Goal: Task Accomplishment & Management: Use online tool/utility

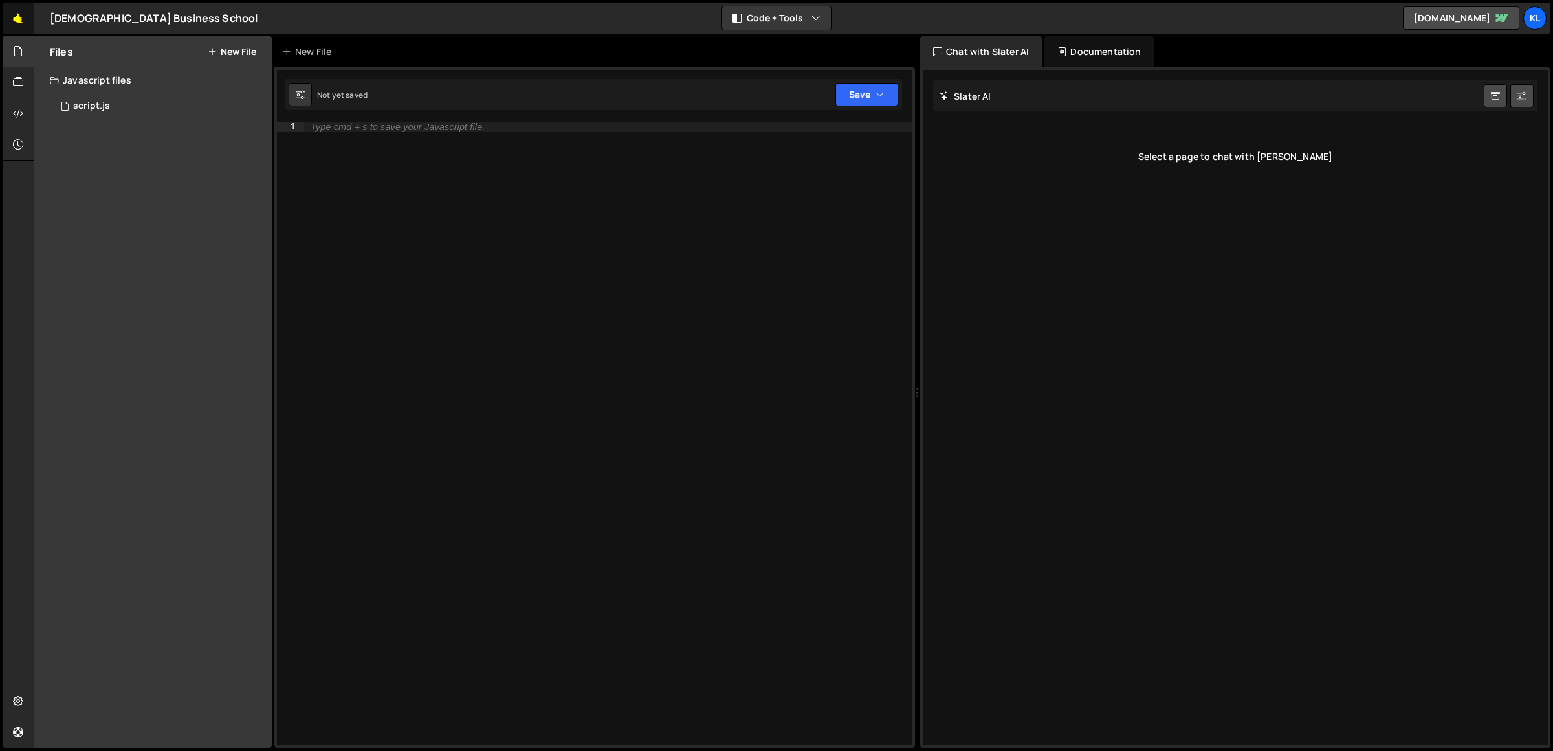
click at [24, 15] on link "🤙" at bounding box center [19, 18] width 32 height 31
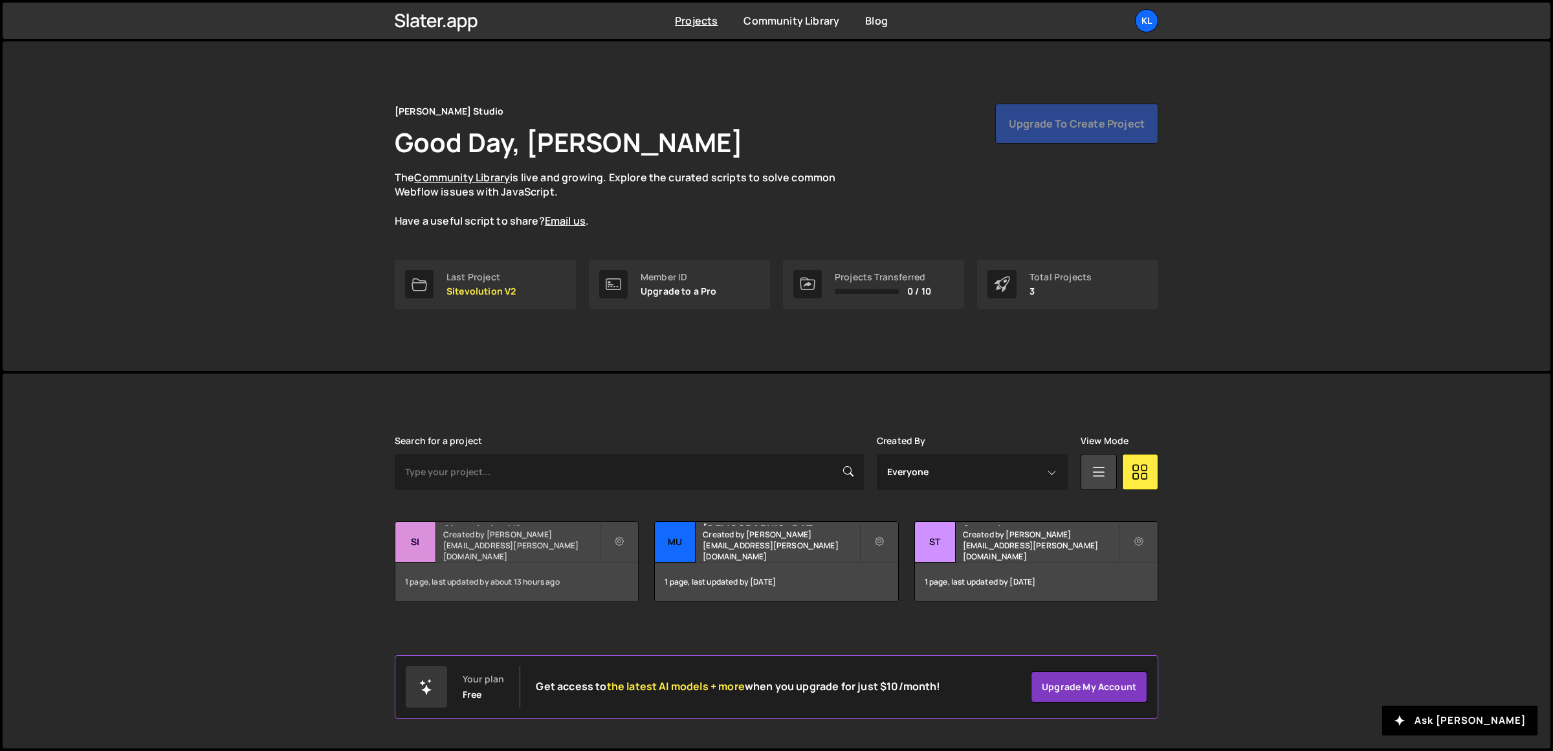
click at [522, 525] on div "Sitevolution V2 Created by clem.deodat@gmail.com" at bounding box center [516, 542] width 243 height 40
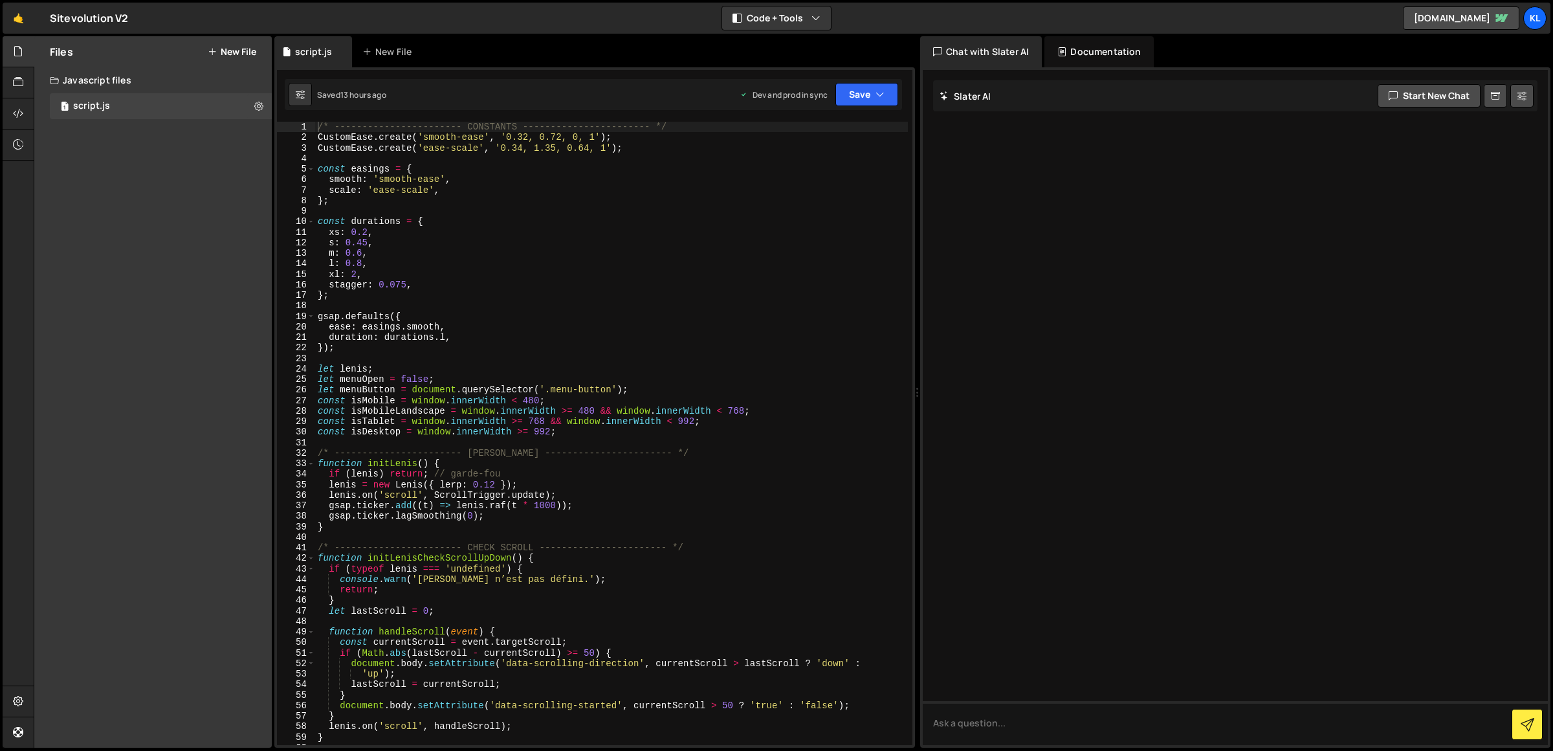
click at [547, 265] on div "/* ----------------------- CONSTANTS ----------------------- */ CustomEase . cr…" at bounding box center [611, 444] width 593 height 645
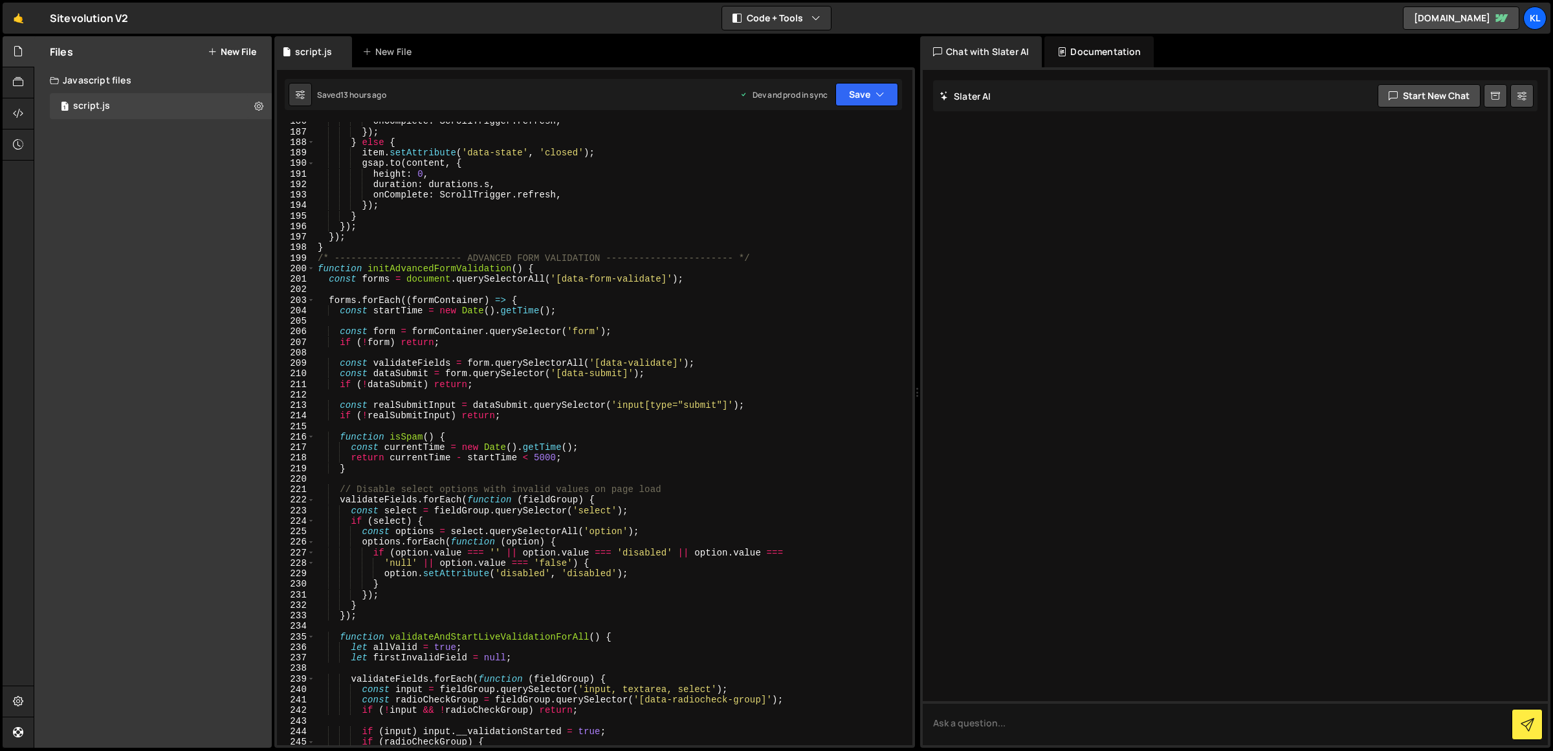
scroll to position [1951, 0]
click at [475, 370] on div "onComplete : ScrollTrigger . refresh , }) ; } else { item . setAttribute ( 'dat…" at bounding box center [611, 438] width 593 height 645
type textarea "const dataSubmit = form.querySelector('[data-submit]');"
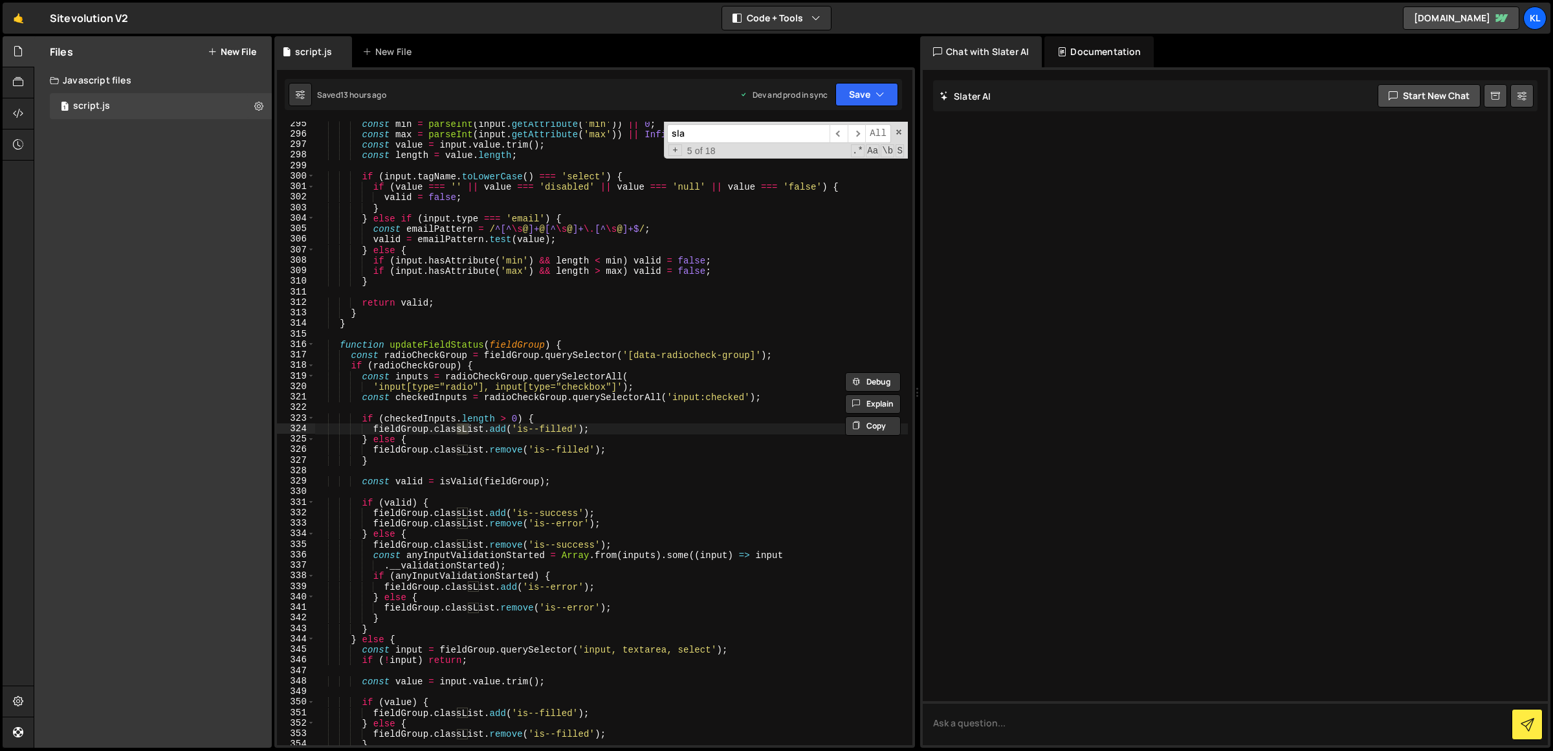
scroll to position [3095, 0]
type input "swiper"
type textarea "fieldGroup.classList.add('is--filled');"
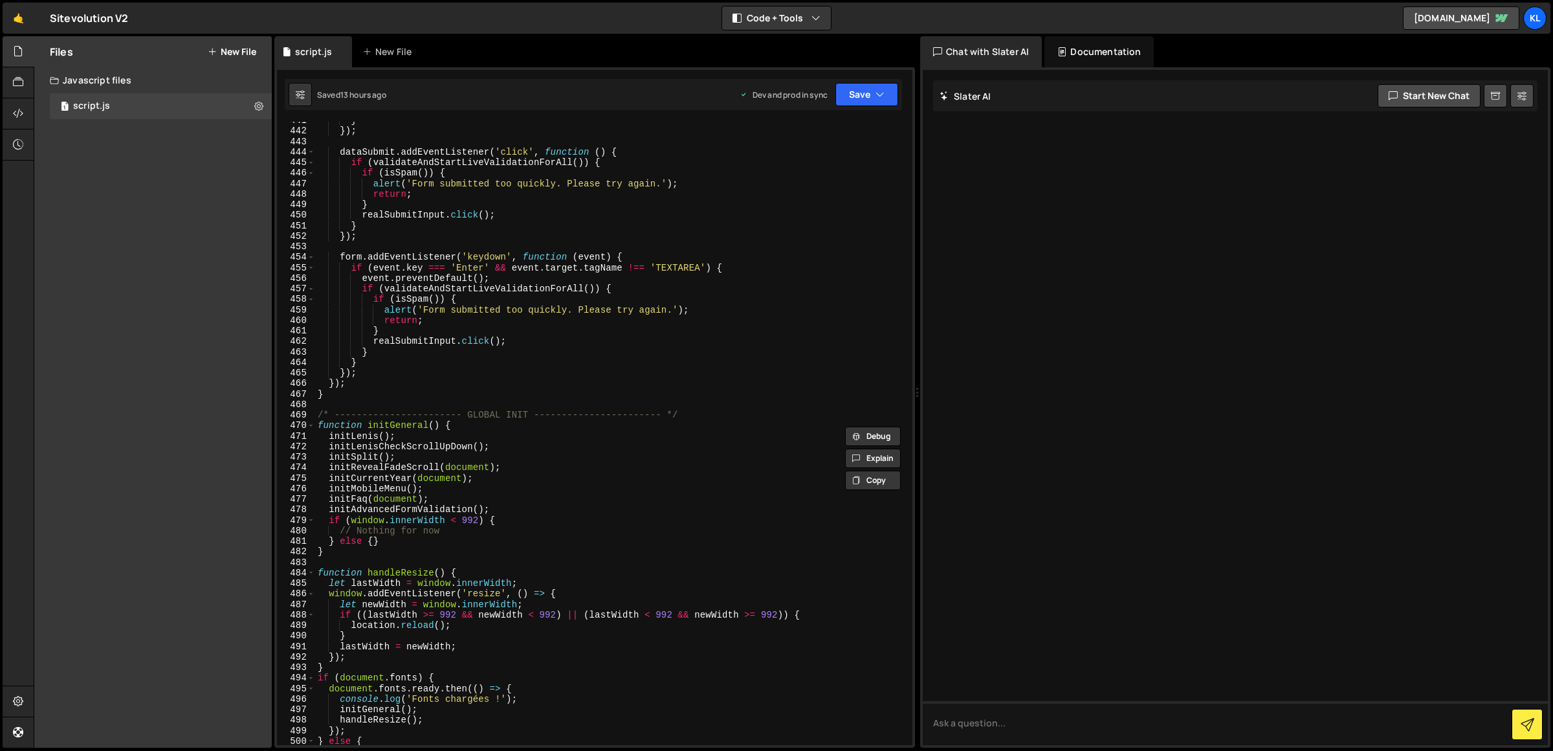
scroll to position [4650, 0]
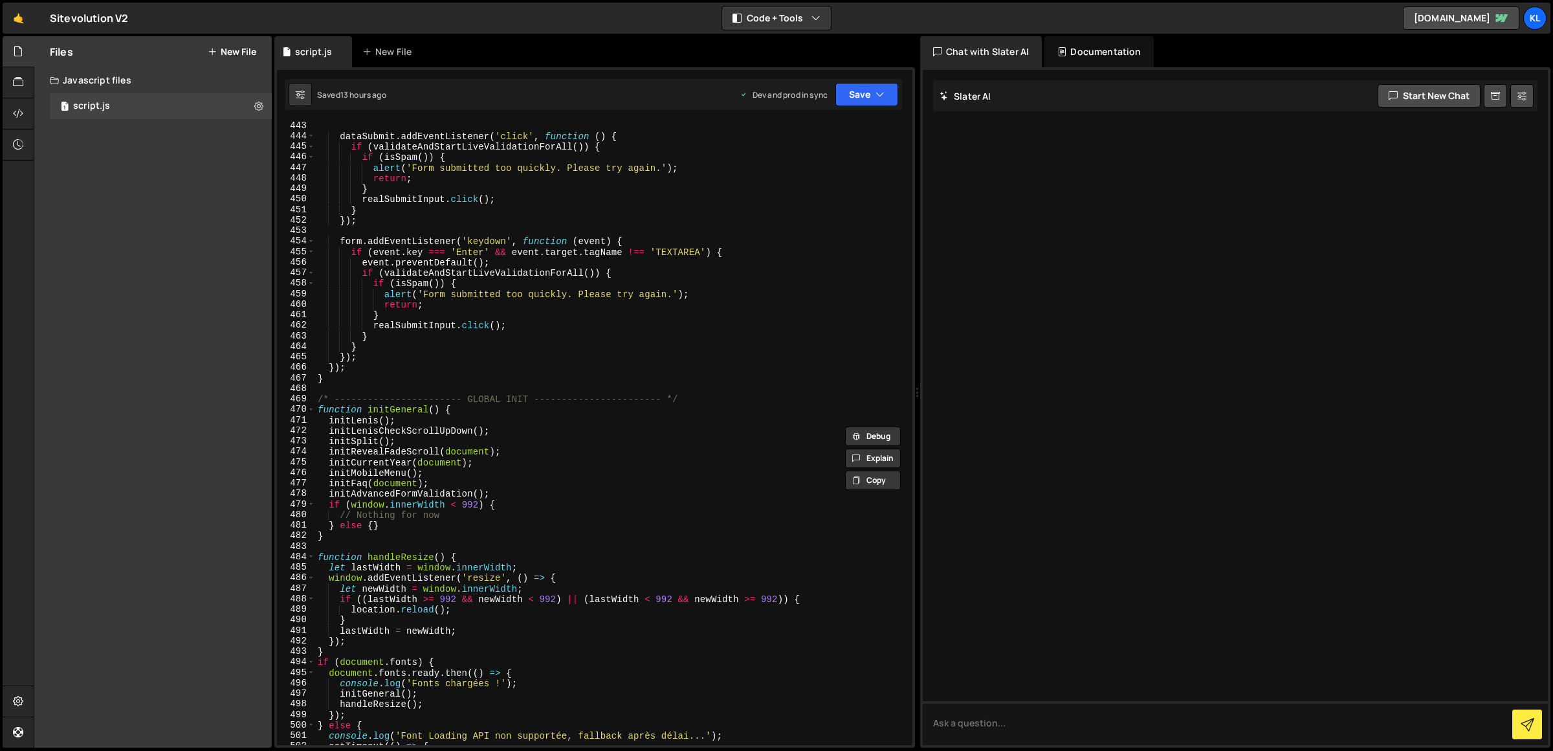
click at [335, 388] on div "dataSubmit . addEventListener ( 'click' , function ( ) { if ( validateAndStartL…" at bounding box center [611, 442] width 593 height 645
paste textarea
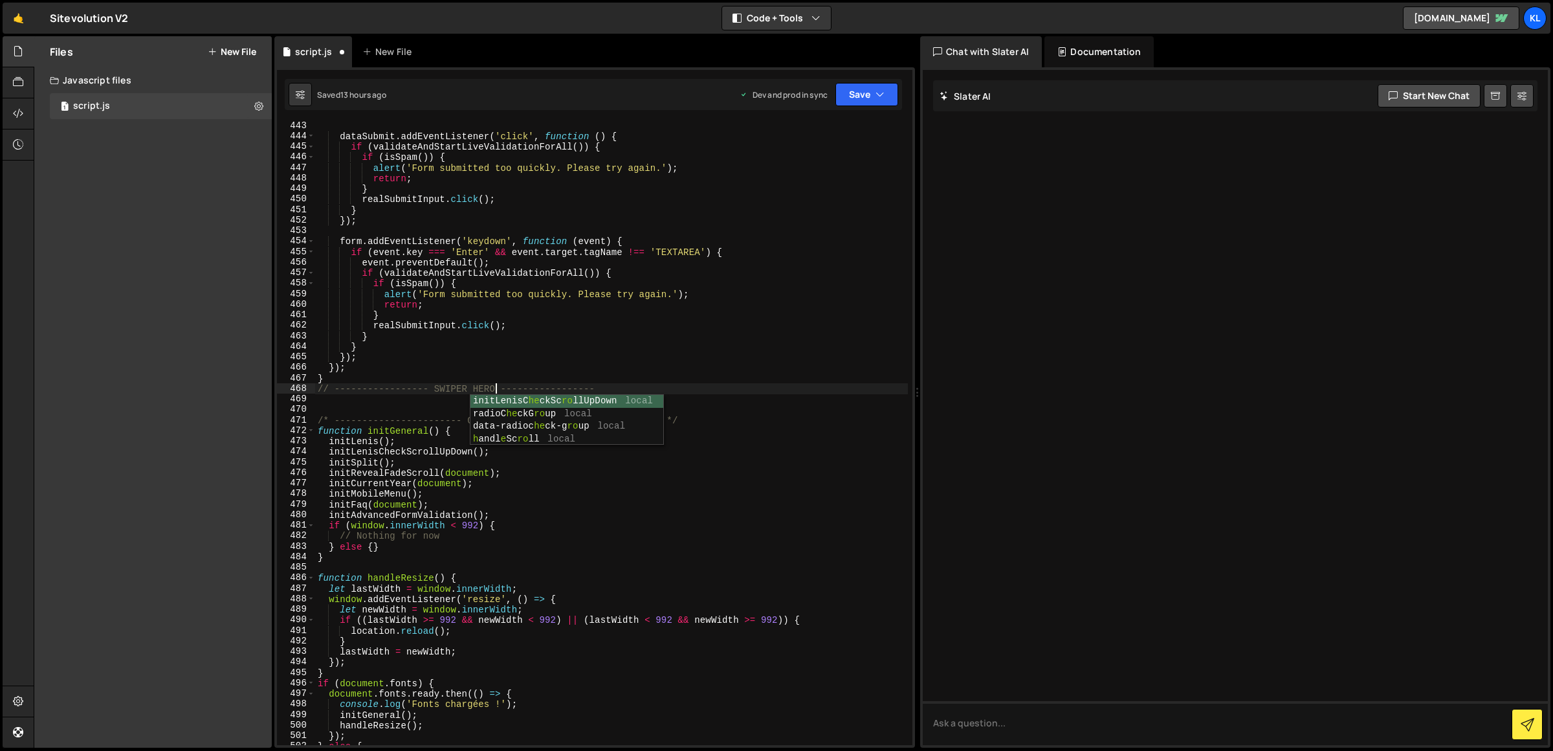
scroll to position [0, 12]
type textarea "// ----------------- SWIPER HERO -----------------"
click at [363, 398] on div "dataSubmit . addEventListener ( 'click' , function ( ) { if ( validateAndStartL…" at bounding box center [611, 442] width 593 height 645
paste textarea "}"
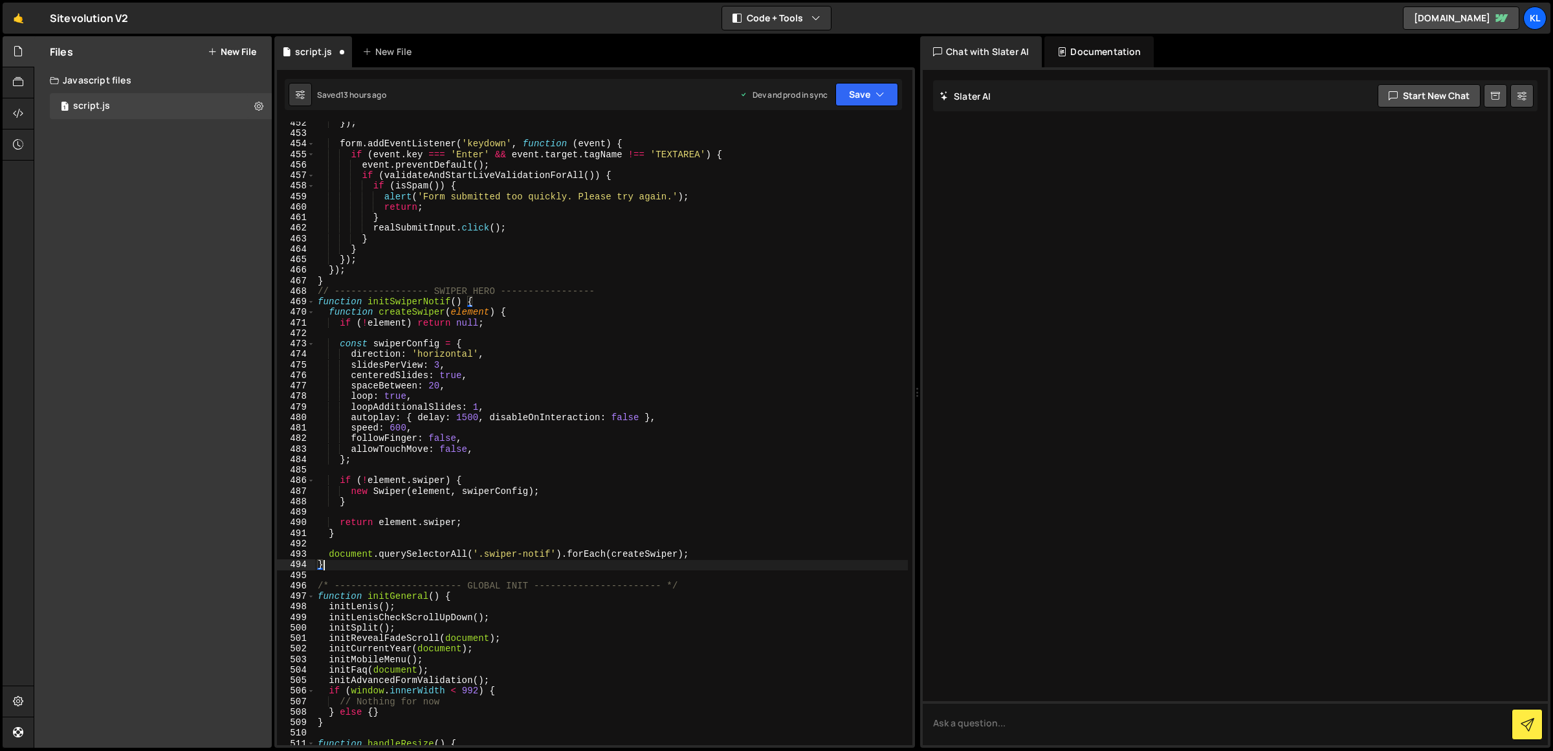
scroll to position [4746, 0]
click at [405, 302] on div "}) ; form . addEventListener ( 'keydown' , function ( event ) { if ( event . ke…" at bounding box center [611, 440] width 593 height 645
click at [412, 302] on div "}) ; form . addEventListener ( 'keydown' , function ( event ) { if ( event . ke…" at bounding box center [611, 433] width 593 height 623
drag, startPoint x: 425, startPoint y: 303, endPoint x: 443, endPoint y: 302, distance: 18.1
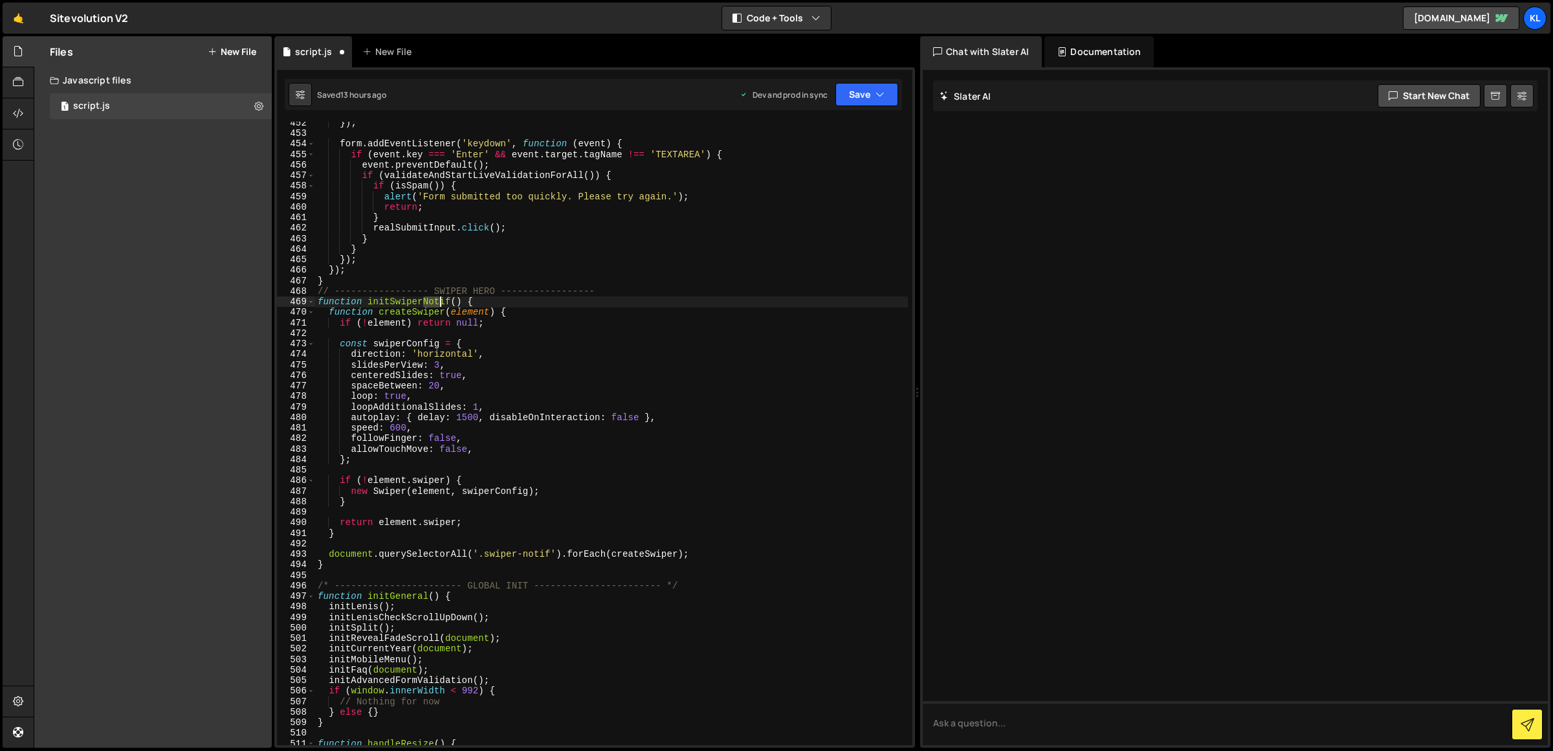
click at [443, 302] on div "}) ; form . addEventListener ( 'keydown' , function ( event ) { if ( event . ke…" at bounding box center [611, 440] width 593 height 645
click at [408, 299] on div "}) ; form . addEventListener ( 'keydown' , function ( event ) { if ( event . ke…" at bounding box center [611, 440] width 593 height 645
drag, startPoint x: 408, startPoint y: 299, endPoint x: 452, endPoint y: 301, distance: 44.0
click at [452, 301] on div "}) ; form . addEventListener ( 'keydown' , function ( event ) { if ( event . ke…" at bounding box center [611, 440] width 593 height 645
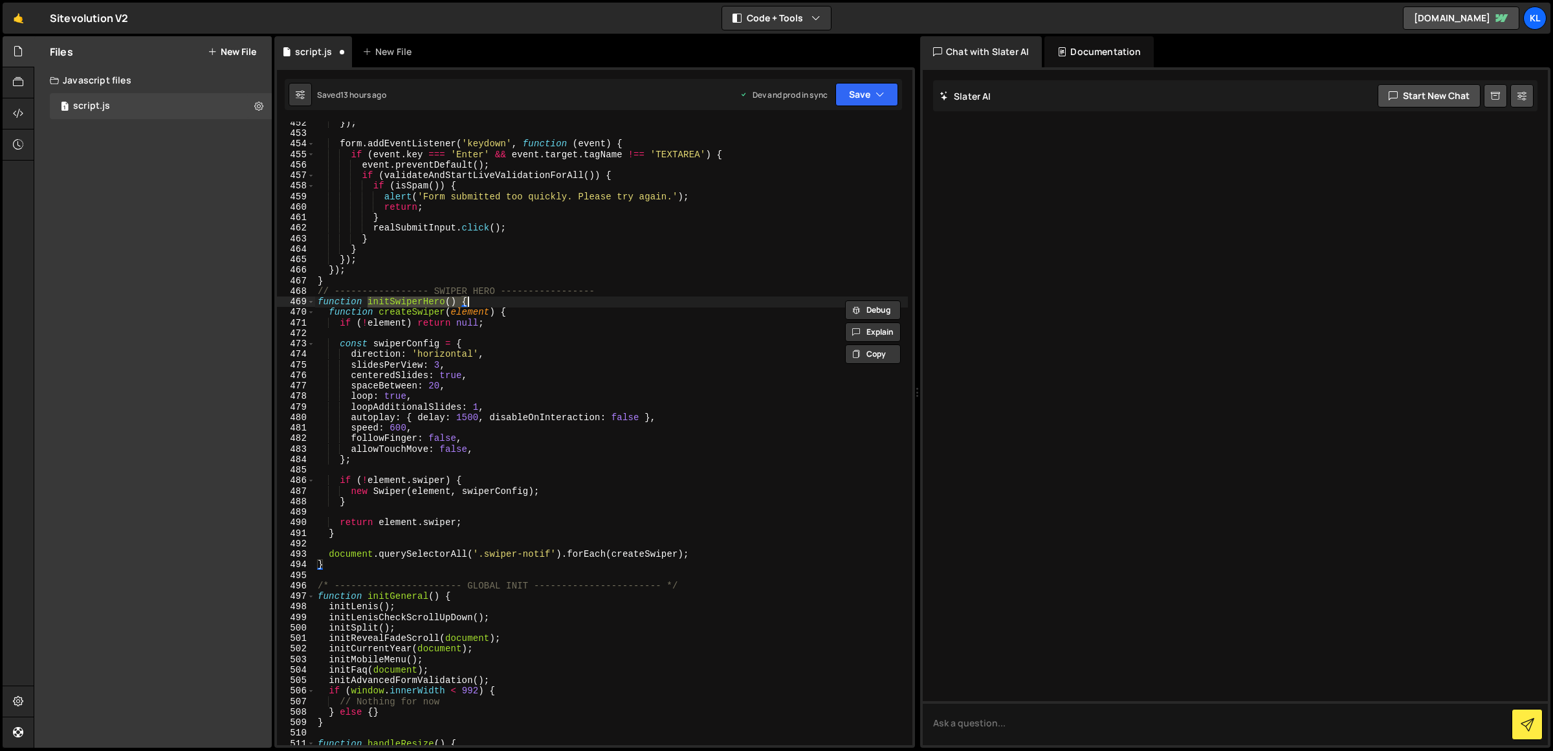
drag, startPoint x: 450, startPoint y: 298, endPoint x: 463, endPoint y: 296, distance: 13.0
click at [450, 298] on div "}) ; form . addEventListener ( 'keydown' , function ( event ) { if ( event . ke…" at bounding box center [611, 433] width 593 height 623
drag, startPoint x: 461, startPoint y: 299, endPoint x: 368, endPoint y: 300, distance: 93.2
click at [368, 300] on div "}) ; form . addEventListener ( 'keydown' , function ( event ) { if ( event . ke…" at bounding box center [611, 440] width 593 height 645
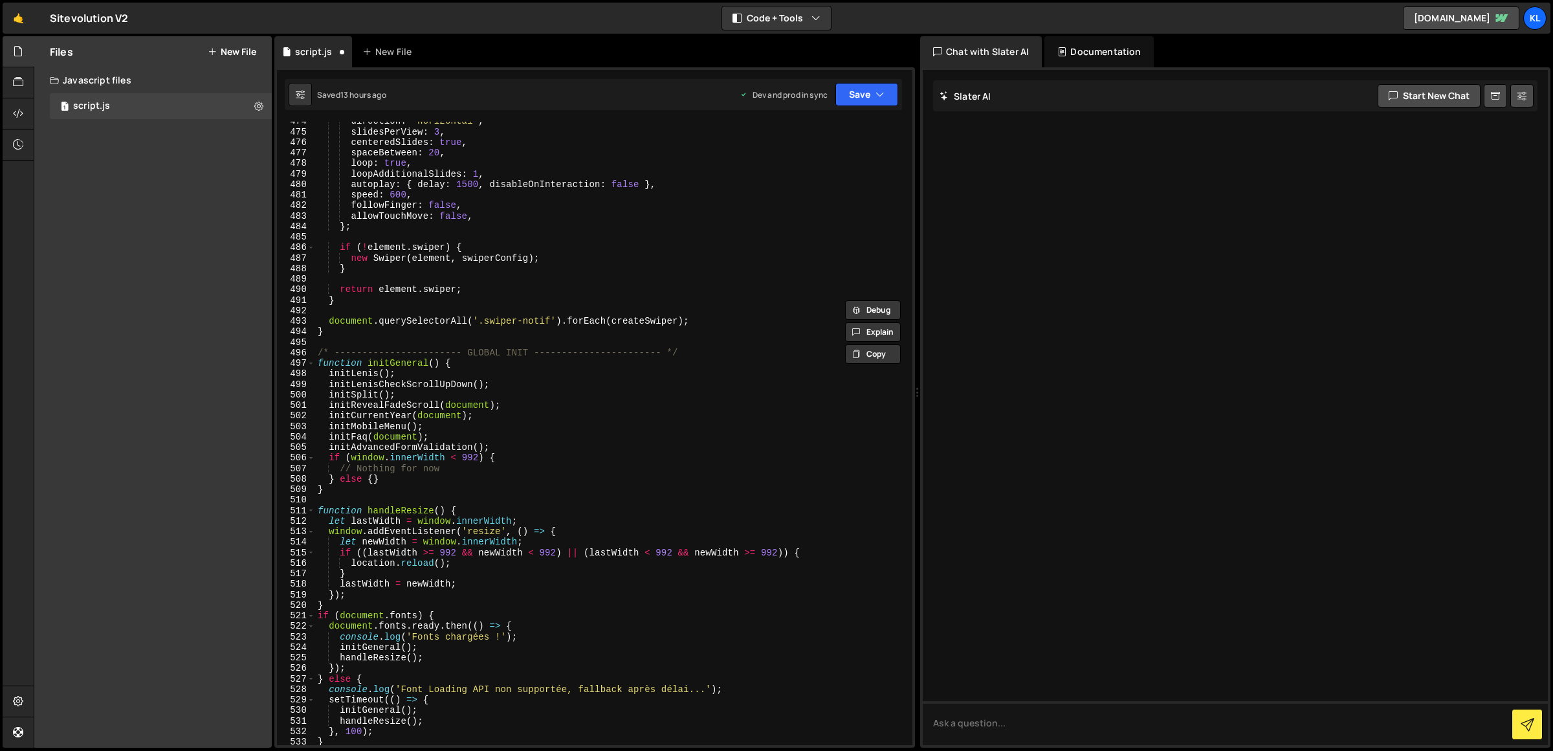
scroll to position [4980, 0]
click at [451, 436] on div "direction : 'horizontal' , slidesPerView : 3 , centeredSlides : true , spaceBet…" at bounding box center [611, 438] width 593 height 645
click at [512, 446] on div "direction : 'horizontal' , slidesPerView : 3 , centeredSlides : true , spaceBet…" at bounding box center [611, 438] width 593 height 645
type textarea "initAdvancedFormValidation();"
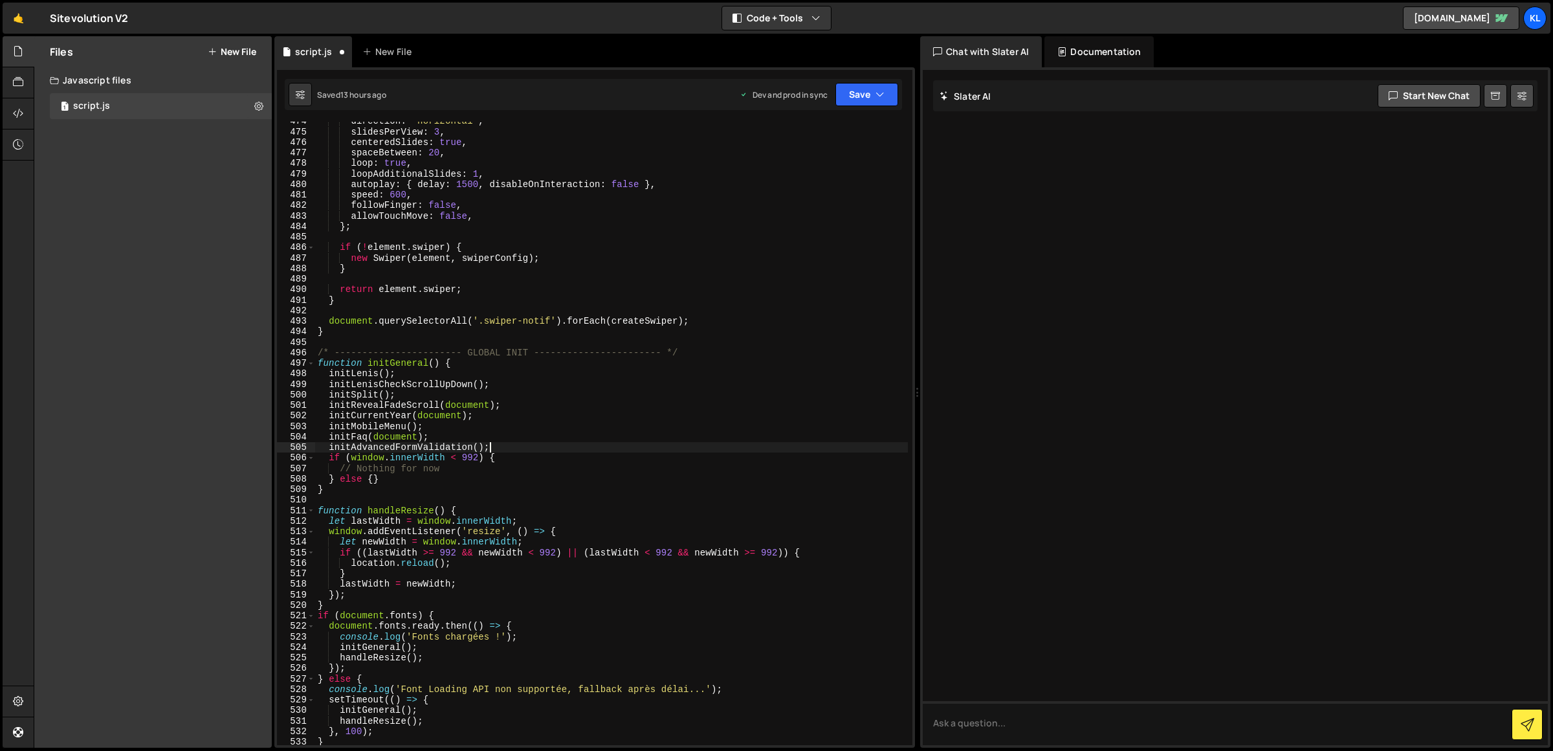
scroll to position [0, 0]
paste textarea "initSwiperHero()"
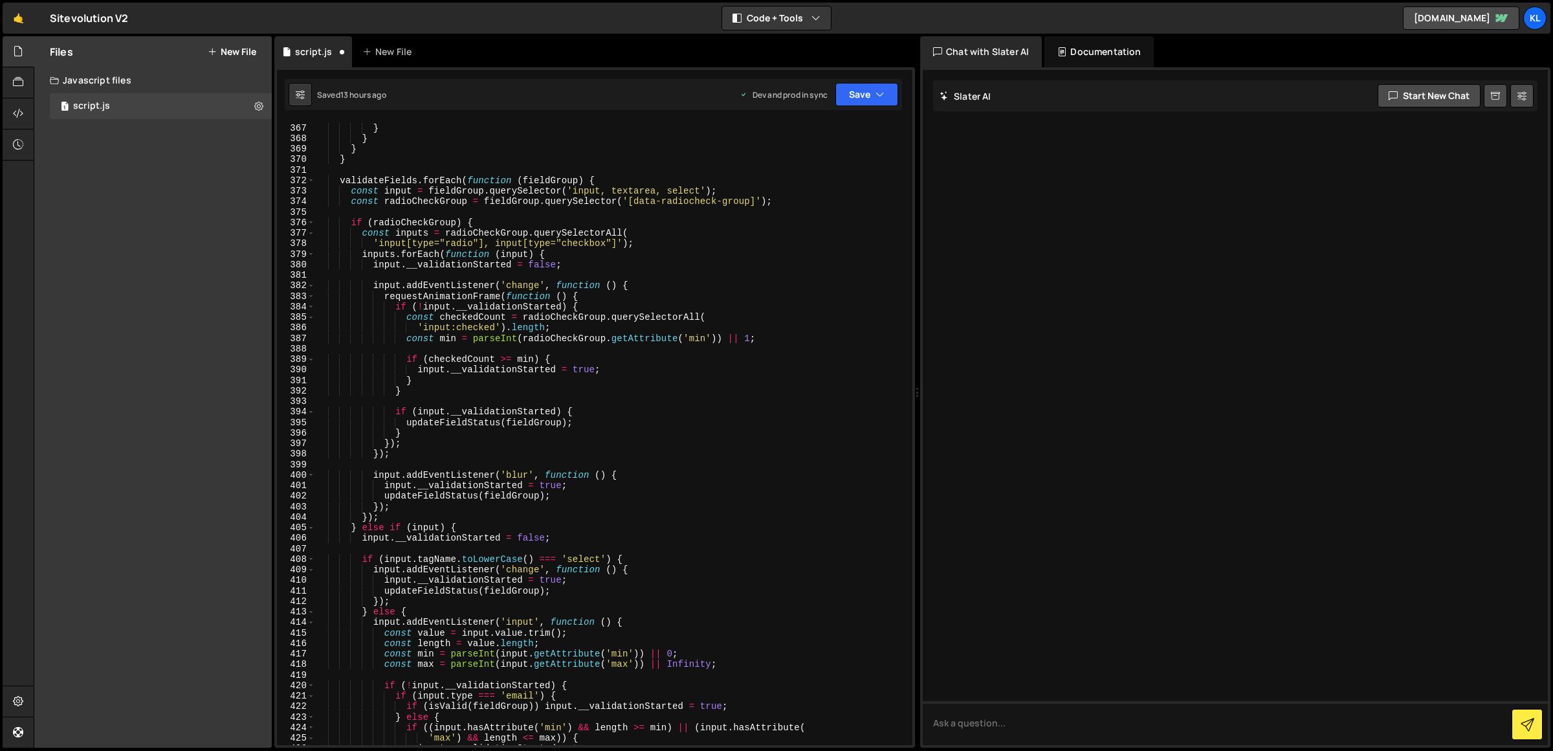
scroll to position [3383, 0]
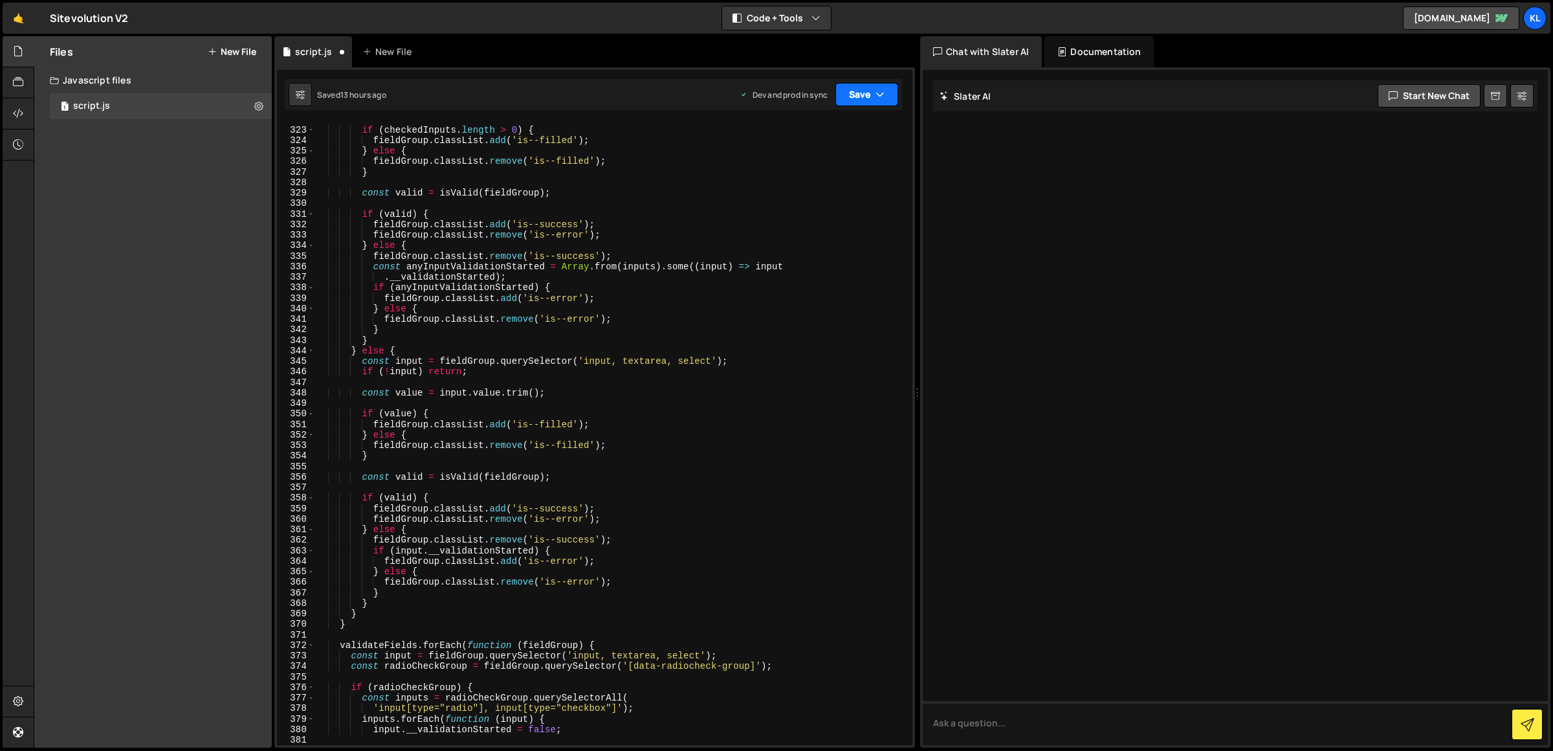
click at [877, 88] on icon "button" at bounding box center [880, 94] width 9 height 13
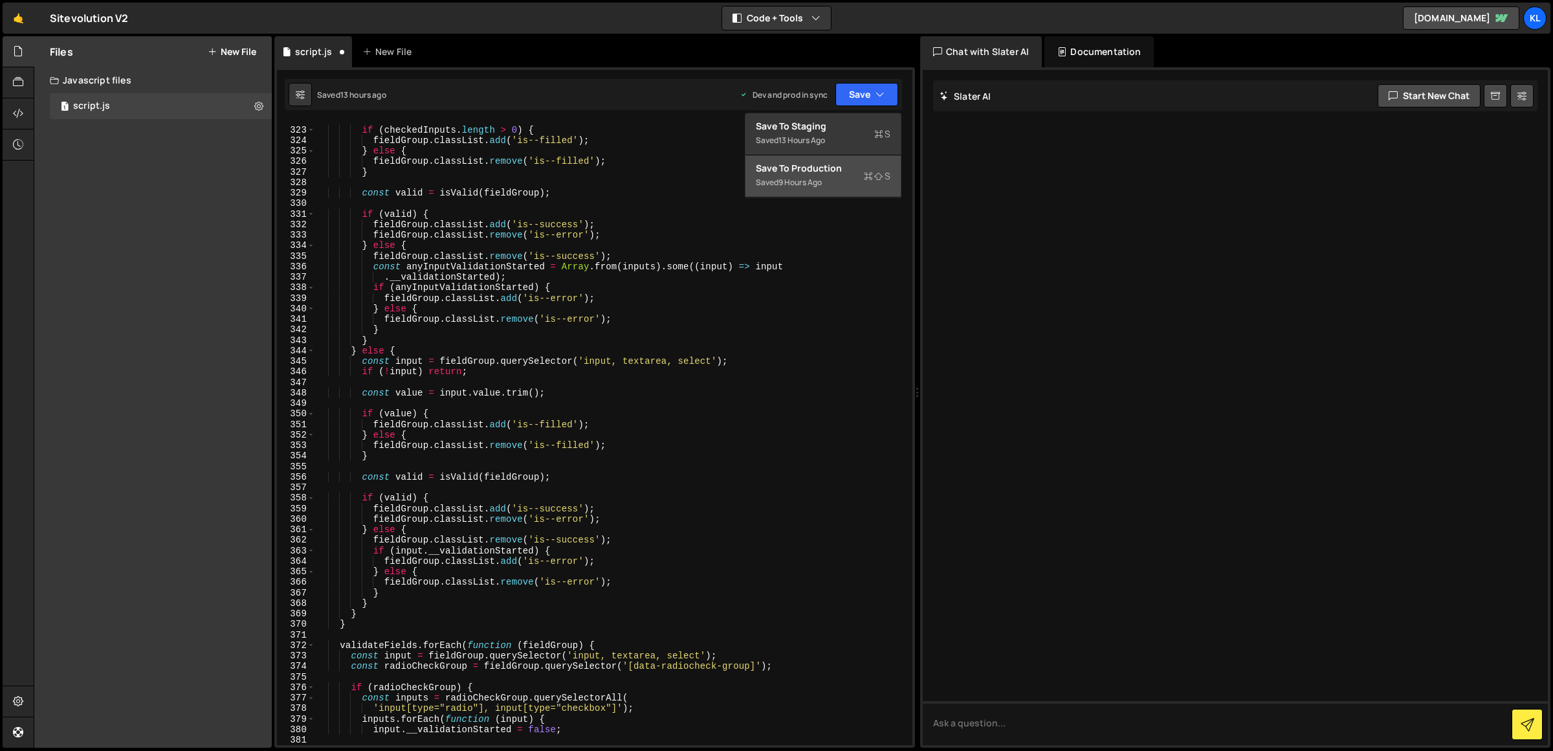
click at [852, 183] on div "Saved 9 hours ago" at bounding box center [823, 183] width 135 height 16
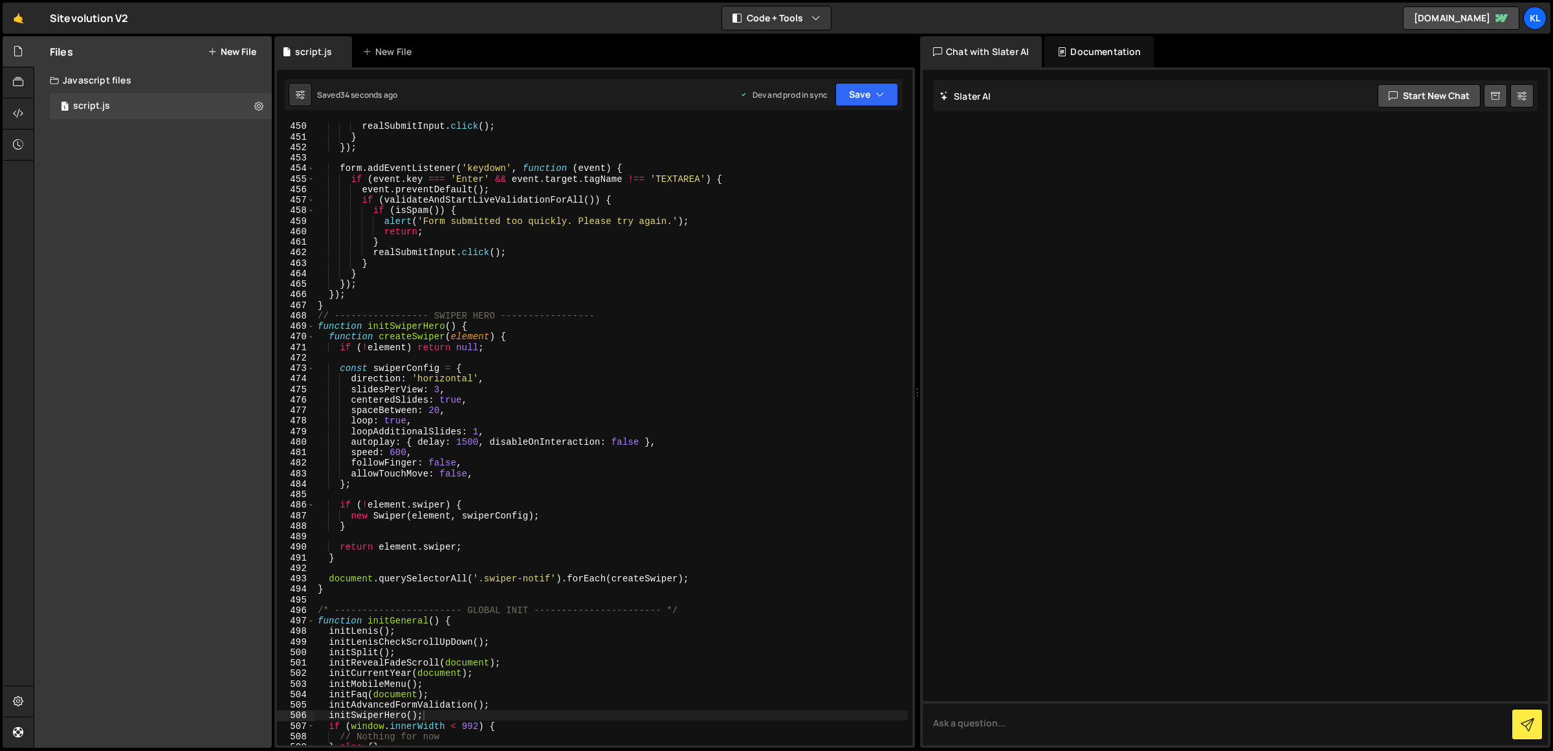
scroll to position [4722, 0]
click at [530, 579] on div "realSubmitInput . click ( ) ; } }) ; form . addEventListener ( 'keydown' , func…" at bounding box center [611, 443] width 593 height 645
click at [527, 580] on div "realSubmitInput . click ( ) ; } }) ; form . addEventListener ( 'keydown' , func…" at bounding box center [611, 443] width 593 height 645
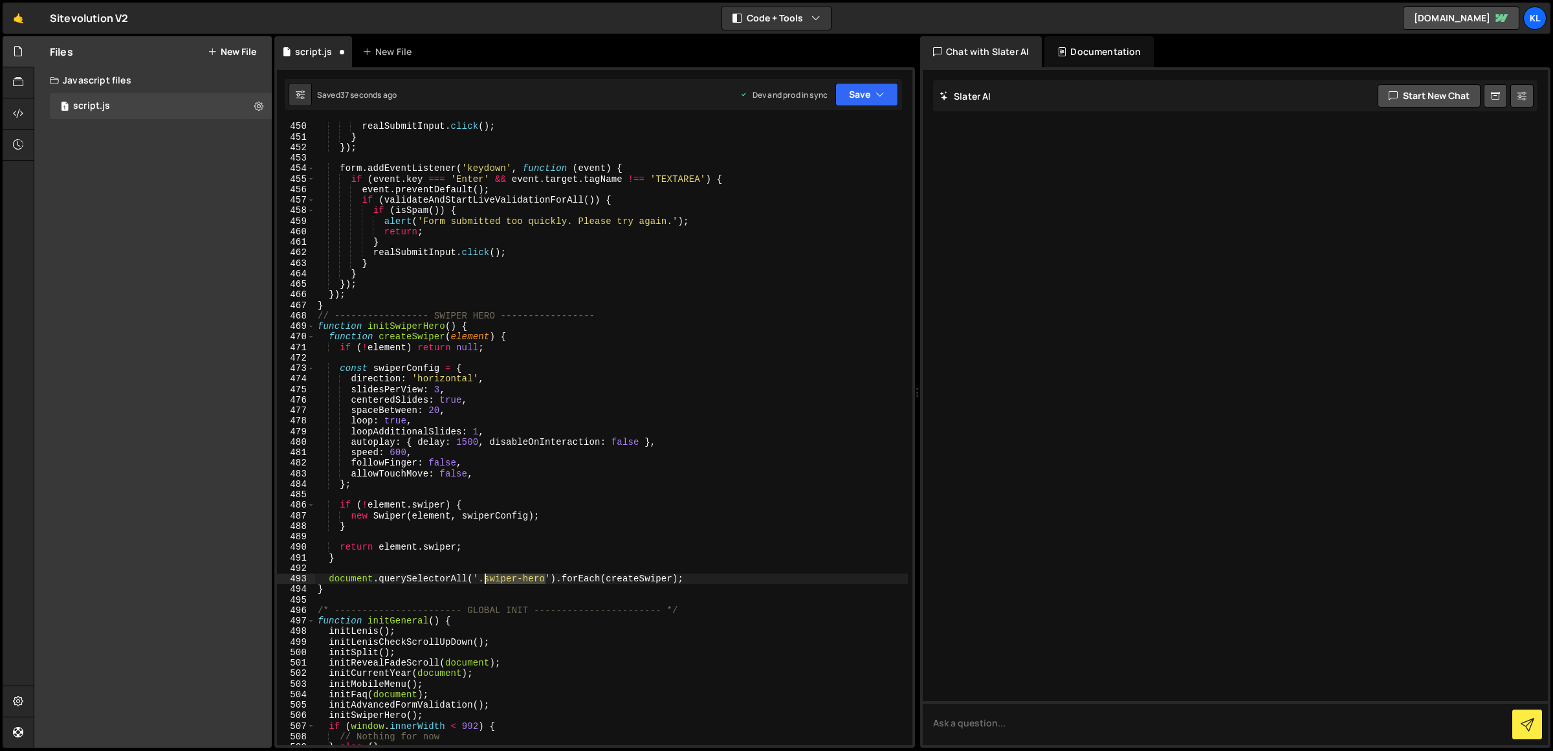
drag, startPoint x: 527, startPoint y: 580, endPoint x: 487, endPoint y: 577, distance: 40.9
click at [487, 577] on div "realSubmitInput . click ( ) ; } }) ; form . addEventListener ( 'keydown' , func…" at bounding box center [611, 443] width 593 height 645
click at [865, 104] on button "Save" at bounding box center [866, 94] width 63 height 23
click at [878, 182] on div "Saved 10 minutes ago" at bounding box center [823, 183] width 135 height 16
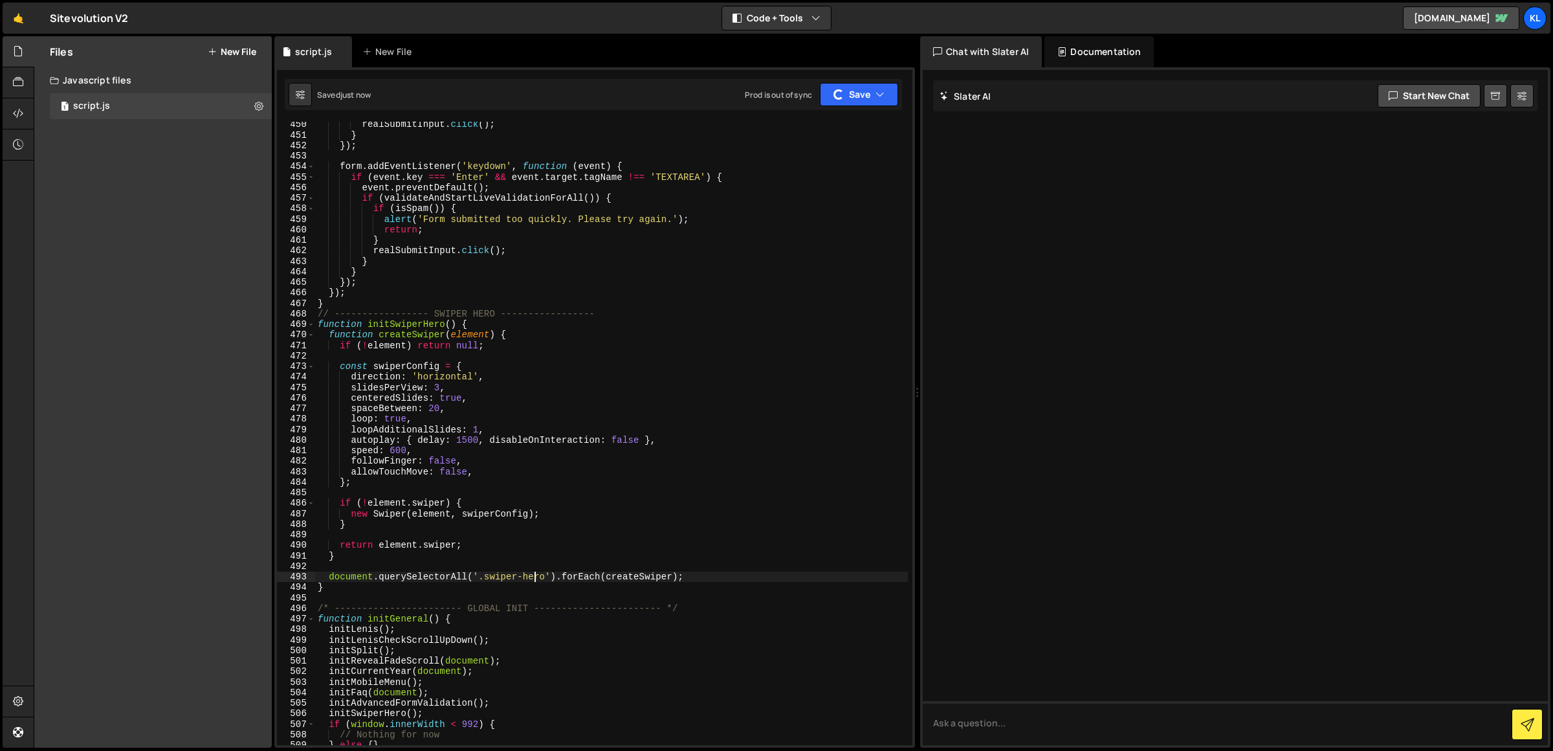
click at [533, 574] on div "realSubmitInput . click ( ) ; } }) ; form . addEventListener ( 'keydown' , func…" at bounding box center [611, 441] width 593 height 645
drag, startPoint x: 533, startPoint y: 574, endPoint x: 500, endPoint y: 577, distance: 33.1
click at [500, 577] on div "realSubmitInput . click ( ) ; } }) ; form . addEventListener ( 'keydown' , func…" at bounding box center [611, 441] width 593 height 645
click at [461, 404] on div "realSubmitInput . click ( ) ; } }) ; form . addEventListener ( 'keydown' , func…" at bounding box center [611, 441] width 593 height 645
type textarea "spaceBetween: 20,"
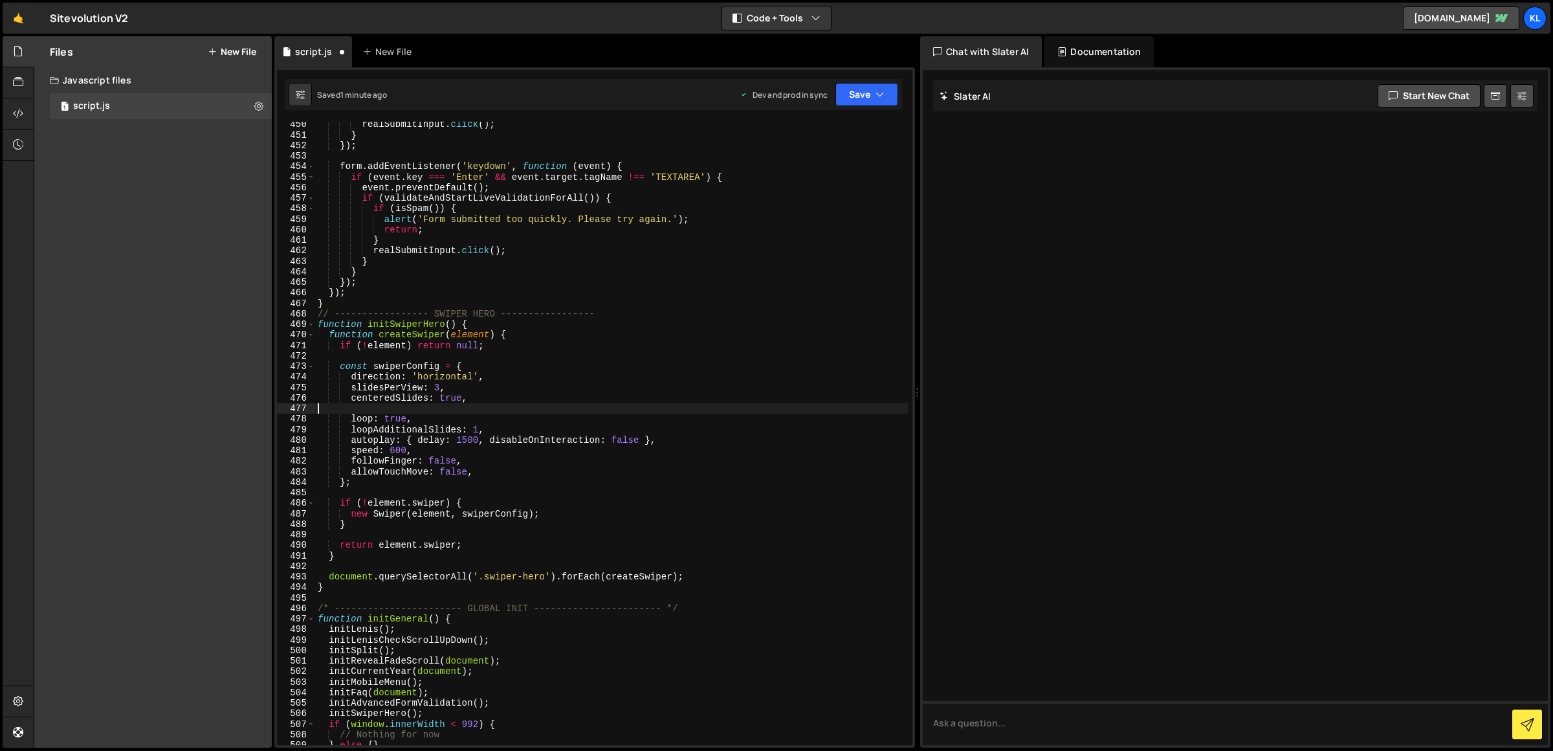
scroll to position [0, 0]
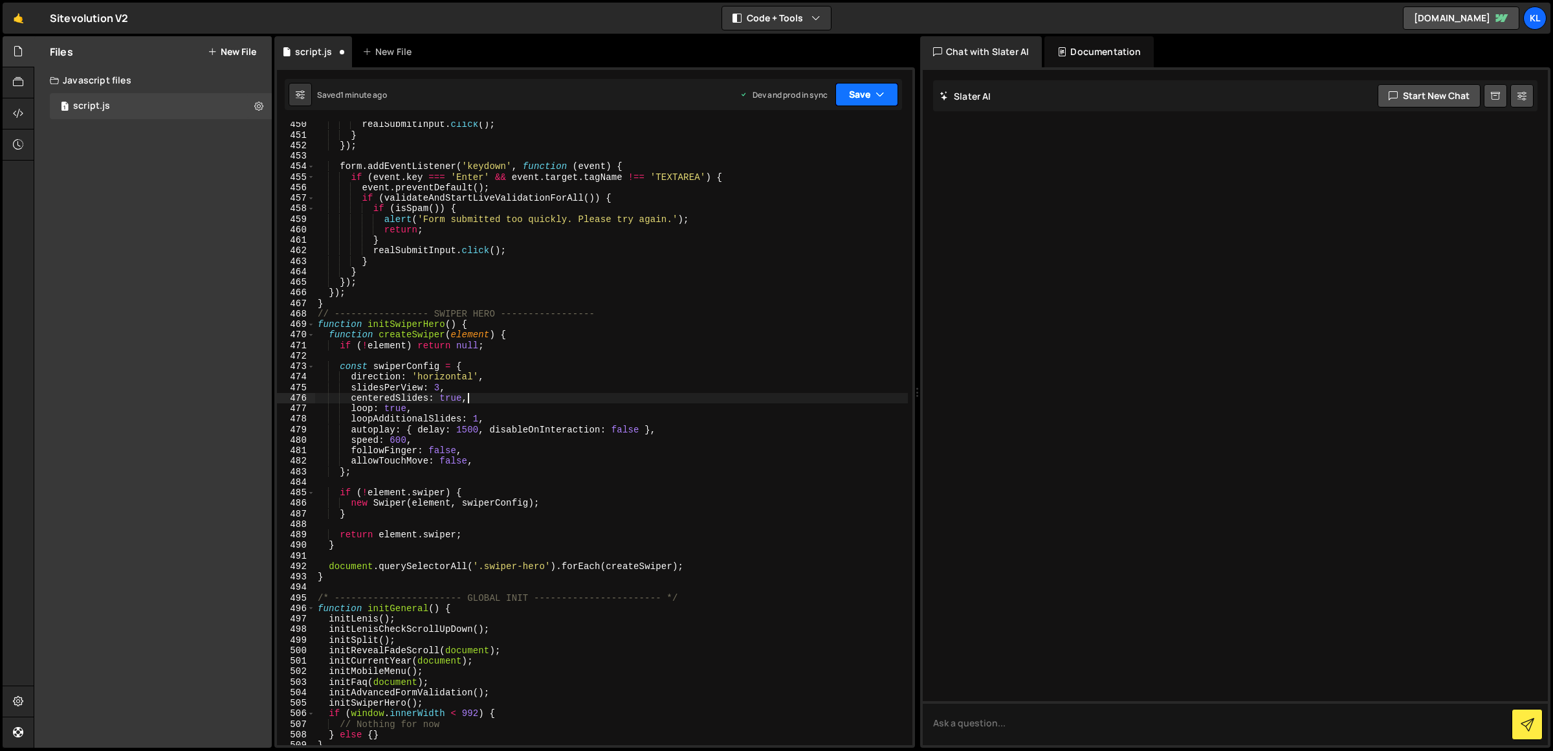
click at [857, 85] on button "Save" at bounding box center [866, 94] width 63 height 23
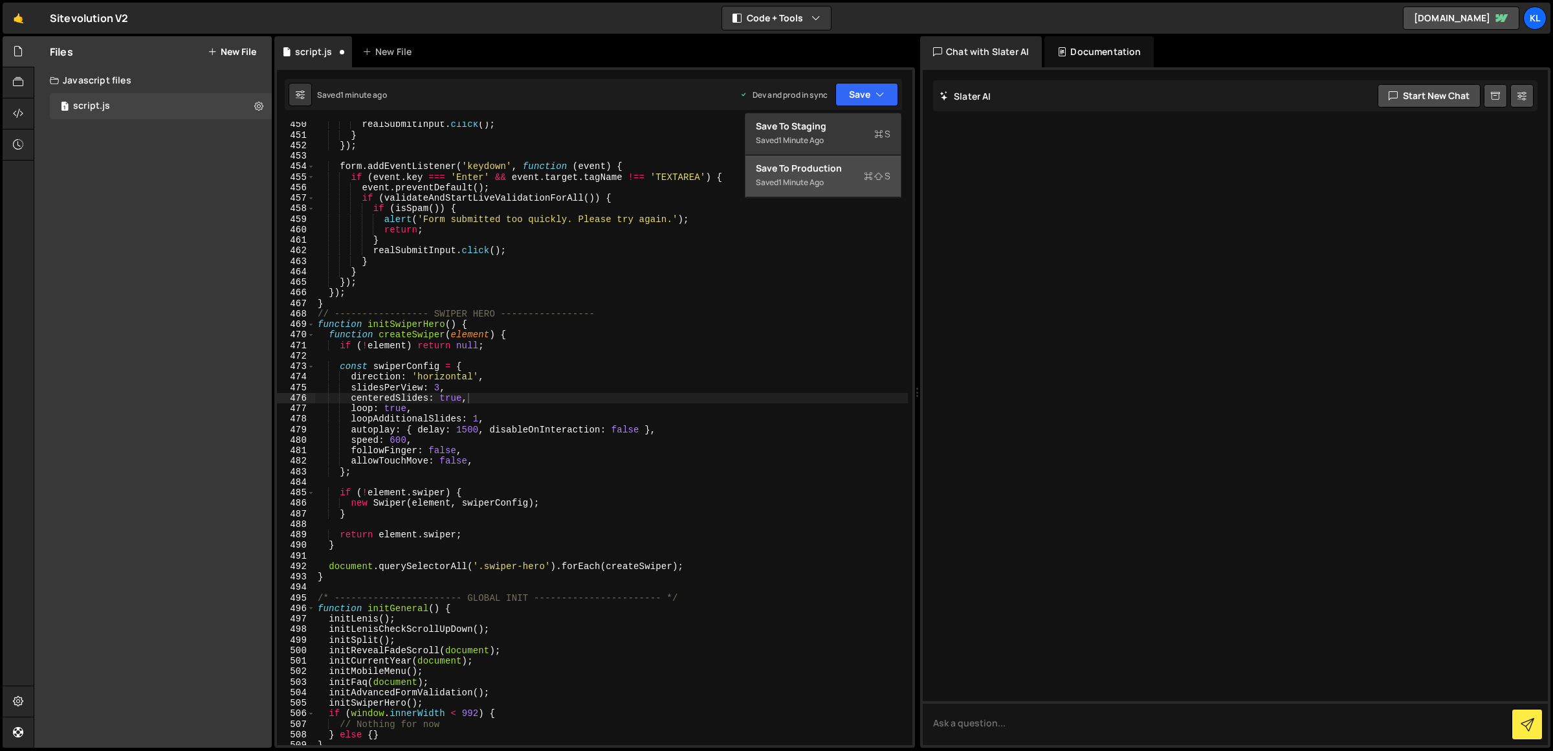
click at [846, 166] on div "Save to Production S" at bounding box center [823, 168] width 135 height 13
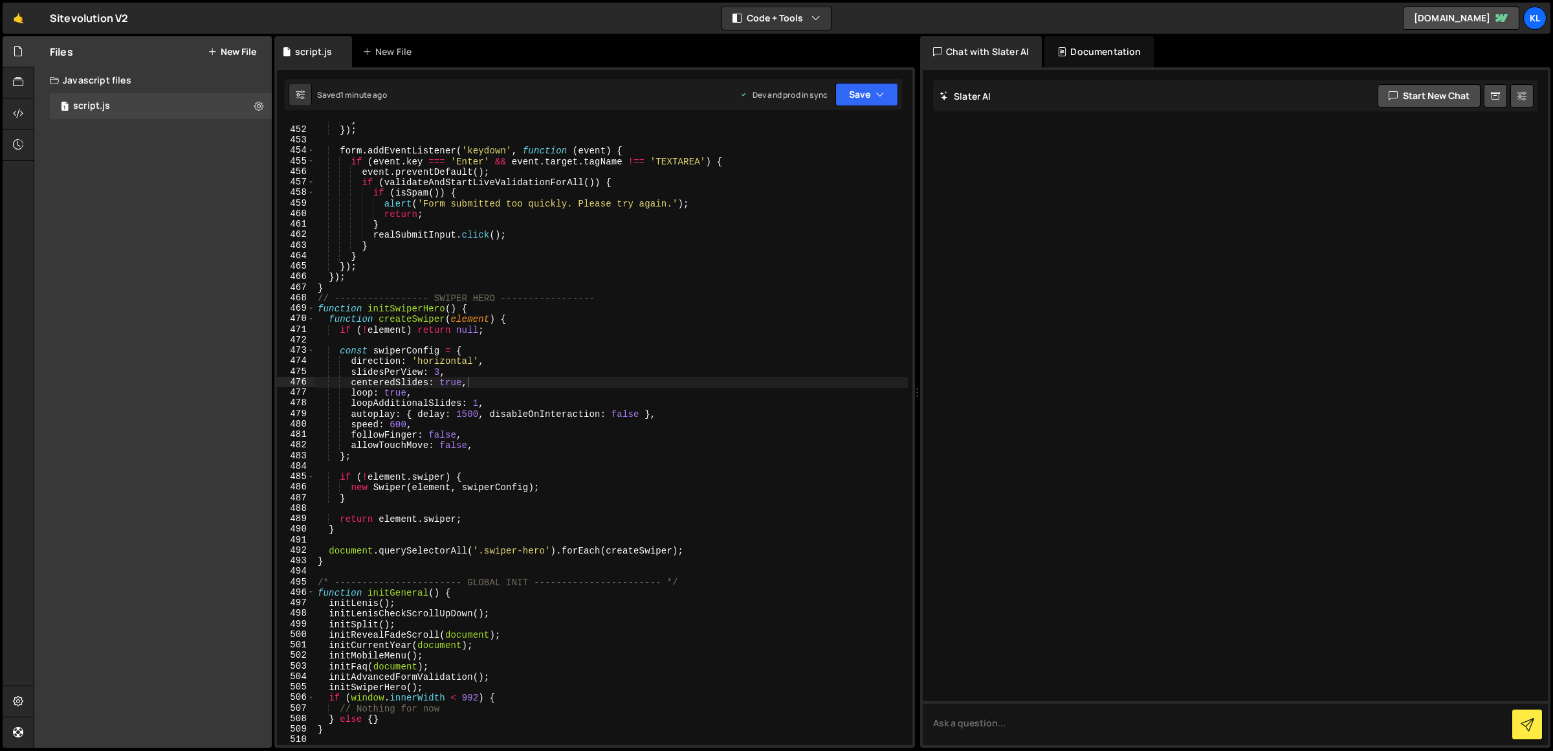
scroll to position [4740, 0]
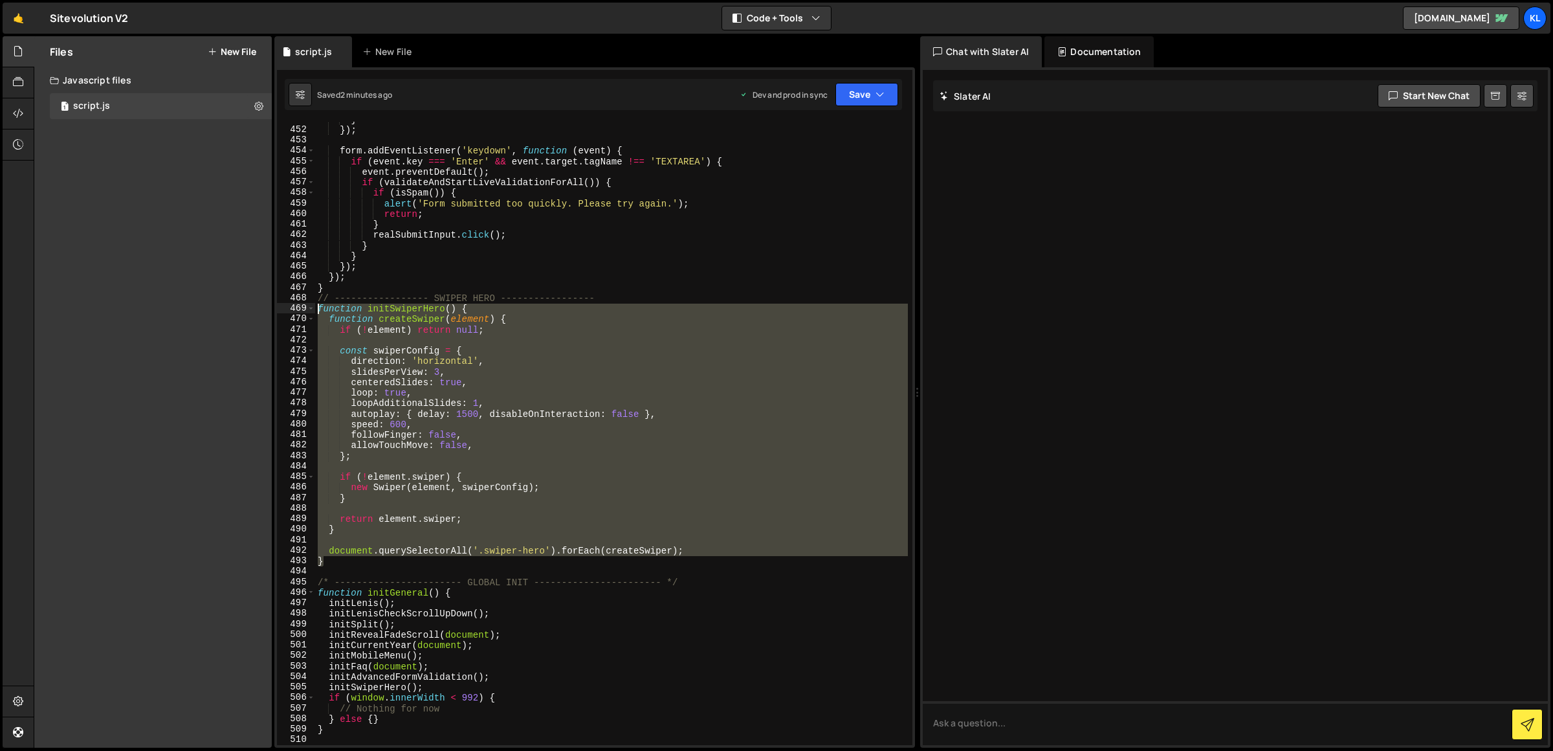
drag, startPoint x: 330, startPoint y: 564, endPoint x: 307, endPoint y: 313, distance: 252.2
click at [307, 313] on div "} 451 452 453 454 455 456 457 458 459 460 461 462 463 464 465 466 467 468 469 4…" at bounding box center [594, 433] width 635 height 623
click at [307, 313] on div "469" at bounding box center [296, 308] width 38 height 10
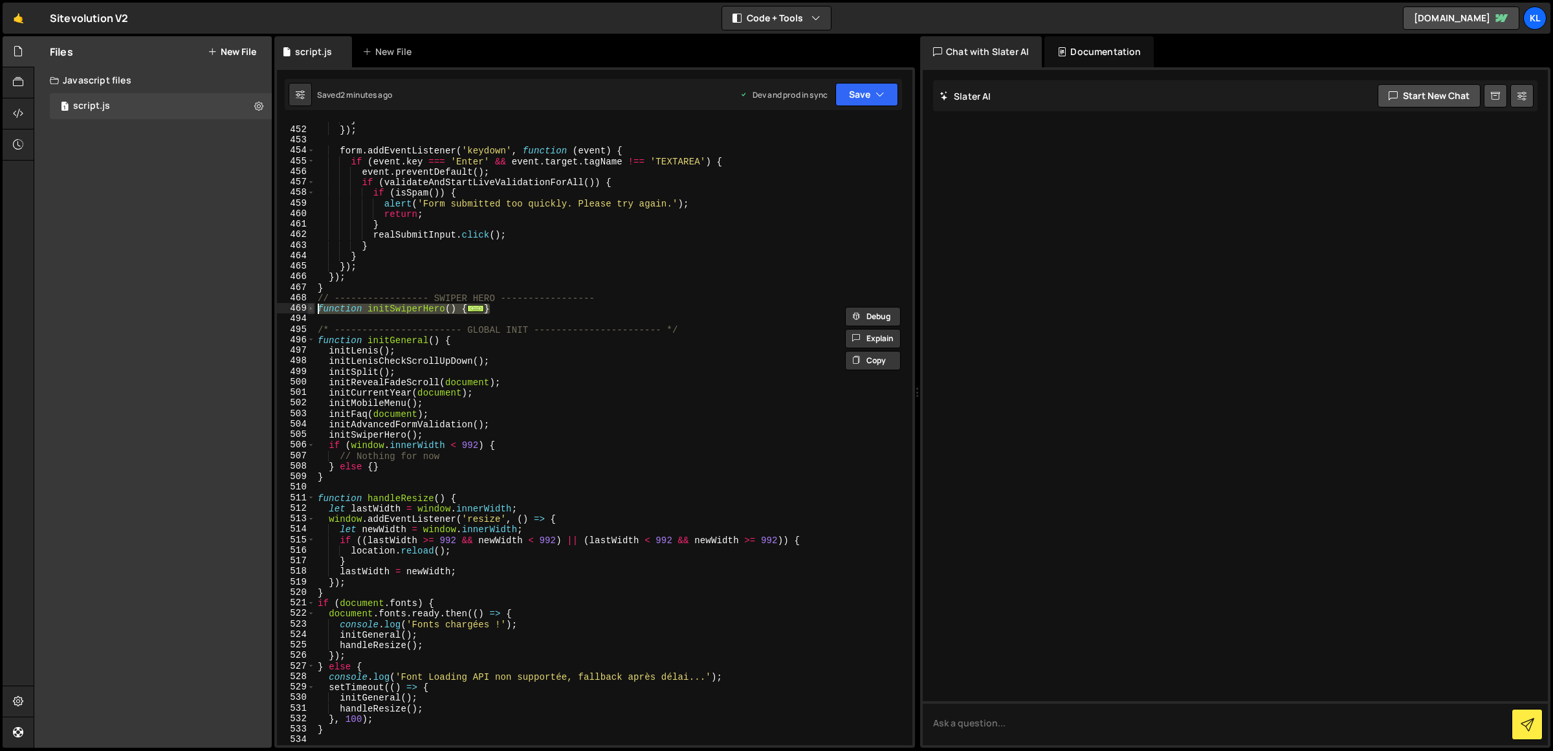
click at [312, 311] on span at bounding box center [310, 308] width 7 height 10
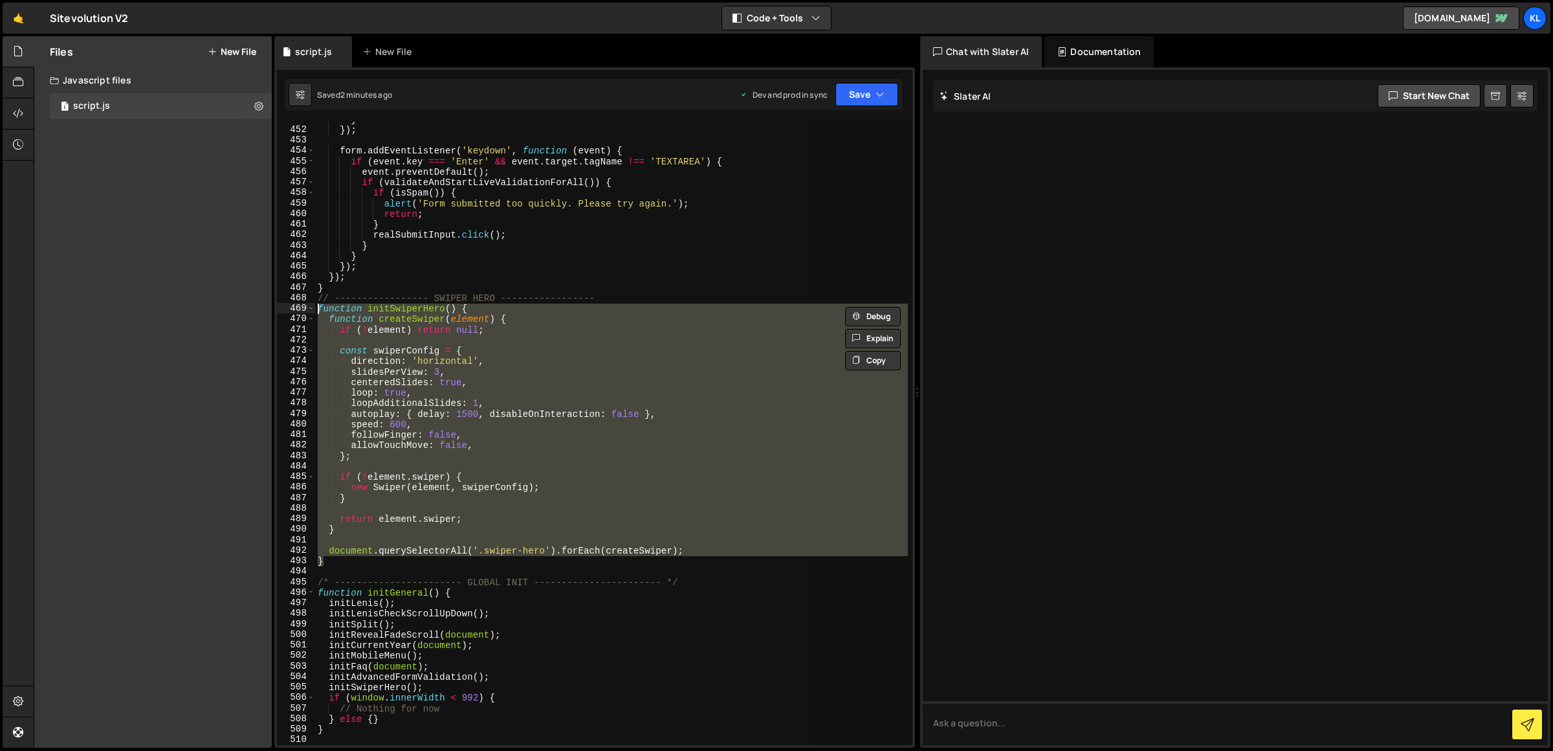
click at [366, 555] on div "} }) ; form . addEventListener ( 'keydown' , function ( event ) { if ( event . …" at bounding box center [611, 433] width 593 height 623
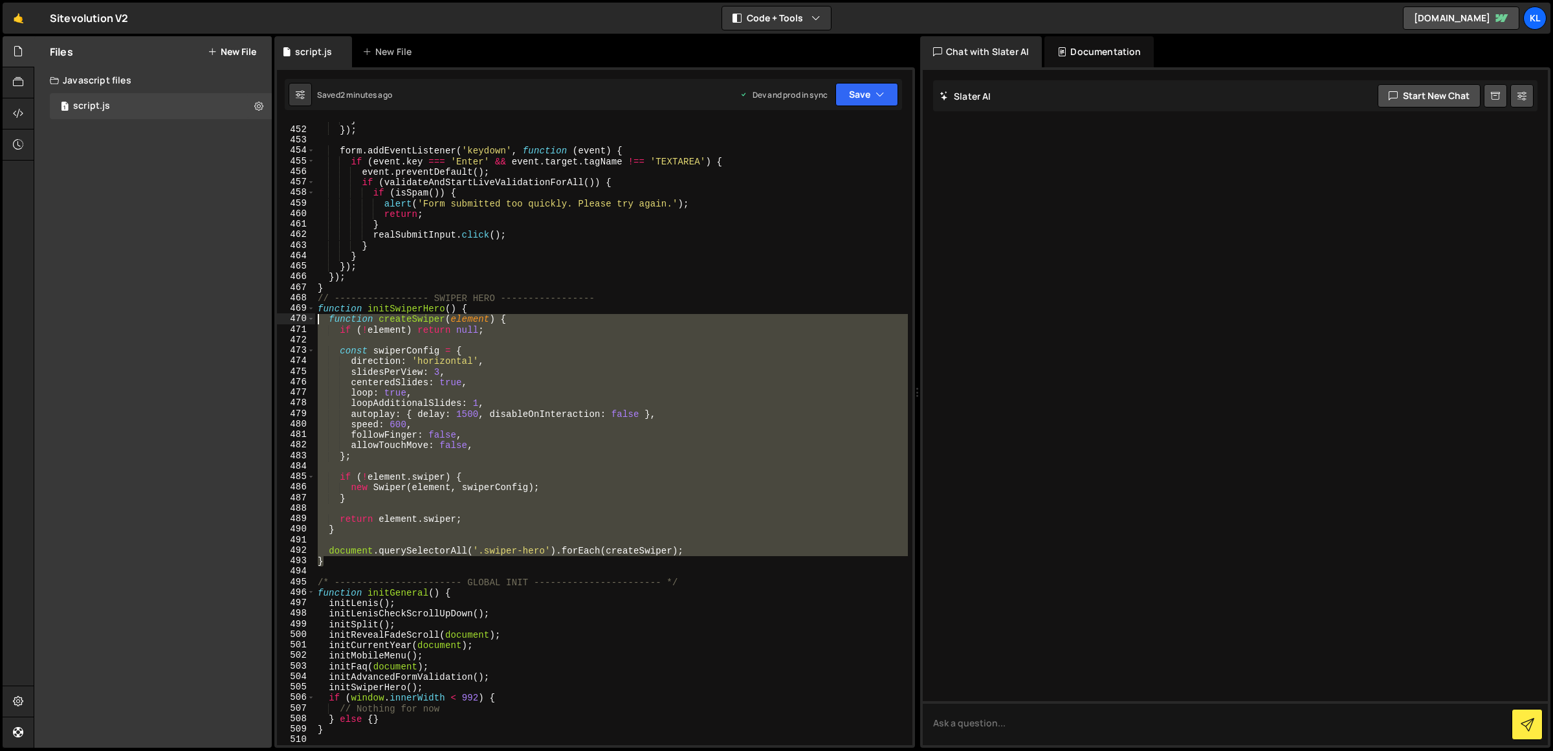
drag, startPoint x: 342, startPoint y: 562, endPoint x: 305, endPoint y: 318, distance: 246.1
click at [305, 318] on div "} 451 452 453 454 455 456 457 458 459 460 461 462 463 464 465 466 467 468 469 4…" at bounding box center [594, 433] width 635 height 623
paste textarea "}"
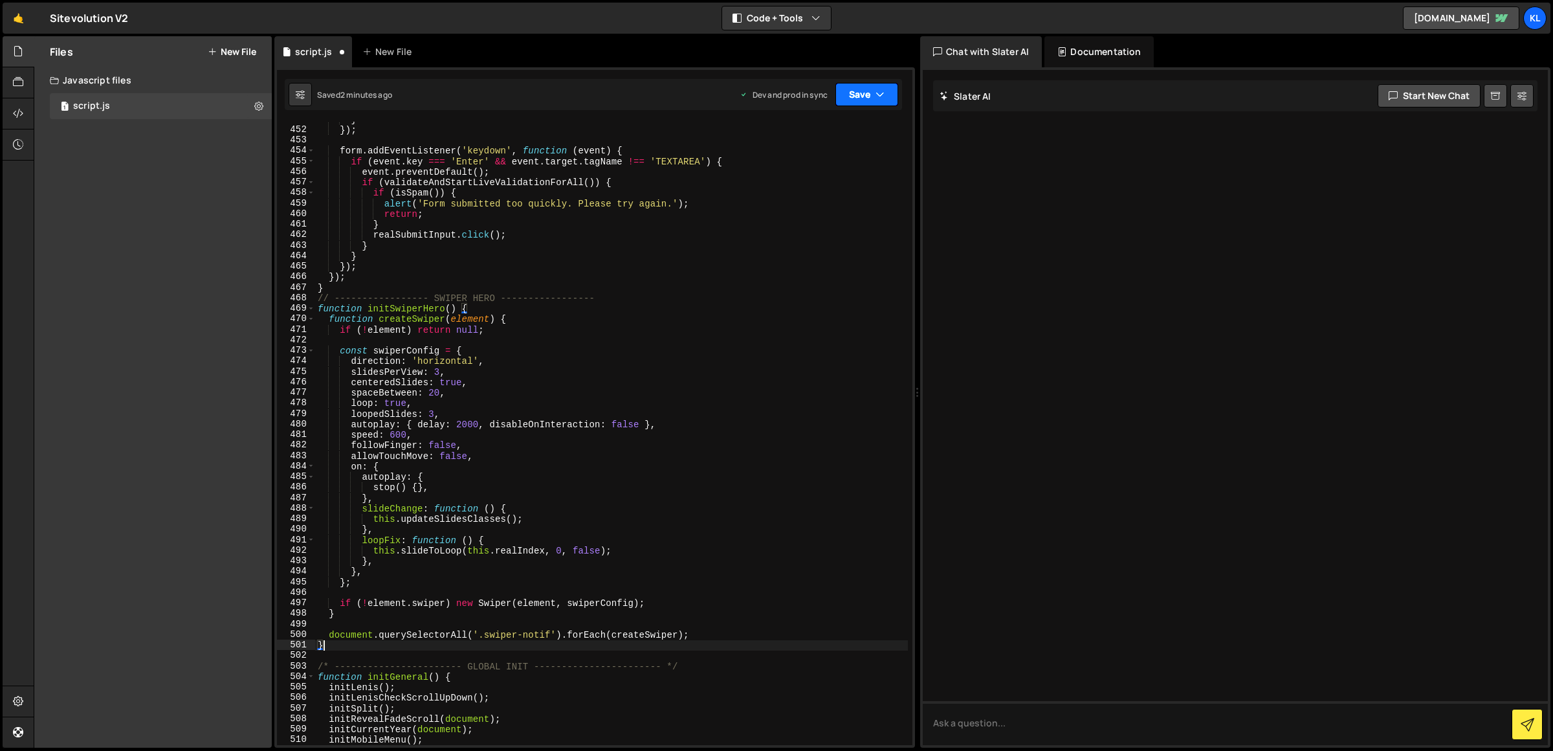
click at [870, 94] on button "Save" at bounding box center [866, 94] width 63 height 23
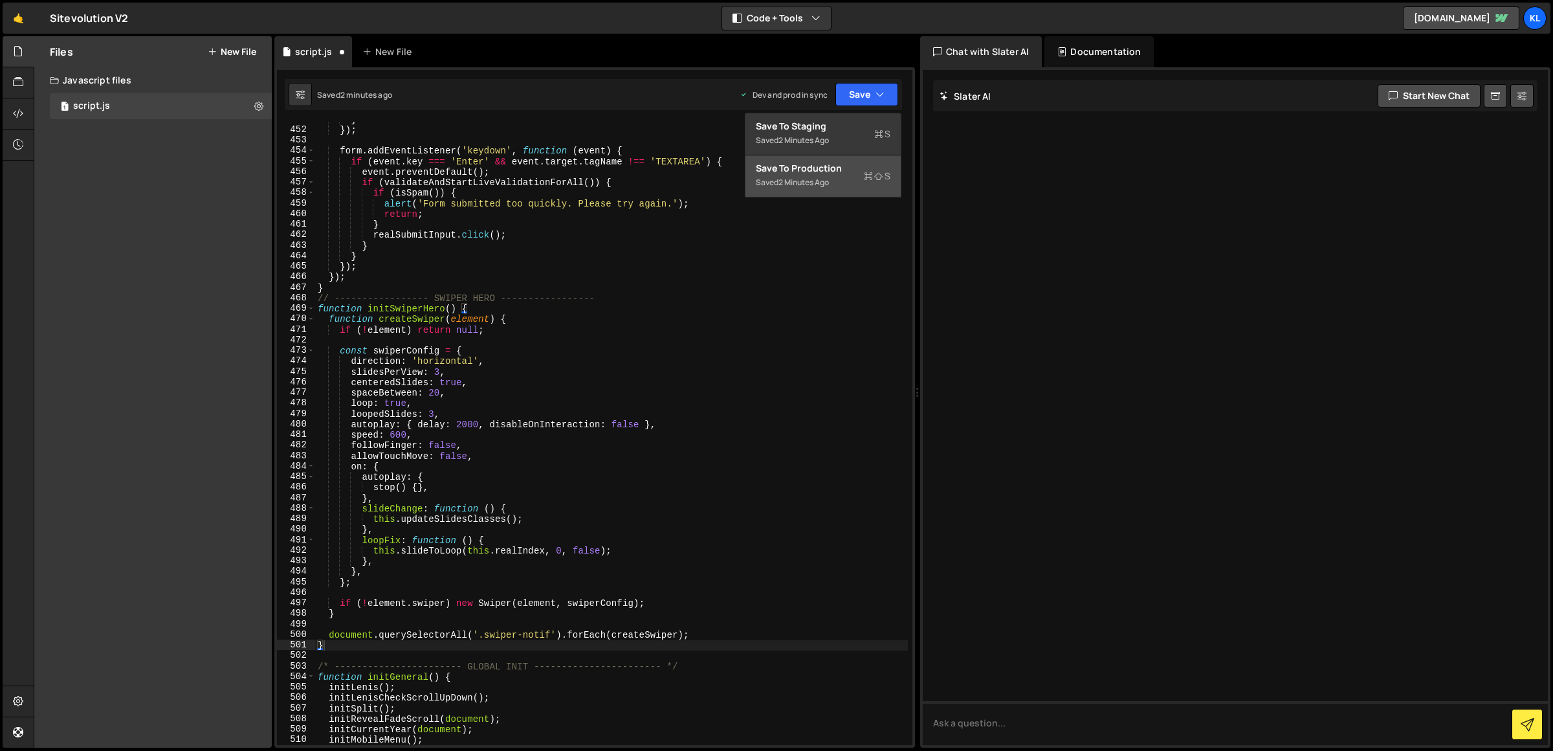
click at [852, 178] on div "Saved 2 minutes ago" at bounding box center [823, 183] width 135 height 16
click at [444, 445] on div "} }) ; form . addEventListener ( 'keydown' , function ( event ) { if ( event . …" at bounding box center [611, 436] width 593 height 645
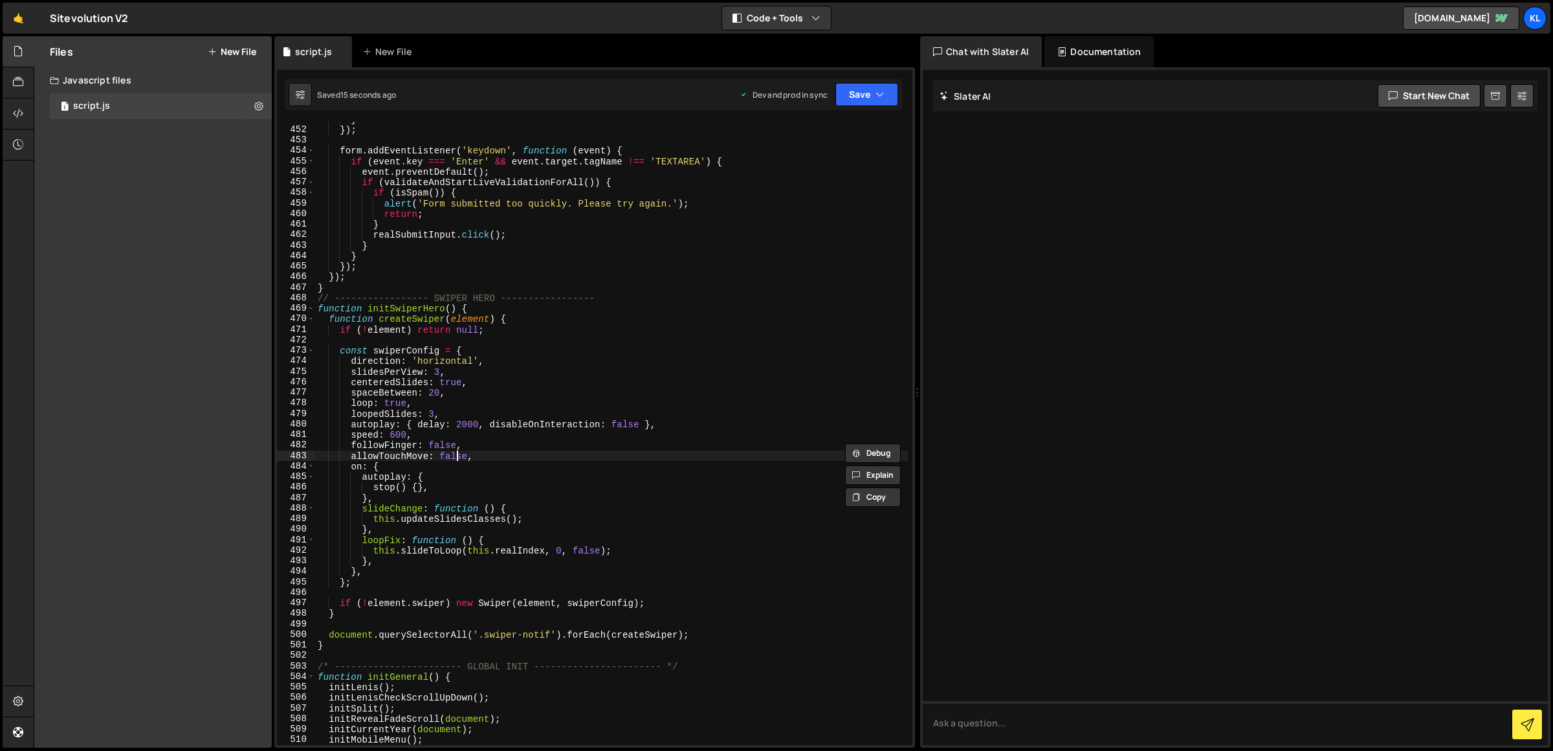
click at [456, 456] on div "} }) ; form . addEventListener ( 'keydown' , function ( event ) { if ( event . …" at bounding box center [611, 436] width 593 height 645
click at [871, 100] on button "Save" at bounding box center [866, 94] width 63 height 23
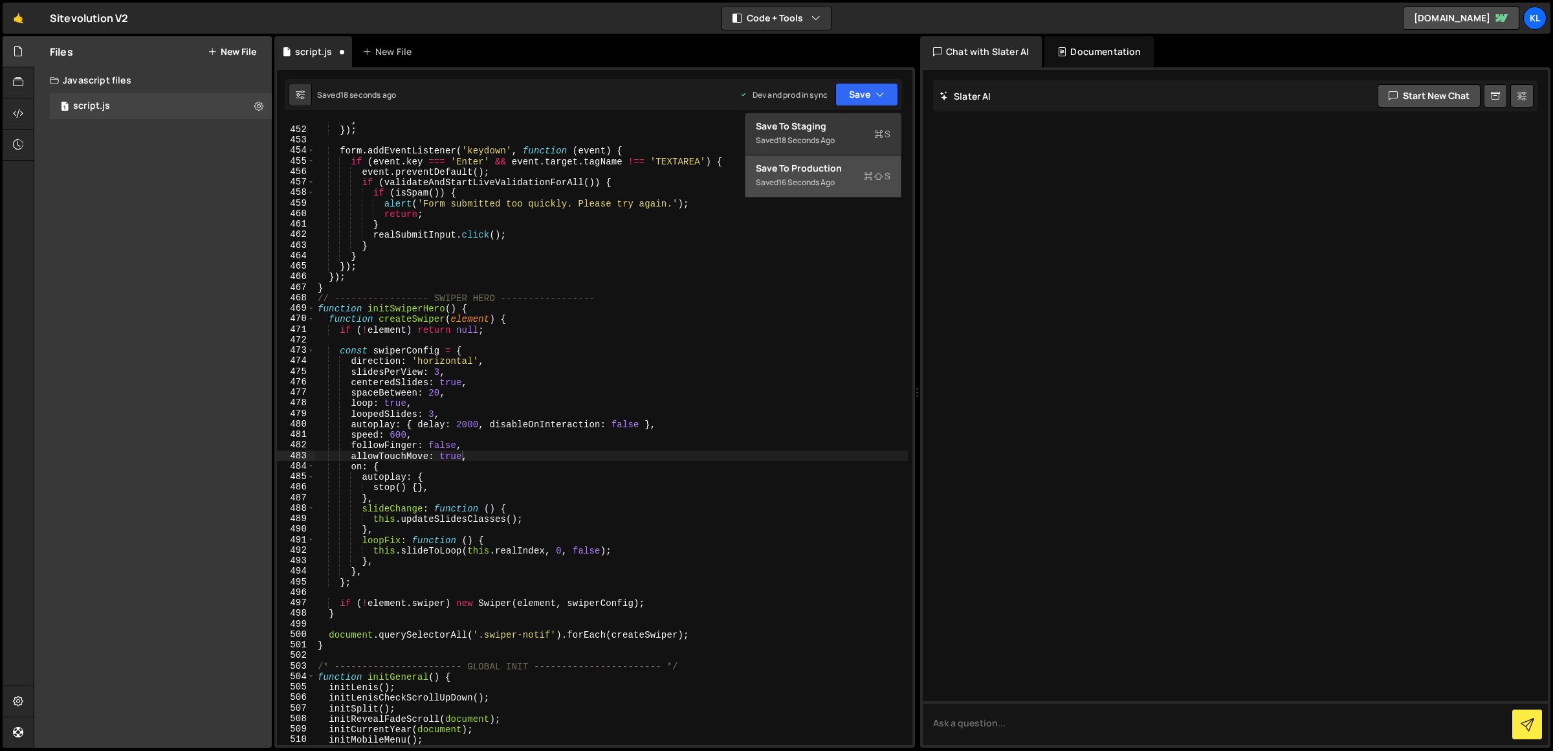
click at [847, 164] on div "Save to Production S" at bounding box center [823, 168] width 135 height 13
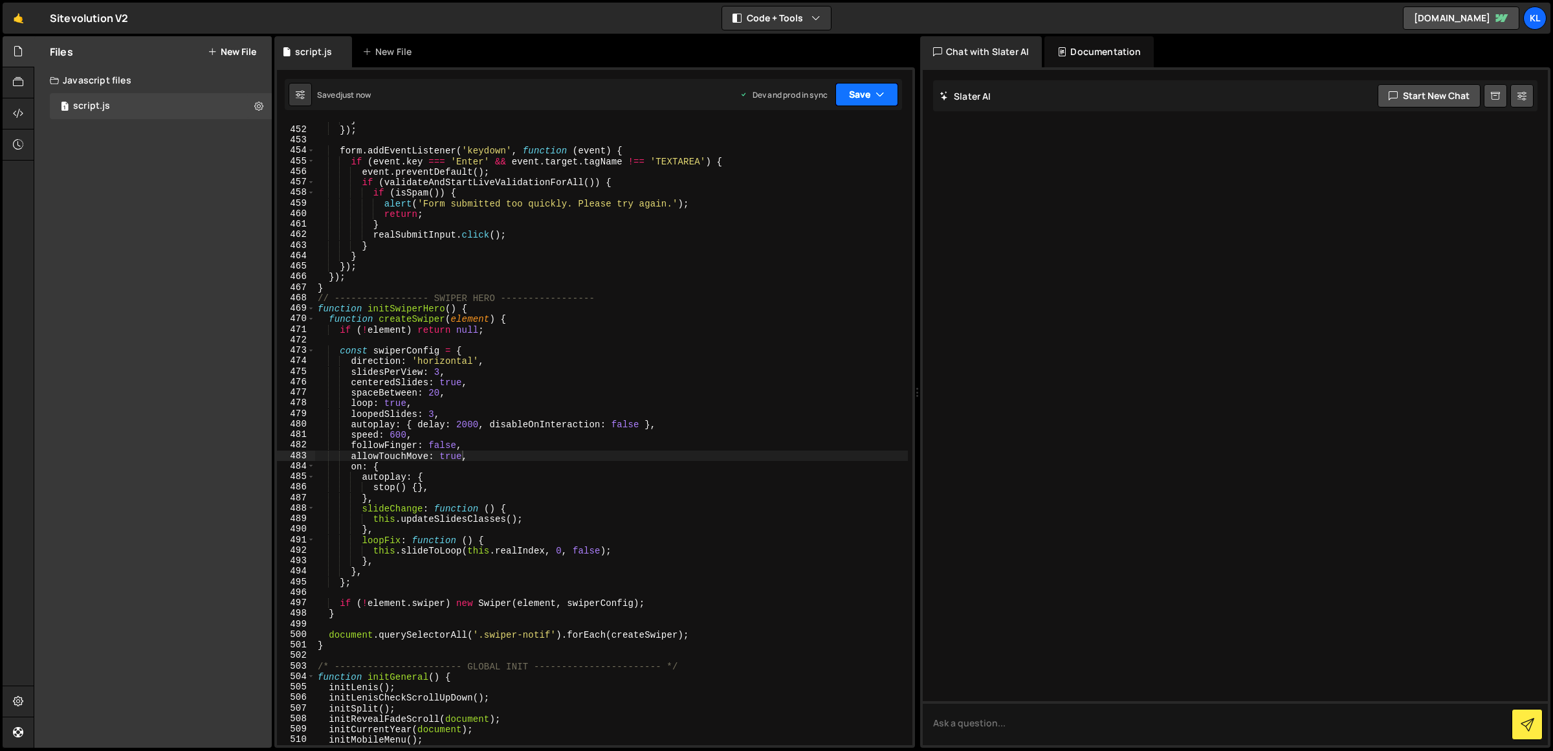
drag, startPoint x: 874, startPoint y: 79, endPoint x: 869, endPoint y: 86, distance: 8.4
click at [874, 80] on div "Saved just now Dev and prod in sync Upgrade to Edit Save Save to Staging S Save…" at bounding box center [593, 94] width 617 height 31
click at [868, 86] on button "Save" at bounding box center [866, 94] width 63 height 23
click at [489, 440] on div "} }) ; form . addEventListener ( 'keydown' , function ( event ) { if ( event . …" at bounding box center [611, 436] width 593 height 645
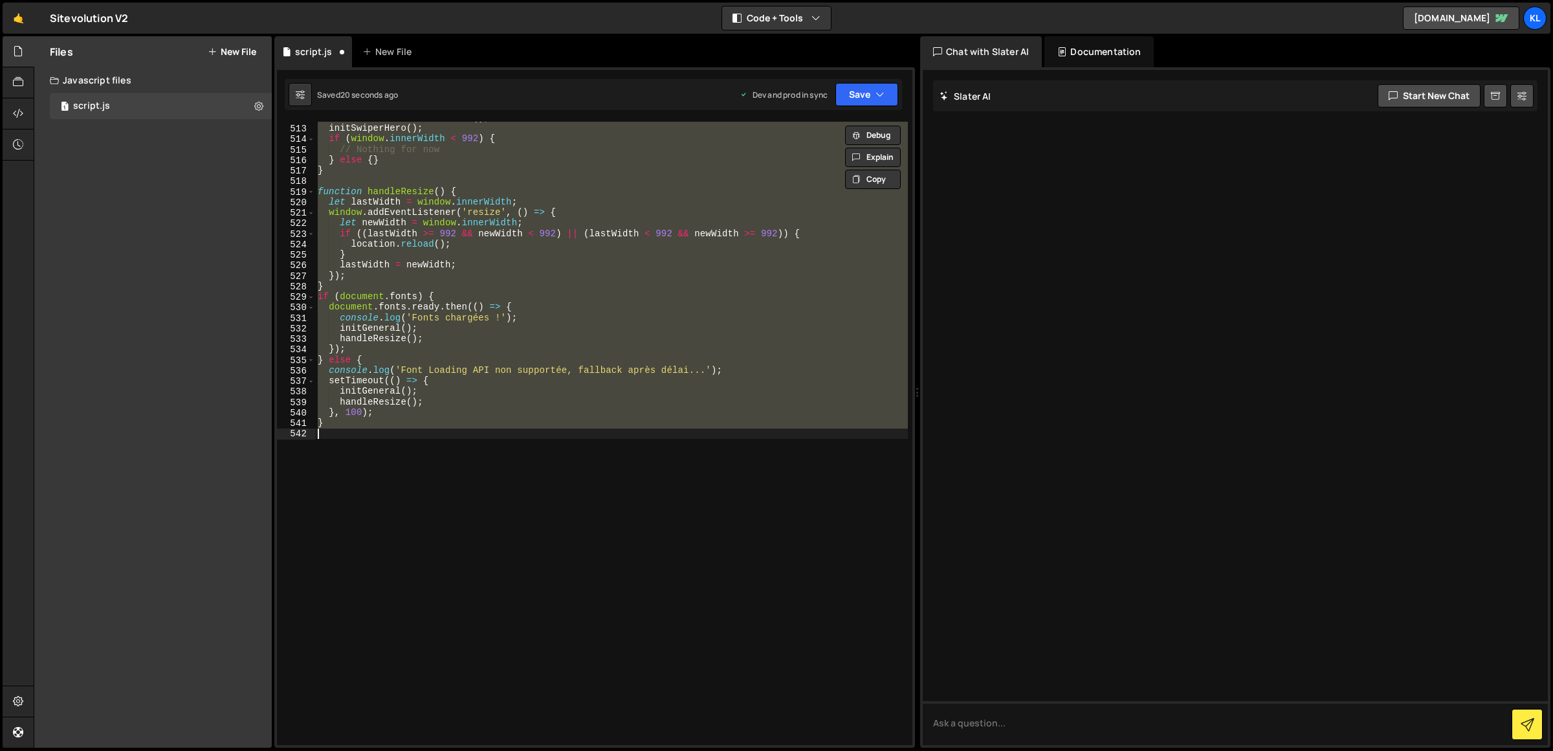
scroll to position [4862, 0]
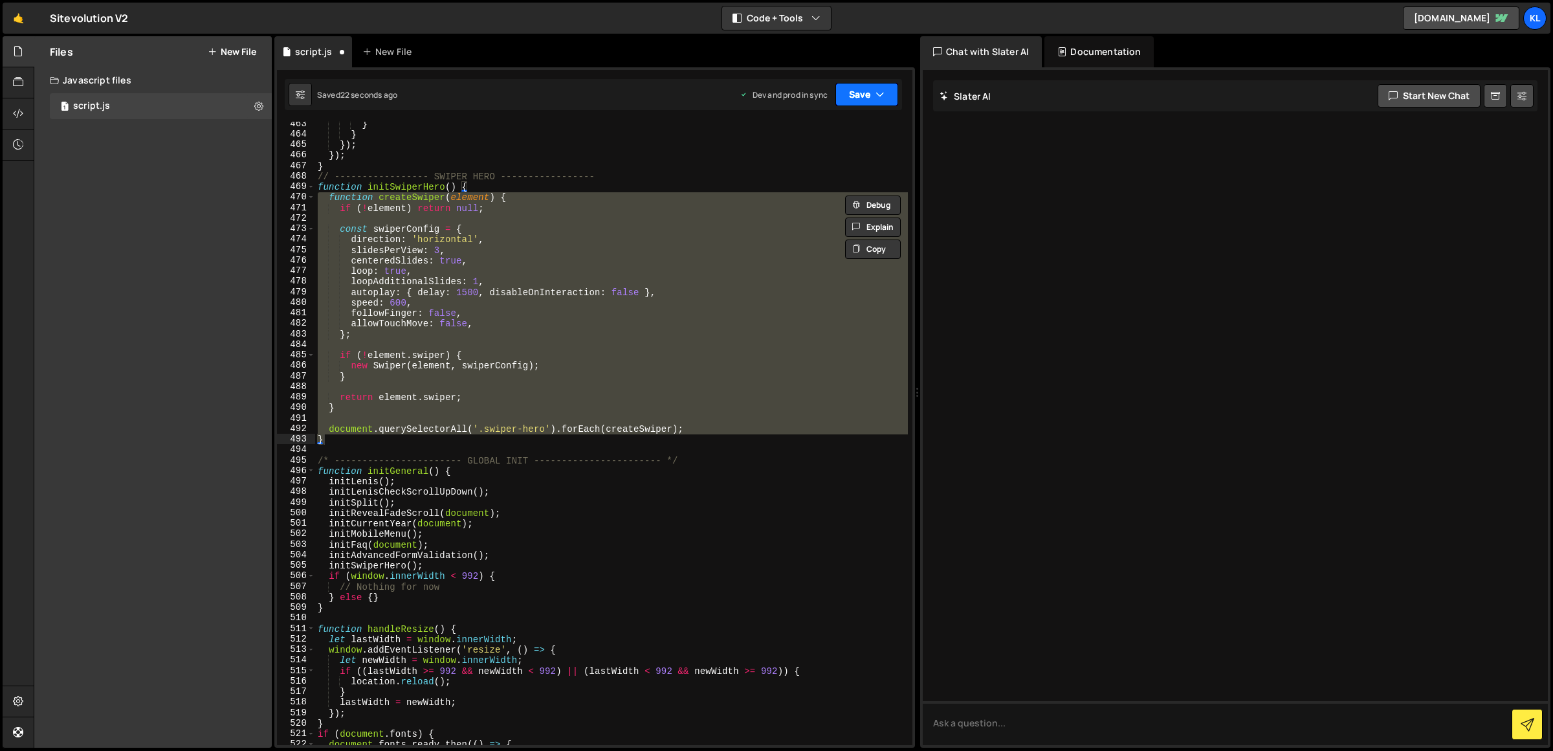
click at [861, 89] on button "Save" at bounding box center [866, 94] width 63 height 23
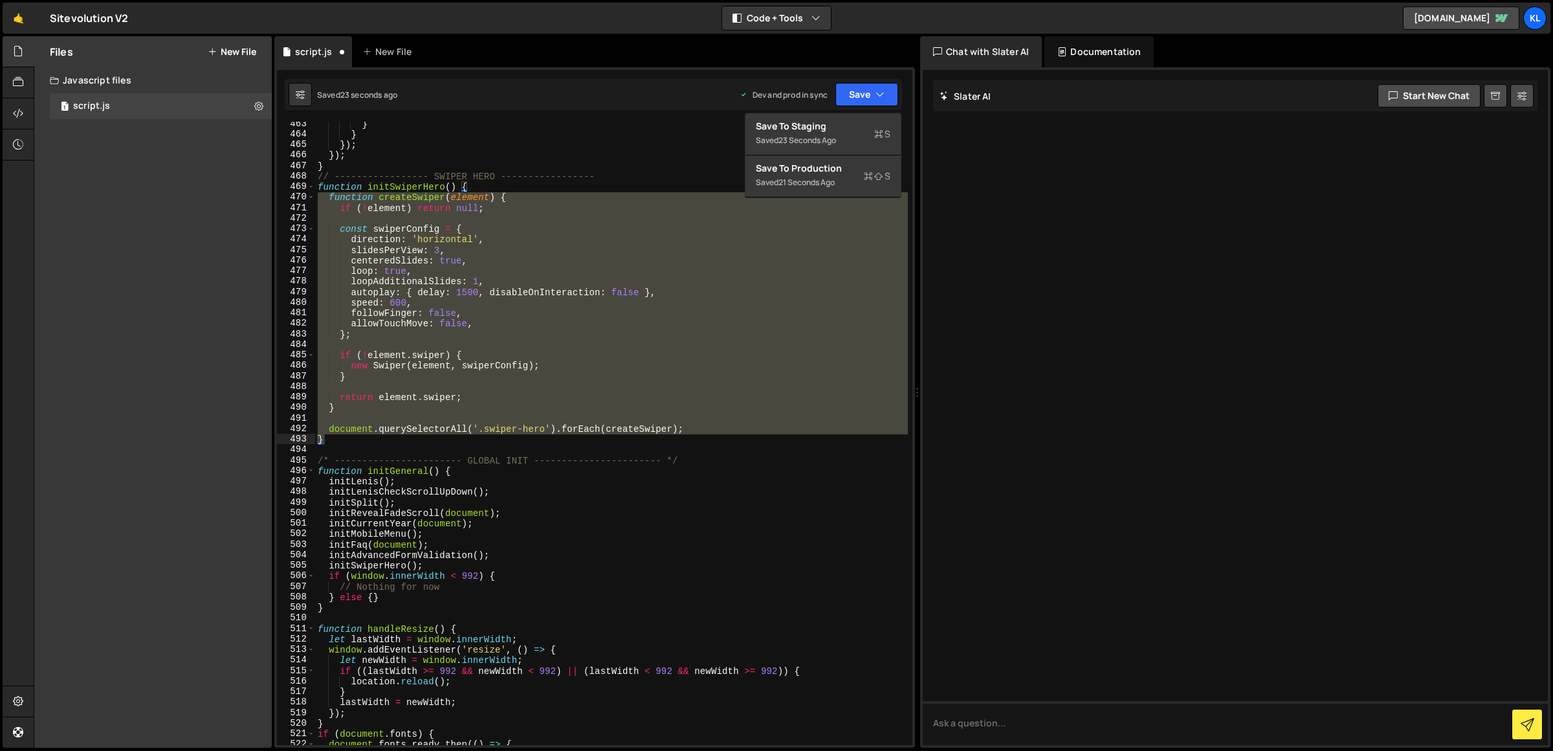
click at [637, 190] on div "} } }) ; }) ; } // ----------------- SWIPER HERO ----------------- function ini…" at bounding box center [611, 440] width 593 height 645
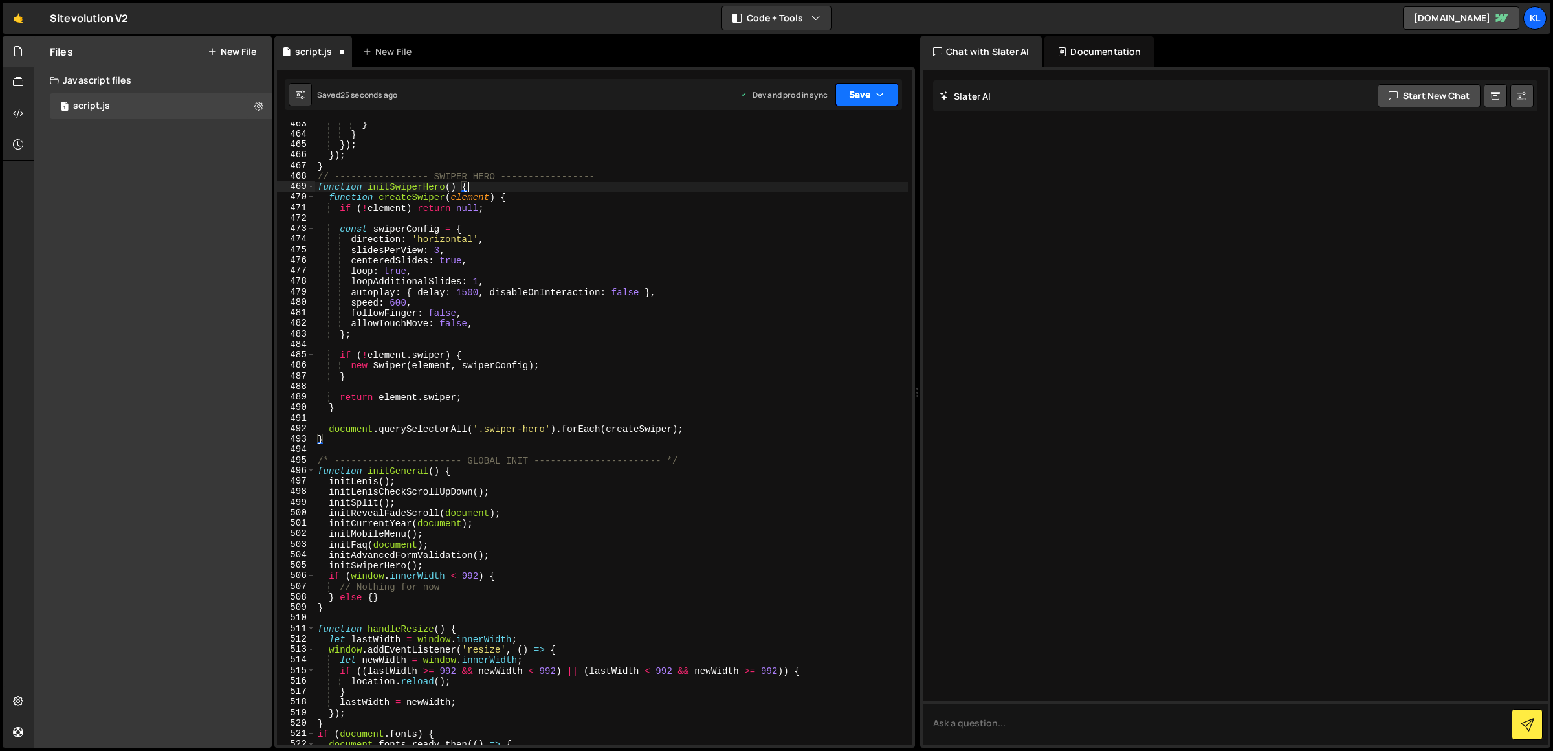
click at [848, 95] on button "Save" at bounding box center [866, 94] width 63 height 23
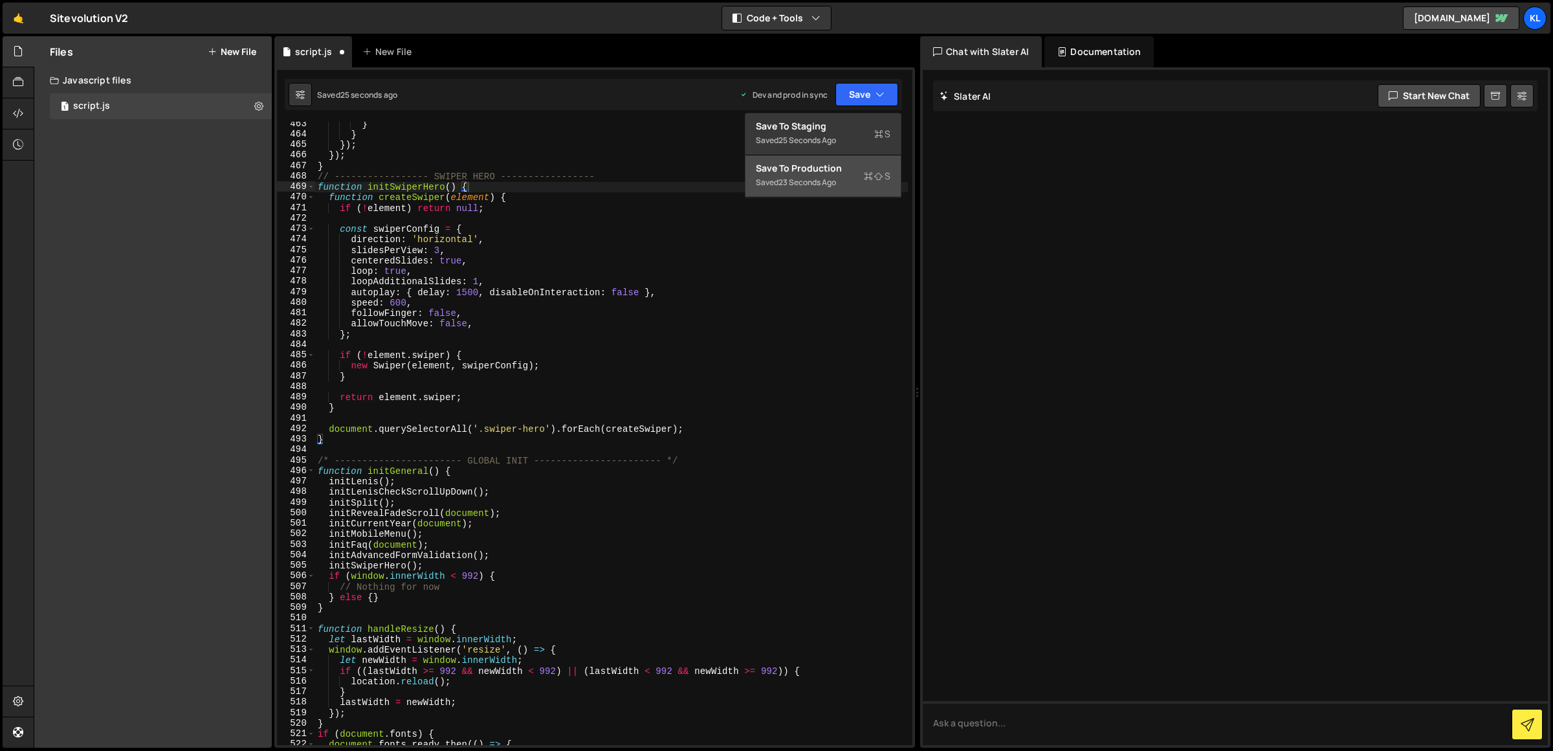
click at [835, 178] on div "23 seconds ago" at bounding box center [807, 182] width 58 height 11
click at [500, 401] on div "} } }) ; }) ; } // ----------------- SWIPER HERO ----------------- function ini…" at bounding box center [611, 440] width 593 height 645
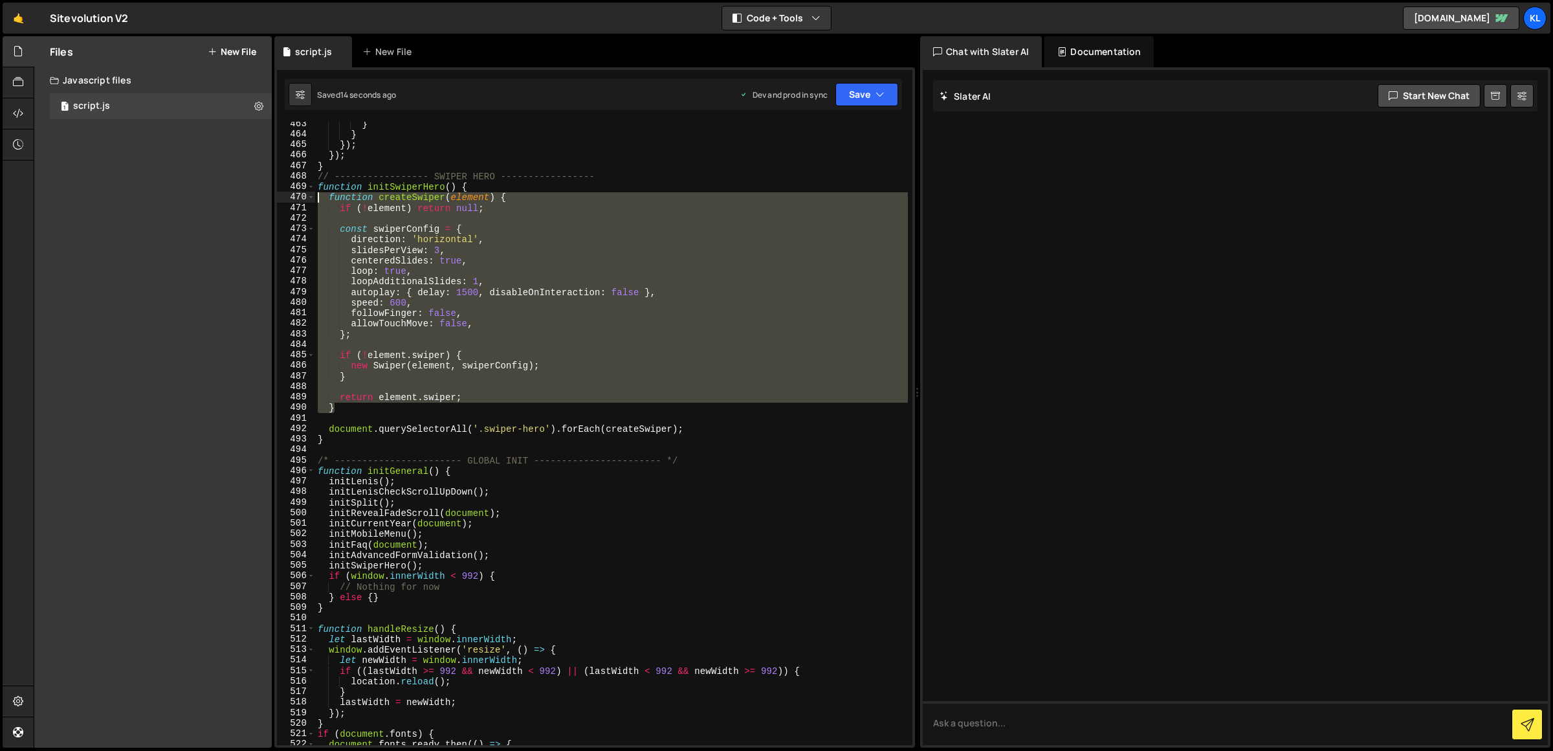
drag, startPoint x: 367, startPoint y: 407, endPoint x: 296, endPoint y: 199, distance: 220.0
click at [296, 199] on div "return element.swiper; 463 464 465 466 467 468 469 470 471 472 473 474 475 476 …" at bounding box center [594, 433] width 635 height 623
paste textarea "}"
type textarea "}"
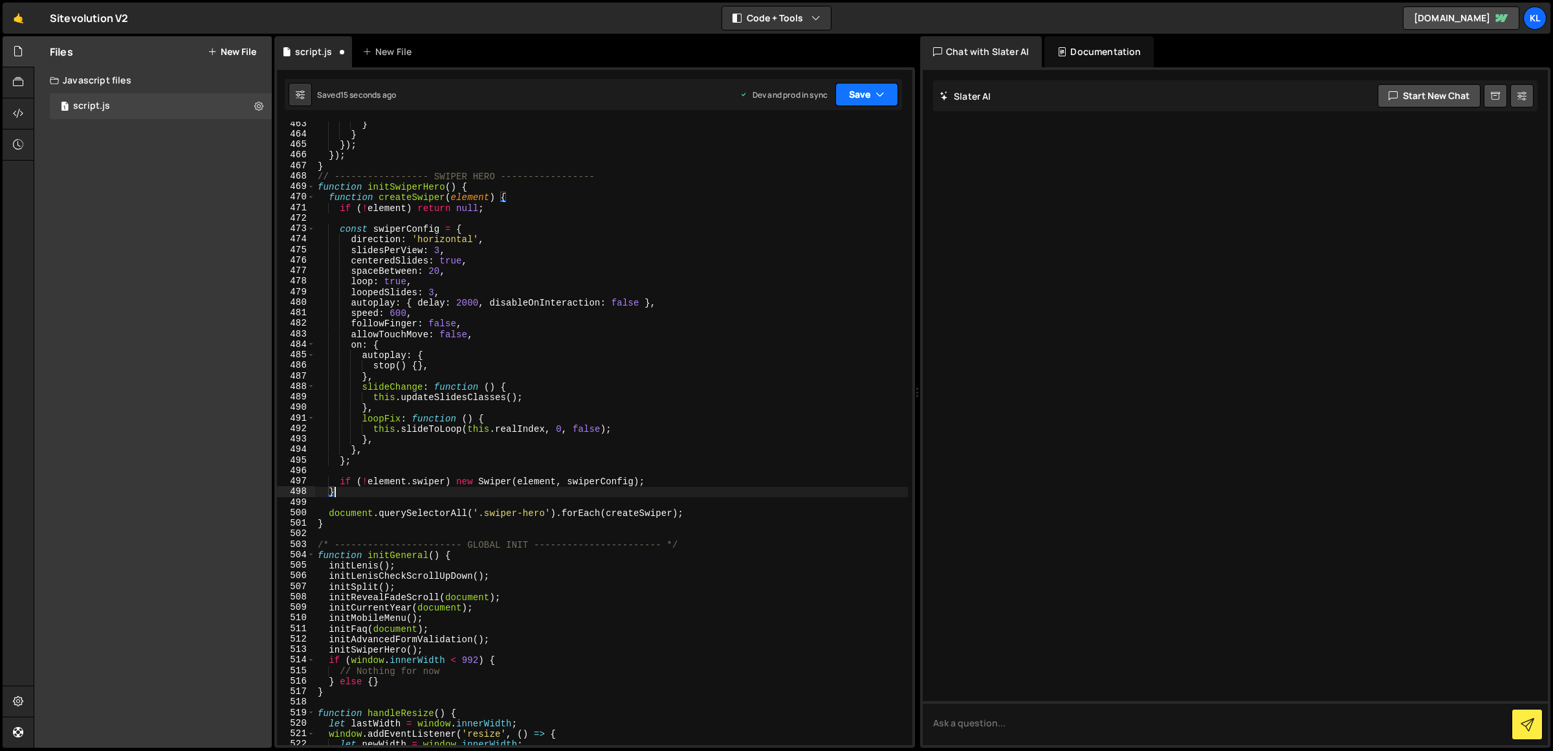
click at [839, 91] on button "Save" at bounding box center [866, 94] width 63 height 23
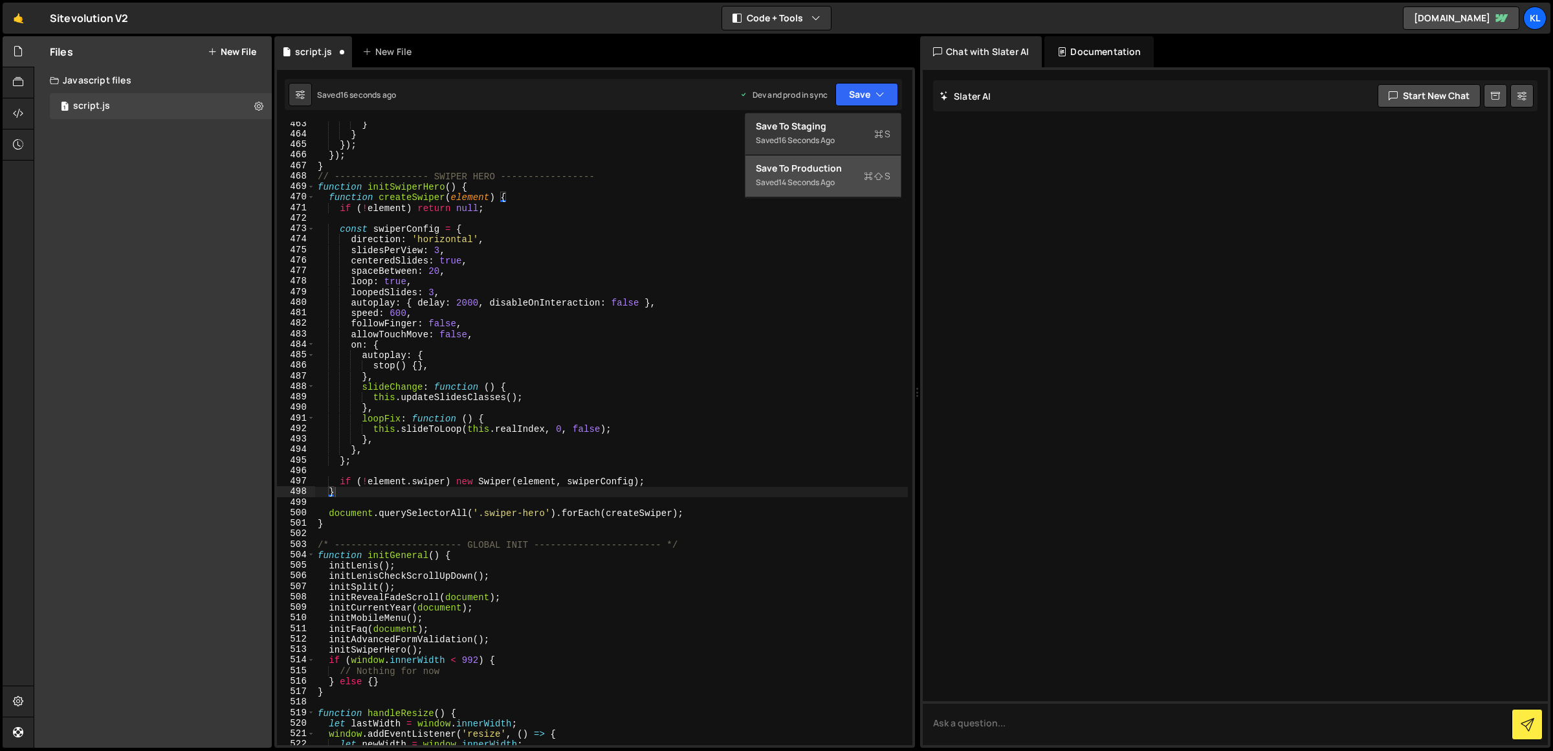
click at [835, 164] on div "Save to Production S" at bounding box center [823, 168] width 135 height 13
click at [349, 501] on div "} } }) ; }) ; } // ----------------- SWIPER HERO ----------------- function ini…" at bounding box center [611, 440] width 593 height 645
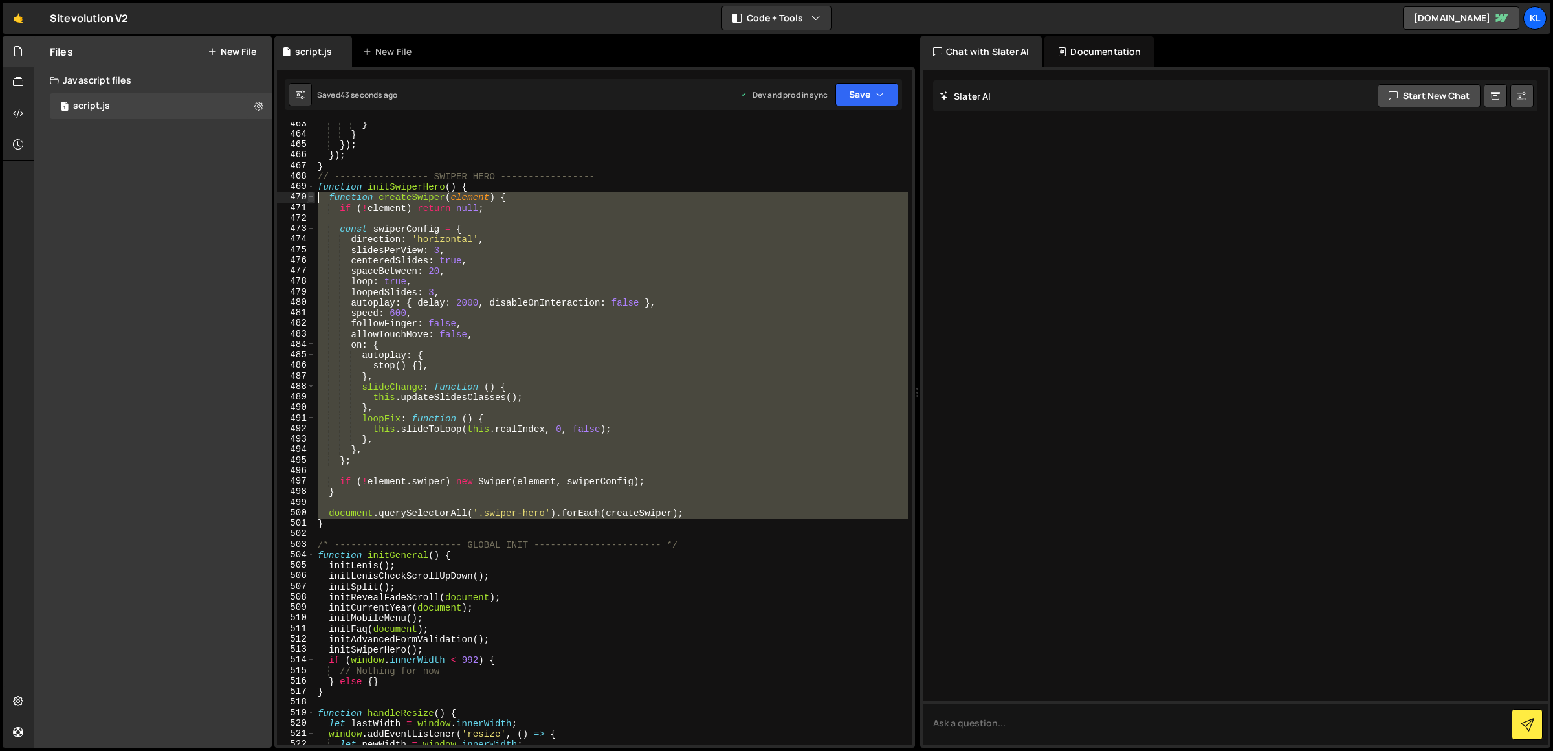
drag, startPoint x: 320, startPoint y: 526, endPoint x: 307, endPoint y: 197, distance: 329.0
click at [307, 197] on div "463 464 465 466 467 468 469 470 471 472 473 474 475 476 477 478 479 480 481 482…" at bounding box center [594, 433] width 635 height 623
paste textarea "}}"
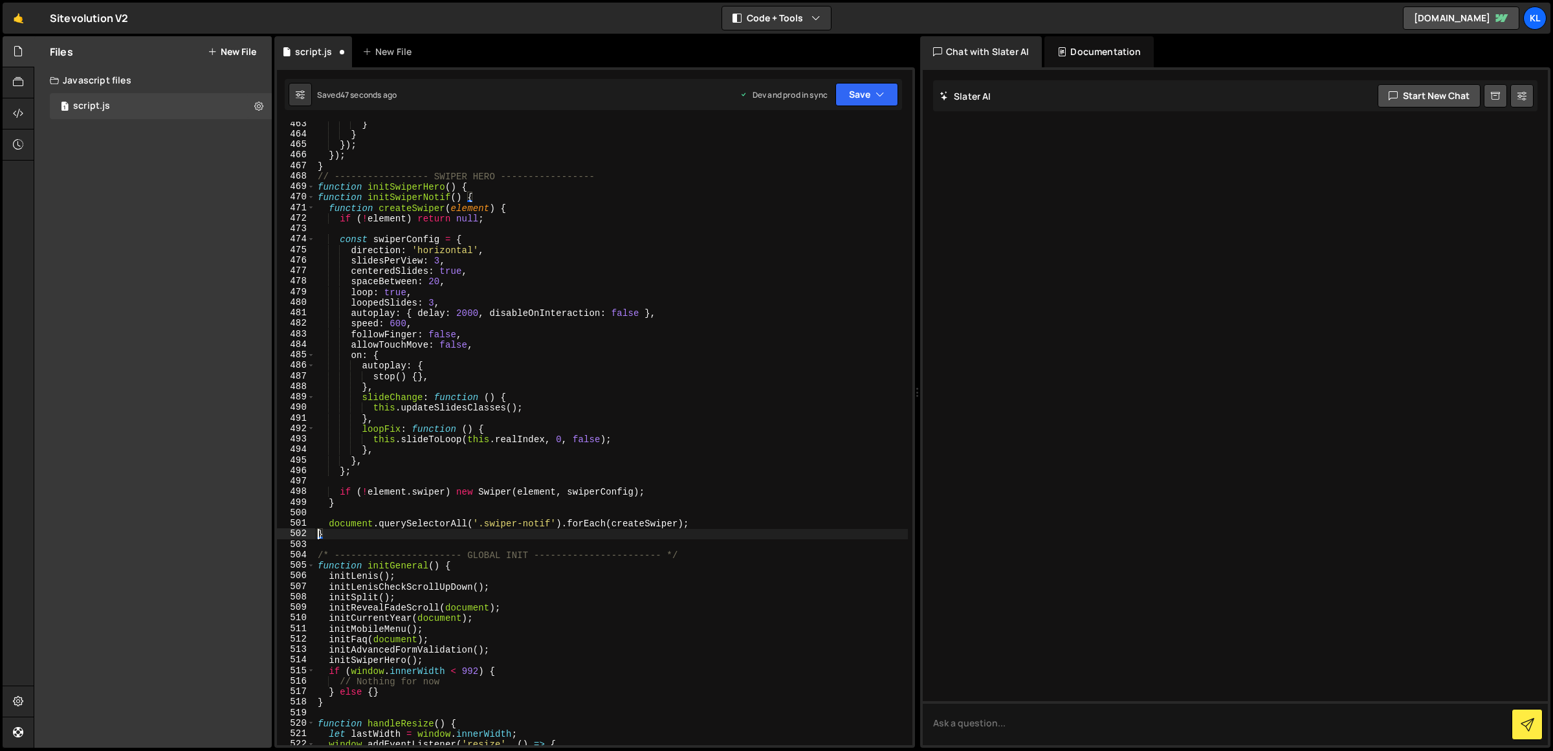
click at [532, 525] on div "} } }) ; }) ; } // ----------------- SWIPER HERO ----------------- function ini…" at bounding box center [611, 440] width 593 height 645
drag, startPoint x: 488, startPoint y: 197, endPoint x: 278, endPoint y: 199, distance: 209.7
click at [278, 199] on div "document.querySelectorAll('.swiper-hero').forEach(createSwiper); 463 464 465 46…" at bounding box center [594, 433] width 635 height 623
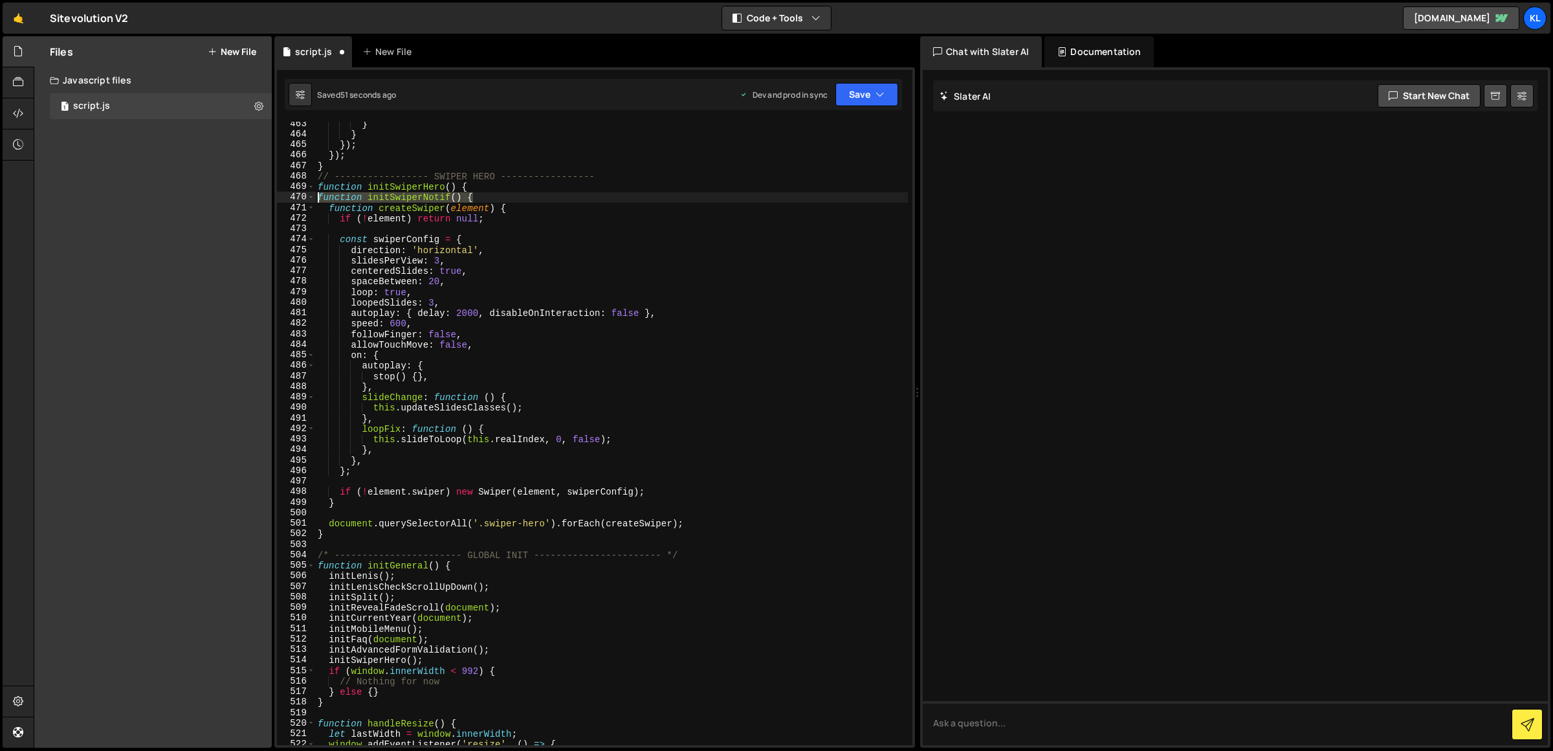
type textarea "function initSwiperNotif() {"
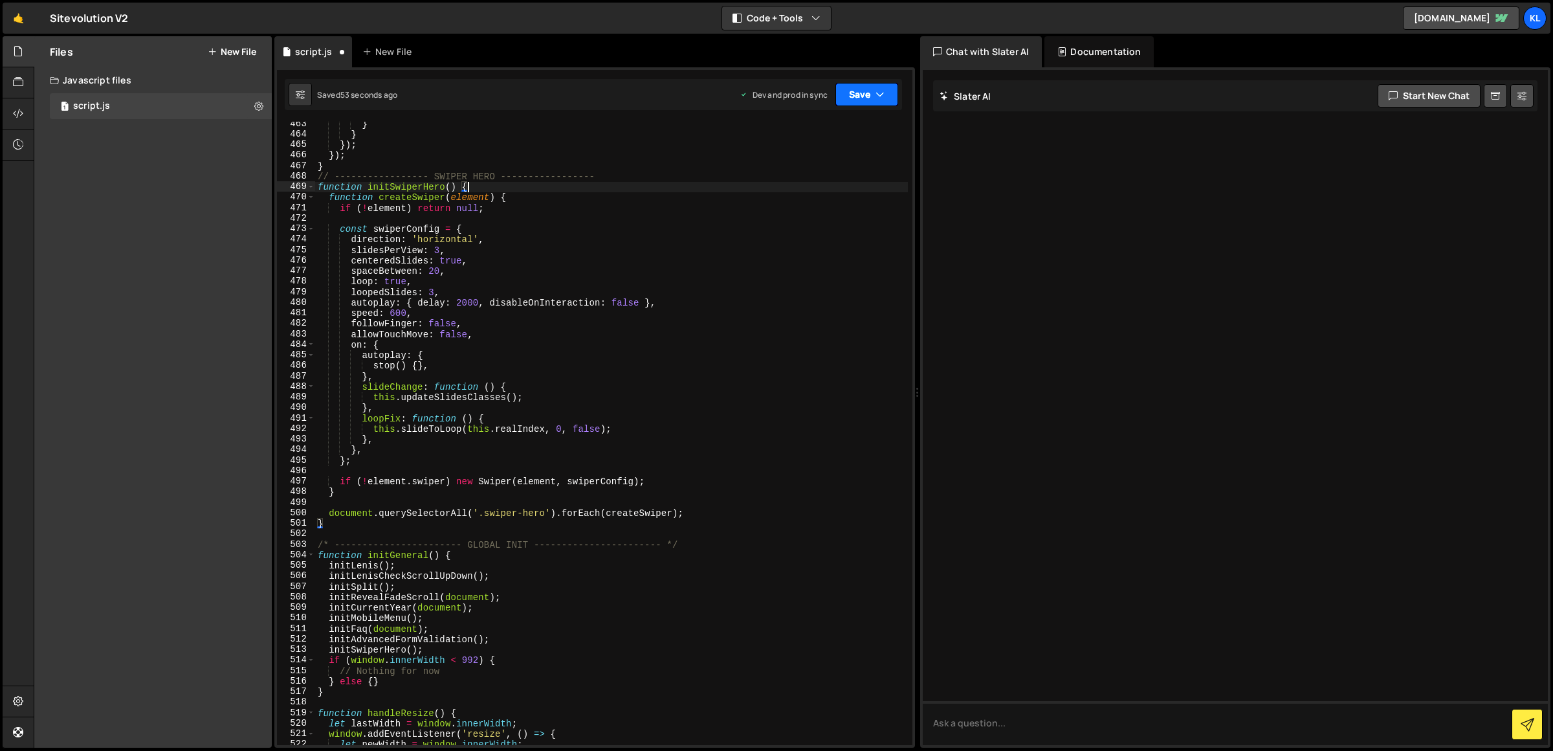
click at [898, 103] on button "Save" at bounding box center [866, 94] width 63 height 23
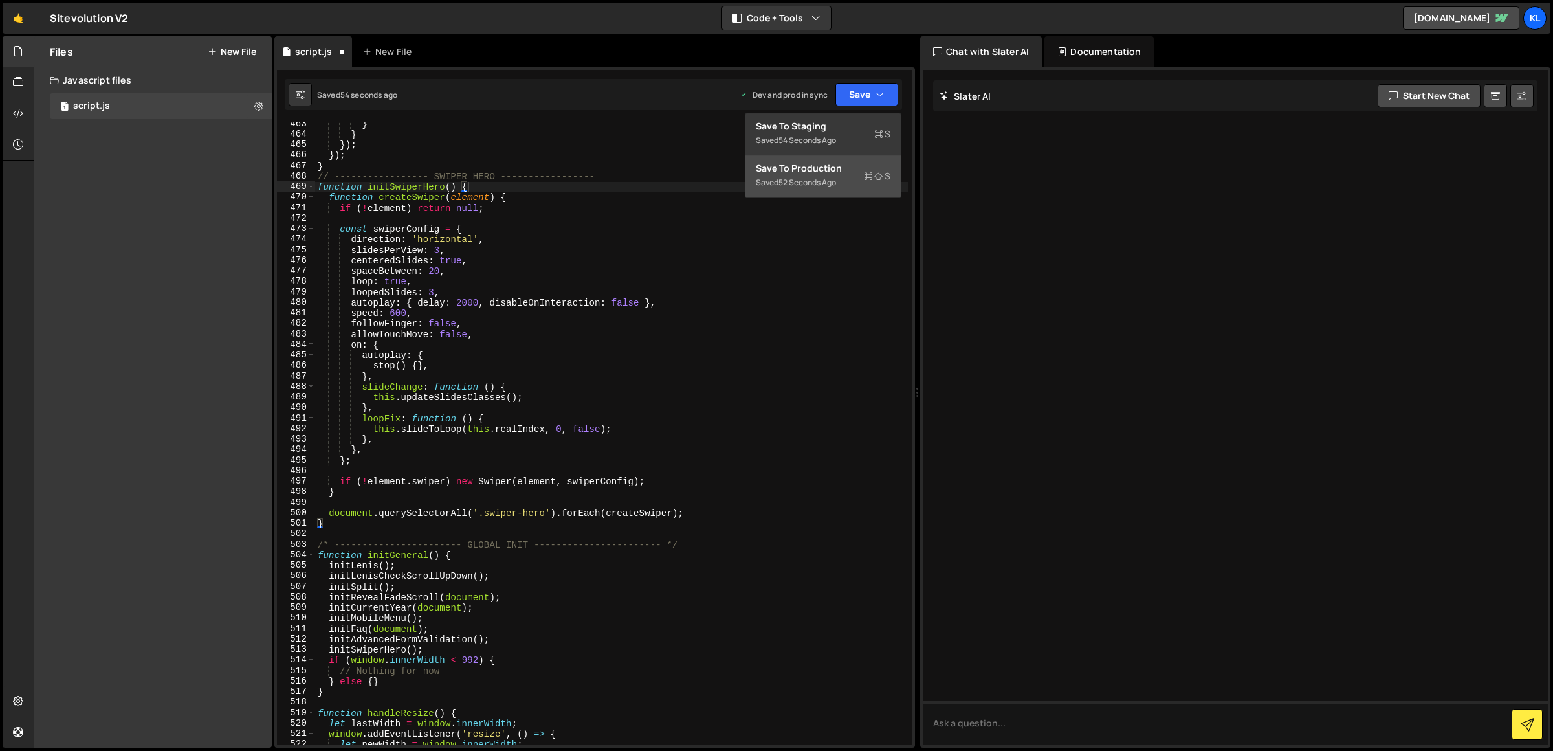
click at [829, 171] on div "Save to Production S" at bounding box center [823, 168] width 135 height 13
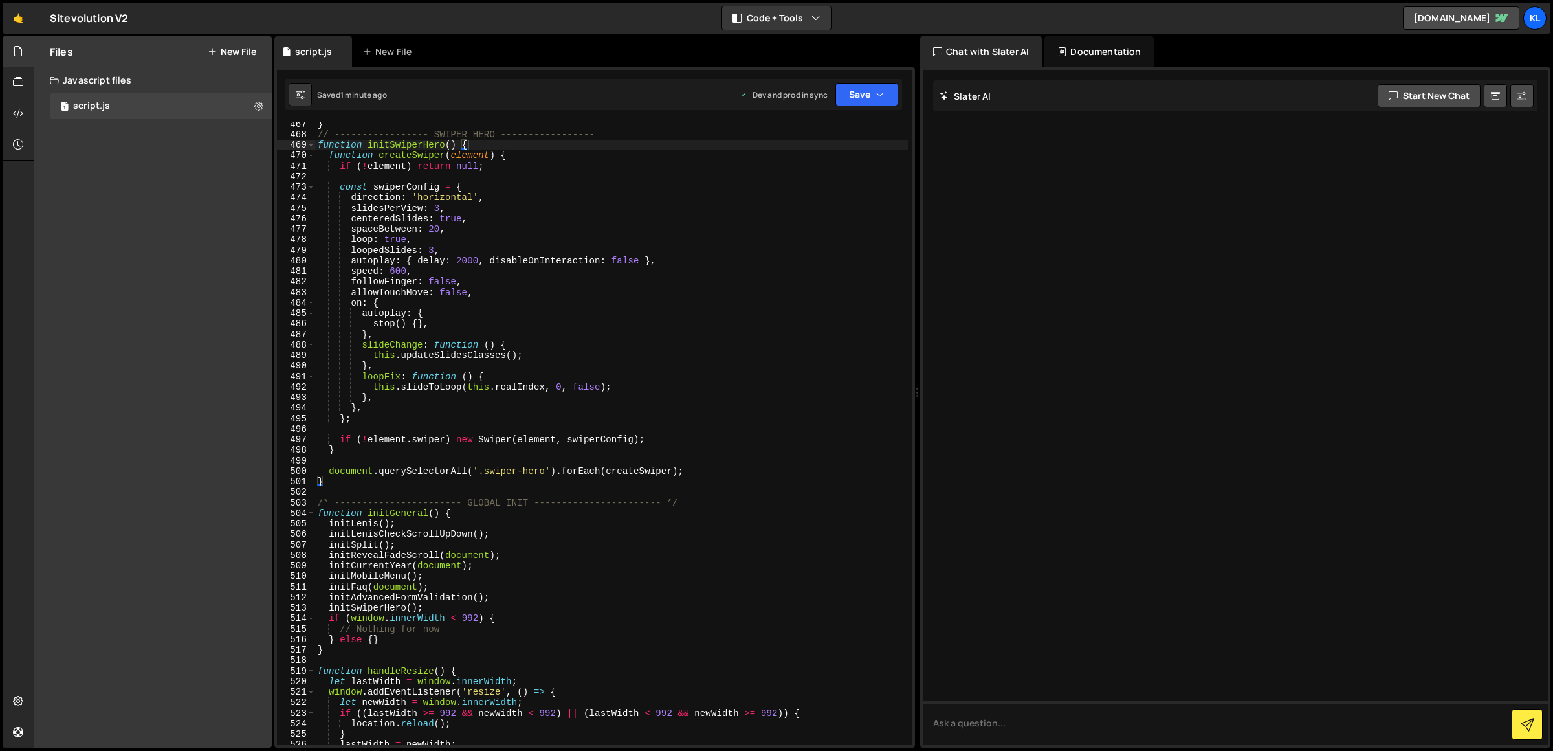
scroll to position [4844, 0]
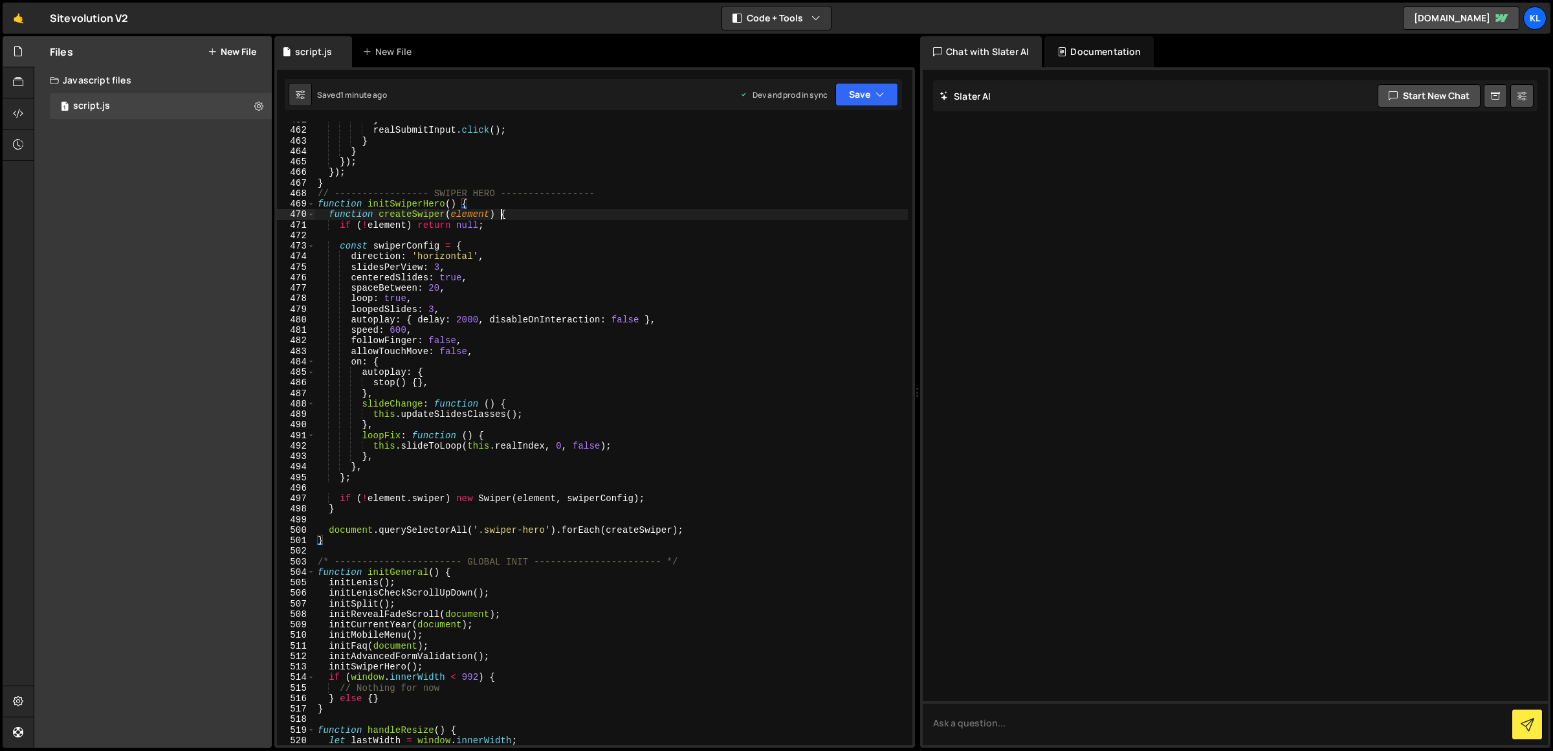
click at [500, 212] on div "} realSubmitInput . click ( ) ; } } }) ; }) ; } // ----------------- SWIPER HER…" at bounding box center [611, 437] width 593 height 645
click at [498, 204] on div "} realSubmitInput . click ( ) ; } } }) ; }) ; } // ----------------- SWIPER HER…" at bounding box center [611, 437] width 593 height 645
click at [608, 540] on div "} realSubmitInput . click ( ) ; } } }) ; }) ; } // ----------------- SWIPER HER…" at bounding box center [611, 437] width 593 height 645
click at [602, 533] on div "} realSubmitInput . click ( ) ; } } }) ; }) ; } // ----------------- SWIPER HER…" at bounding box center [611, 437] width 593 height 645
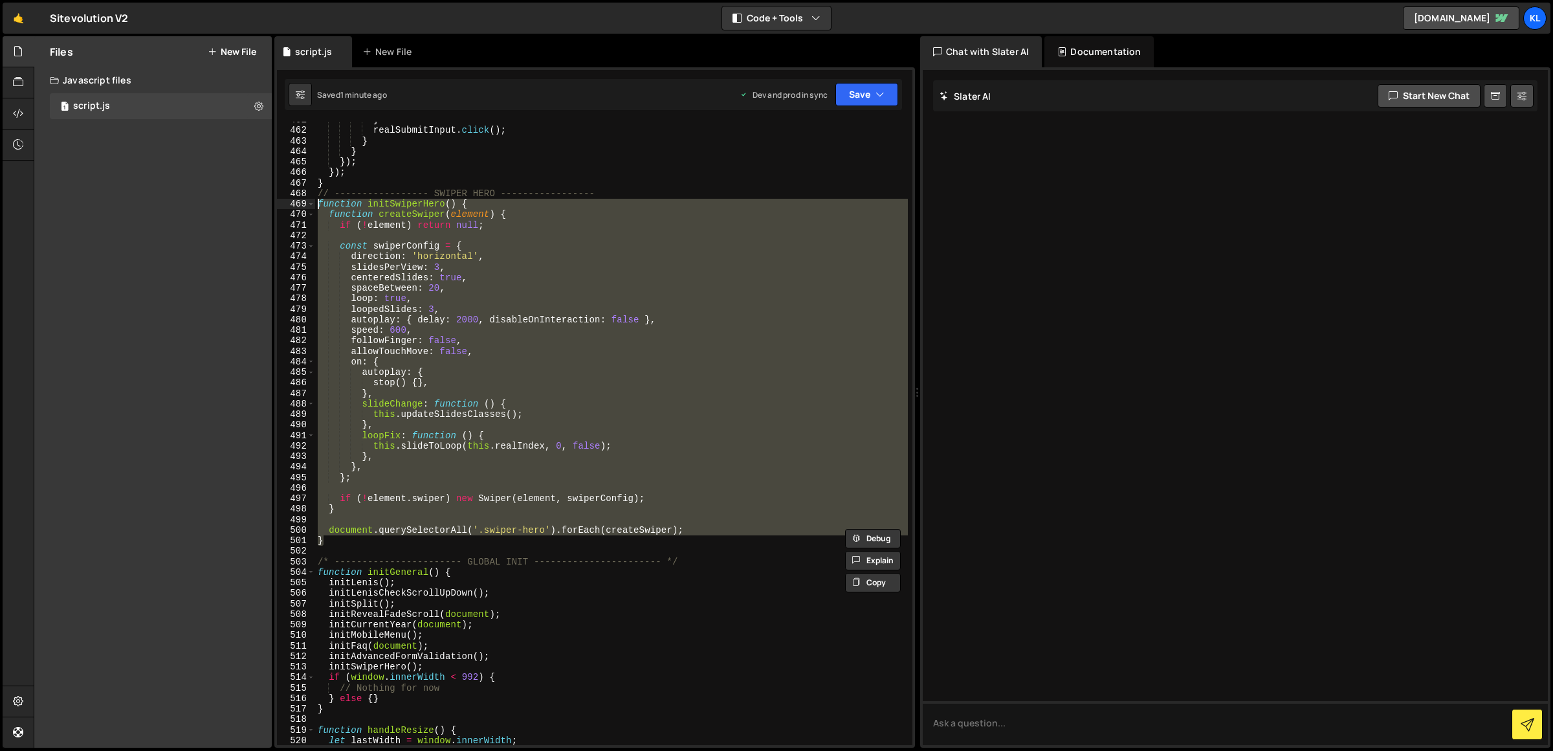
drag, startPoint x: 400, startPoint y: 540, endPoint x: 267, endPoint y: 202, distance: 363.5
click at [267, 202] on div "Files New File Javascript files 1 script.js 0 CSS files Copy share link Edit Fi…" at bounding box center [793, 392] width 1519 height 712
type textarea "function initSwiperHero() { function createSwiper(element) {"
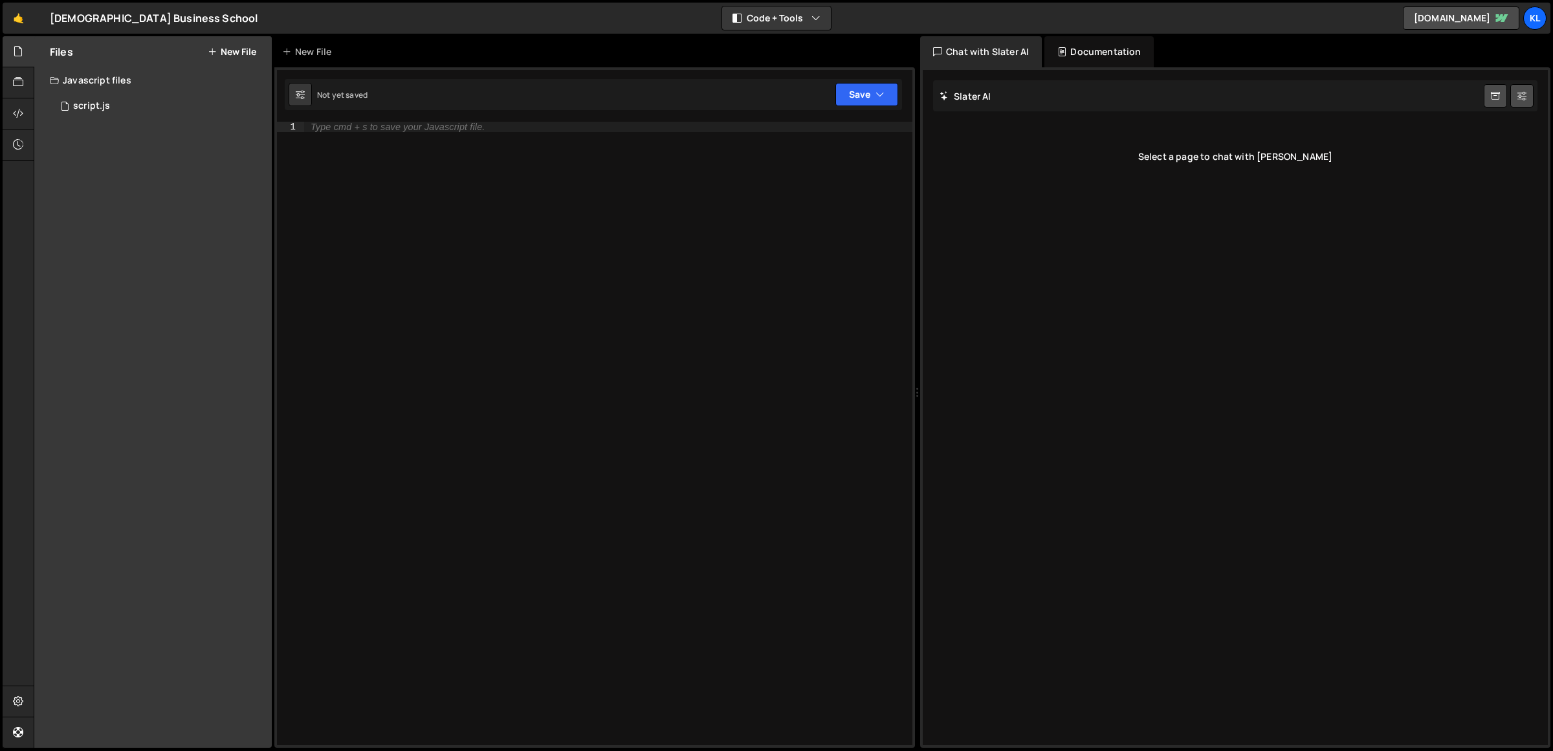
click at [38, 32] on div "🤙 Muslim Business School ⚠️ Code is being edited in another browser" at bounding box center [130, 18] width 255 height 31
click at [27, 25] on link "🤙" at bounding box center [19, 18] width 32 height 31
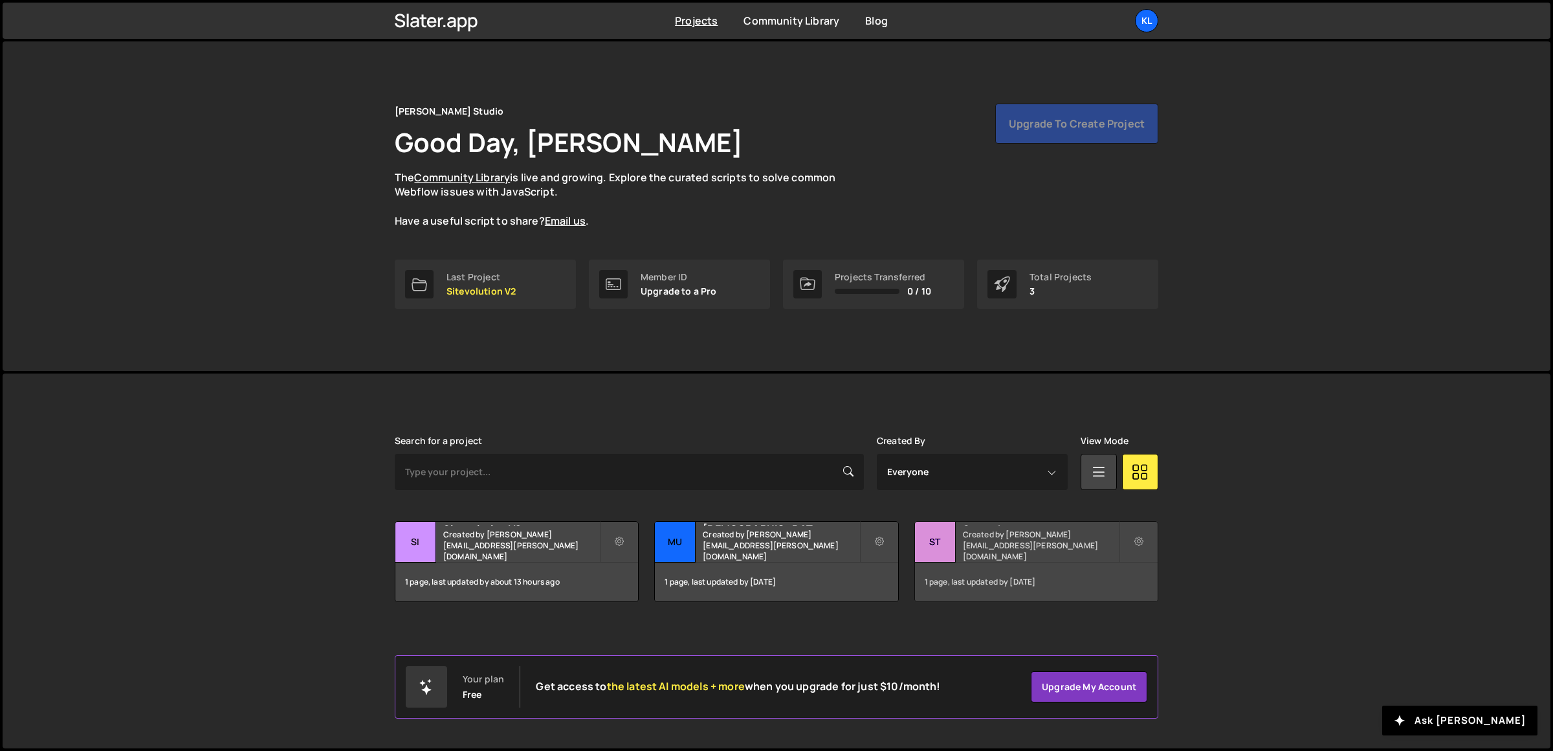
click at [968, 547] on small "Created by [PERSON_NAME][EMAIL_ADDRESS][PERSON_NAME][DOMAIN_NAME]" at bounding box center [1041, 545] width 156 height 33
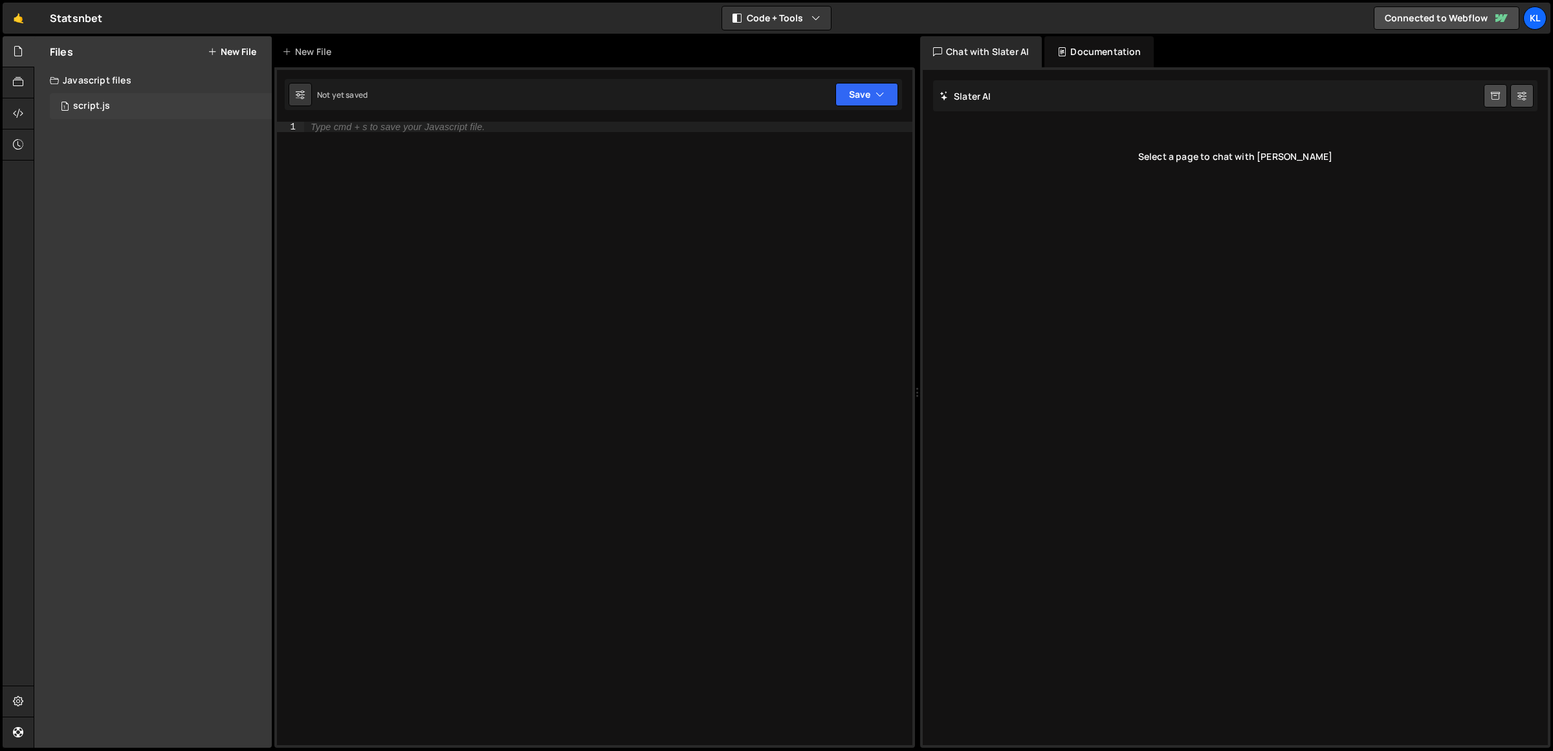
click at [113, 102] on div "1 script.js 0" at bounding box center [161, 106] width 222 height 26
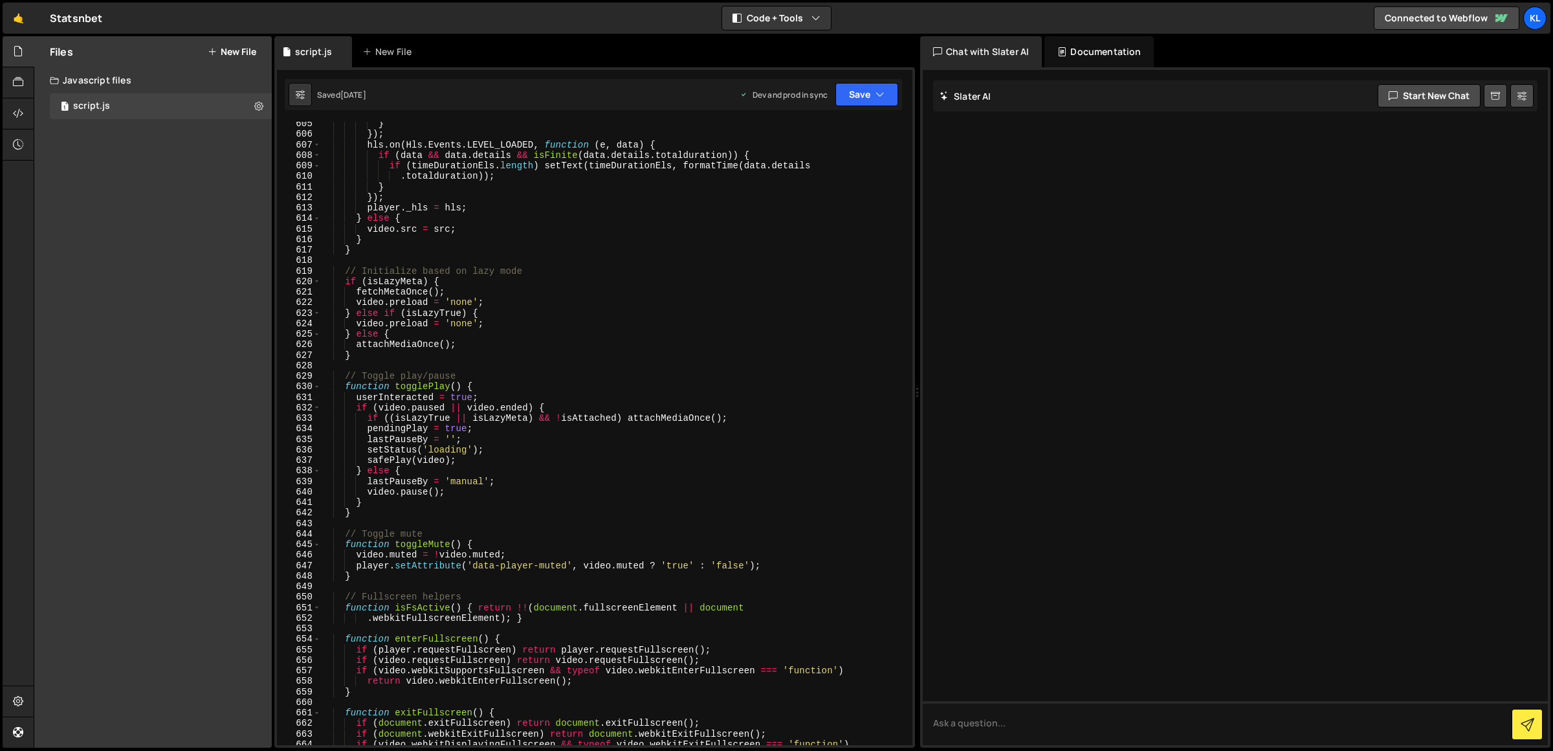
scroll to position [7995, 0]
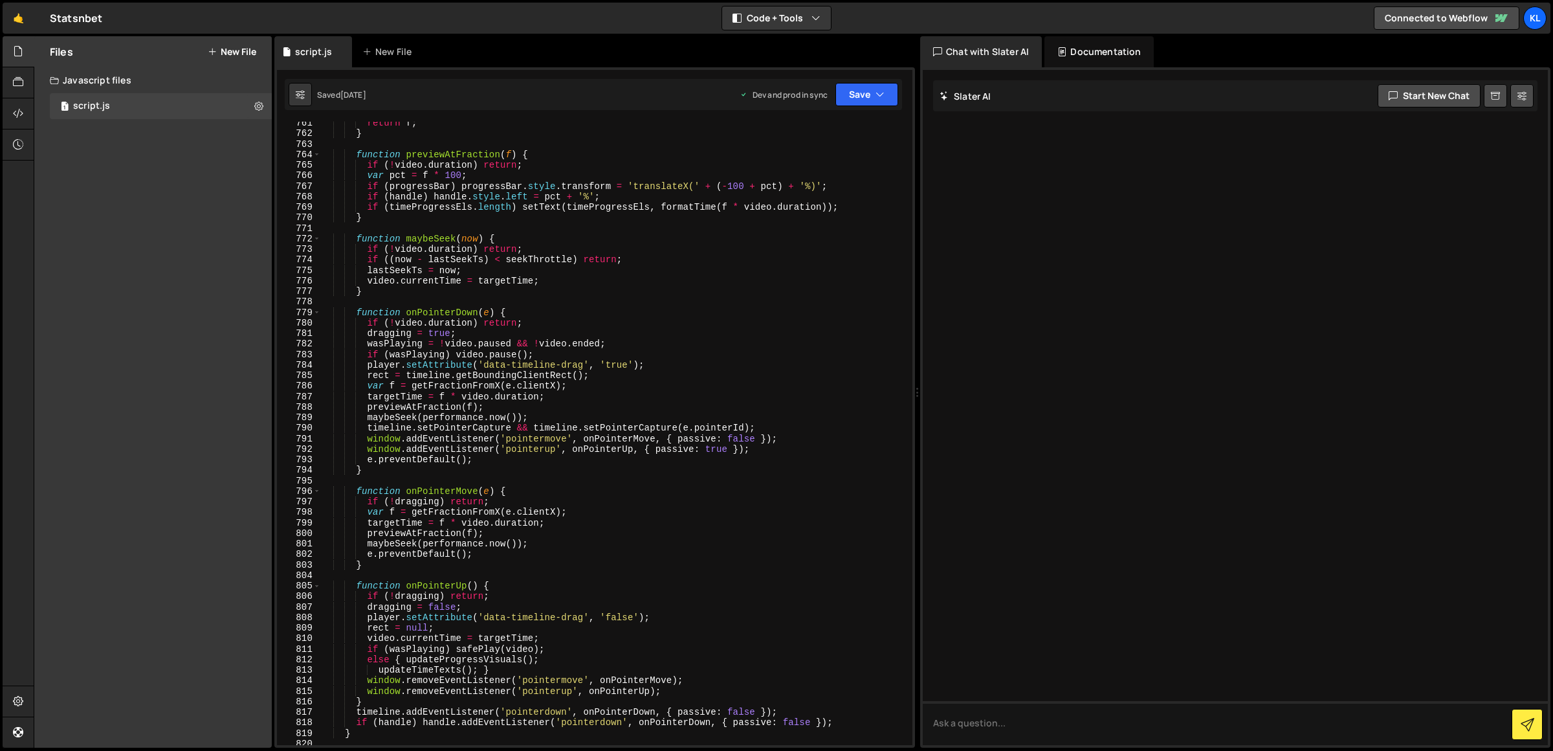
type textarea "timeline.setPointerCapture && timeline.setPointerCapture(e.pointerId);"
click at [495, 425] on div "return f ; } function previewAtFraction ( f ) { if ( ! video . duration ) retur…" at bounding box center [614, 440] width 588 height 645
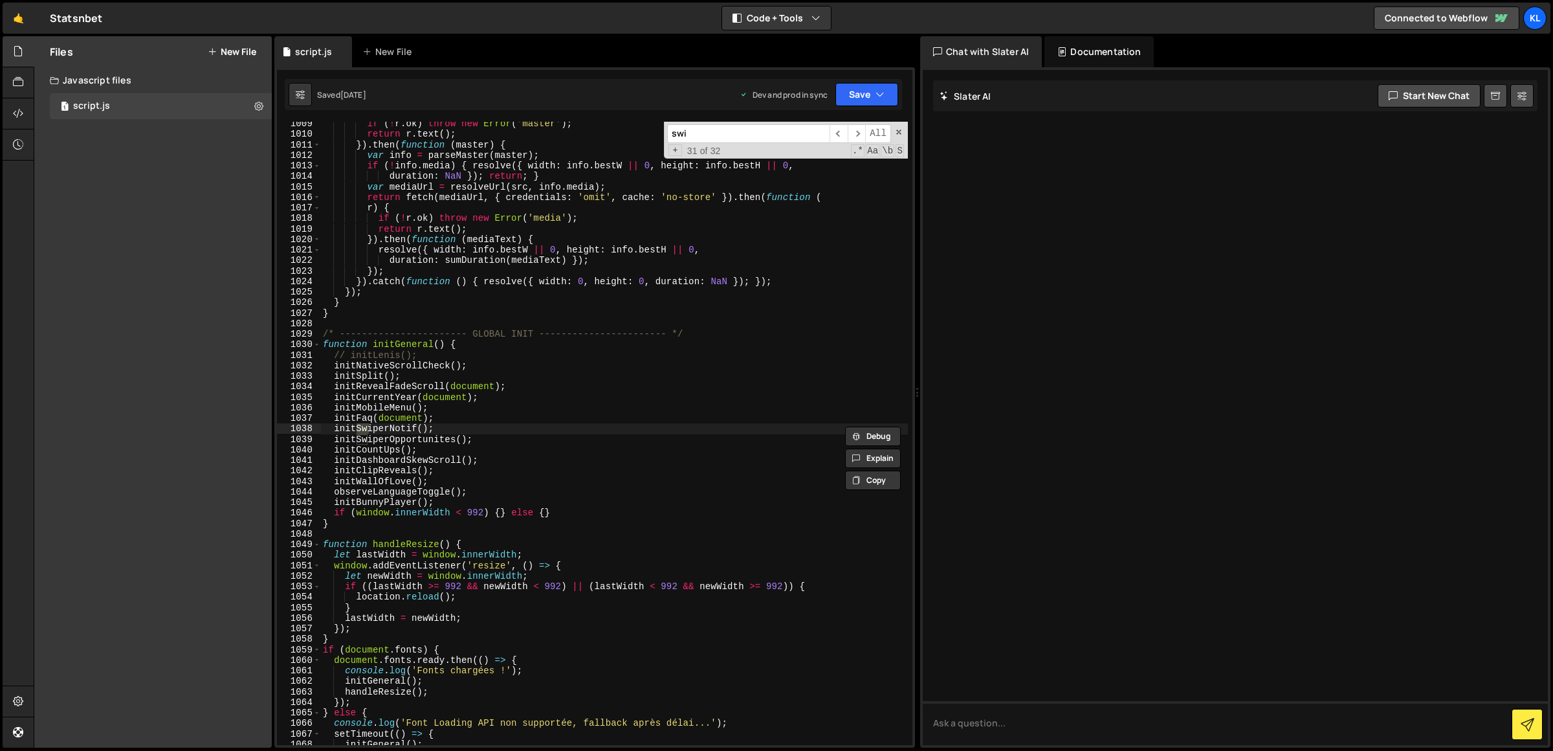
scroll to position [10603, 0]
type input "swiper"
click at [857, 135] on span "​" at bounding box center [857, 133] width 18 height 19
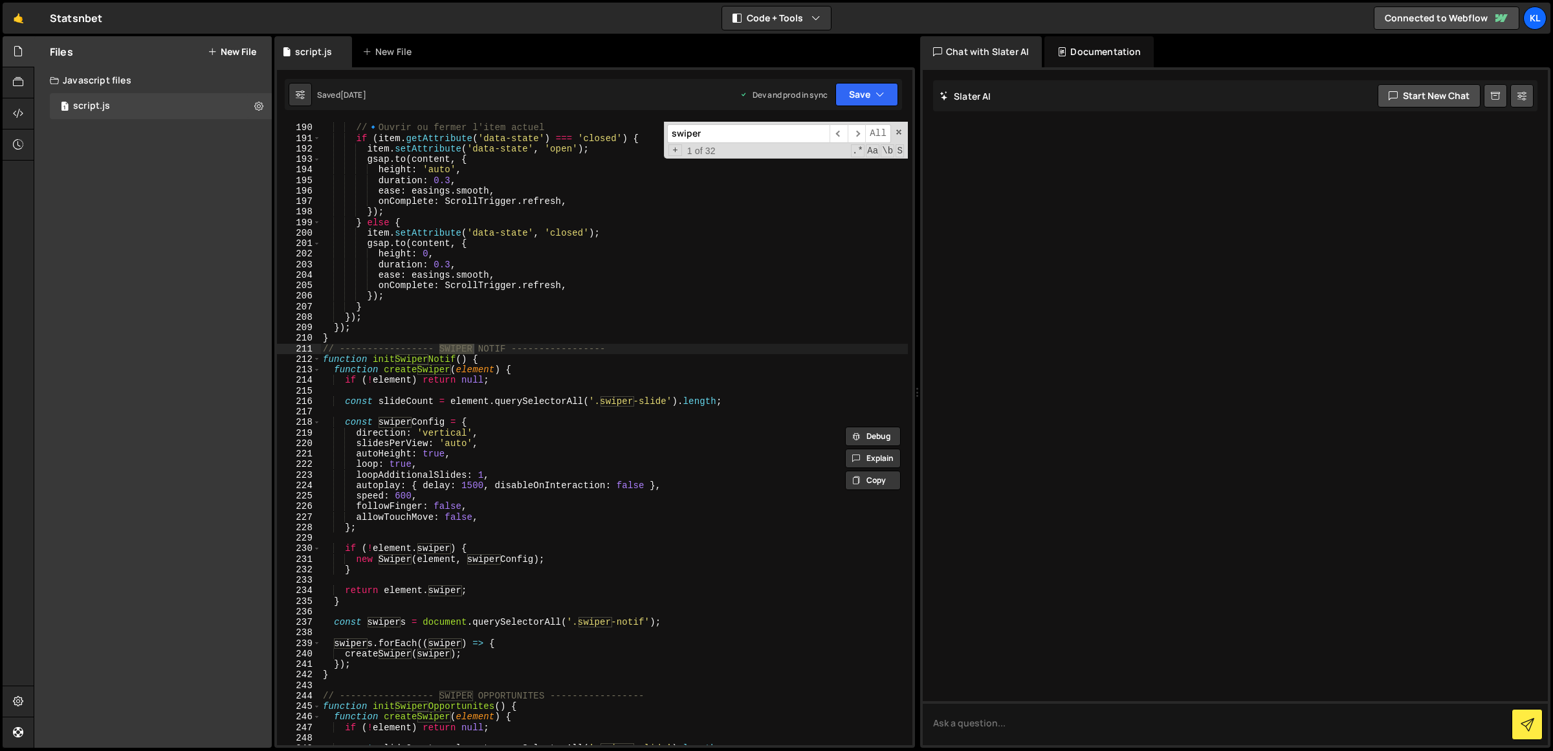
scroll to position [2198, 0]
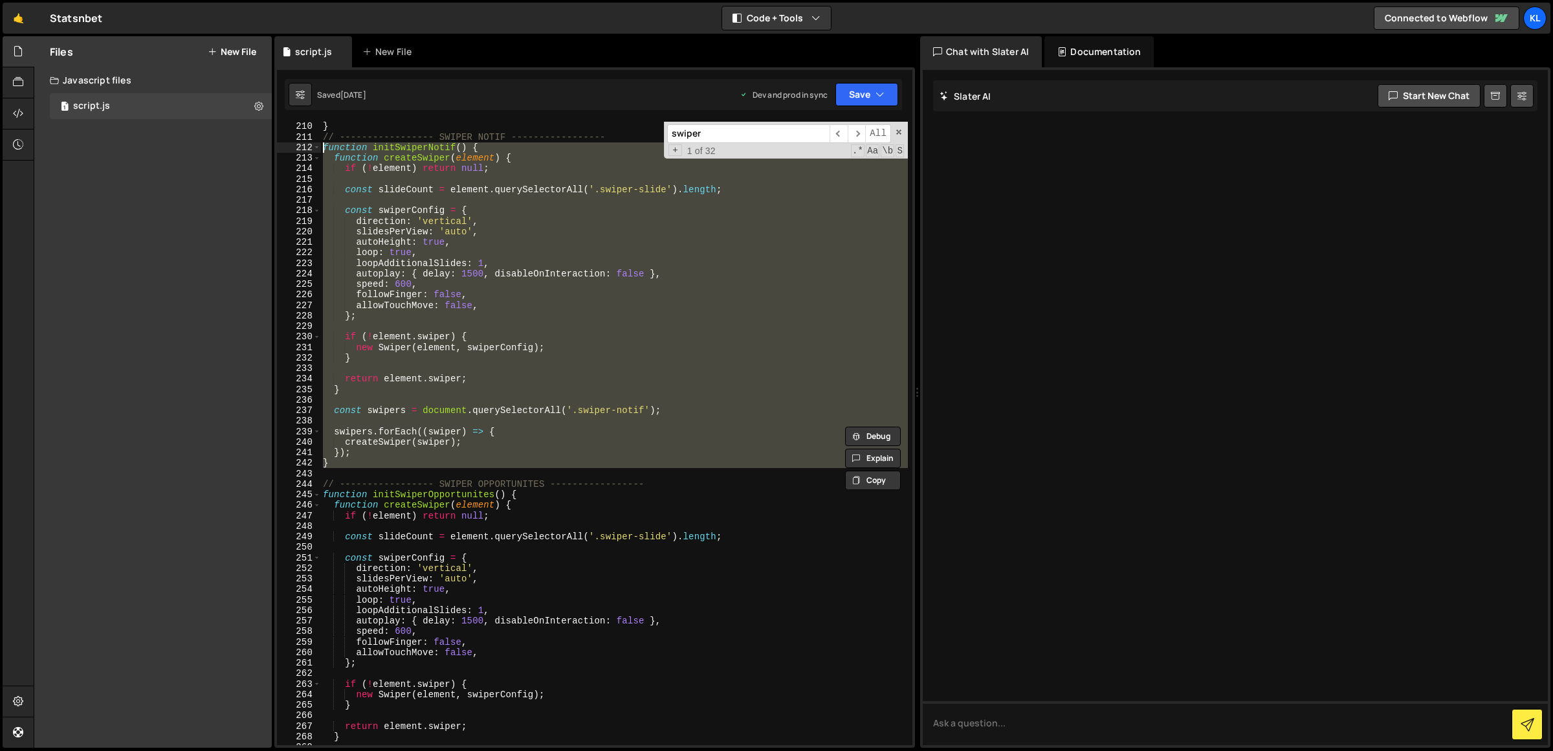
drag, startPoint x: 344, startPoint y: 472, endPoint x: 312, endPoint y: 147, distance: 326.5
click at [312, 147] on div "210 211 212 213 214 215 216 217 218 219 220 221 222 223 224 225 226 227 228 229…" at bounding box center [594, 433] width 635 height 623
click at [344, 434] on div "} // ----------------- SWIPER NOTIF ----------------- function initSwiperNotif …" at bounding box center [614, 433] width 588 height 623
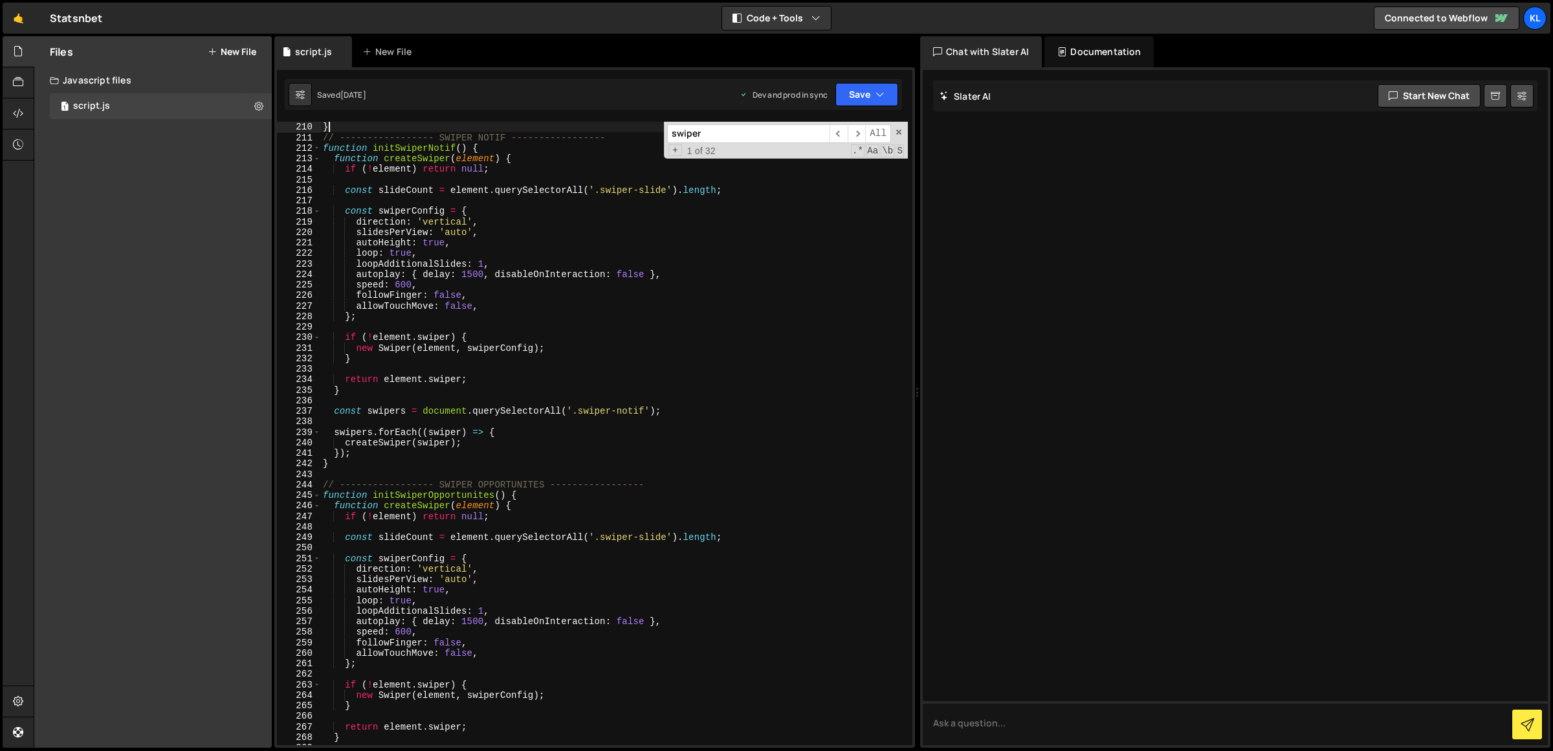
click at [404, 129] on div "} // ----------------- SWIPER NOTIF ----------------- function initSwiperNotif …" at bounding box center [614, 444] width 588 height 645
click at [400, 134] on div "} // ----------------- SWIPER NOTIF ----------------- function initSwiperNotif …" at bounding box center [614, 444] width 588 height 645
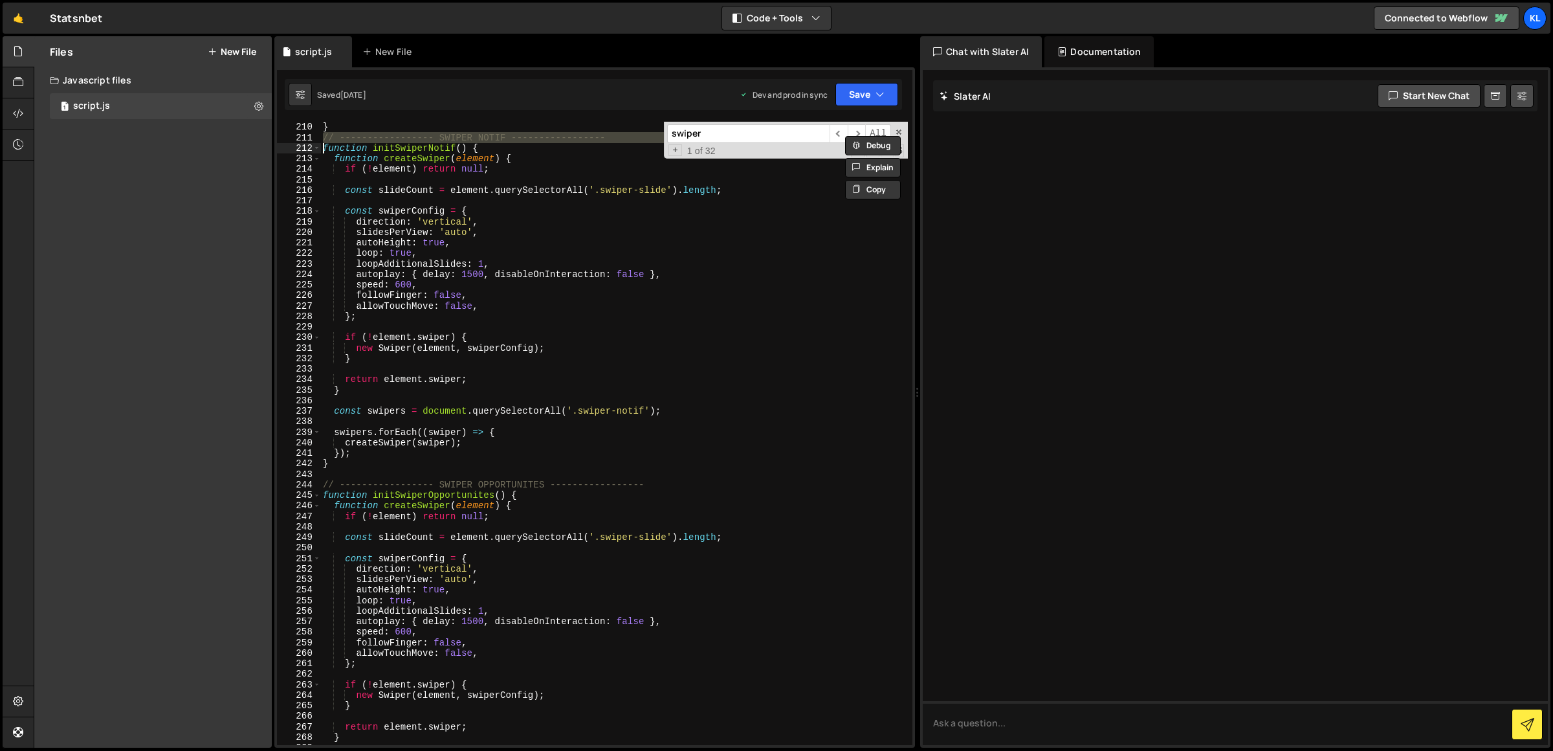
click at [492, 263] on div "} // ----------------- SWIPER NOTIF ----------------- function initSwiperNotif …" at bounding box center [614, 444] width 588 height 645
type textarea "loopAdditionalSlides: 1,"
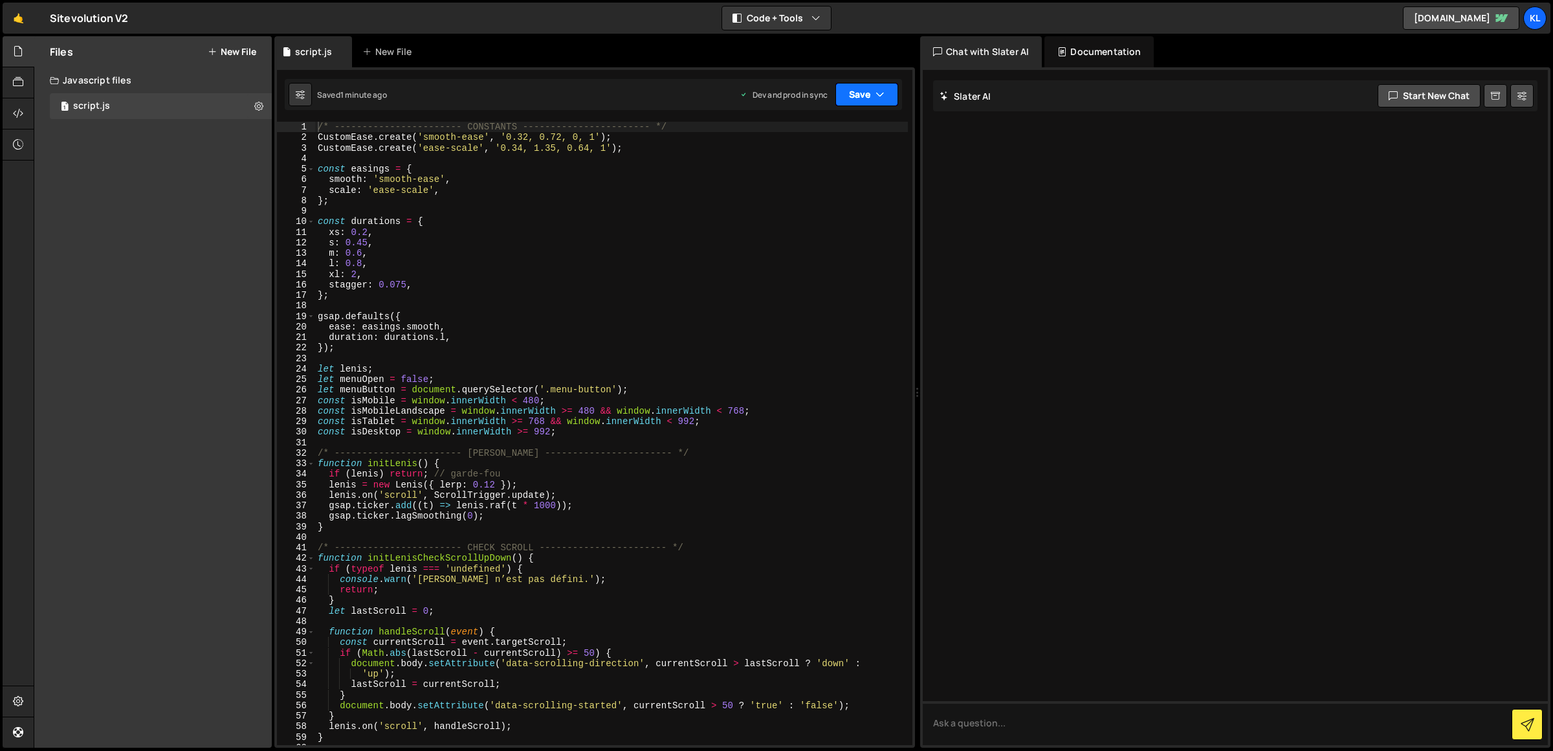
click at [865, 89] on button "Save" at bounding box center [866, 94] width 63 height 23
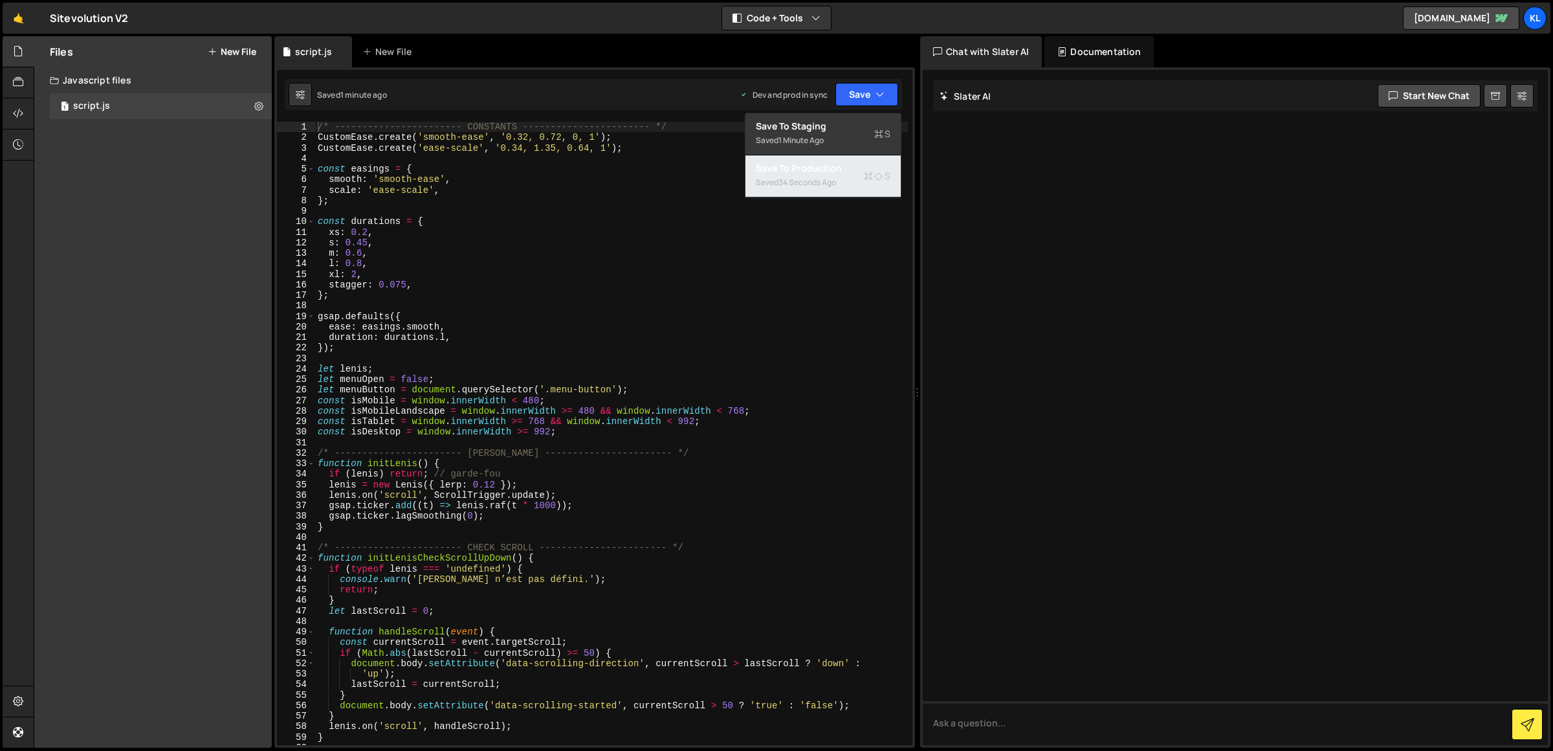
click at [868, 172] on icon at bounding box center [868, 176] width 9 height 13
click at [597, 267] on div "/* ----------------------- CONSTANTS ----------------------- */ CustomEase . cr…" at bounding box center [611, 444] width 593 height 645
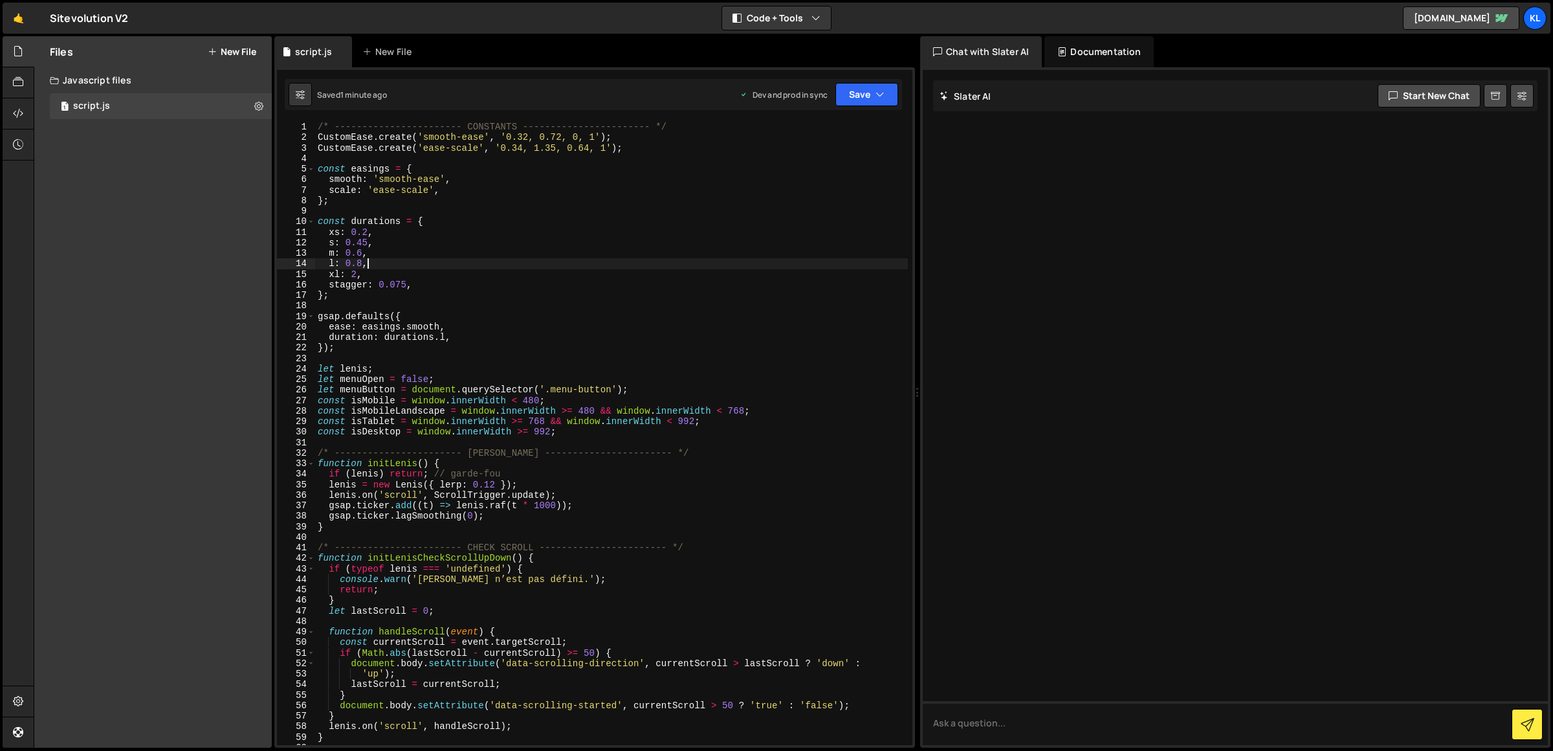
scroll to position [5382, 0]
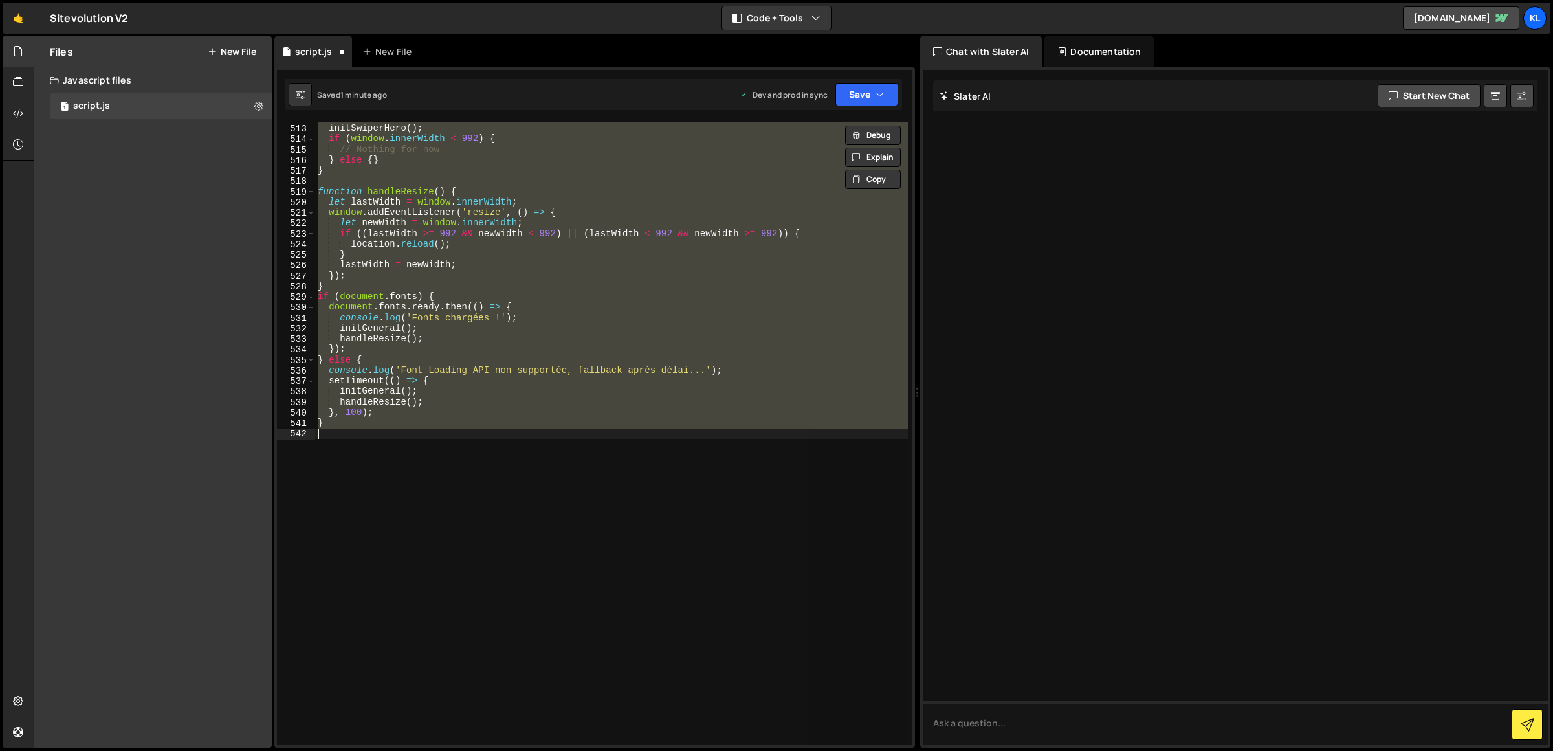
click at [597, 267] on div "initAdvancedFormValidation ( ) ; initSwiperHero ( ) ; if ( window . innerWidth …" at bounding box center [611, 433] width 593 height 623
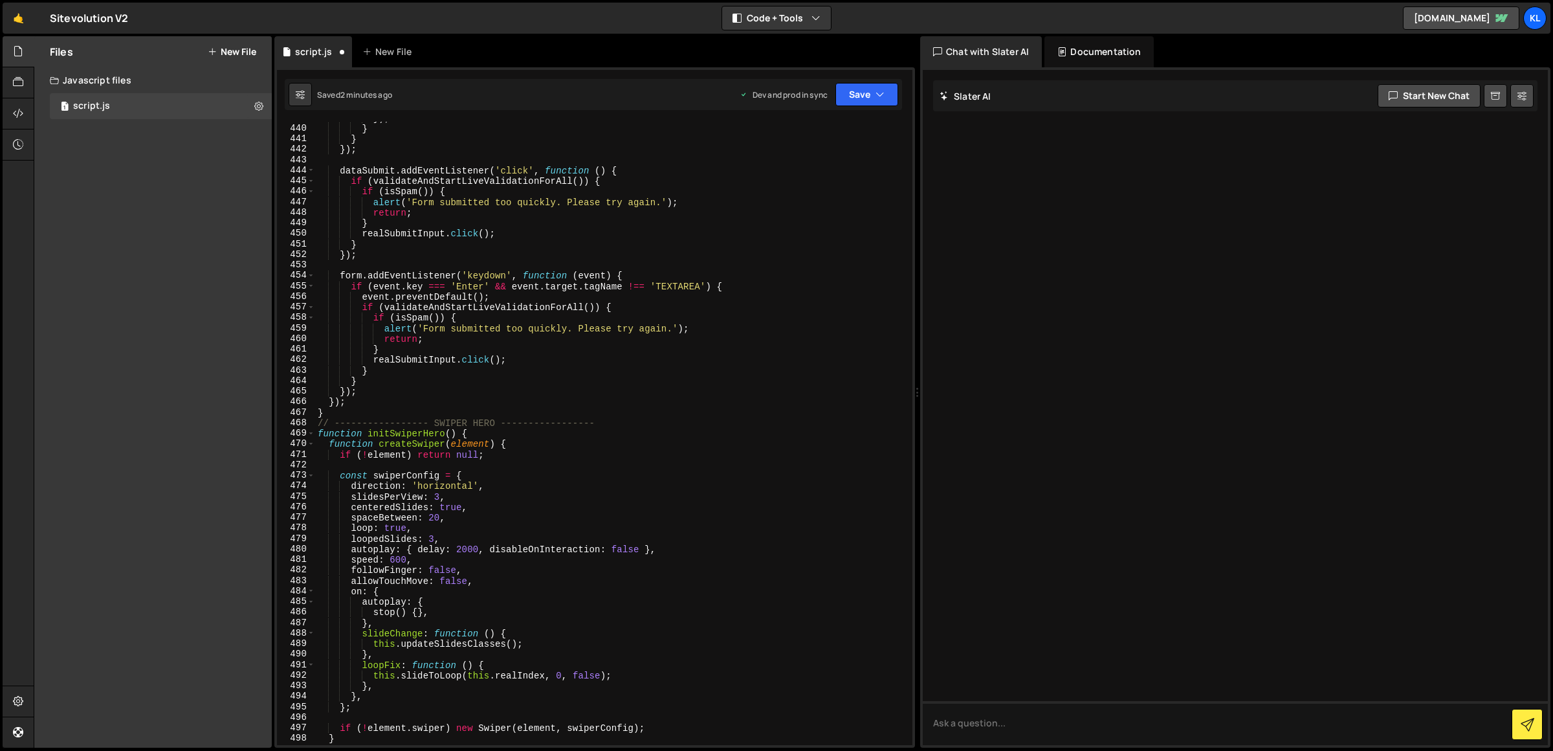
scroll to position [4945, 0]
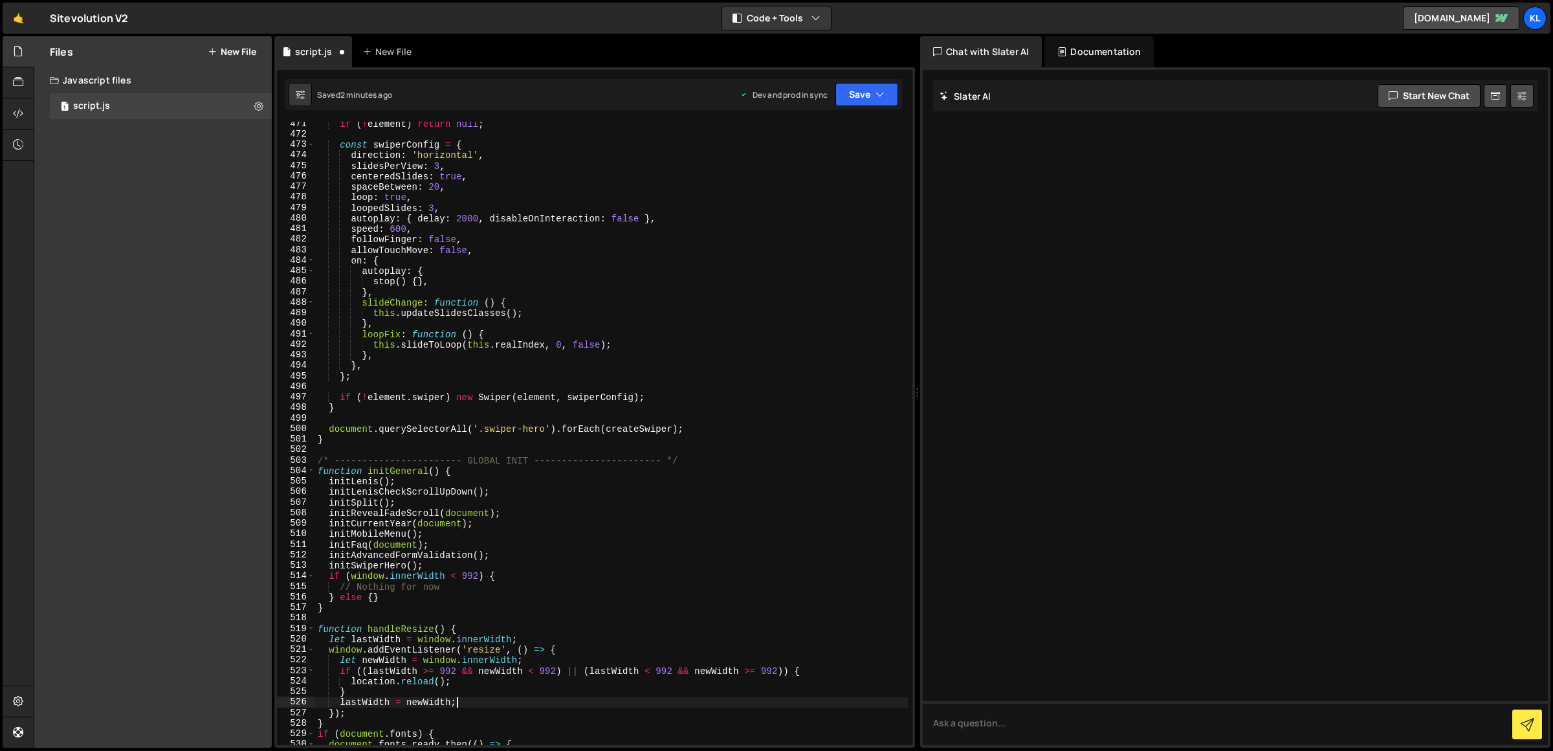
click at [388, 564] on div "if ( ! element ) return null ; const swiperConfig = { direction : 'horizontal' …" at bounding box center [611, 440] width 593 height 645
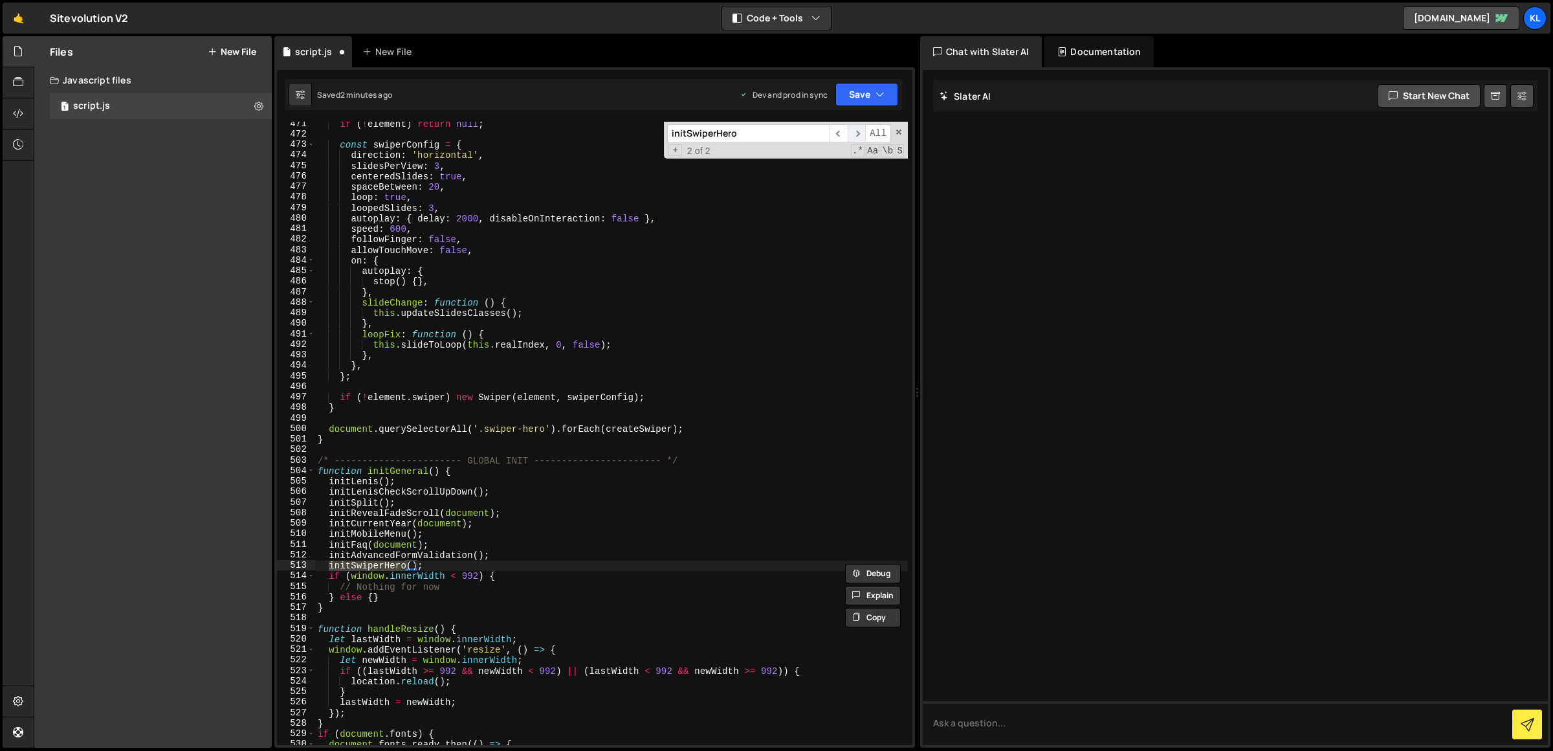
click at [862, 129] on span "​" at bounding box center [857, 133] width 18 height 19
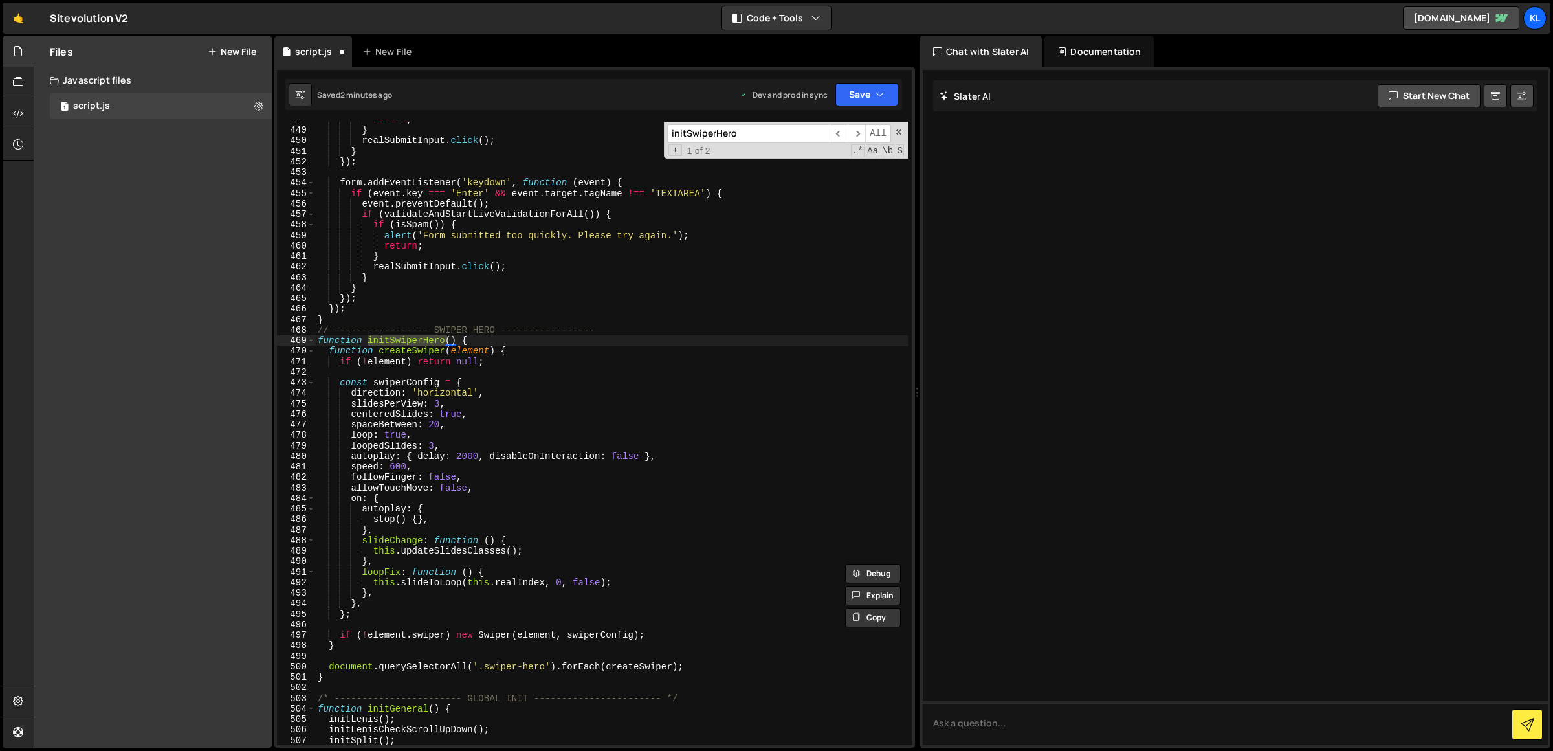
scroll to position [4710, 0]
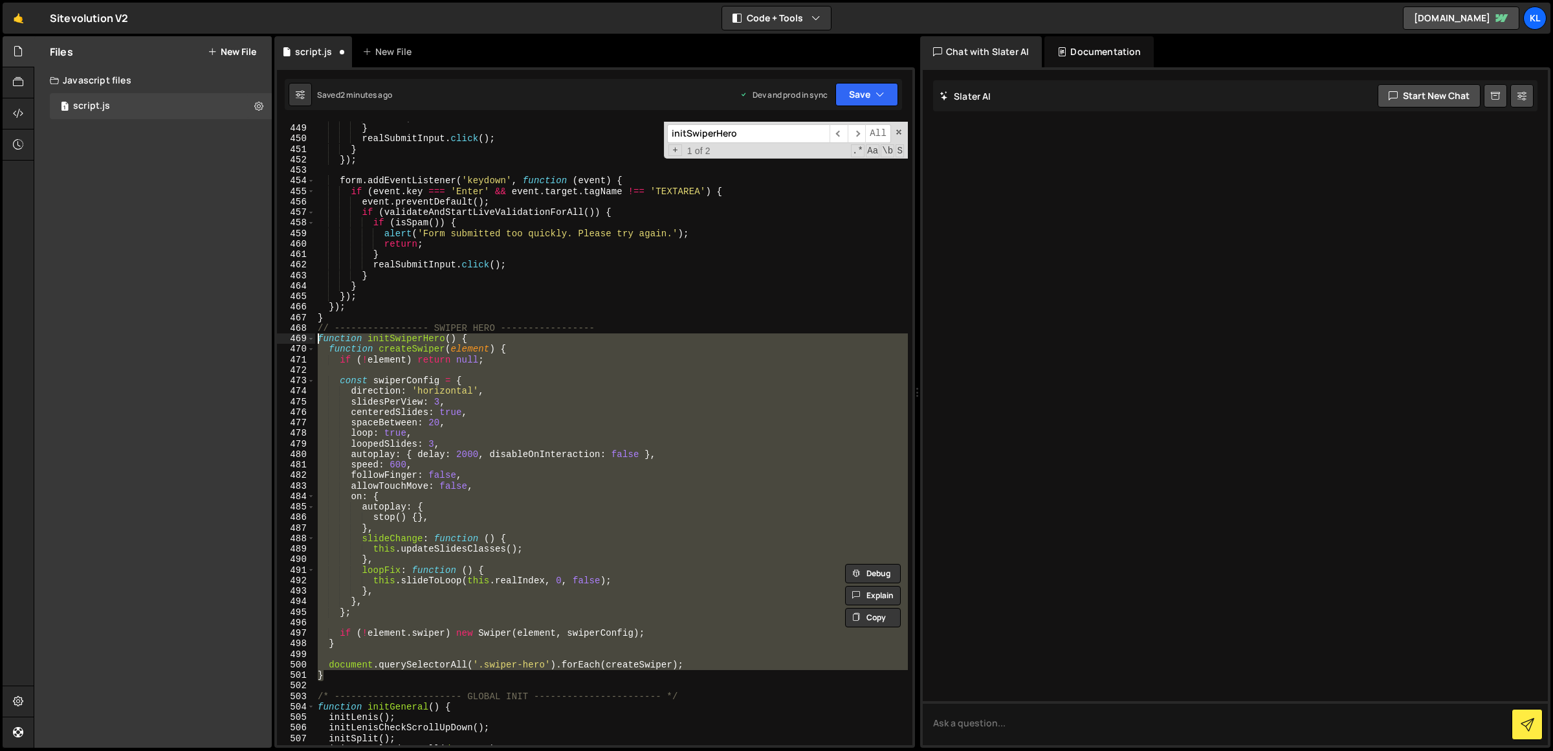
drag, startPoint x: 335, startPoint y: 676, endPoint x: 293, endPoint y: 341, distance: 337.2
click at [293, 341] on div "} 448 449 450 451 452 453 454 455 456 457 458 459 460 461 462 463 464 465 466 4…" at bounding box center [594, 433] width 635 height 623
paste textarea "}"
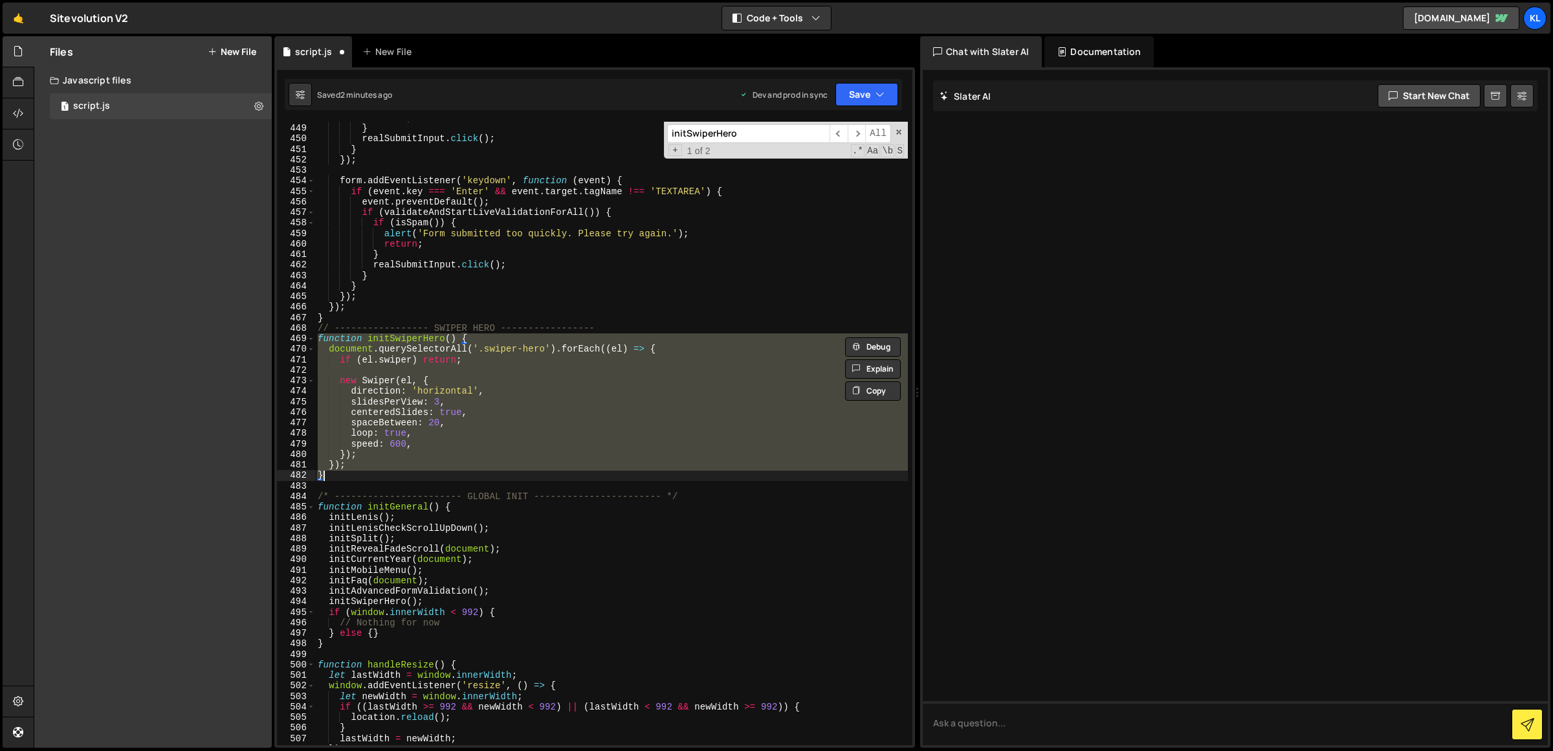
type textarea "document.querySelectorAll('.swiper-hero').forEach(createSwiper); }"
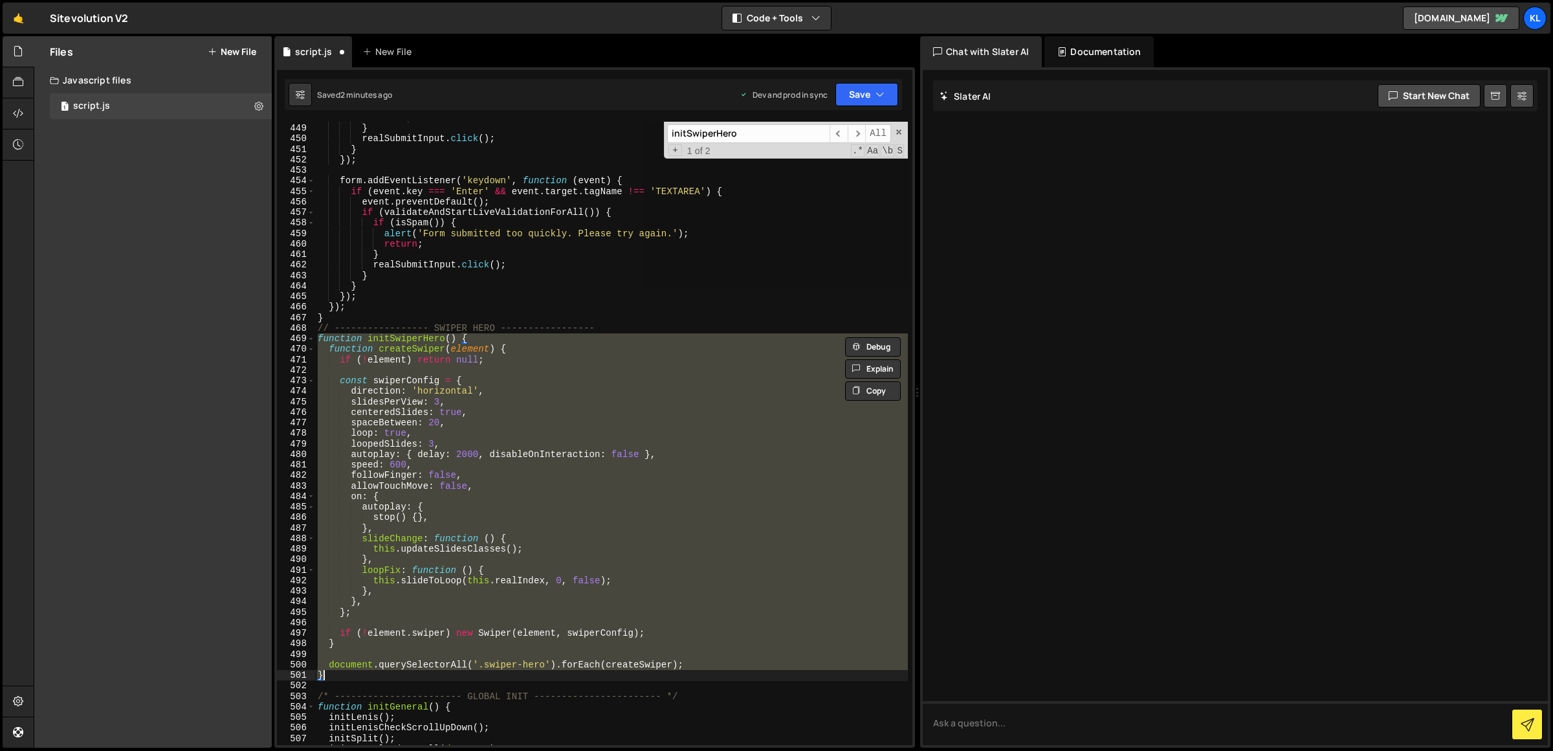
click at [443, 366] on div "return ; } realSubmitInput . click ( ) ; } }) ; form . addEventListener ( 'keyd…" at bounding box center [611, 433] width 593 height 623
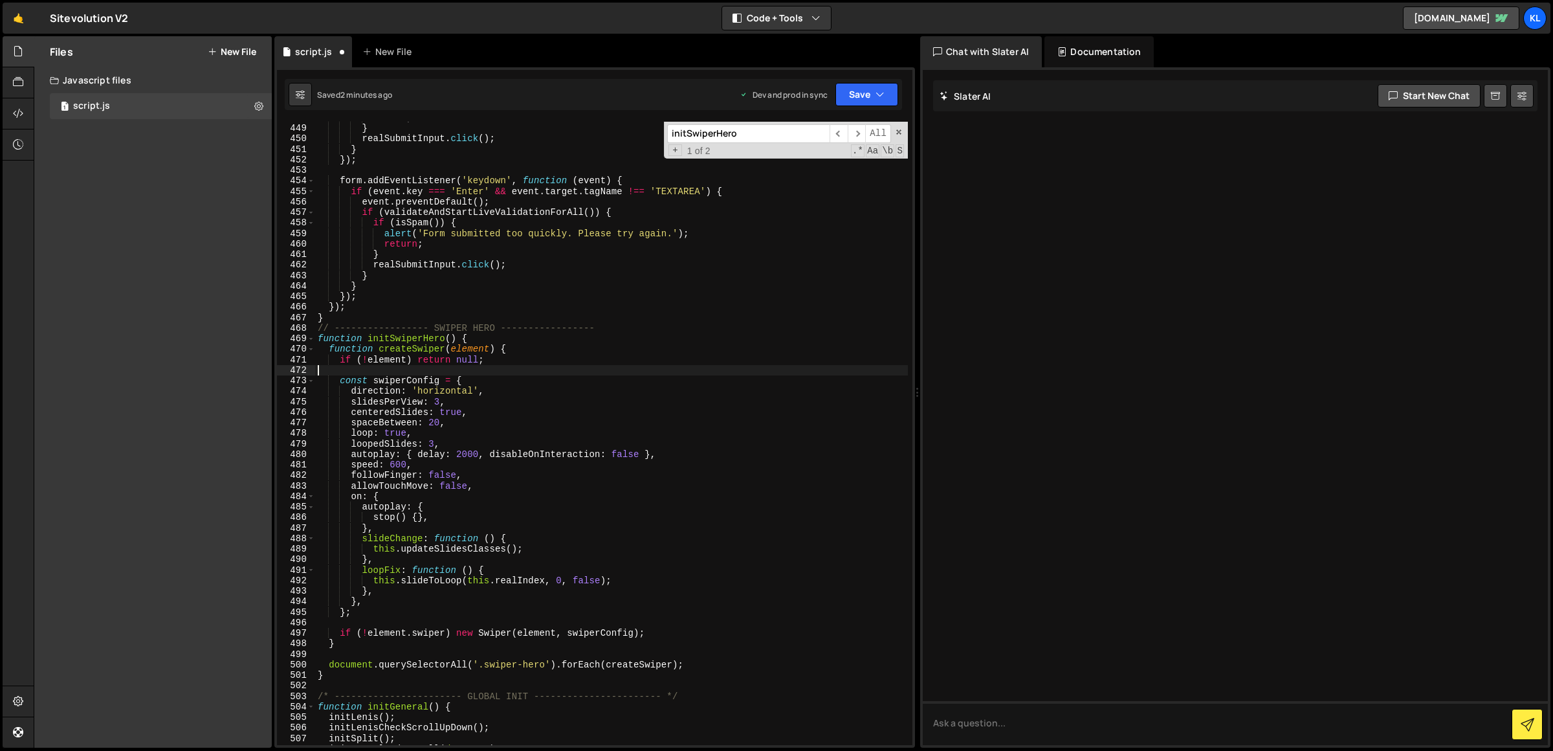
click at [445, 361] on div "return ; } realSubmitInput . click ( ) ; } }) ; form . addEventListener ( 'keyd…" at bounding box center [611, 435] width 593 height 645
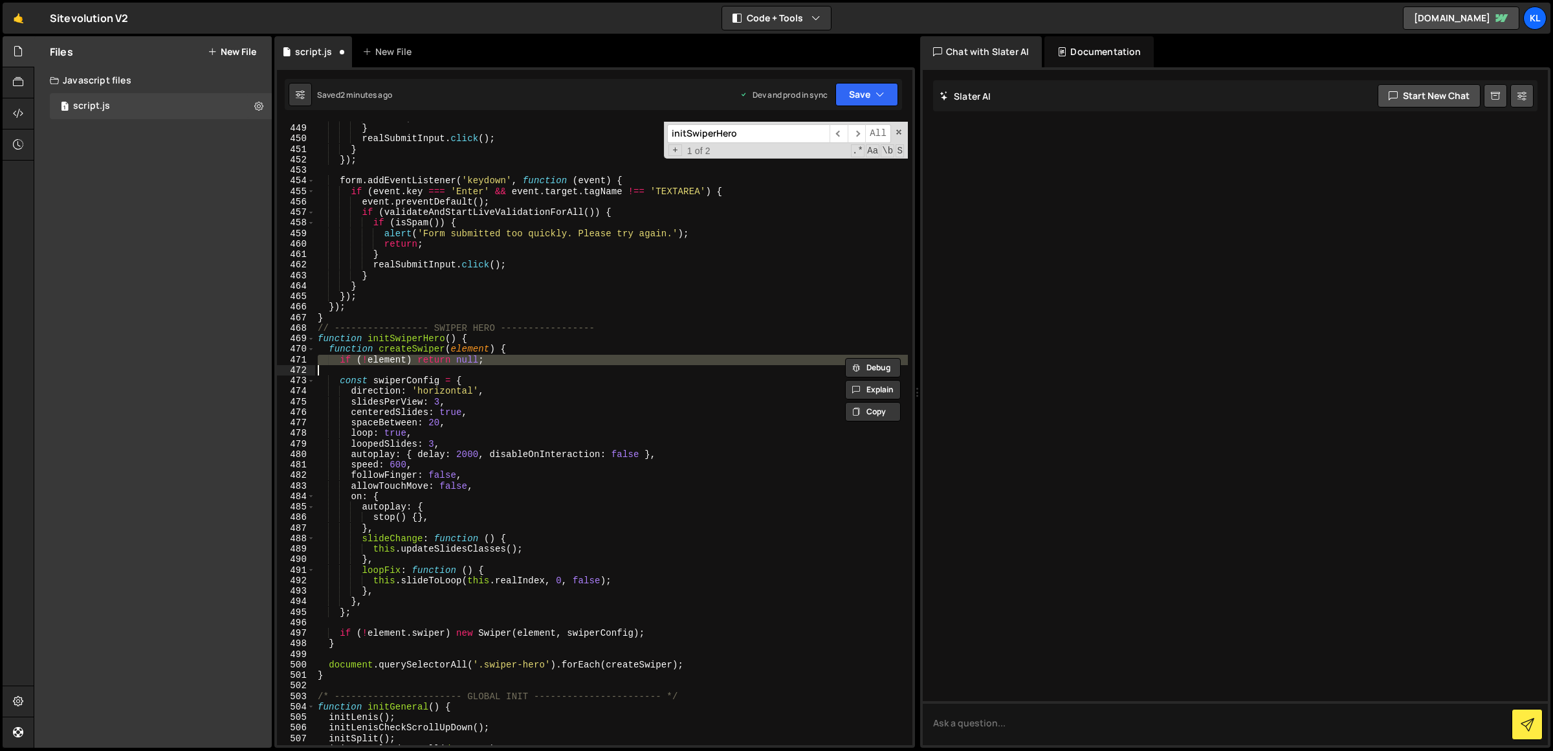
click at [445, 361] on div "return ; } realSubmitInput . click ( ) ; } }) ; form . addEventListener ( 'keyd…" at bounding box center [611, 435] width 593 height 645
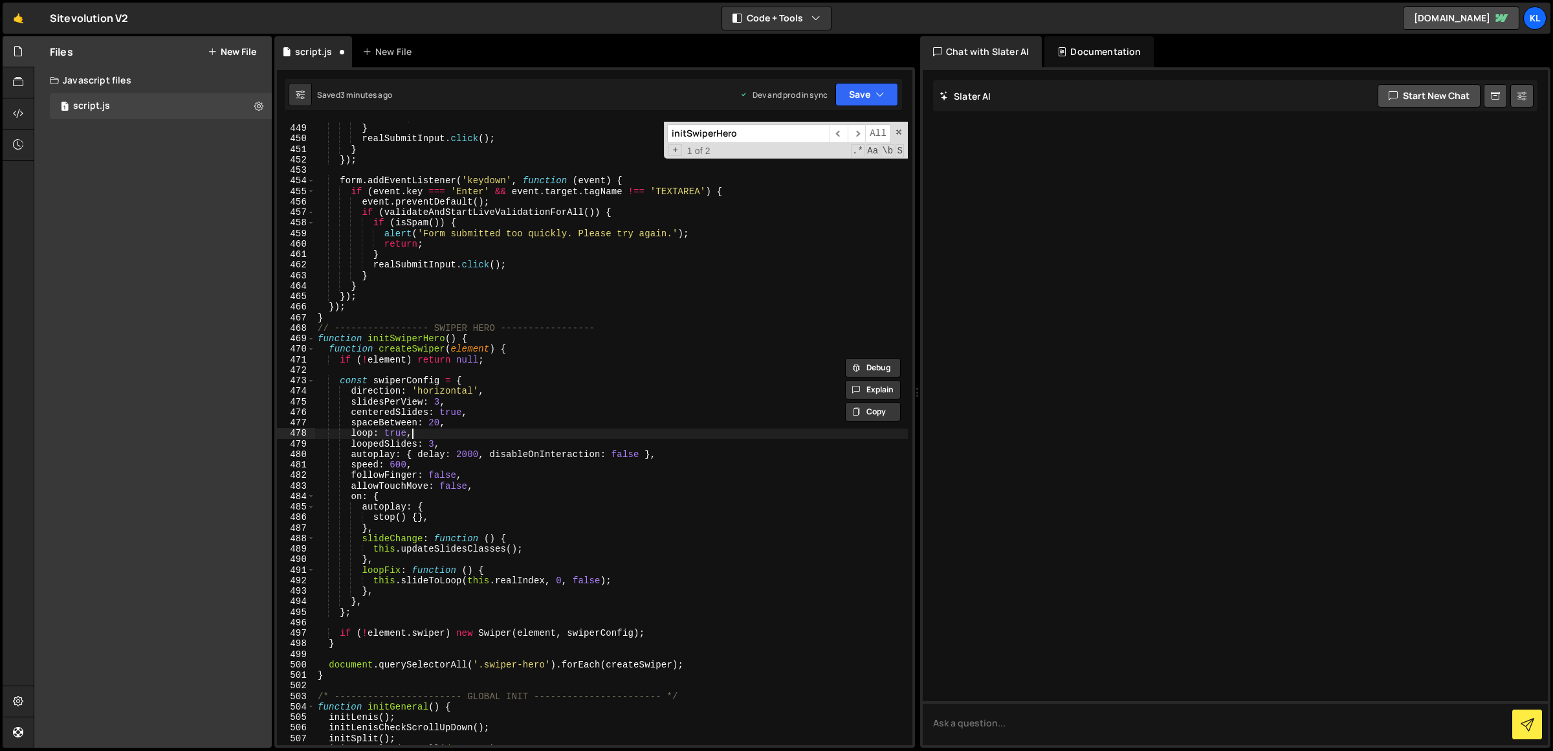
click at [560, 431] on div "return ; } realSubmitInput . click ( ) ; } }) ; form . addEventListener ( 'keyd…" at bounding box center [611, 435] width 593 height 645
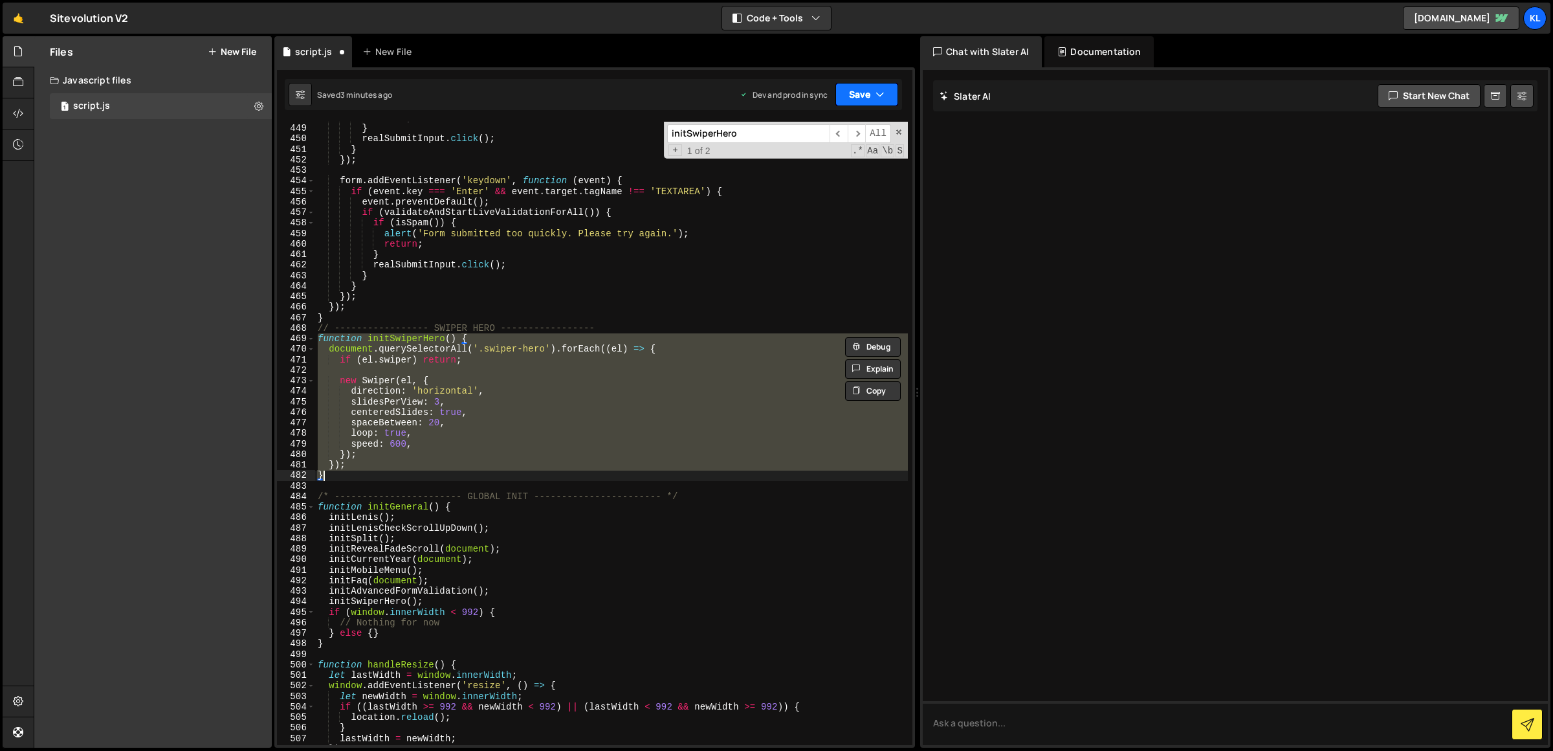
click at [870, 87] on button "Save" at bounding box center [866, 94] width 63 height 23
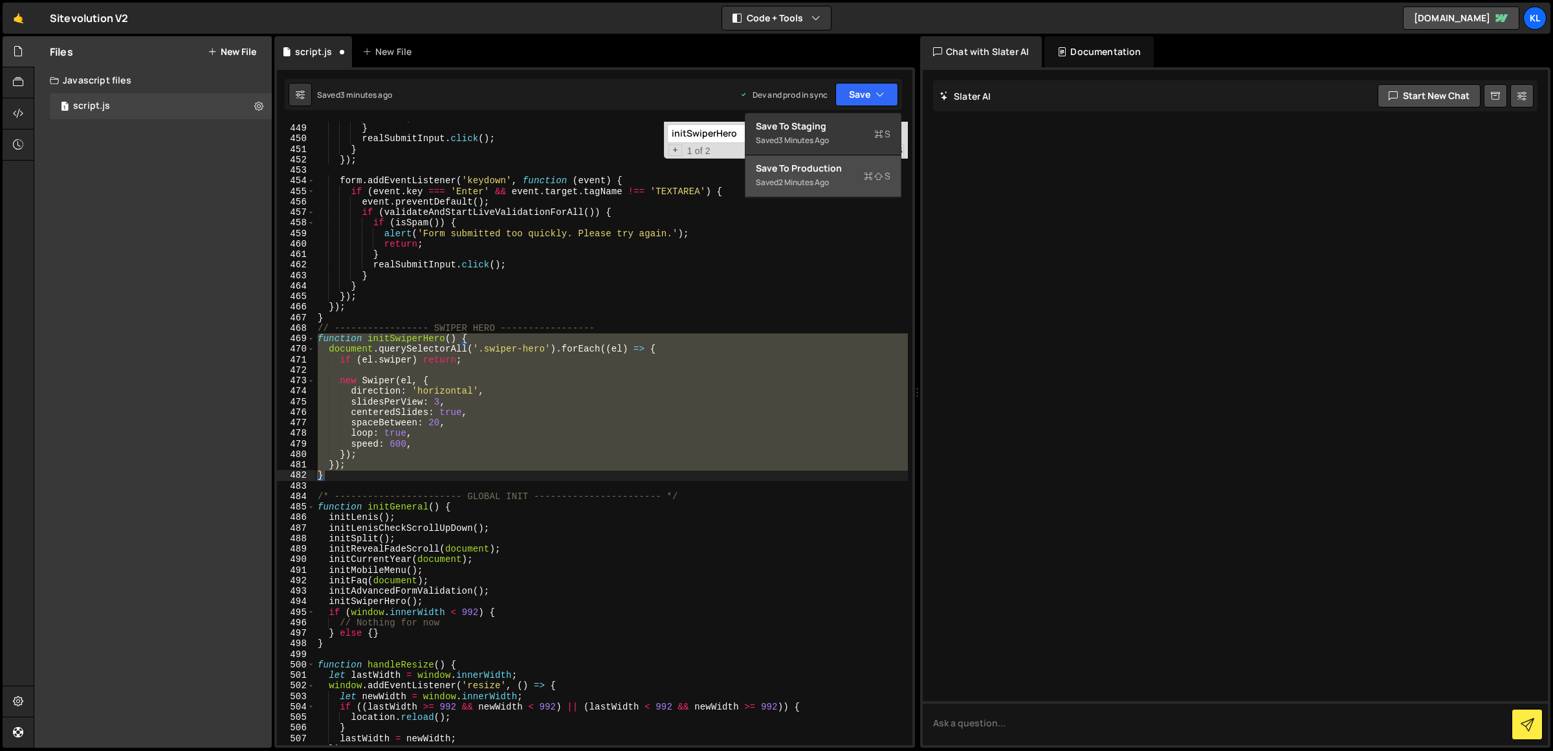
click at [833, 172] on div "Save to Production S" at bounding box center [823, 168] width 135 height 13
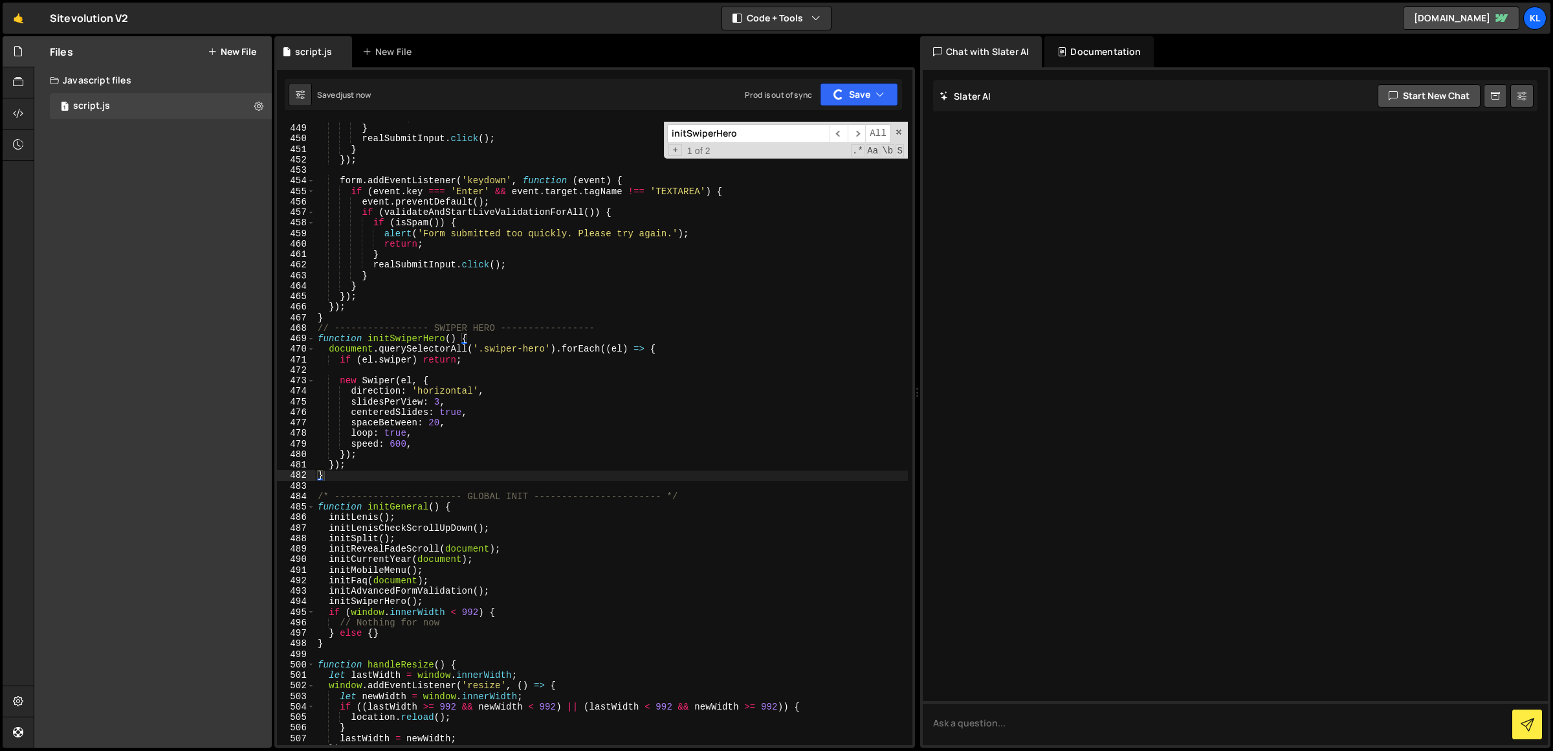
click at [746, 330] on div "return ; } realSubmitInput . click ( ) ; } }) ; form . addEventListener ( 'keyd…" at bounding box center [611, 435] width 593 height 645
click at [423, 440] on div "return ; } realSubmitInput . click ( ) ; } }) ; form . addEventListener ( 'keyd…" at bounding box center [611, 435] width 593 height 645
type textarea "speed: 600,"
paste textarea "},"
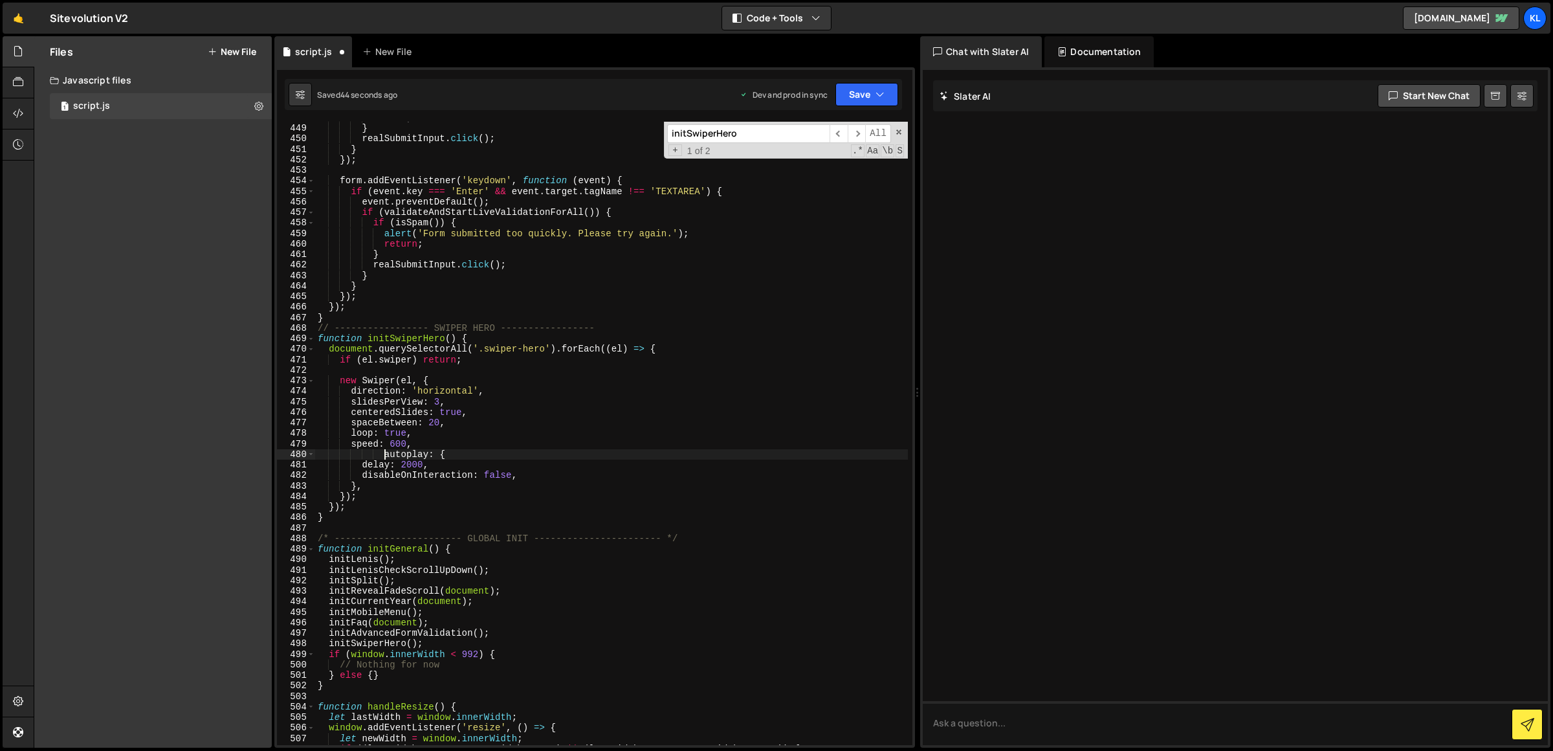
click at [384, 456] on div "return ; } realSubmitInput . click ( ) ; } }) ; form . addEventListener ( 'keyd…" at bounding box center [611, 435] width 593 height 645
click at [852, 82] on div "Saved 46 seconds ago Dev and prod in sync Upgrade to Edit Save Save to Staging …" at bounding box center [593, 94] width 617 height 31
click at [850, 100] on button "Save" at bounding box center [866, 94] width 63 height 23
click at [854, 179] on div "Saved 45 seconds ago" at bounding box center [823, 183] width 135 height 16
click at [477, 413] on div "return ; } realSubmitInput . click ( ) ; } }) ; form . addEventListener ( 'keyd…" at bounding box center [611, 435] width 593 height 645
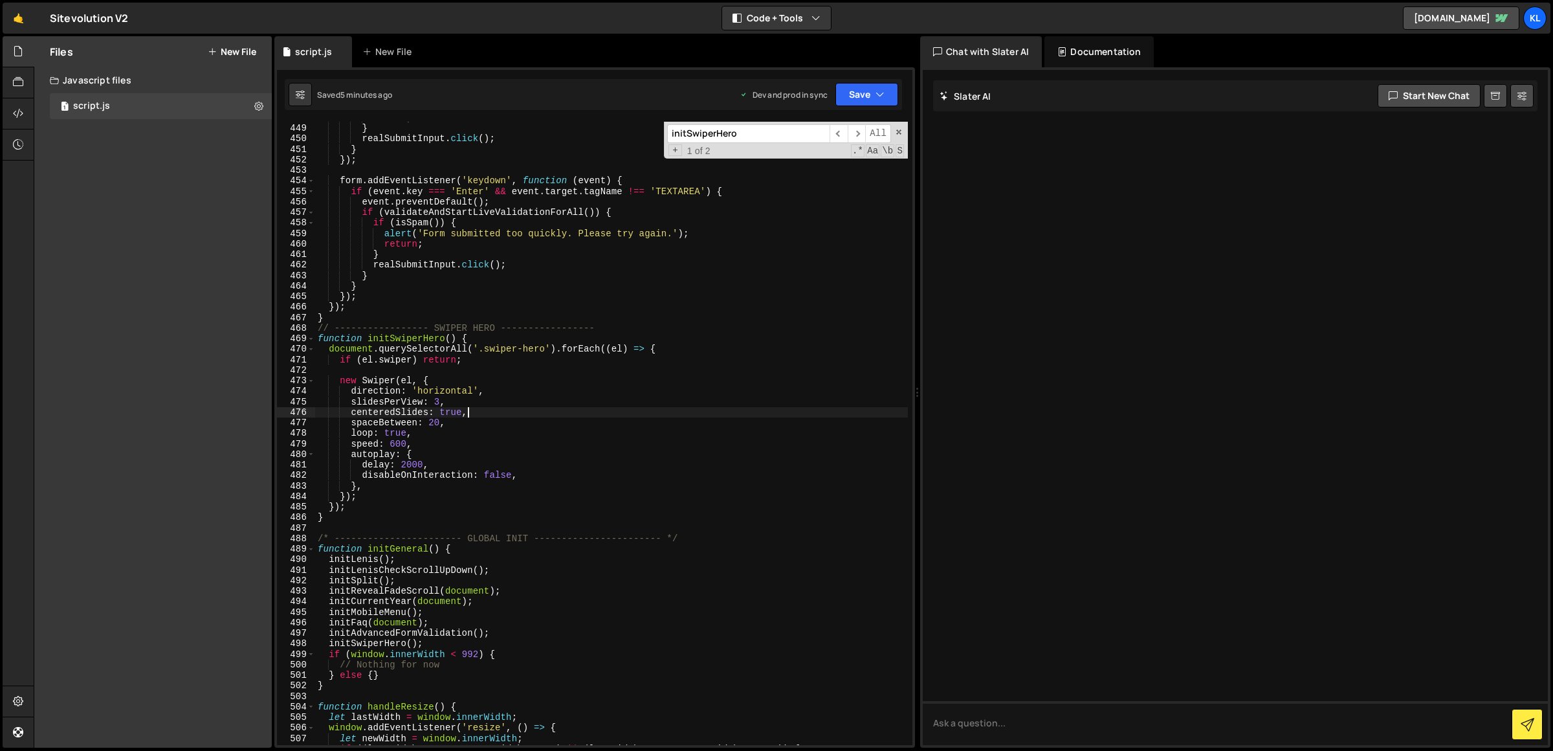
click at [496, 420] on div "return ; } realSubmitInput . click ( ) ; } }) ; form . addEventListener ( 'keyd…" at bounding box center [611, 435] width 593 height 645
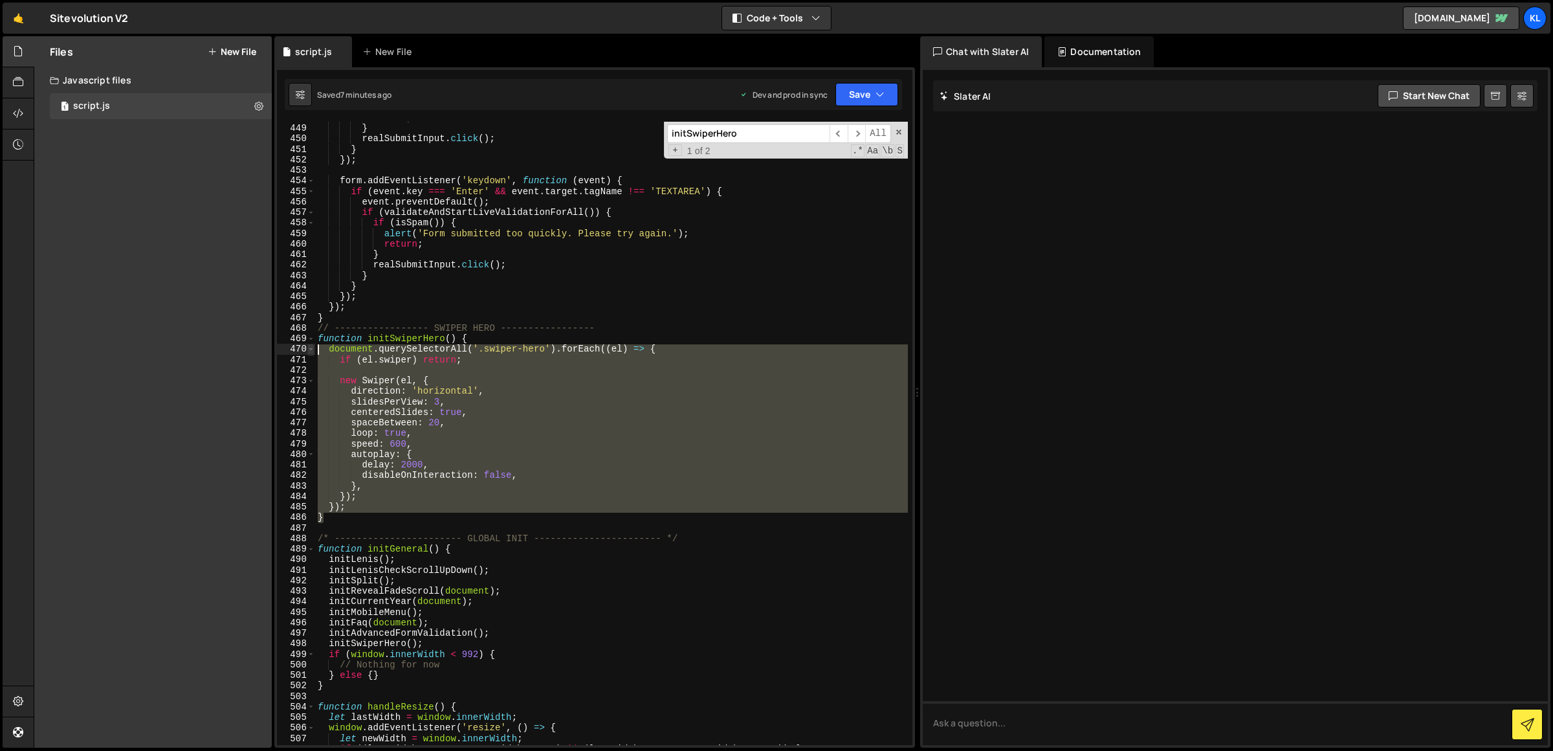
drag, startPoint x: 338, startPoint y: 514, endPoint x: 309, endPoint y: 349, distance: 167.6
click at [309, 349] on div "spaceBetween: 20, 448 449 450 451 452 453 454 455 456 457 458 459 460 461 462 4…" at bounding box center [594, 433] width 635 height 623
paste textarea "}"
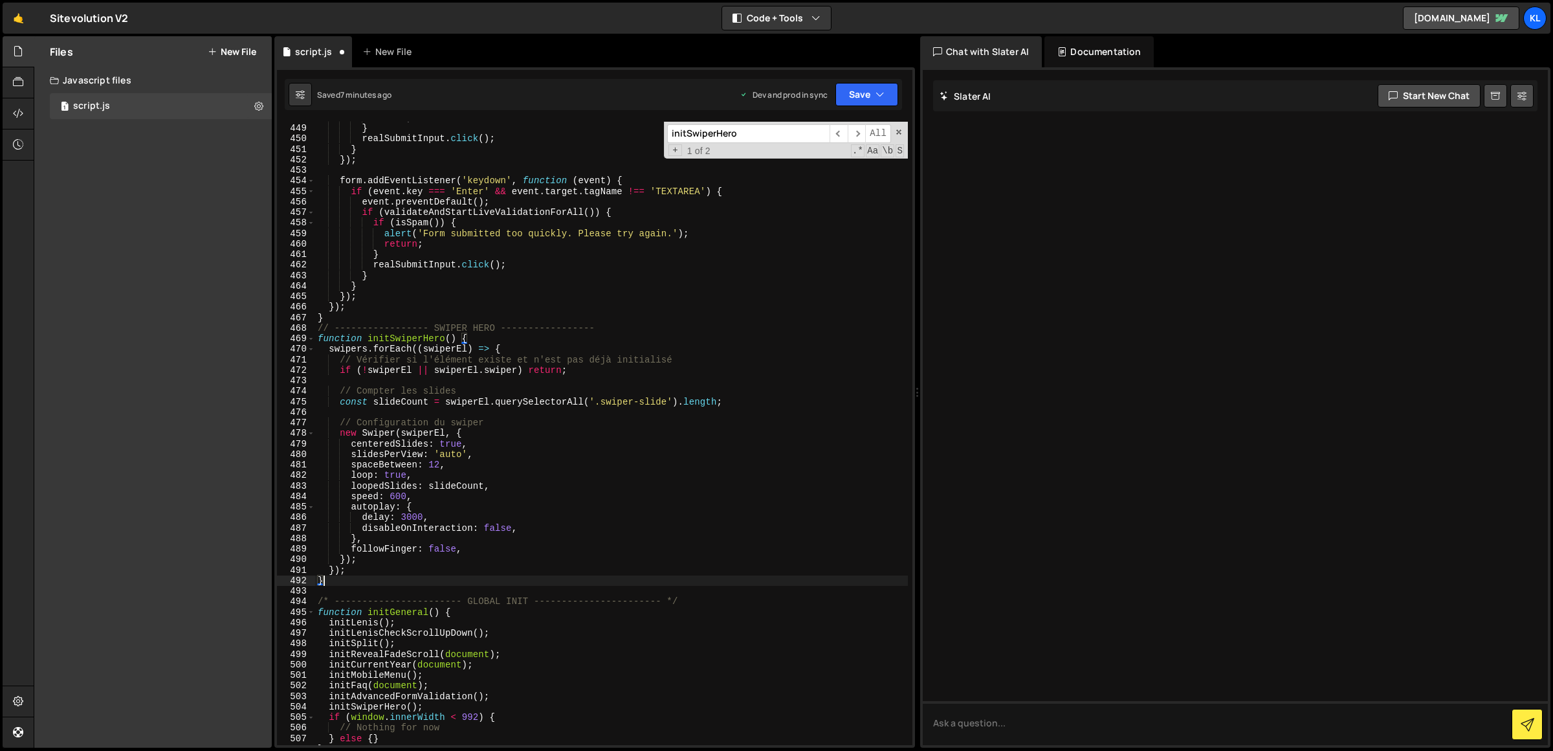
type textarea "}); }"
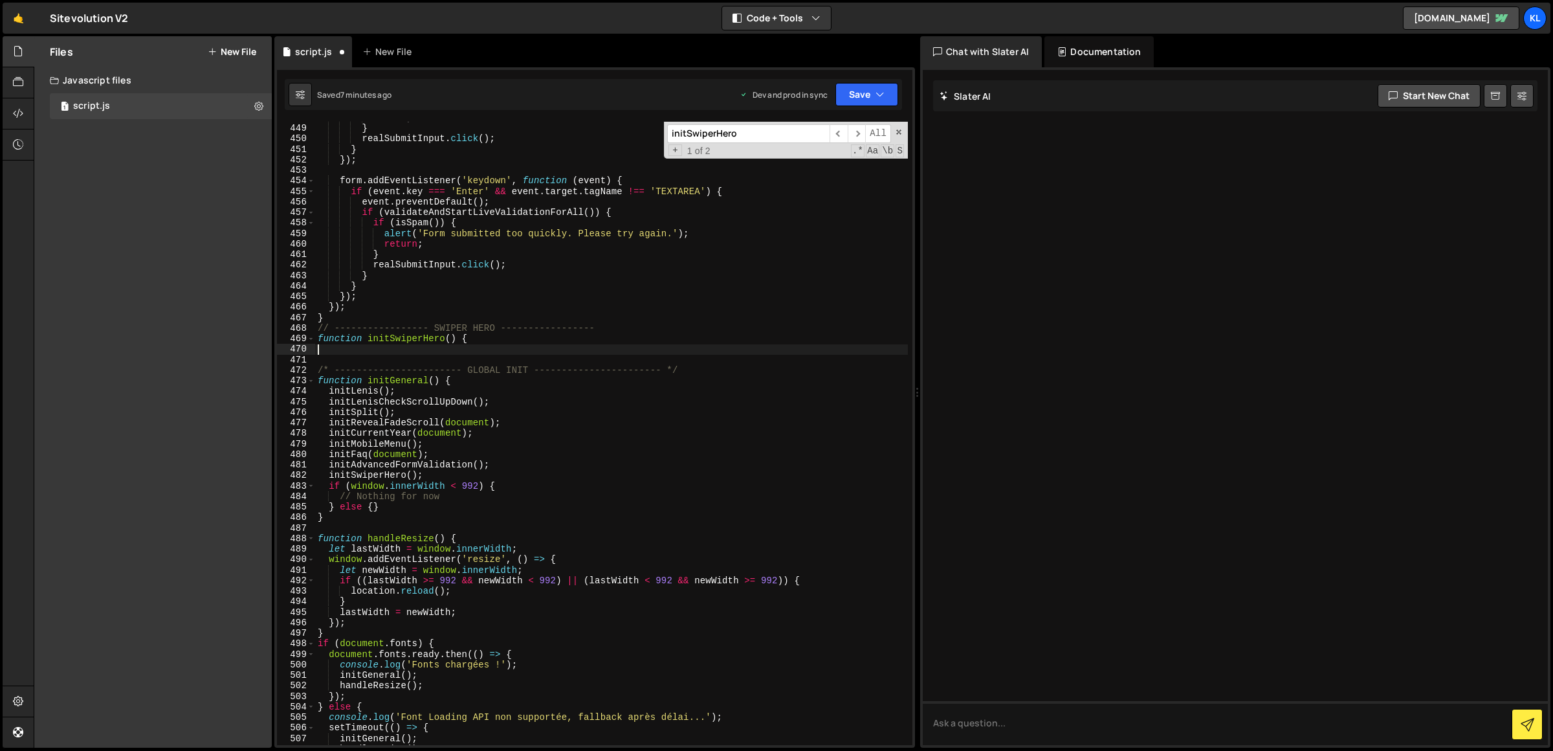
paste textarea "}"
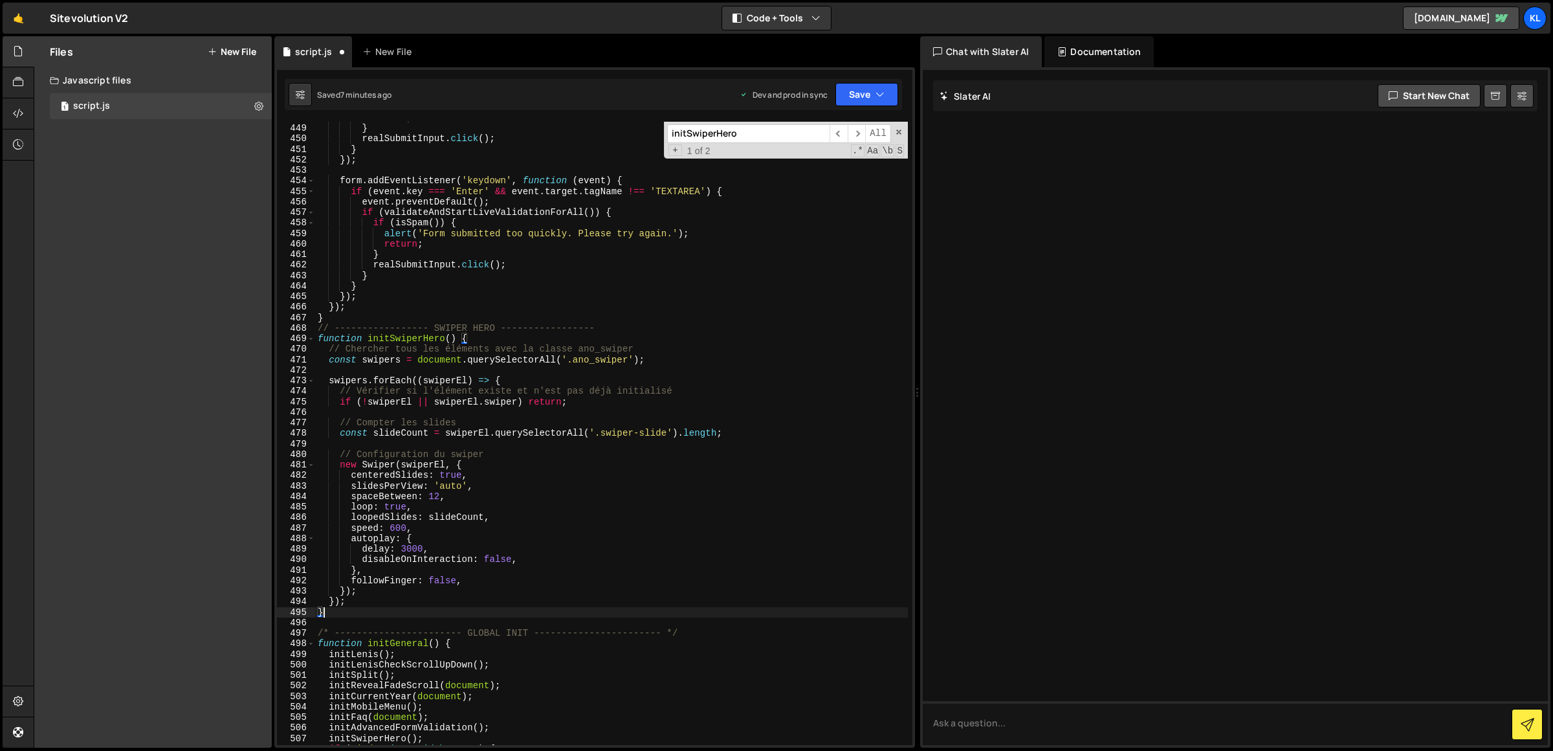
click at [601, 359] on div "return ; } realSubmitInput . click ( ) ; } }) ; form . addEventListener ( 'keyd…" at bounding box center [611, 435] width 593 height 645
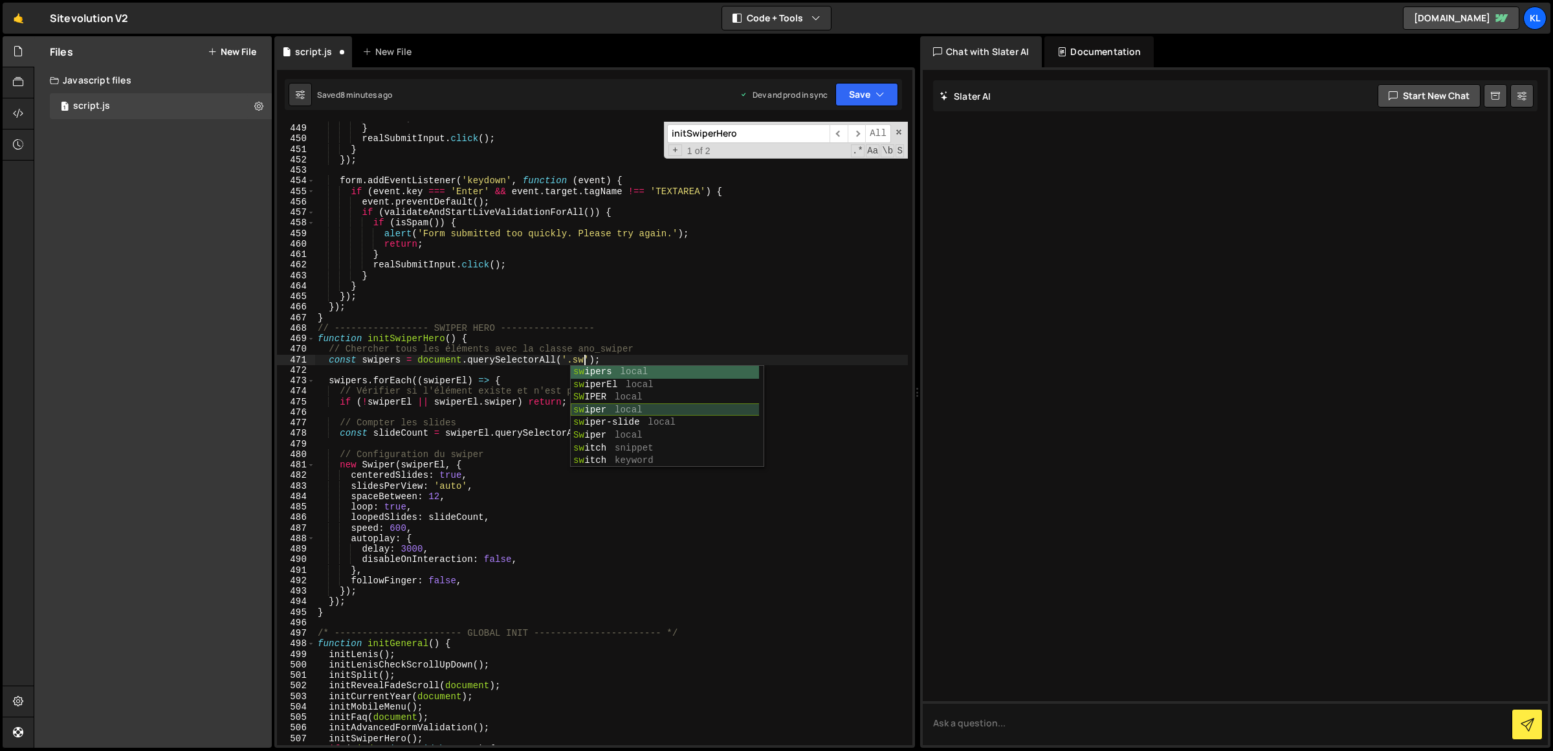
click at [497, 388] on div "return ; } realSubmitInput . click ( ) ; } }) ; form . addEventListener ( 'keyd…" at bounding box center [611, 435] width 593 height 645
click at [582, 357] on div "return ; } realSubmitInput . click ( ) ; } }) ; form . addEventListener ( 'keyd…" at bounding box center [611, 435] width 593 height 645
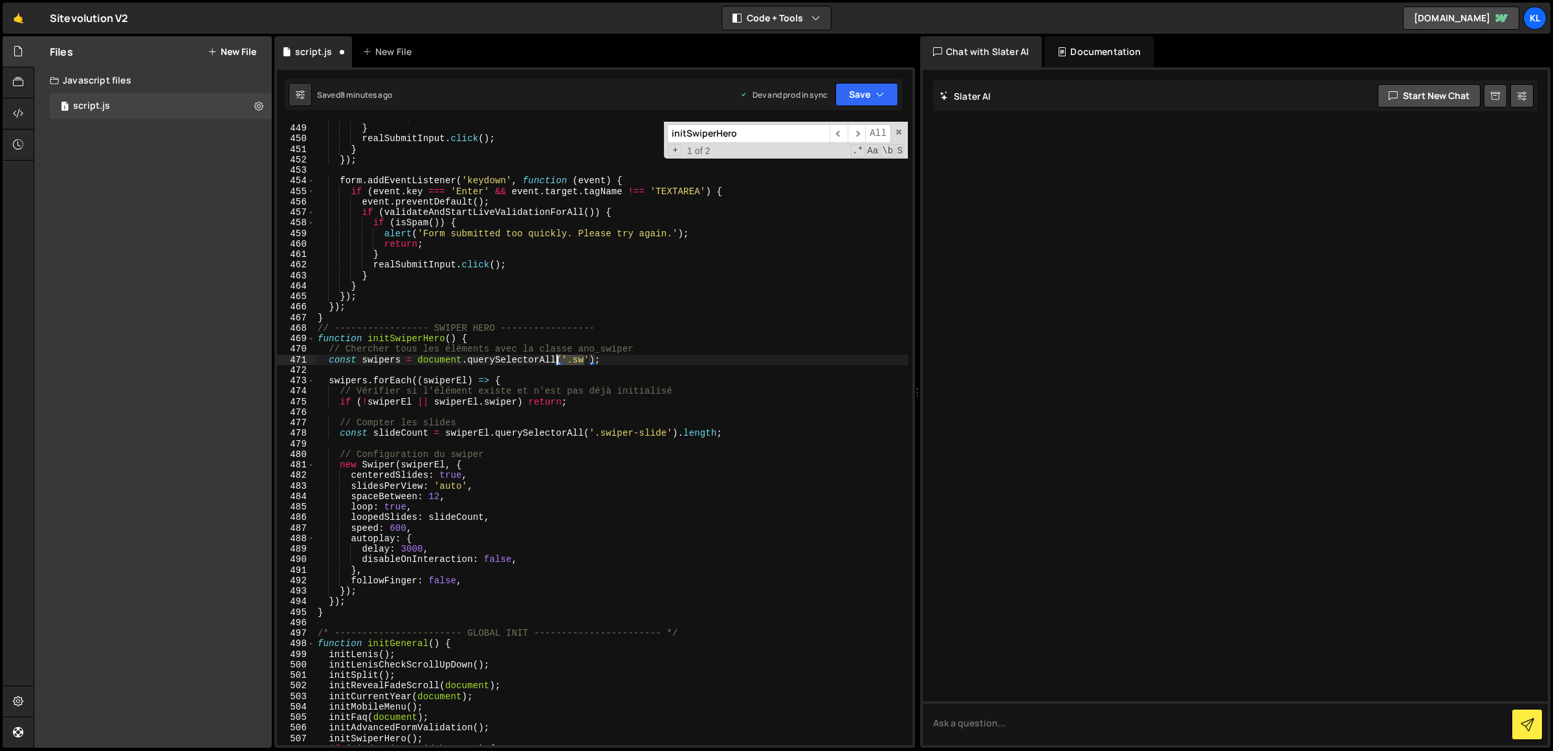
drag, startPoint x: 582, startPoint y: 357, endPoint x: 570, endPoint y: 358, distance: 12.3
click at [570, 358] on div "return ; } realSubmitInput . click ( ) ; } }) ; form . addEventListener ( 'keyd…" at bounding box center [611, 435] width 593 height 645
click at [604, 357] on div "return ; } realSubmitInput . click ( ) ; } }) ; form . addEventListener ( 'keyd…" at bounding box center [611, 435] width 593 height 645
click at [586, 358] on div "return ; } realSubmitInput . click ( ) ; } }) ; form . addEventListener ( 'keyd…" at bounding box center [611, 435] width 593 height 645
paste textarea "swiper-hero"
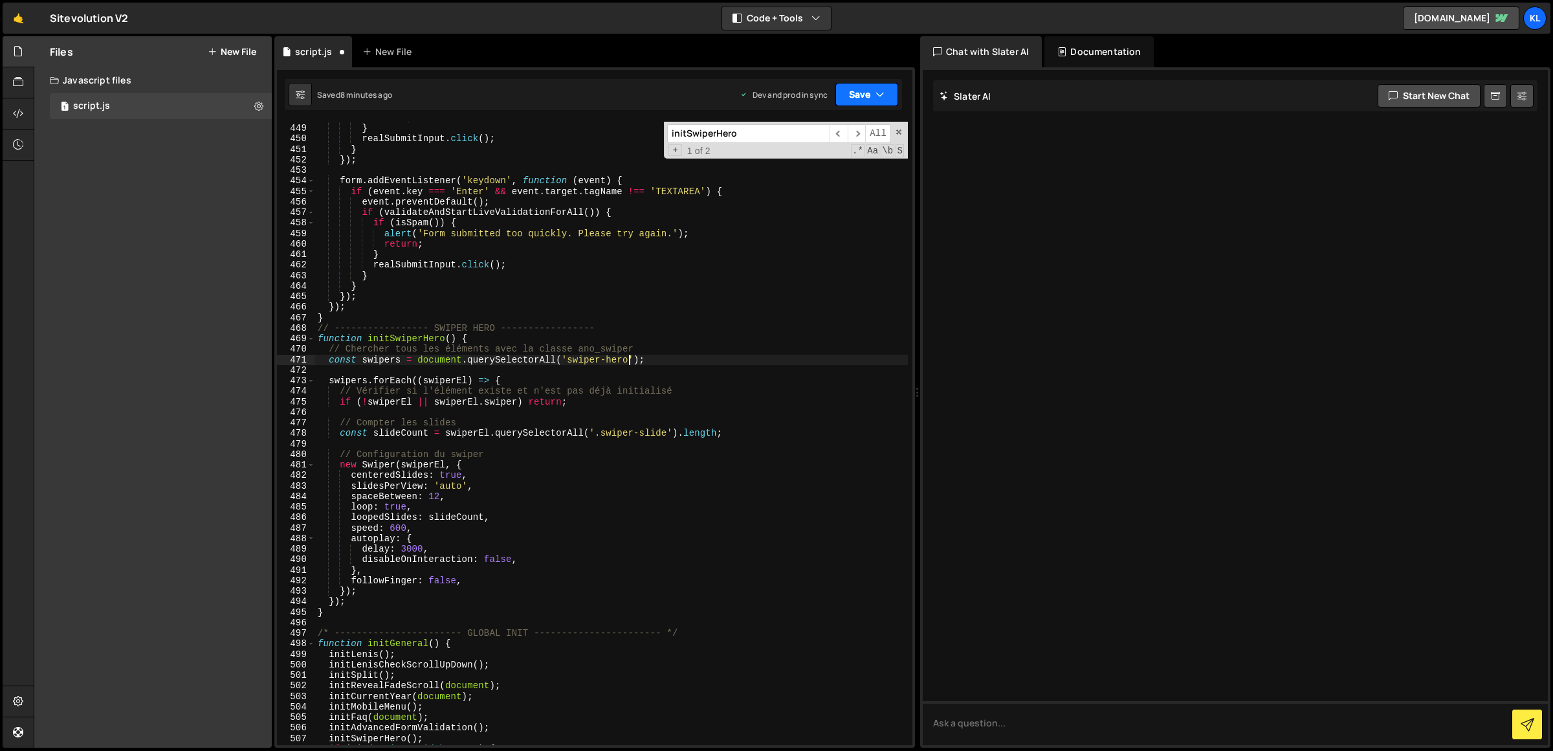
click at [851, 98] on button "Save" at bounding box center [866, 94] width 63 height 23
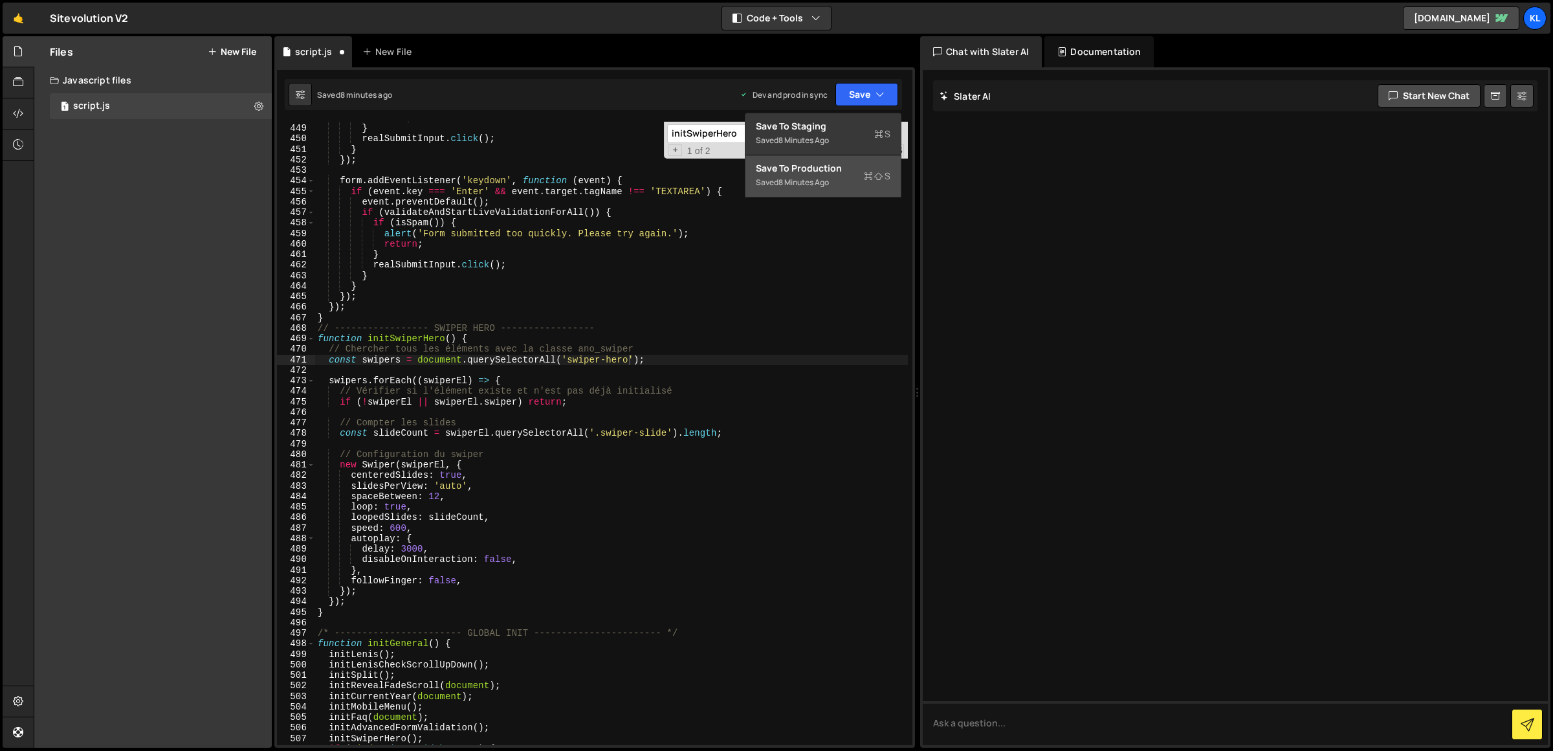
click at [833, 184] on div "Saved 8 minutes ago" at bounding box center [823, 183] width 135 height 16
click at [569, 353] on div "return ; } realSubmitInput . click ( ) ; } }) ; form . addEventListener ( 'keyd…" at bounding box center [611, 435] width 593 height 645
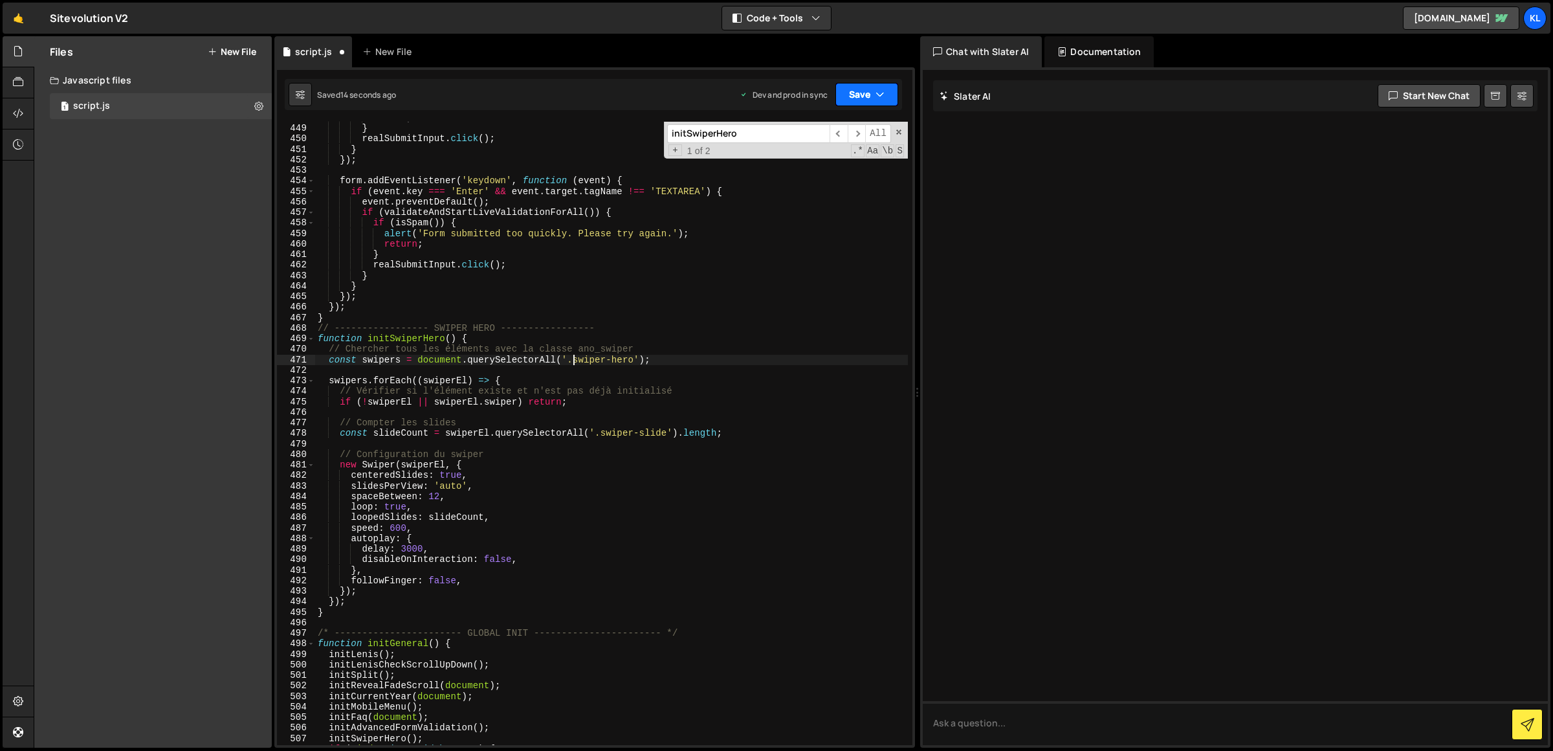
click at [869, 98] on button "Save" at bounding box center [866, 94] width 63 height 23
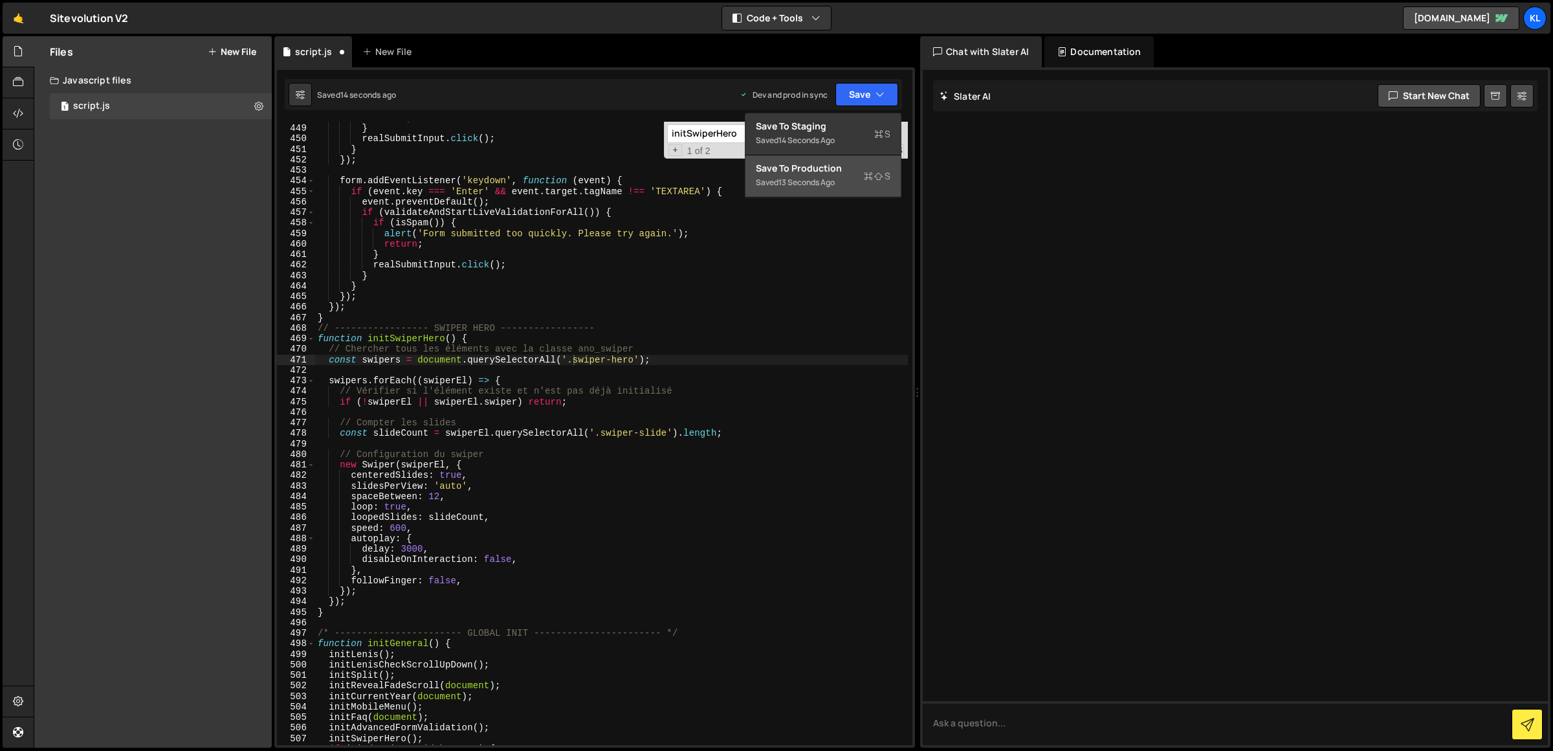
click at [846, 188] on div "Saved 13 seconds ago" at bounding box center [823, 183] width 135 height 16
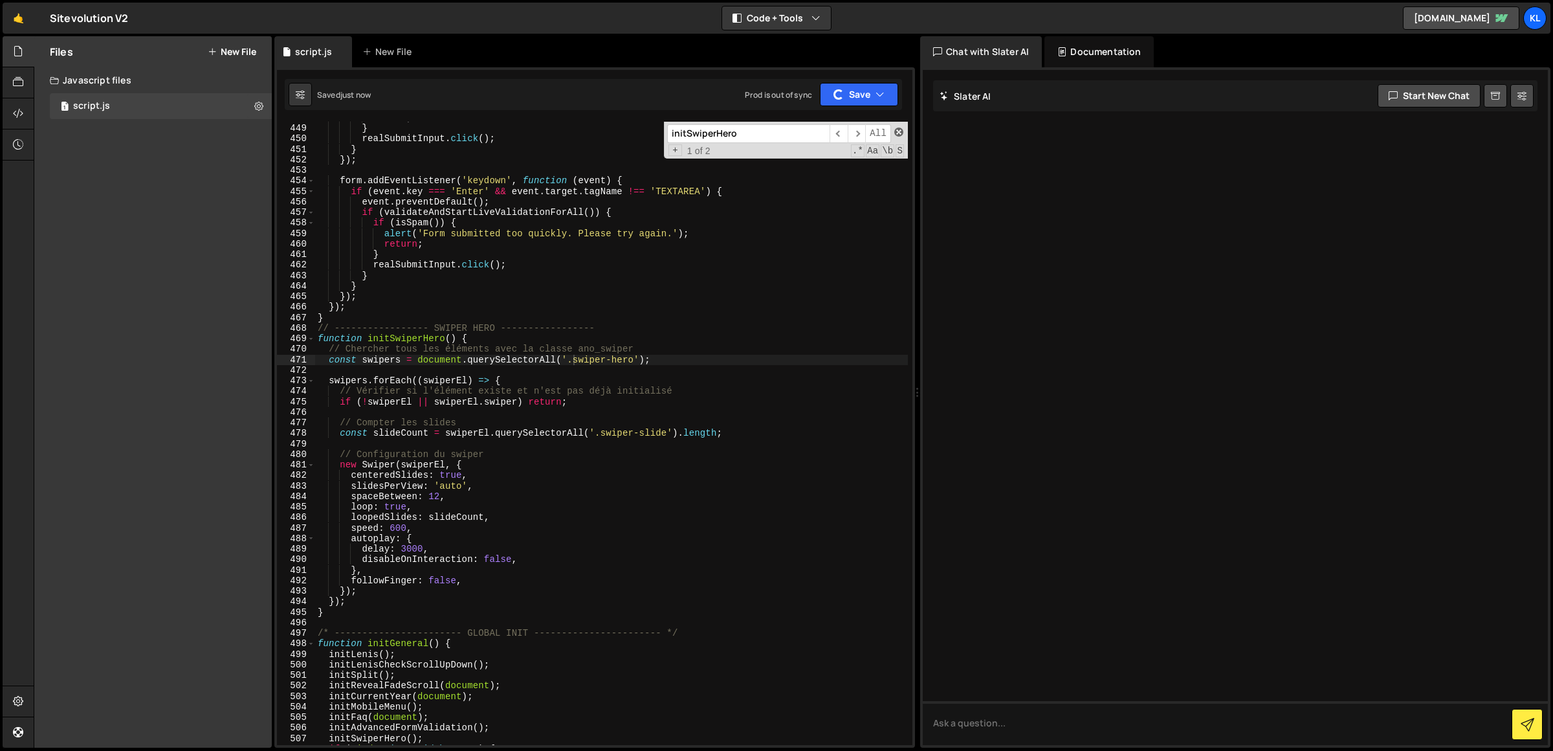
click at [898, 133] on span at bounding box center [898, 131] width 9 height 9
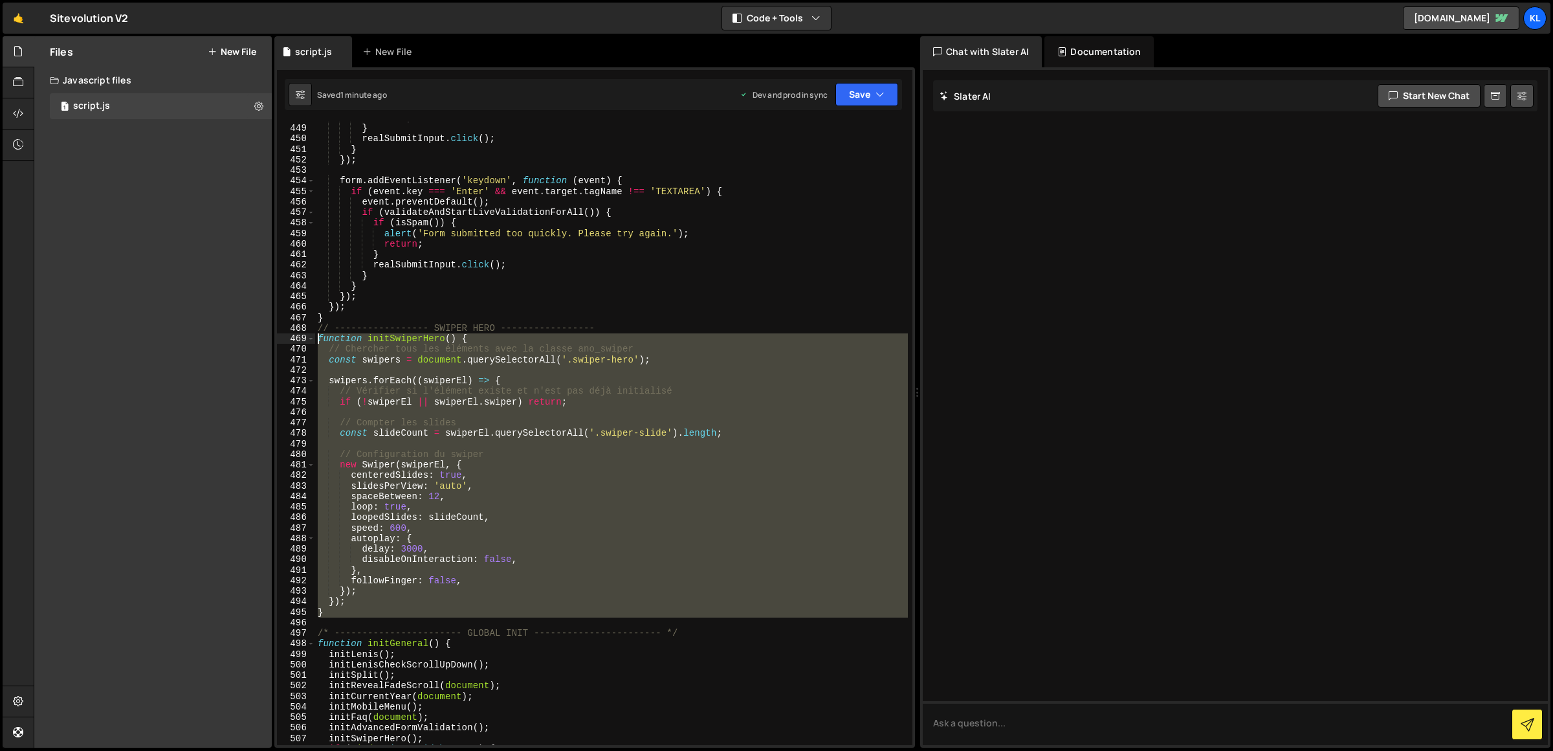
drag, startPoint x: 328, startPoint y: 604, endPoint x: 285, endPoint y: 341, distance: 266.3
click at [285, 341] on div "const swipers = document.querySelectorAll('.swiper-hero'); 448 449 450 451 452 …" at bounding box center [594, 433] width 635 height 623
click at [879, 96] on icon "button" at bounding box center [880, 94] width 9 height 13
click at [540, 184] on div "return ; } realSubmitInput . click ( ) ; } }) ; form . addEventListener ( 'keyd…" at bounding box center [611, 435] width 593 height 645
drag, startPoint x: 331, startPoint y: 609, endPoint x: 304, endPoint y: 340, distance: 270.6
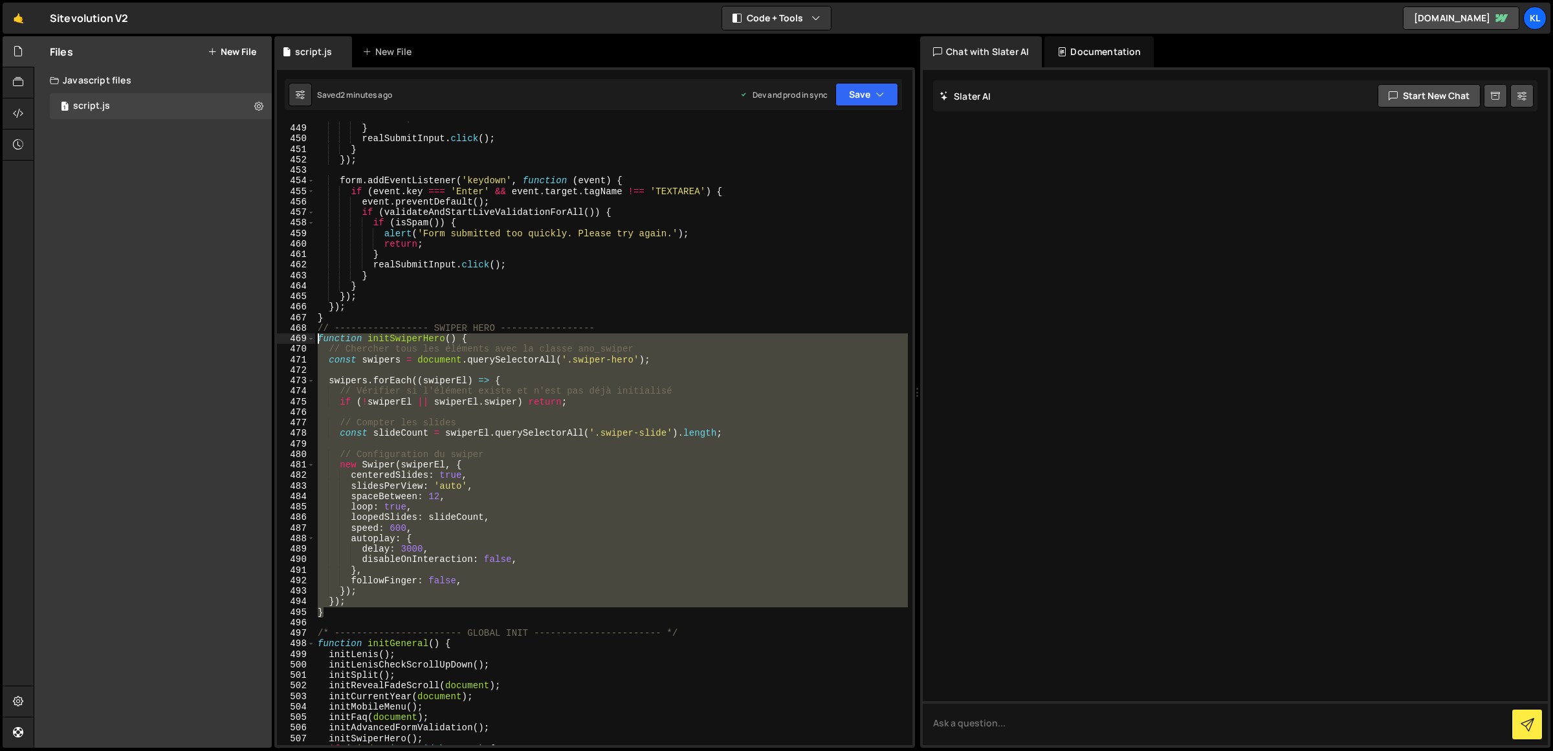
click at [304, 340] on div "form.addEventListener('keydown', function (event) { 448 449 450 451 452 453 454…" at bounding box center [594, 433] width 635 height 623
paste textarea "}"
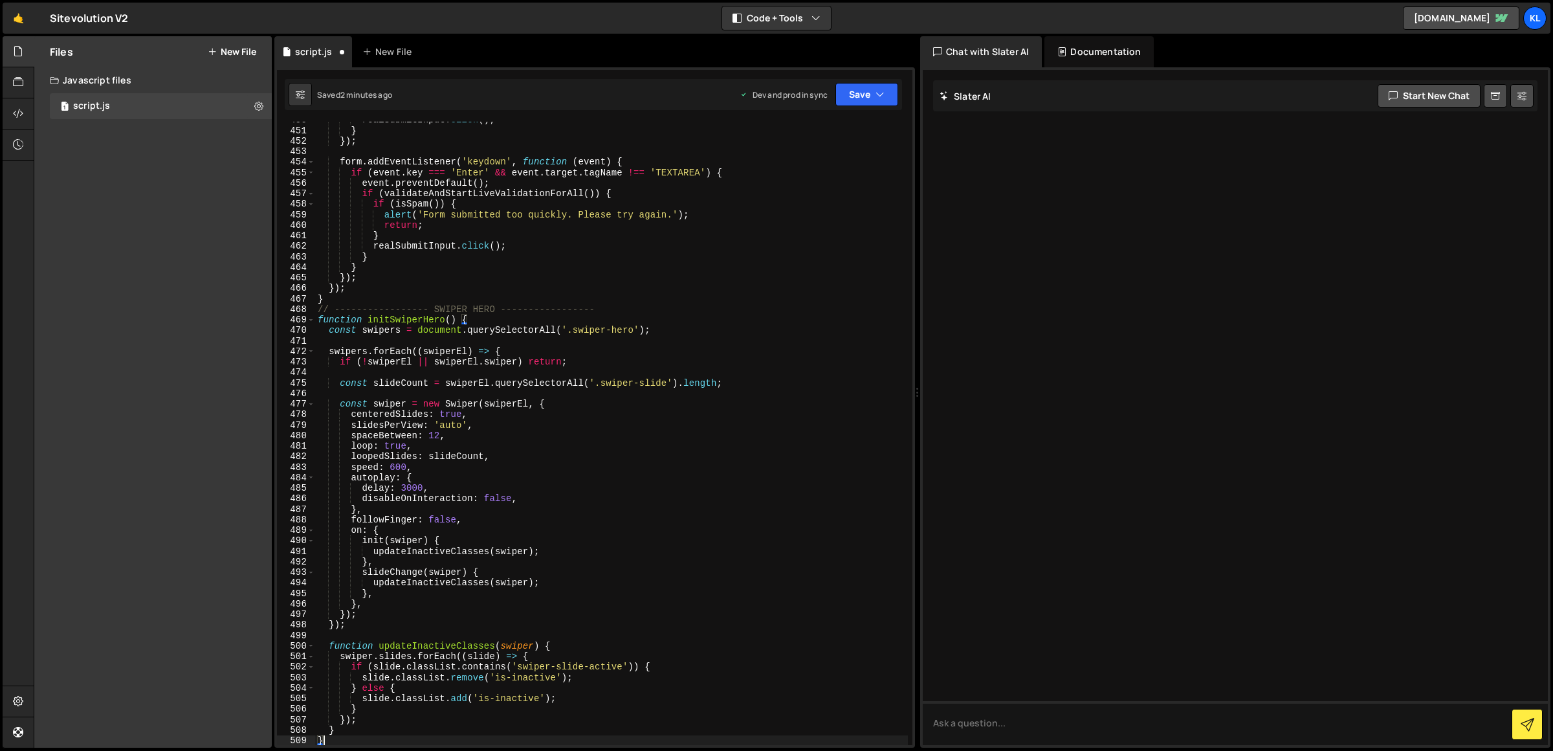
click at [876, 82] on div "Saved 2 minutes ago Dev and prod in sync Upgrade to Edit Save Save to Staging S…" at bounding box center [593, 94] width 617 height 31
click at [861, 94] on button "Save" at bounding box center [866, 94] width 63 height 23
click at [624, 400] on div "realSubmitInput . click ( ) ; } }) ; form . addEventListener ( 'keydown' , func…" at bounding box center [611, 437] width 593 height 645
click at [884, 96] on icon "button" at bounding box center [880, 94] width 9 height 13
click at [851, 170] on div "Save to Production S" at bounding box center [823, 168] width 135 height 13
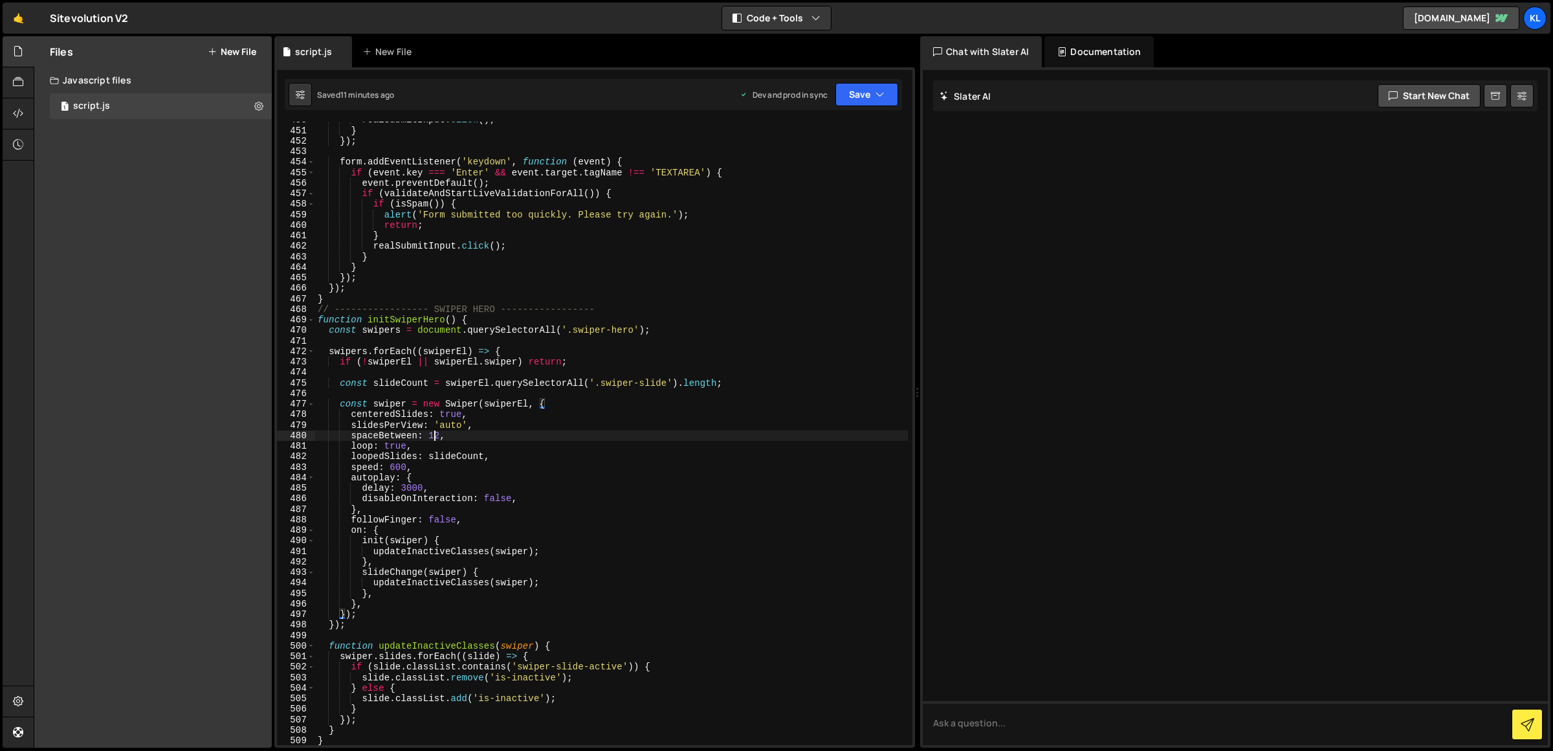
click at [435, 435] on div "realSubmitInput . click ( ) ; } }) ; form . addEventListener ( 'keydown' , func…" at bounding box center [611, 437] width 593 height 645
click at [539, 462] on div "realSubmitInput . click ( ) ; } }) ; form . addEventListener ( 'keydown' , func…" at bounding box center [611, 437] width 593 height 645
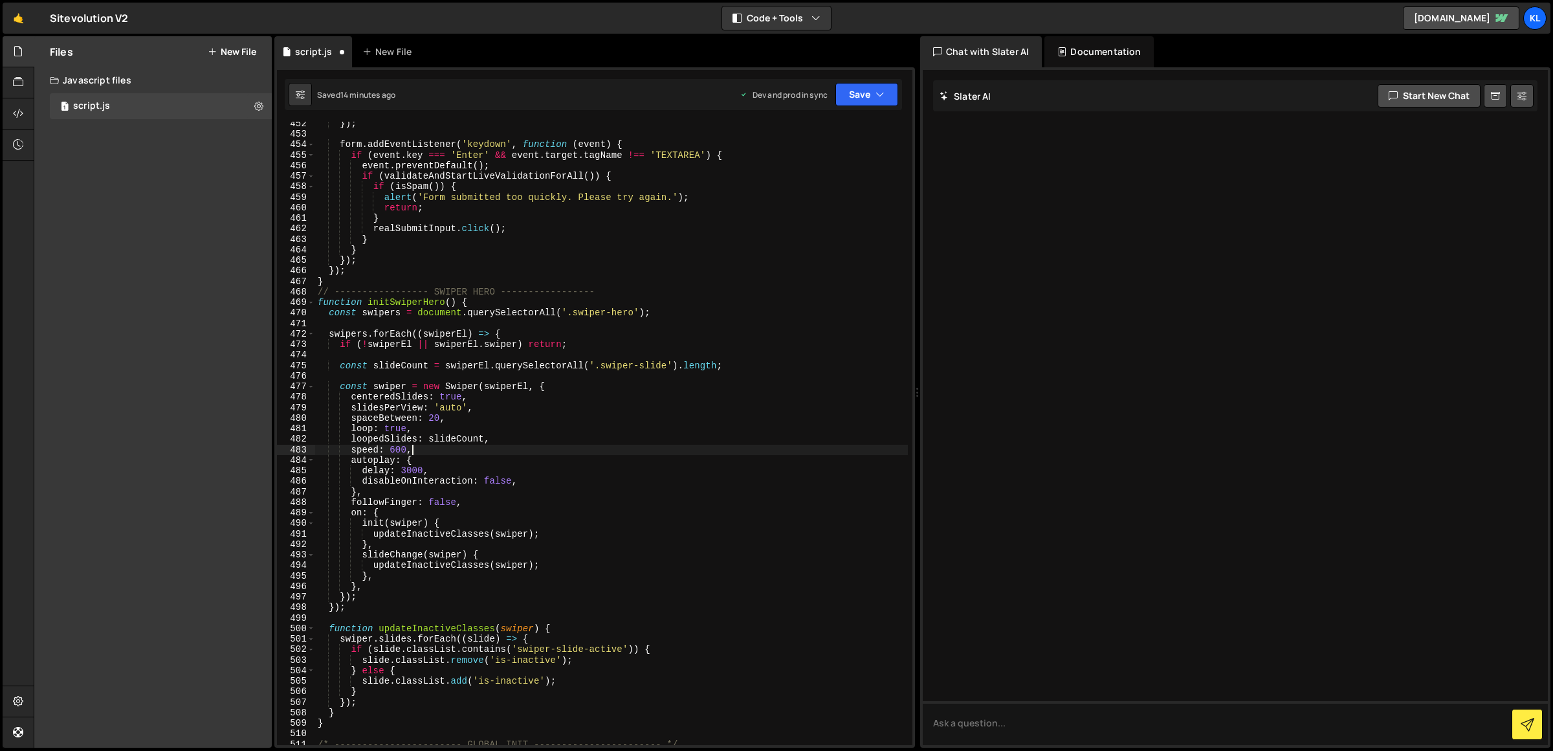
scroll to position [4776, 0]
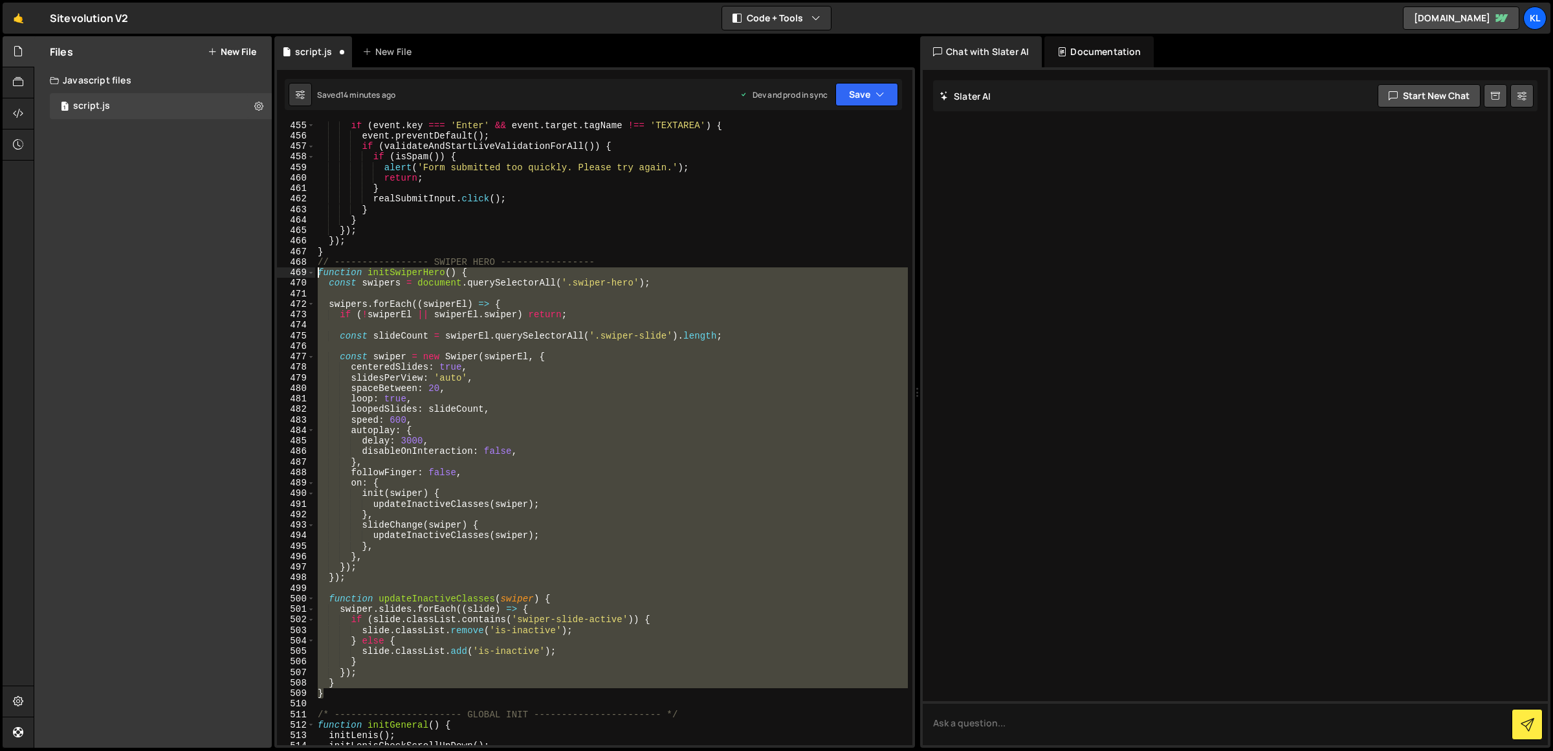
drag, startPoint x: 334, startPoint y: 690, endPoint x: 293, endPoint y: 275, distance: 417.5
click at [293, 275] on div "speed: 600, 455 456 457 458 459 460 461 462 463 464 465 466 467 468 469 470 471…" at bounding box center [594, 433] width 635 height 623
paste textarea "}"
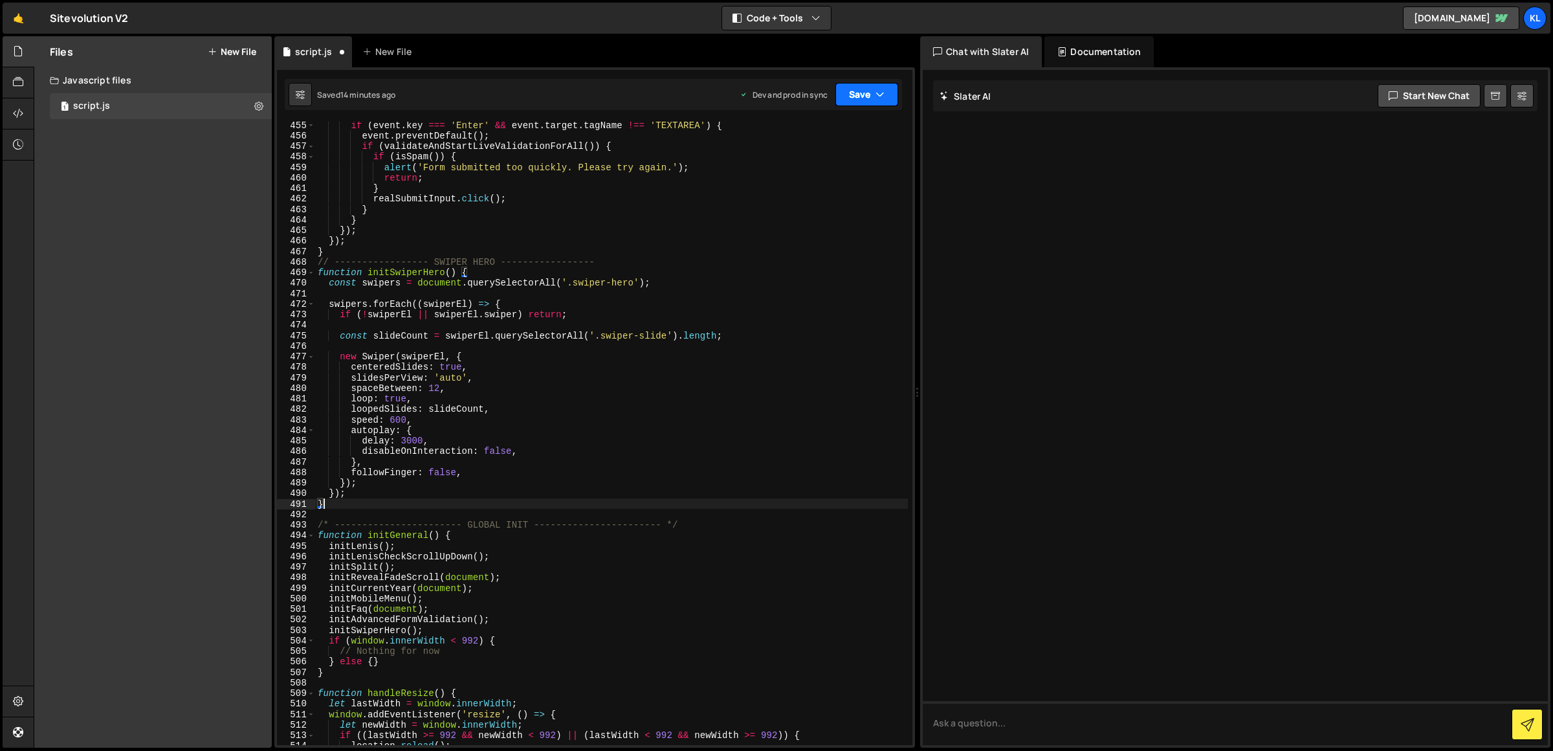
click at [879, 104] on button "Save" at bounding box center [866, 94] width 63 height 23
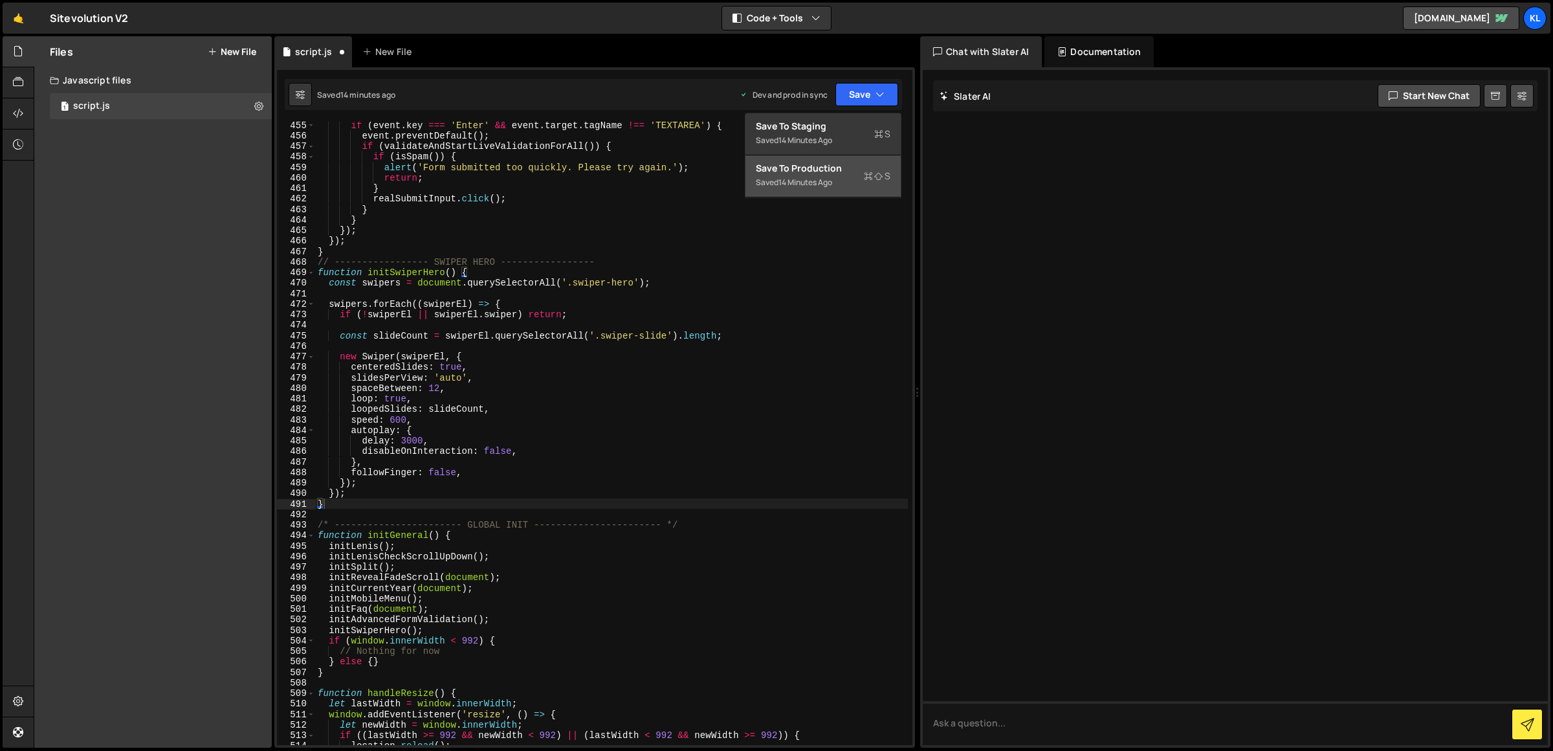
click at [852, 192] on button "Save to Production S Saved 14 minutes ago" at bounding box center [822, 176] width 155 height 42
click at [469, 410] on div "if ( event . key === 'Enter' && event . target . tagName !== 'TEXTAREA' ) { eve…" at bounding box center [611, 442] width 593 height 645
click at [435, 389] on div "if ( event . key === 'Enter' && event . target . tagName !== 'TEXTAREA' ) { eve…" at bounding box center [611, 442] width 593 height 645
click at [427, 385] on div "if ( event . key === 'Enter' && event . target . tagName !== 'TEXTAREA' ) { eve…" at bounding box center [611, 442] width 593 height 645
click at [431, 385] on div "if ( event . key === 'Enter' && event . target . tagName !== 'TEXTAREA' ) { eve…" at bounding box center [611, 442] width 593 height 645
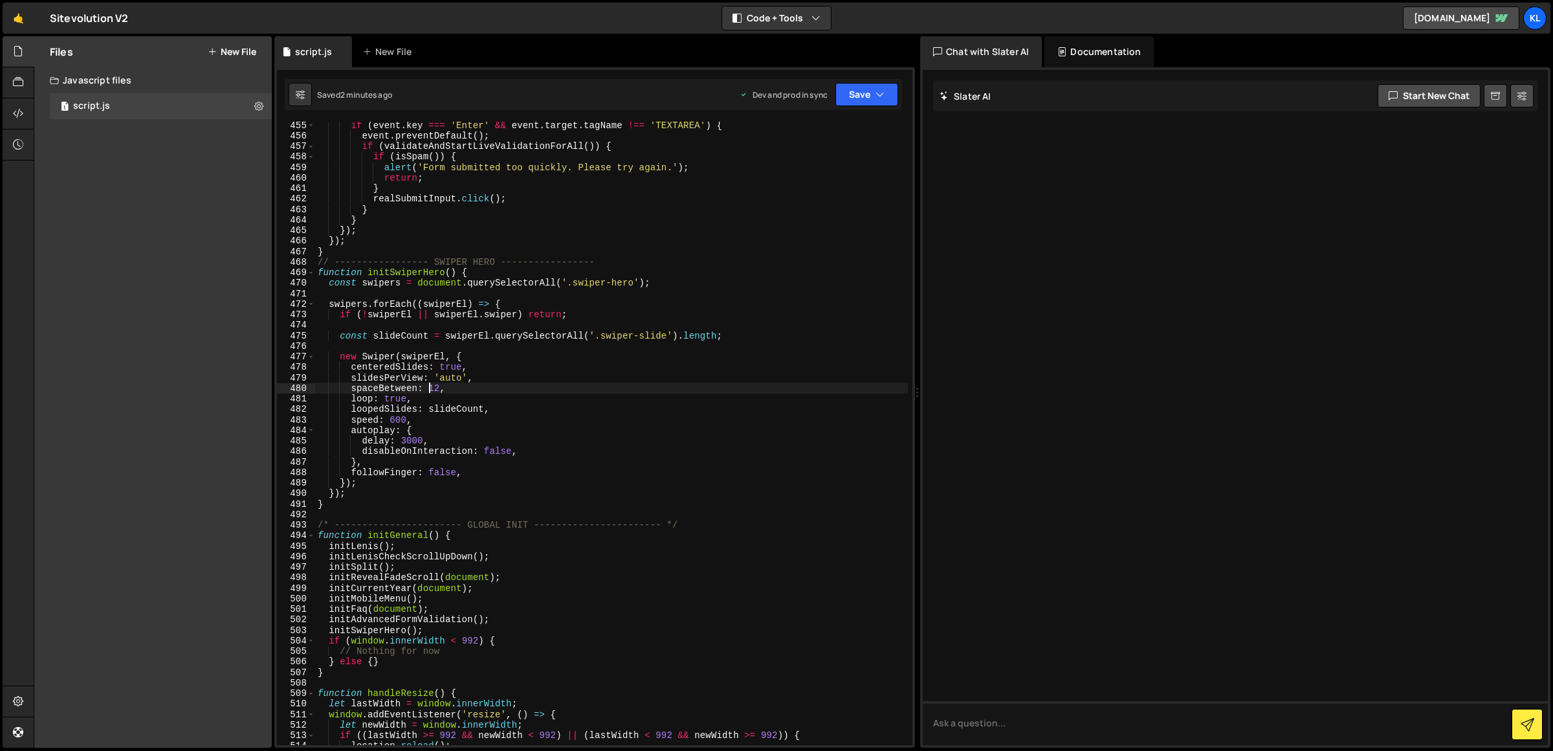
click at [431, 385] on div "if ( event . key === 'Enter' && event . target . tagName !== 'TEXTAREA' ) { eve…" at bounding box center [611, 442] width 593 height 645
click at [862, 98] on button "Save" at bounding box center [866, 94] width 63 height 23
click at [846, 187] on div "Saved 2 minutes ago" at bounding box center [823, 183] width 135 height 16
click at [675, 368] on div "if ( event . key === 'Enter' && event . target . tagName !== 'TEXTAREA' ) { eve…" at bounding box center [611, 442] width 593 height 645
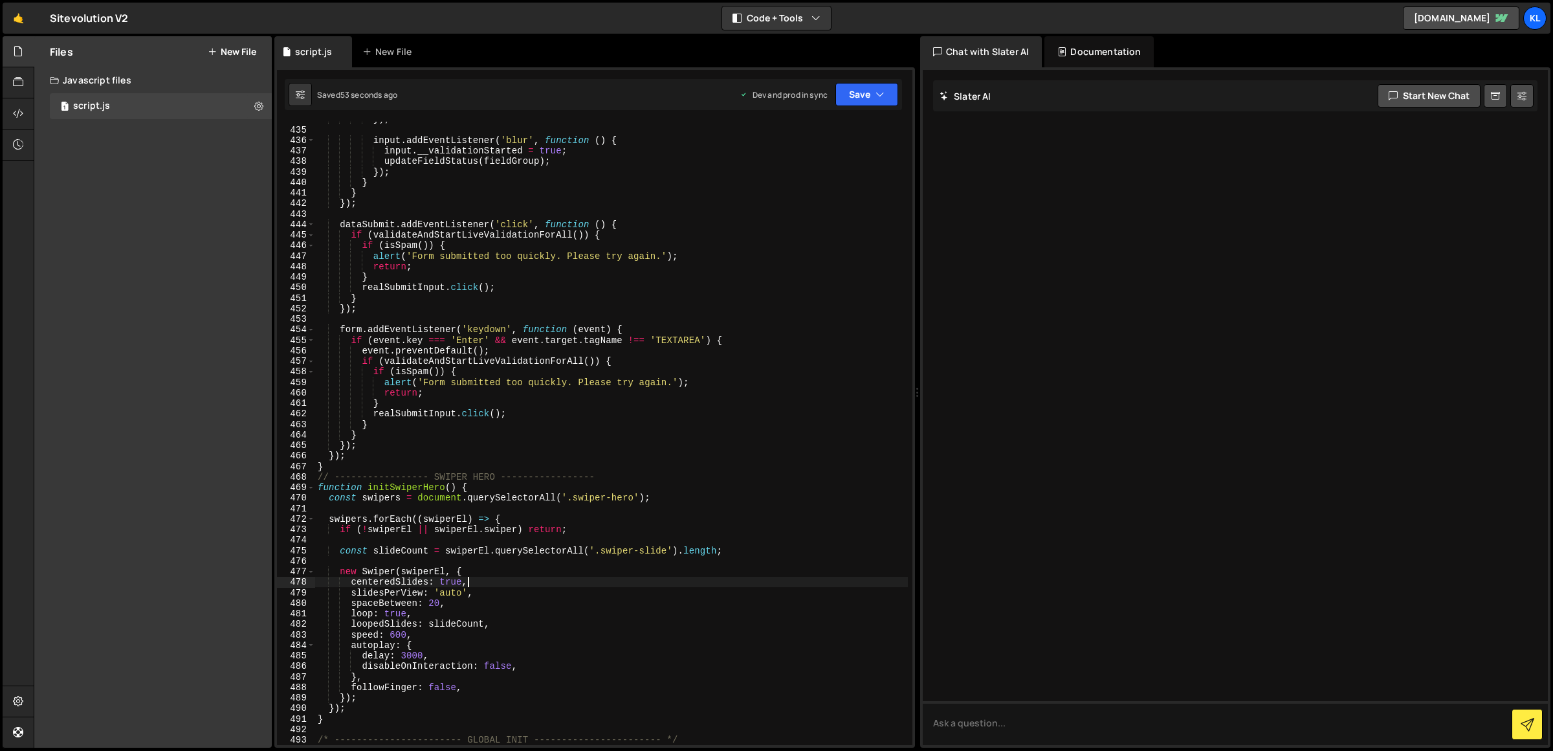
scroll to position [4781, 0]
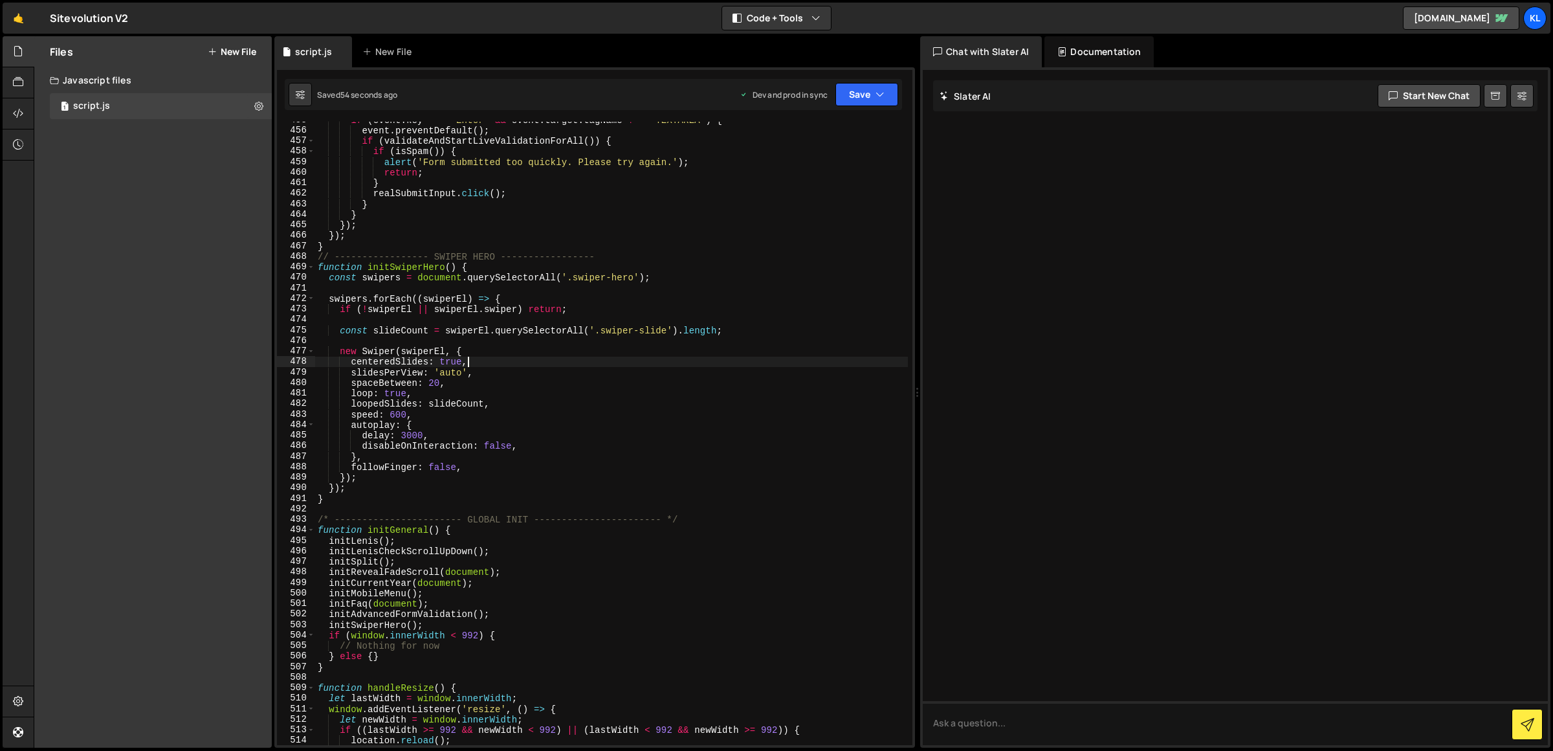
click at [465, 380] on div "if ( event . key === 'Enter' && event . target . tagName !== 'TEXTAREA' ) { eve…" at bounding box center [611, 437] width 593 height 645
click at [473, 368] on div "if ( event . key === 'Enter' && event . target . tagName !== 'TEXTAREA' ) { eve…" at bounding box center [611, 437] width 593 height 645
click at [457, 359] on div "if ( event . key === 'Enter' && event . target . tagName !== 'TEXTAREA' ) { eve…" at bounding box center [611, 437] width 593 height 645
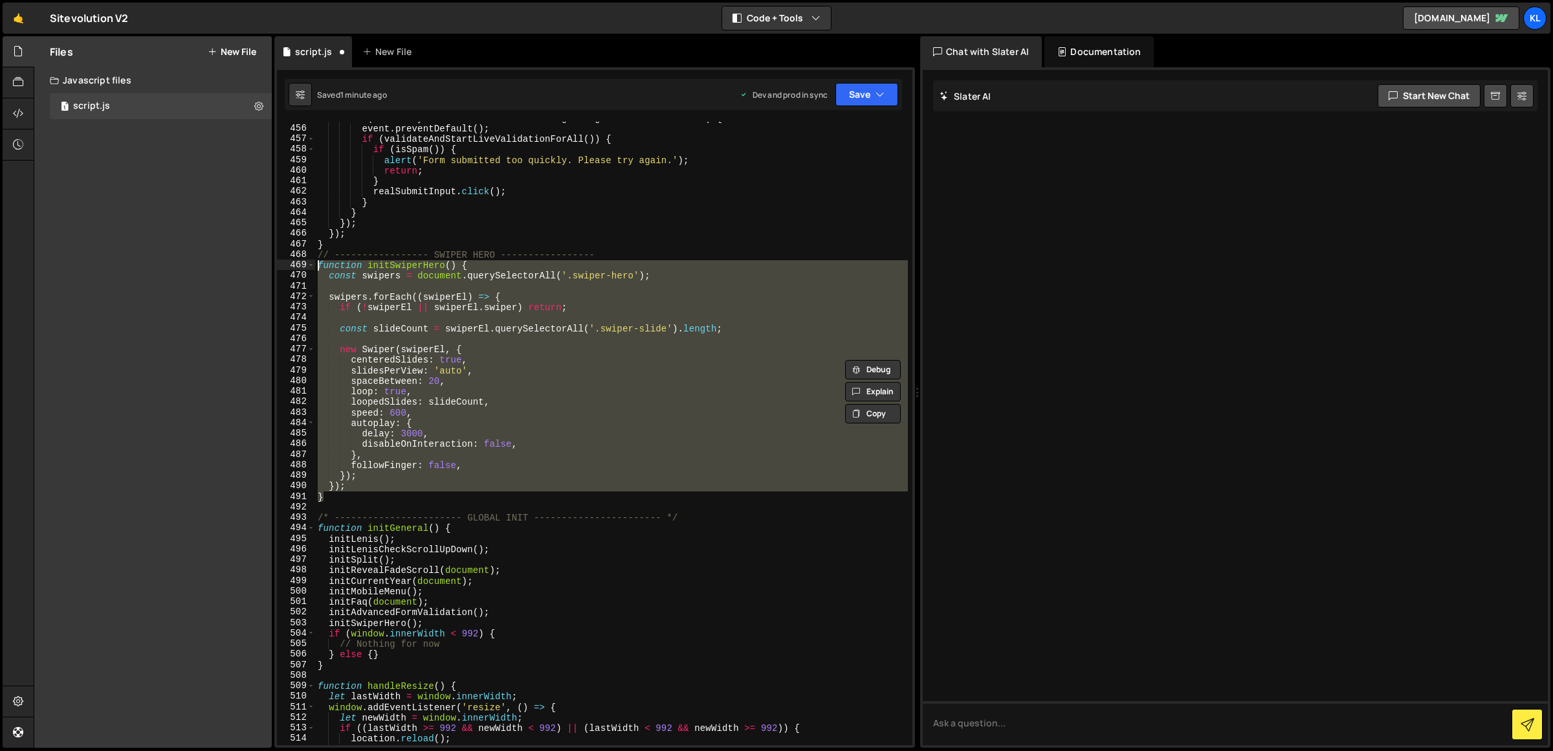
drag, startPoint x: 340, startPoint y: 499, endPoint x: 291, endPoint y: 262, distance: 241.9
click at [291, 262] on div "centeredSlides: true, 455 456 457 458 459 460 461 462 463 464 465 466 467 468 4…" at bounding box center [594, 433] width 635 height 623
paste textarea "}"
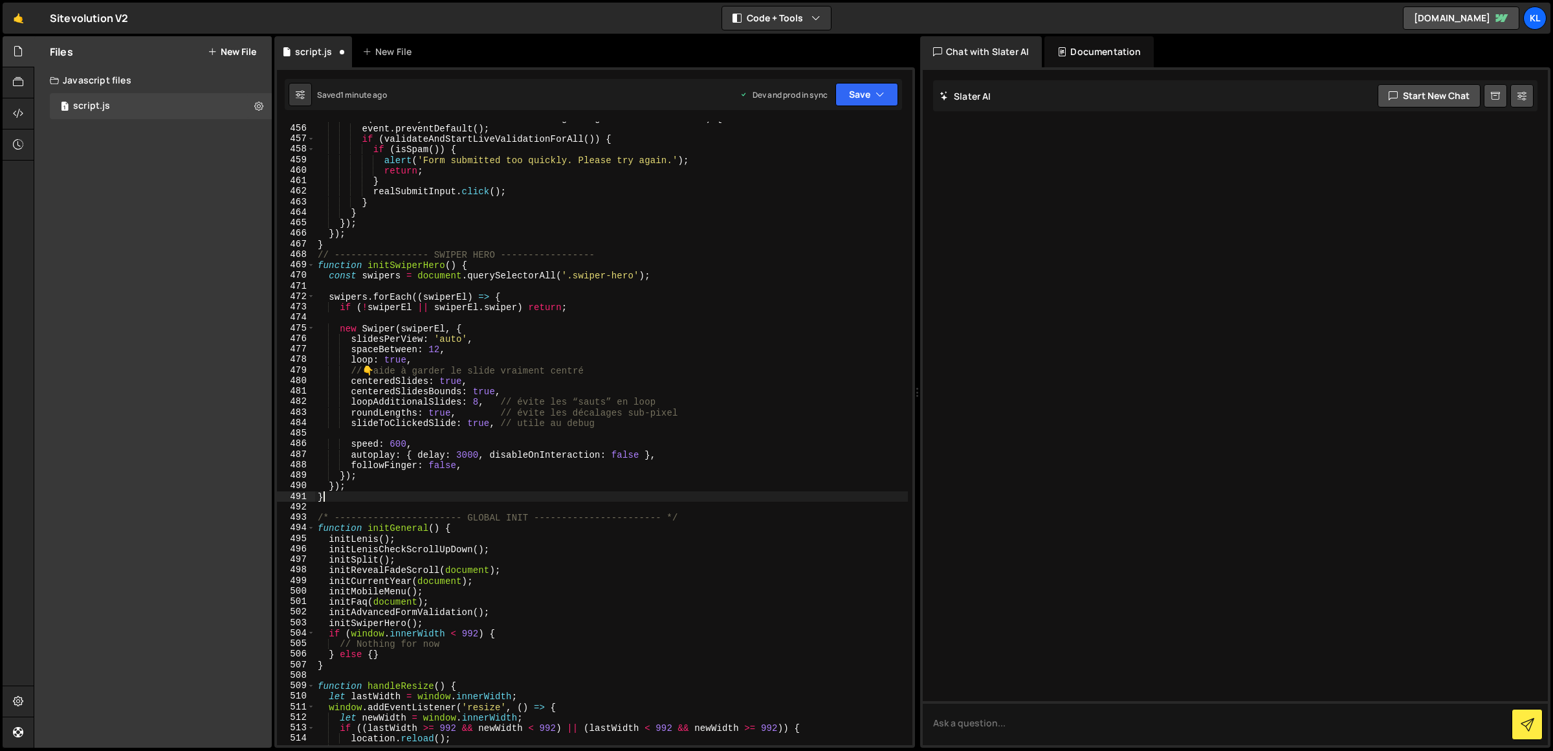
scroll to position [0, 0]
click at [867, 76] on div "} 455 456 457 458 459 460 461 462 463 464 465 466 467 468 469 470 471 472 473 4…" at bounding box center [594, 407] width 641 height 680
click at [854, 100] on button "Save" at bounding box center [866, 94] width 63 height 23
click at [840, 167] on div "Save to Production S" at bounding box center [823, 168] width 135 height 13
click at [448, 337] on div "if ( event . key === 'Enter' && event . target . tagName !== 'TEXTAREA' ) { eve…" at bounding box center [611, 435] width 593 height 645
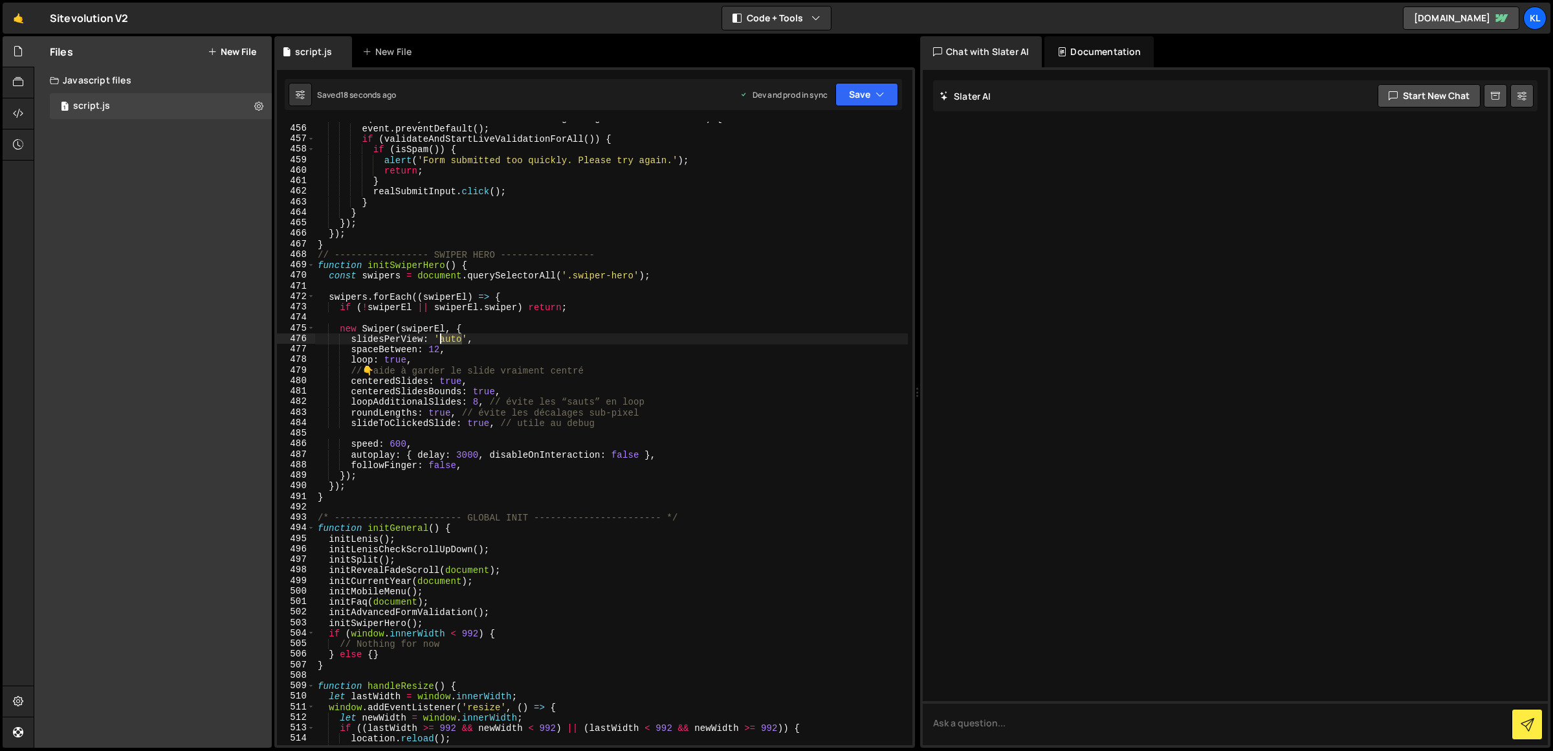
click at [448, 337] on div "if ( event . key === 'Enter' && event . target . tagName !== 'TEXTAREA' ) { eve…" at bounding box center [611, 435] width 593 height 645
click at [692, 293] on div "if ( event . key === 'Enter' && event . target . tagName !== 'TEXTAREA' ) { eve…" at bounding box center [611, 435] width 593 height 645
click at [884, 87] on button "Save" at bounding box center [866, 94] width 63 height 23
click at [868, 173] on icon at bounding box center [868, 176] width 9 height 13
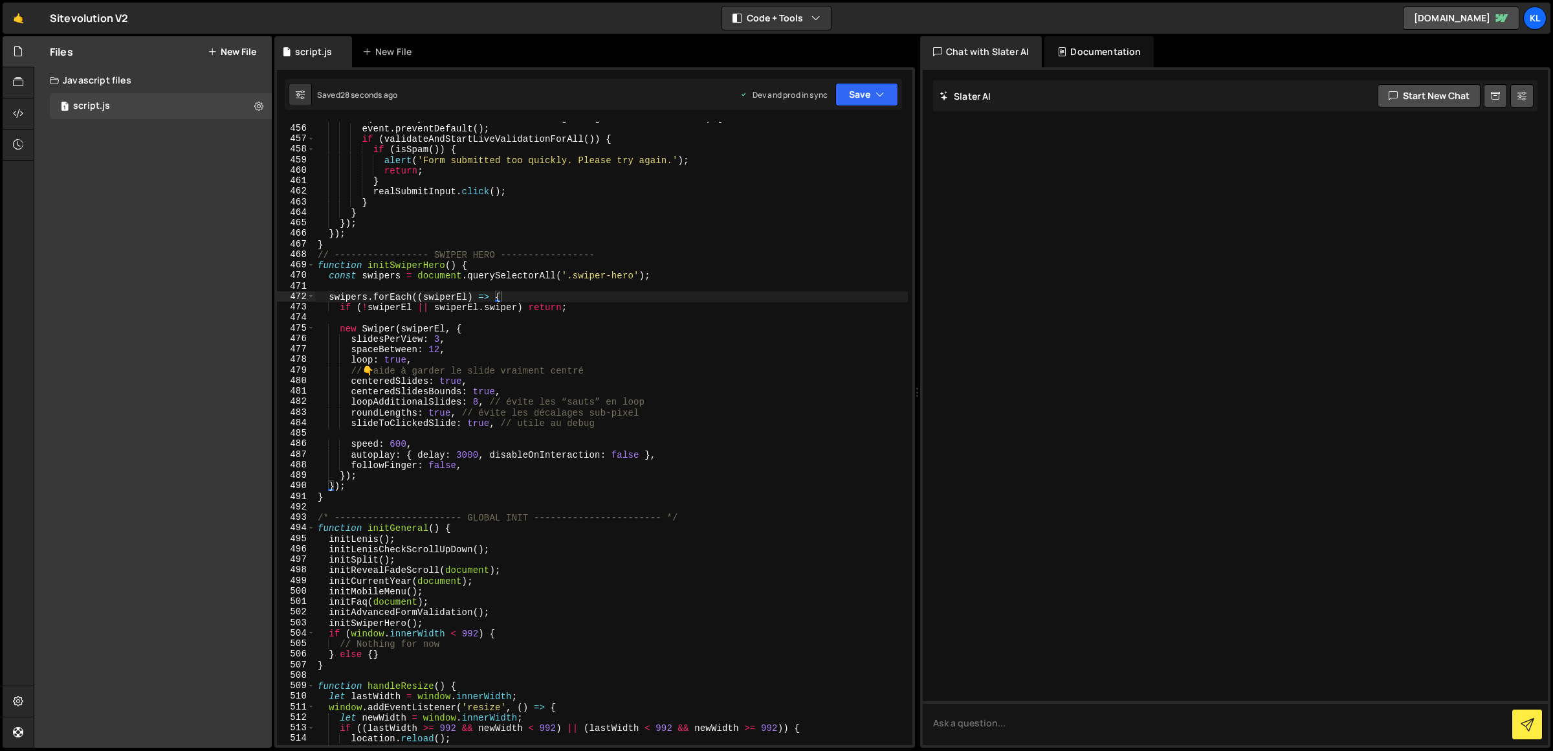
type textarea "// 👇 aide à garder le slide vraiment centré"
click at [612, 372] on div "if ( event . key === 'Enter' && event . target . tagName !== 'TEXTAREA' ) { eve…" at bounding box center [611, 435] width 593 height 645
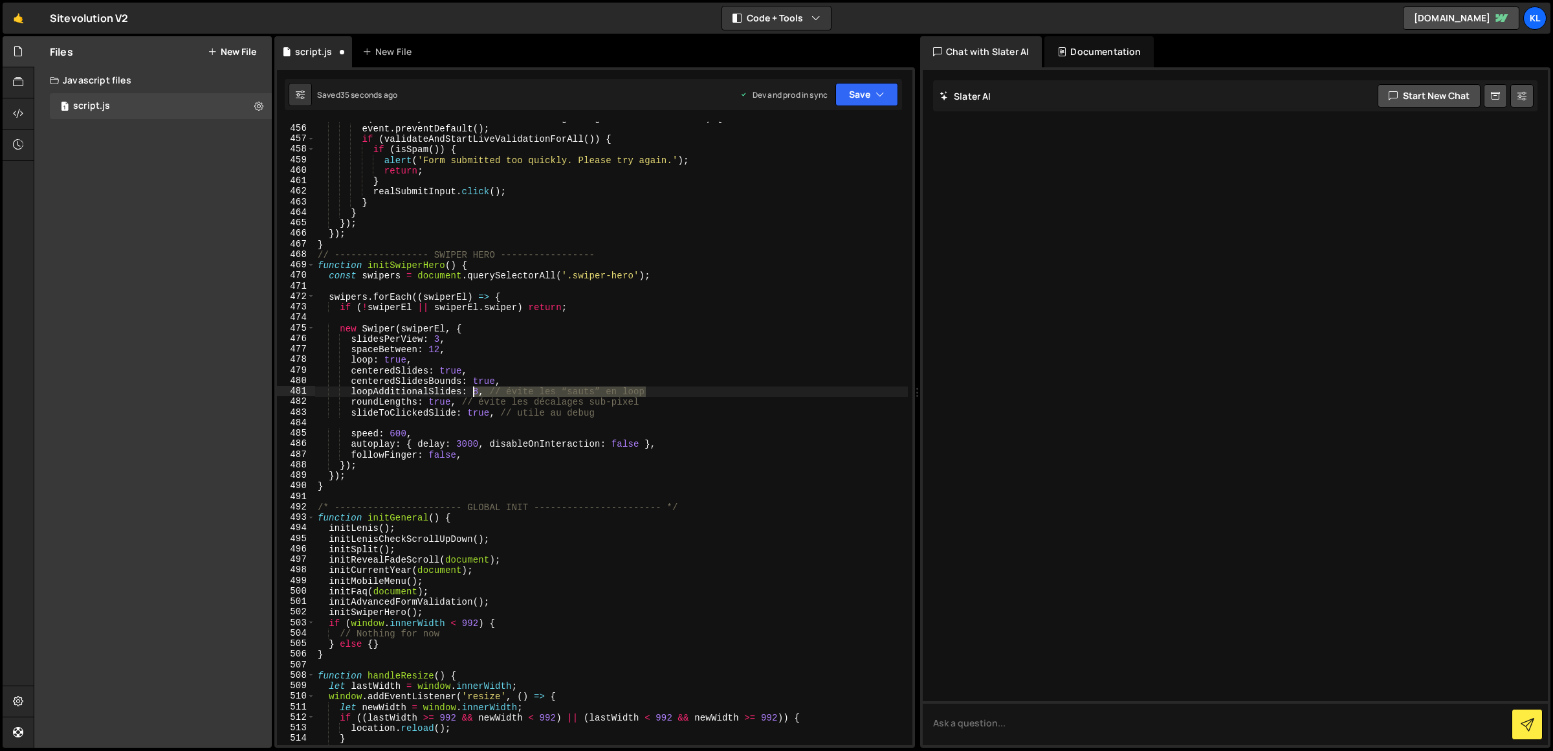
drag, startPoint x: 660, startPoint y: 390, endPoint x: 470, endPoint y: 391, distance: 189.6
click at [470, 391] on div "if ( event . key === 'Enter' && event . target . tagName !== 'TEXTAREA' ) { eve…" at bounding box center [611, 435] width 593 height 645
type textarea "loopAdditionalSlides: 8, // évite les “sauts” en loop"
click at [667, 389] on div "if ( event . key === 'Enter' && event . target . tagName !== 'TEXTAREA' ) { eve…" at bounding box center [611, 433] width 593 height 623
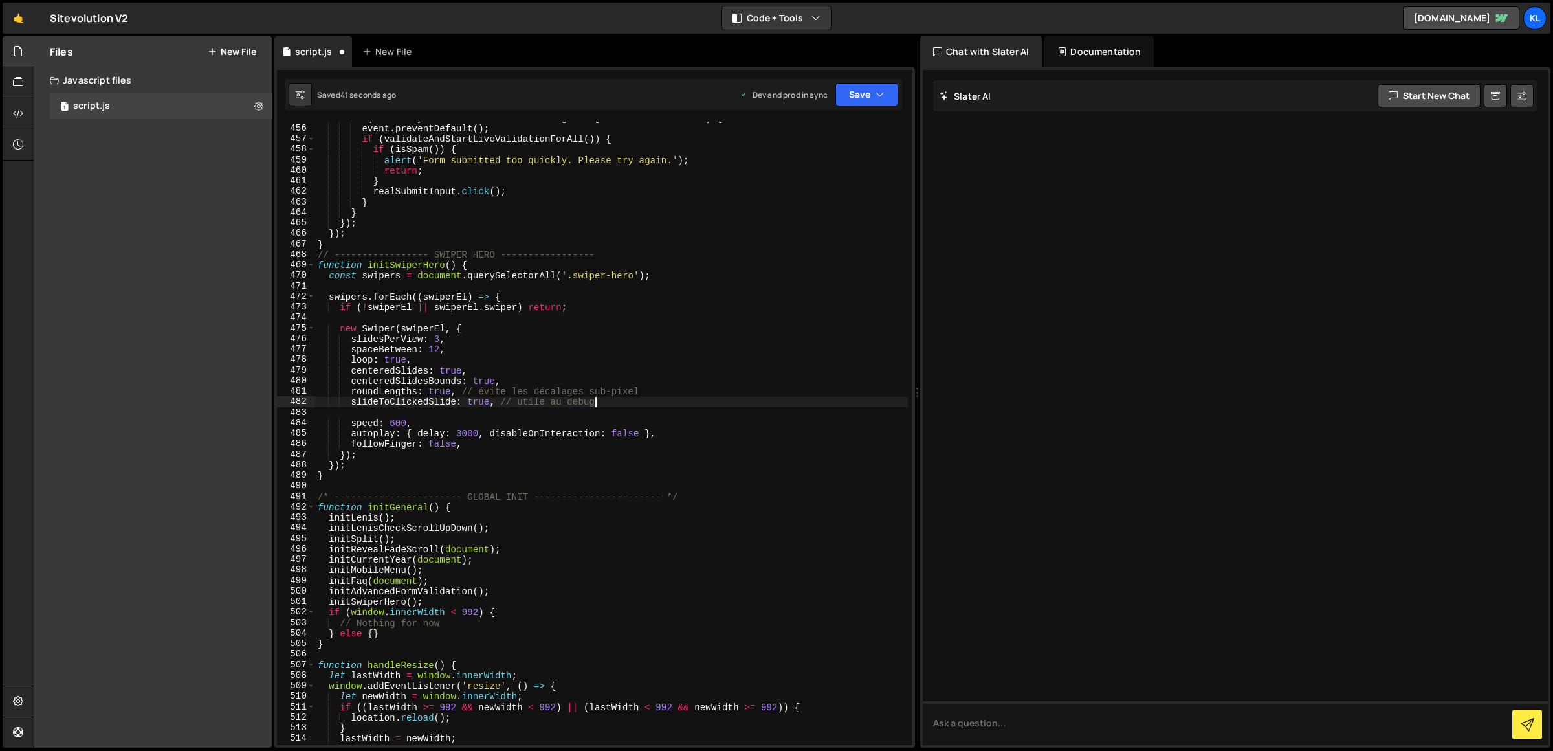
type textarea "roundLengths: true, // évite les décalages sub-pixel"
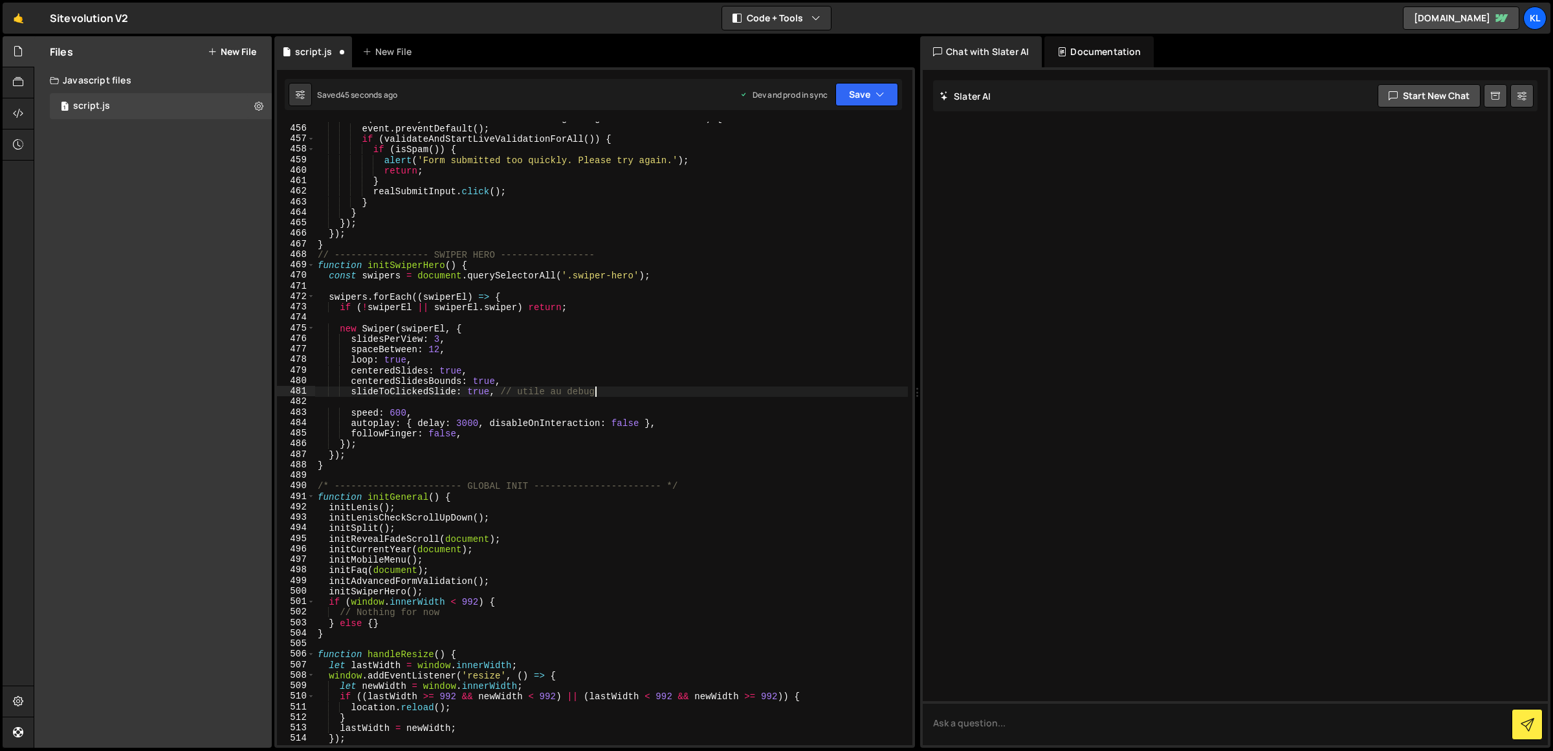
type textarea "slideToClickedSlide: true, // utile au debu"
type textarea "centeredSlidesBounds: true,"
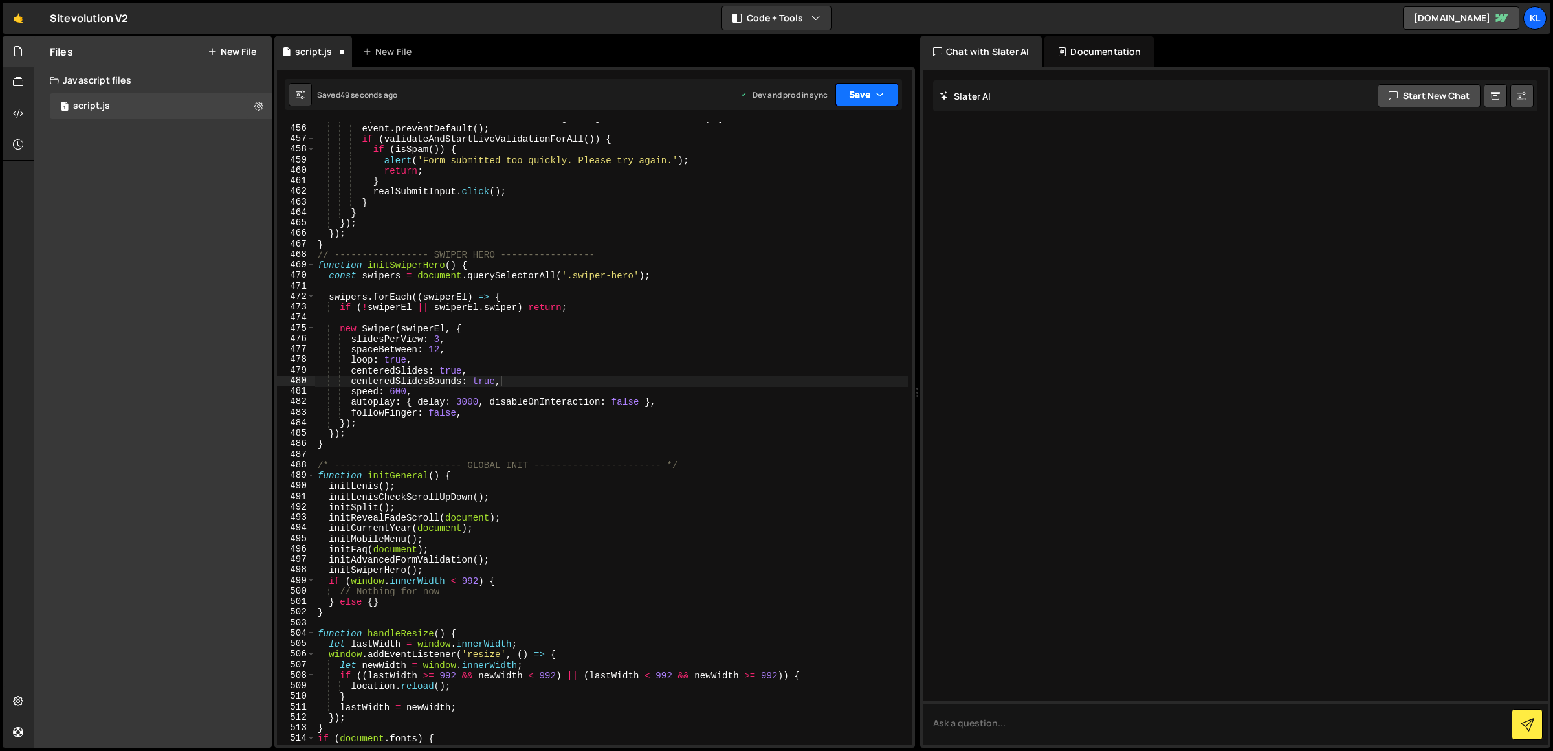
click at [844, 102] on button "Save" at bounding box center [866, 94] width 63 height 23
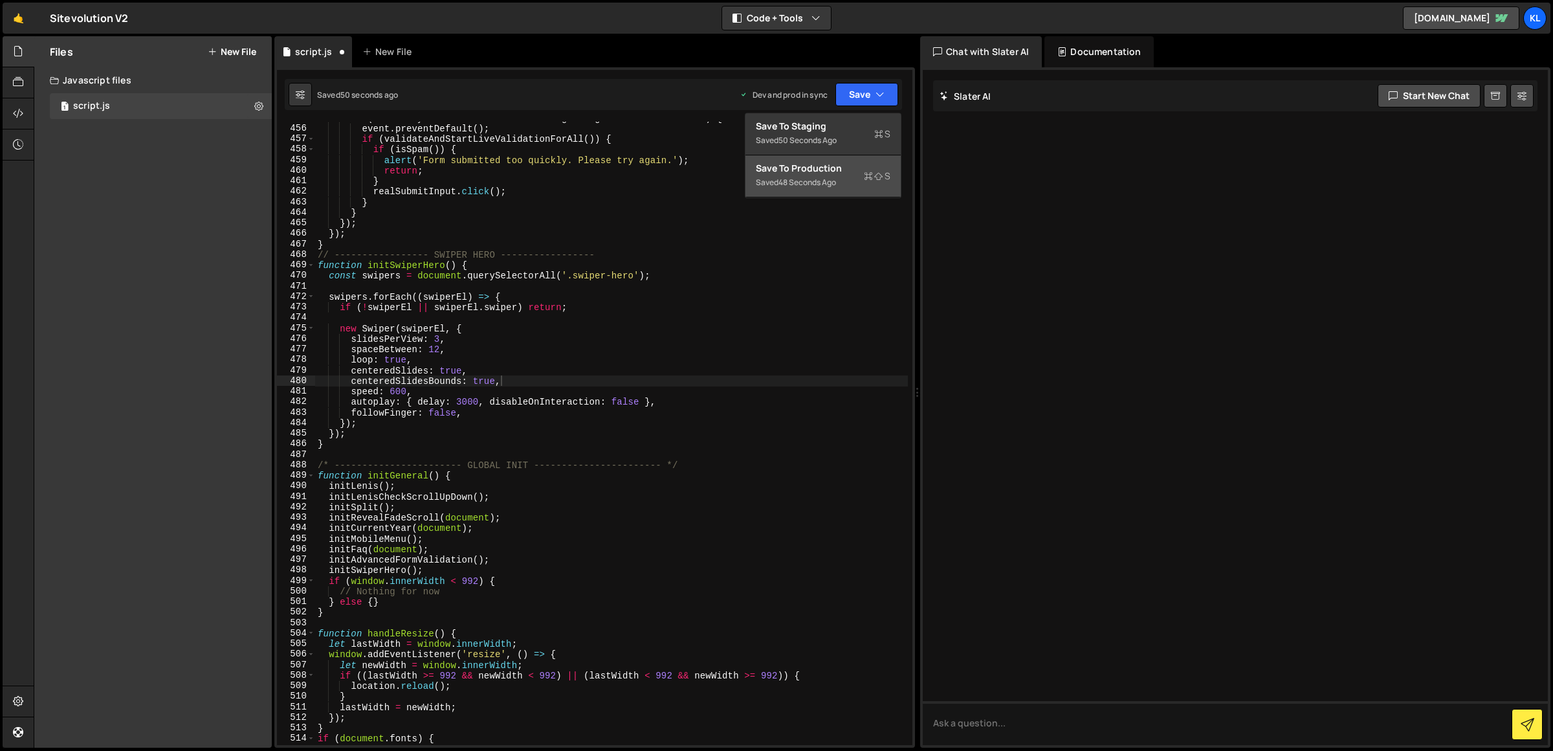
click at [819, 185] on div "48 seconds ago" at bounding box center [807, 182] width 58 height 11
click at [474, 349] on div "if ( event . key === 'Enter' && event . target . tagName !== 'TEXTAREA' ) { eve…" at bounding box center [611, 435] width 593 height 645
click at [881, 81] on div "Saved 2 minutes ago Dev and prod in sync Upgrade to Edit Save Save to Staging S…" at bounding box center [593, 94] width 617 height 31
click at [866, 110] on div "spaceBetween: 12, 455 456 457 458 459 460 461 462 463 464 465 466 467 468 469 4…" at bounding box center [594, 407] width 641 height 680
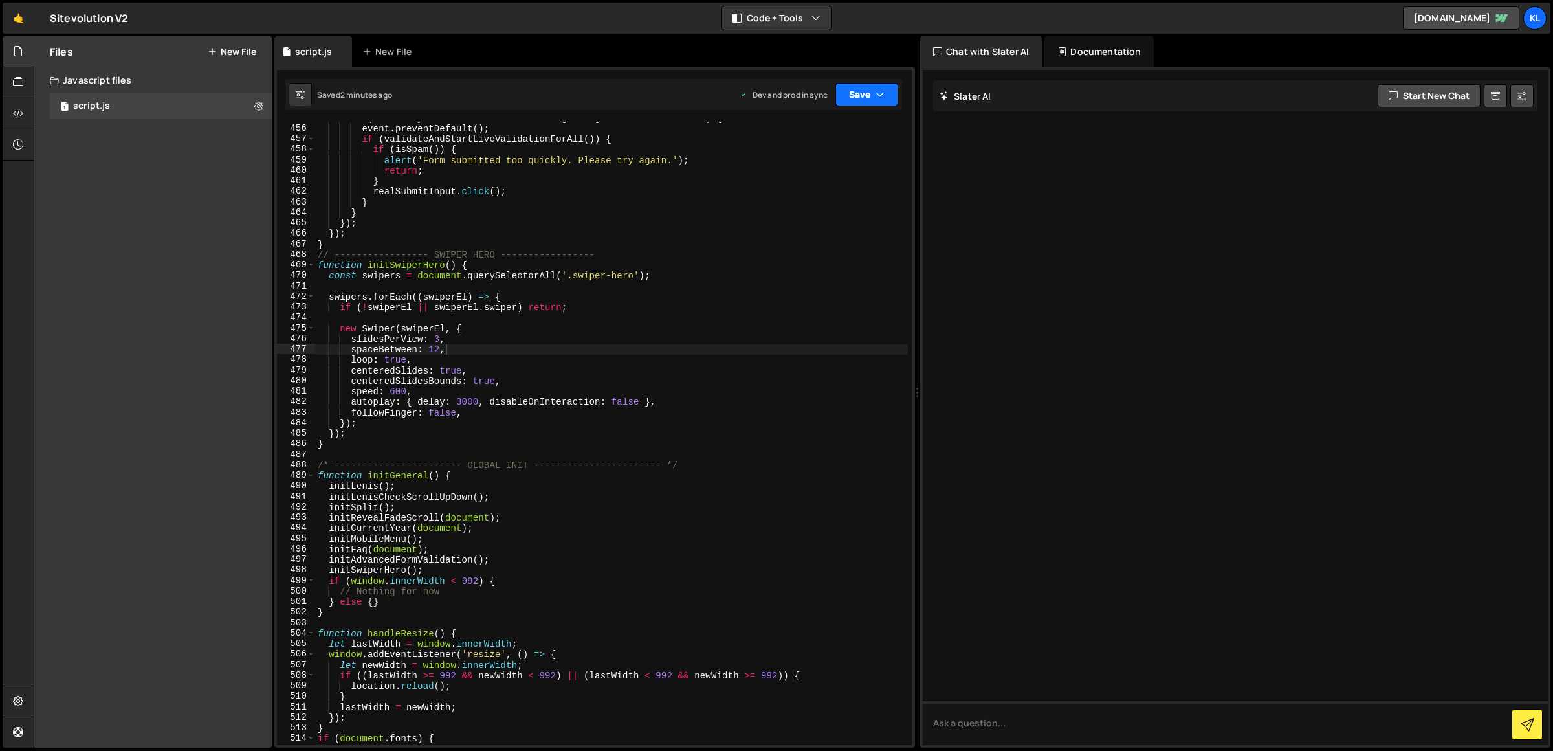
click at [862, 95] on button "Save" at bounding box center [866, 94] width 63 height 23
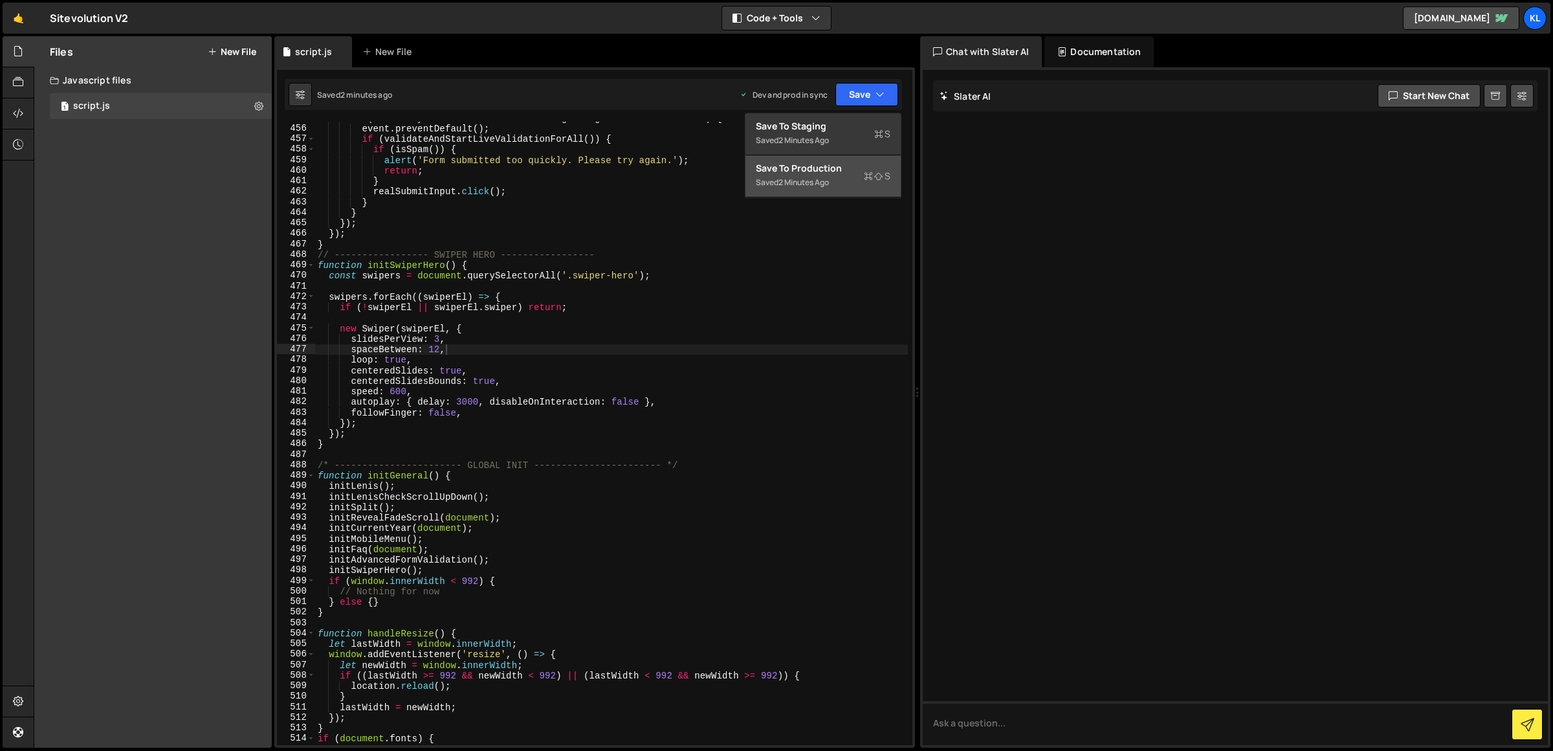
click at [839, 186] on div "Saved 2 minutes ago" at bounding box center [823, 183] width 135 height 16
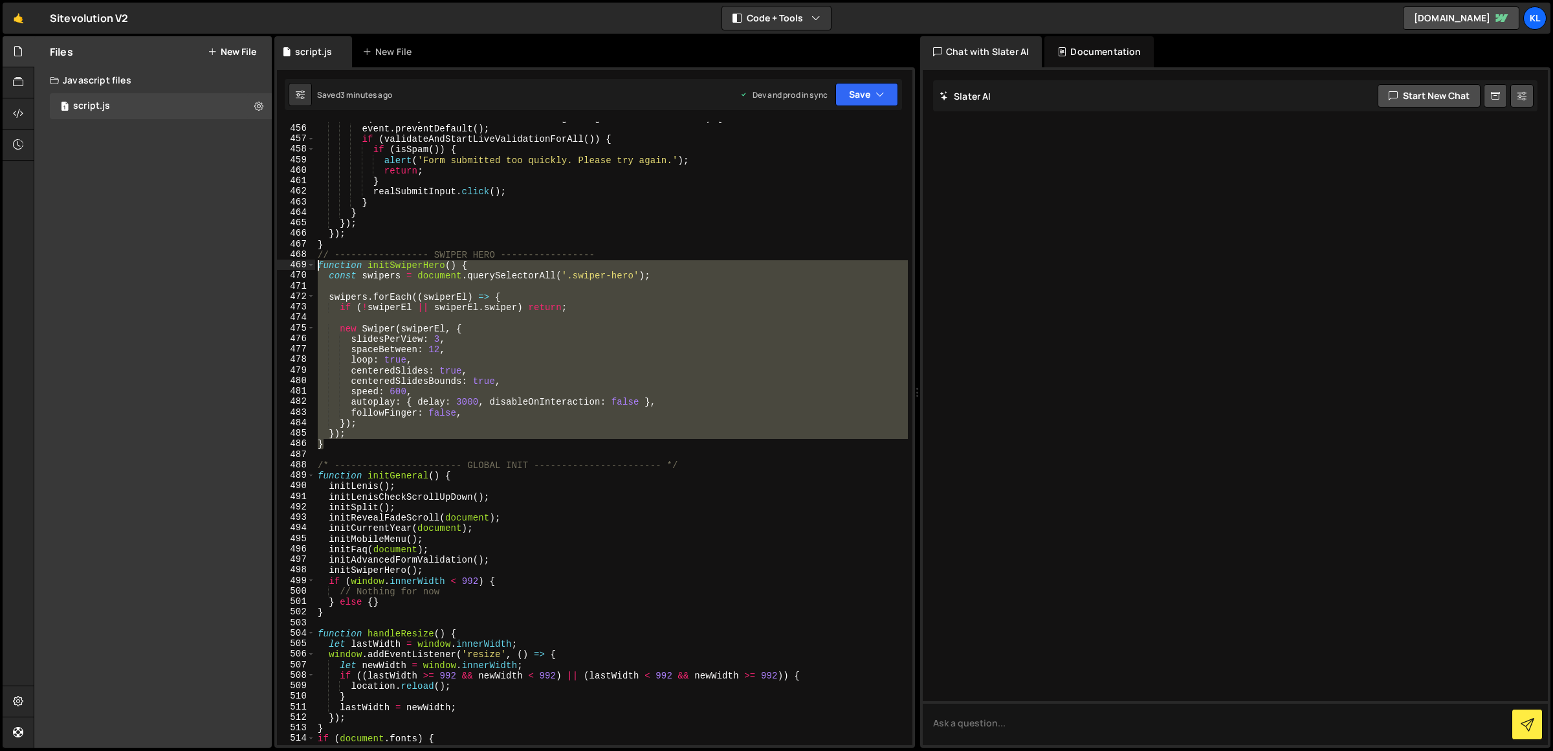
drag, startPoint x: 341, startPoint y: 445, endPoint x: 282, endPoint y: 263, distance: 191.1
click at [282, 263] on div "} 455 456 457 458 459 460 461 462 463 464 465 466 467 468 469 470 471 472 473 4…" at bounding box center [594, 433] width 635 height 623
click at [697, 334] on div "if ( event . key === 'Enter' && event . target . tagName !== 'TEXTAREA' ) { eve…" at bounding box center [611, 433] width 593 height 623
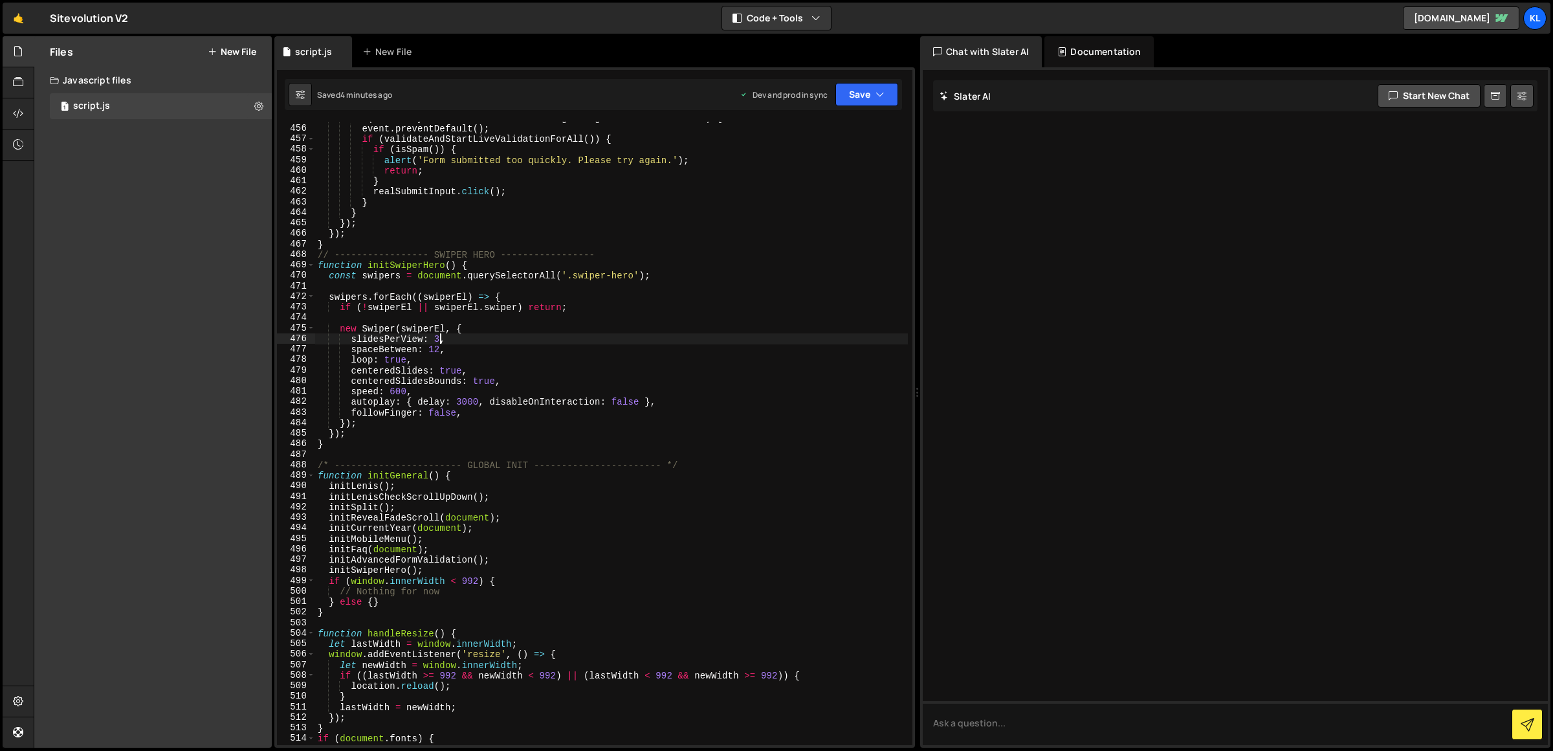
click at [439, 337] on div "if ( event . key === 'Enter' && event . target . tagName !== 'TEXTAREA' ) { eve…" at bounding box center [611, 435] width 593 height 645
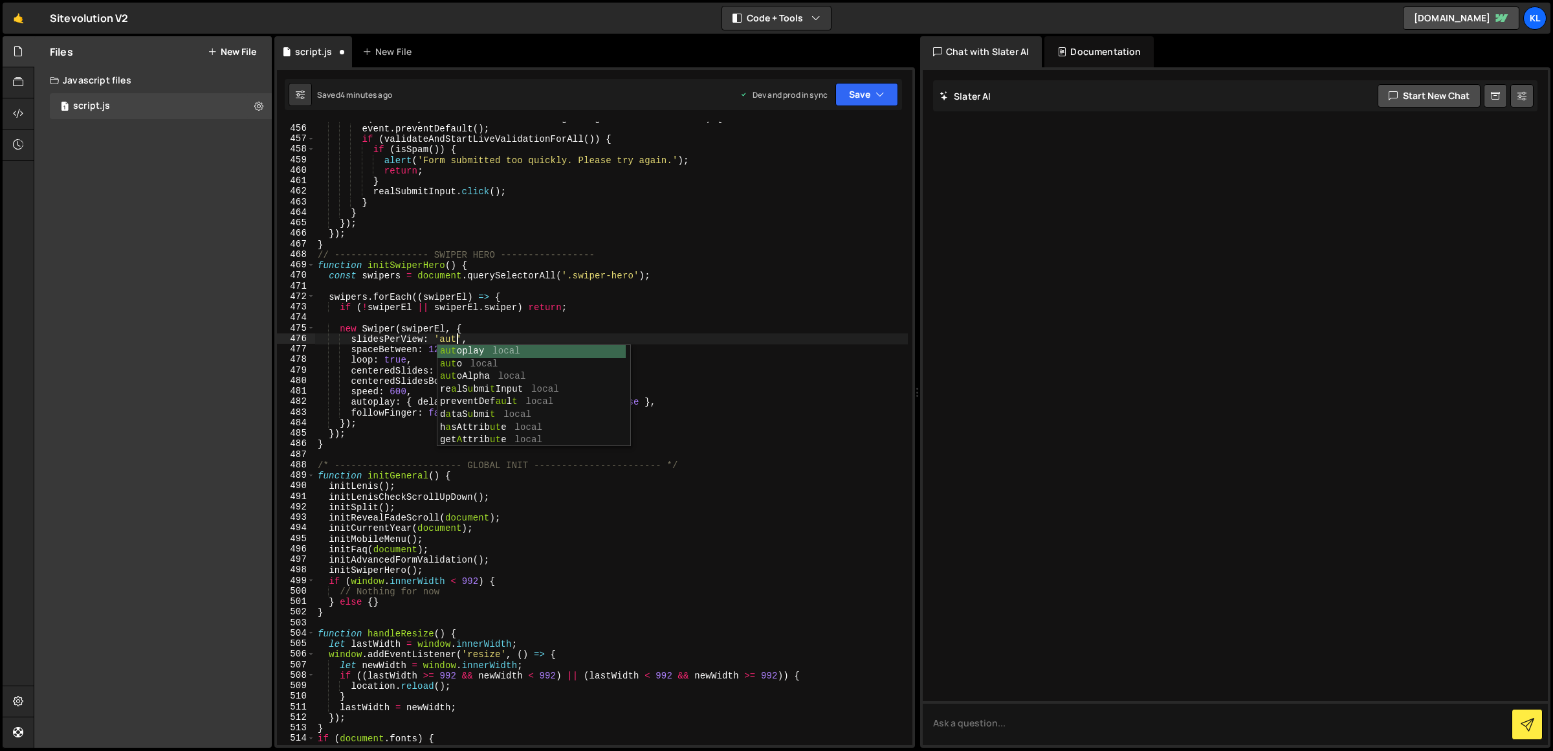
scroll to position [0, 10]
click at [850, 90] on button "Save" at bounding box center [866, 94] width 63 height 23
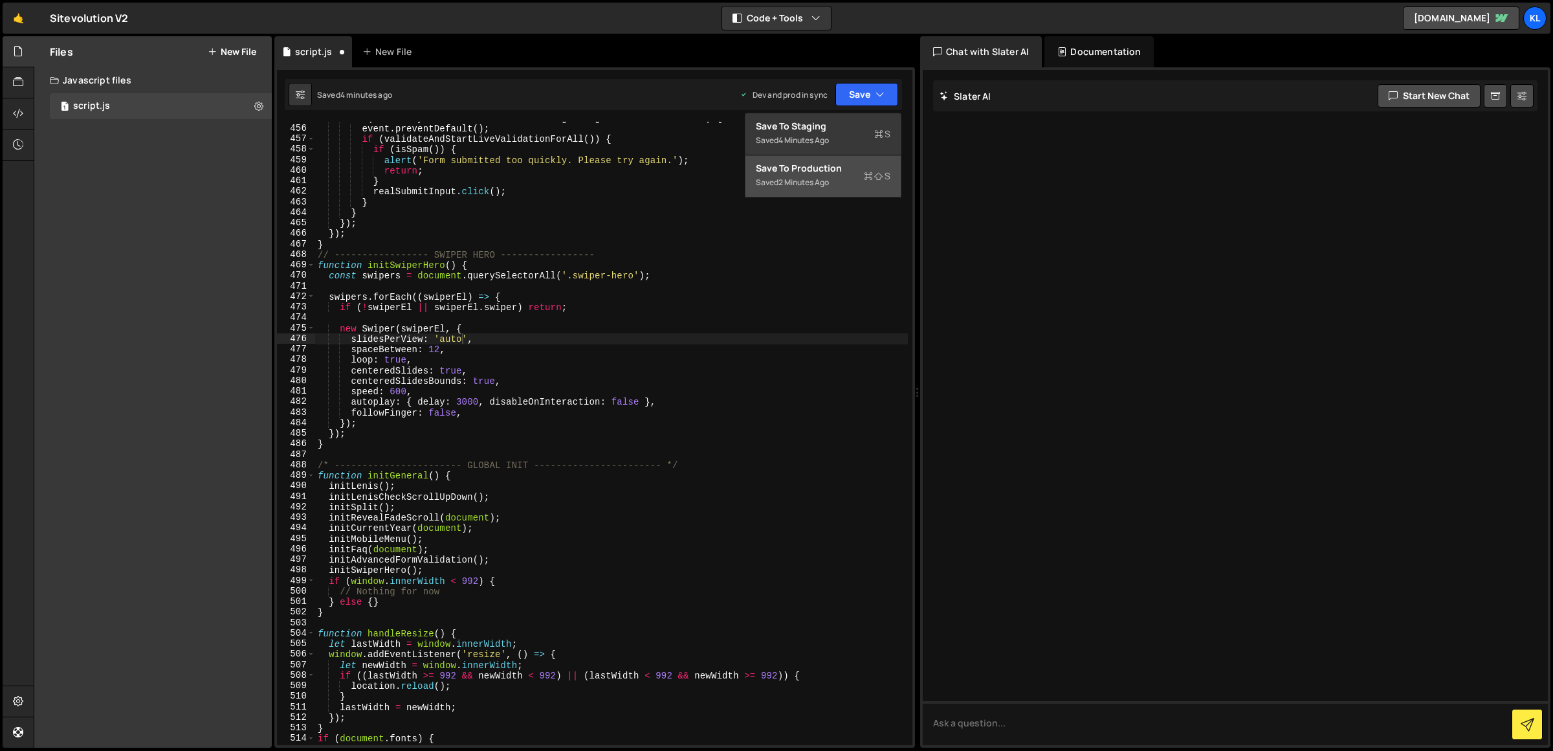
click at [839, 179] on div "Saved 2 minutes ago" at bounding box center [823, 183] width 135 height 16
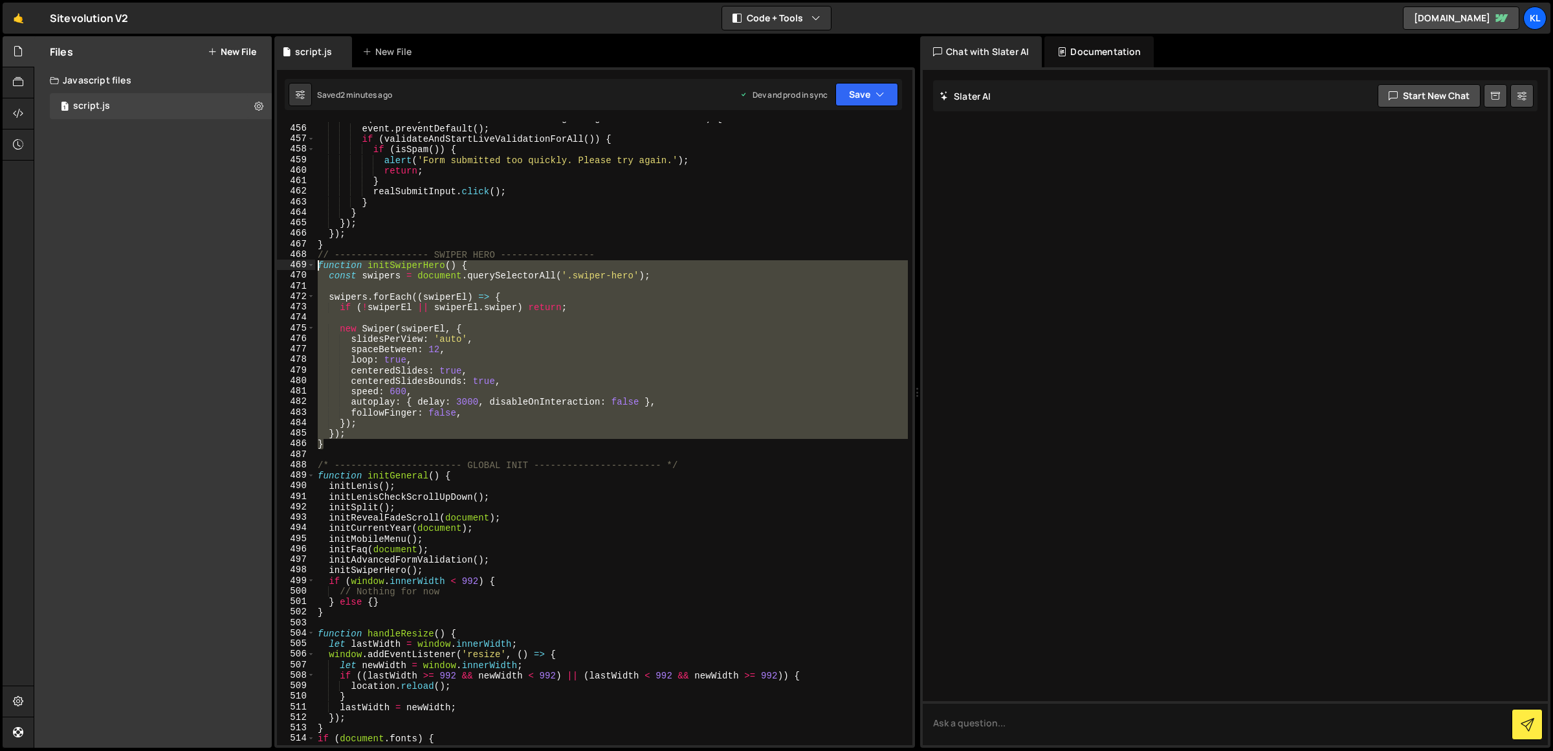
drag, startPoint x: 336, startPoint y: 443, endPoint x: 298, endPoint y: 265, distance: 182.6
click at [298, 265] on div "} 455 456 457 458 459 460 461 462 463 464 465 466 467 468 469 470 471 472 473 4…" at bounding box center [594, 433] width 635 height 623
paste textarea "}"
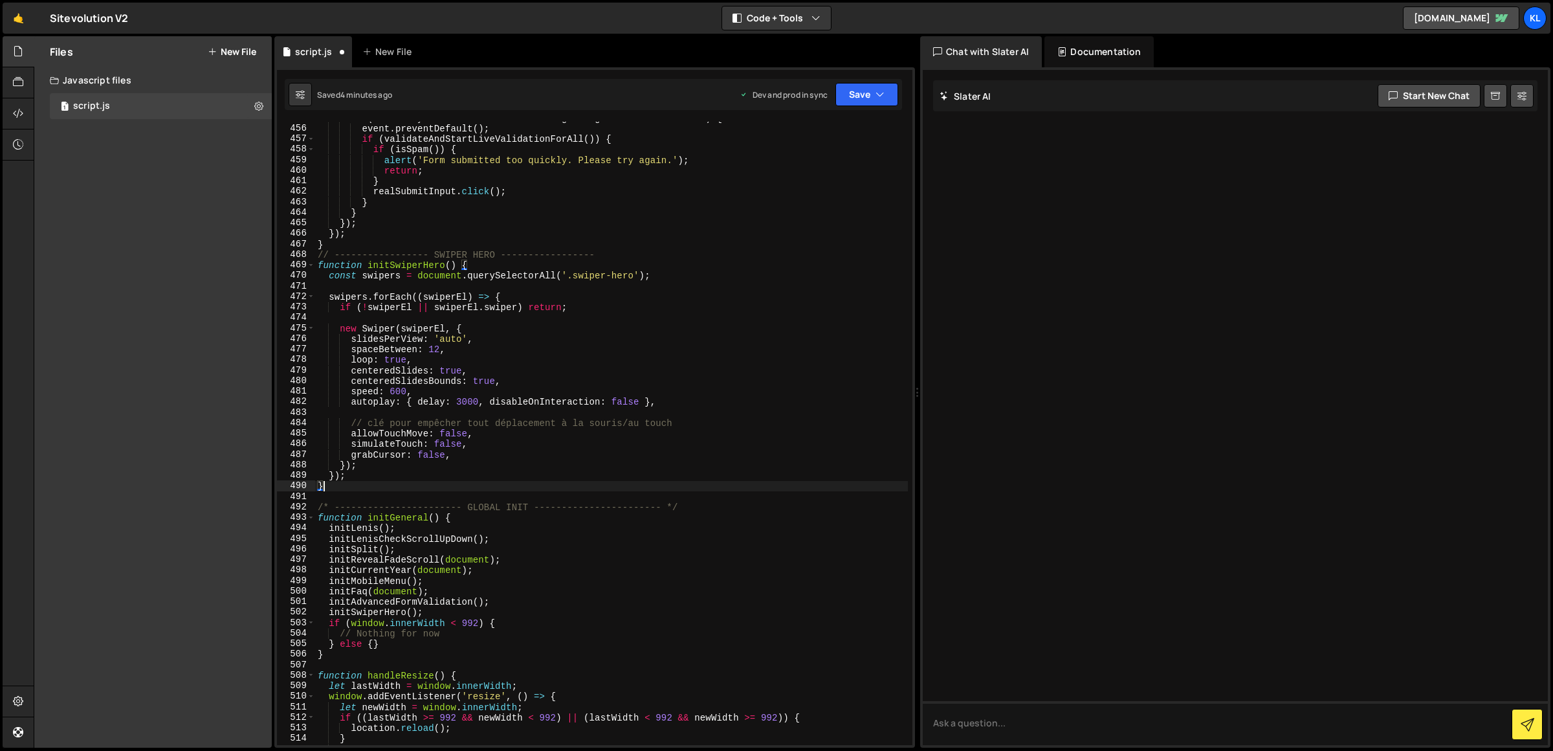
click at [690, 425] on div "if ( event . key === 'Enter' && event . target . tagName !== 'TEXTAREA' ) { eve…" at bounding box center [611, 435] width 593 height 645
type textarea "// clé pour empêcher tout déplacement à la souris/au touch"
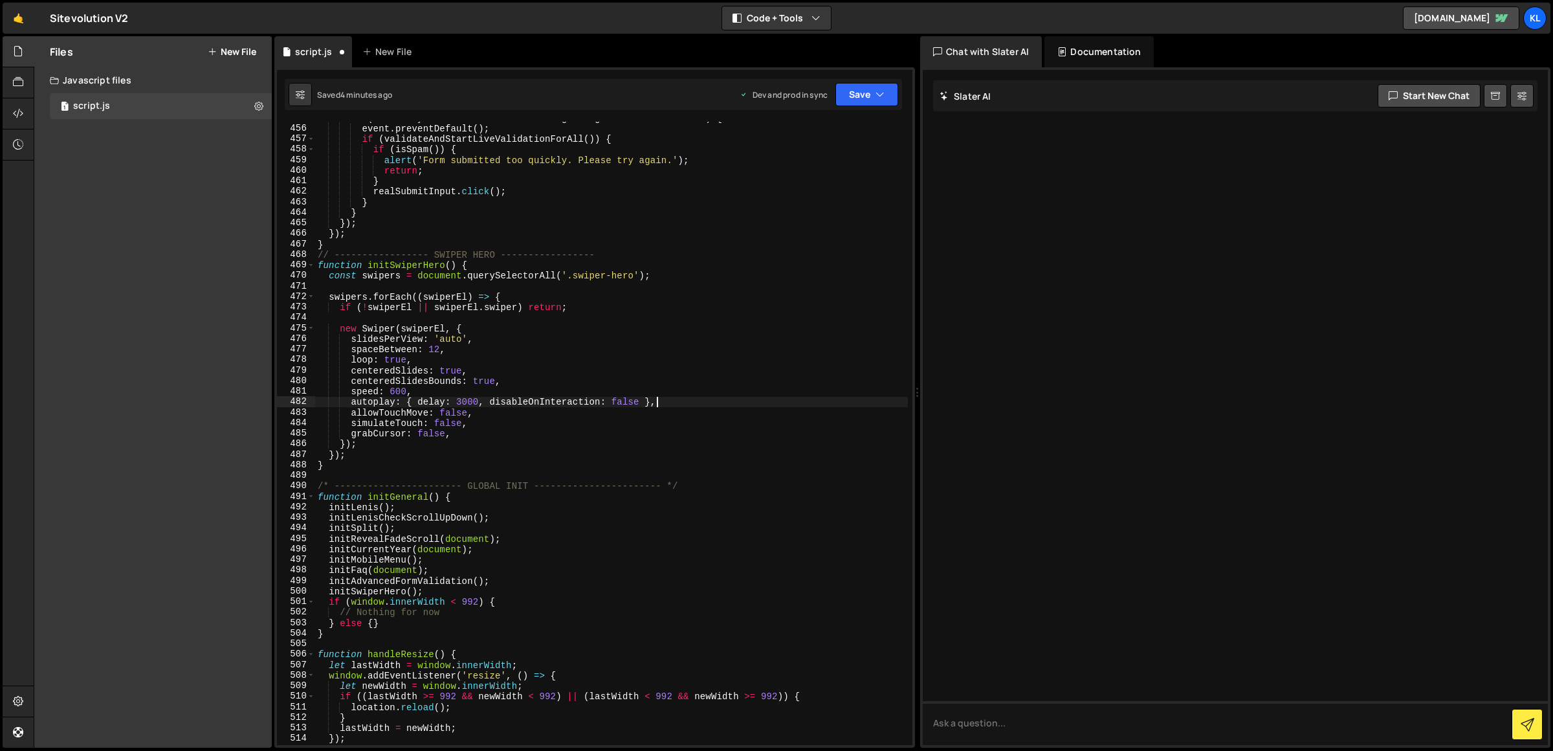
click at [868, 108] on div "Saved 4 minutes ago Dev and prod in sync Upgrade to Edit Save Save to Staging S…" at bounding box center [593, 94] width 617 height 31
click at [863, 100] on button "Save" at bounding box center [866, 94] width 63 height 23
click at [837, 175] on div "Saved 4 minutes ago" at bounding box center [823, 183] width 135 height 16
click at [635, 400] on div "if ( event . key === 'Enter' && event . target . tagName !== 'TEXTAREA' ) { eve…" at bounding box center [611, 435] width 593 height 645
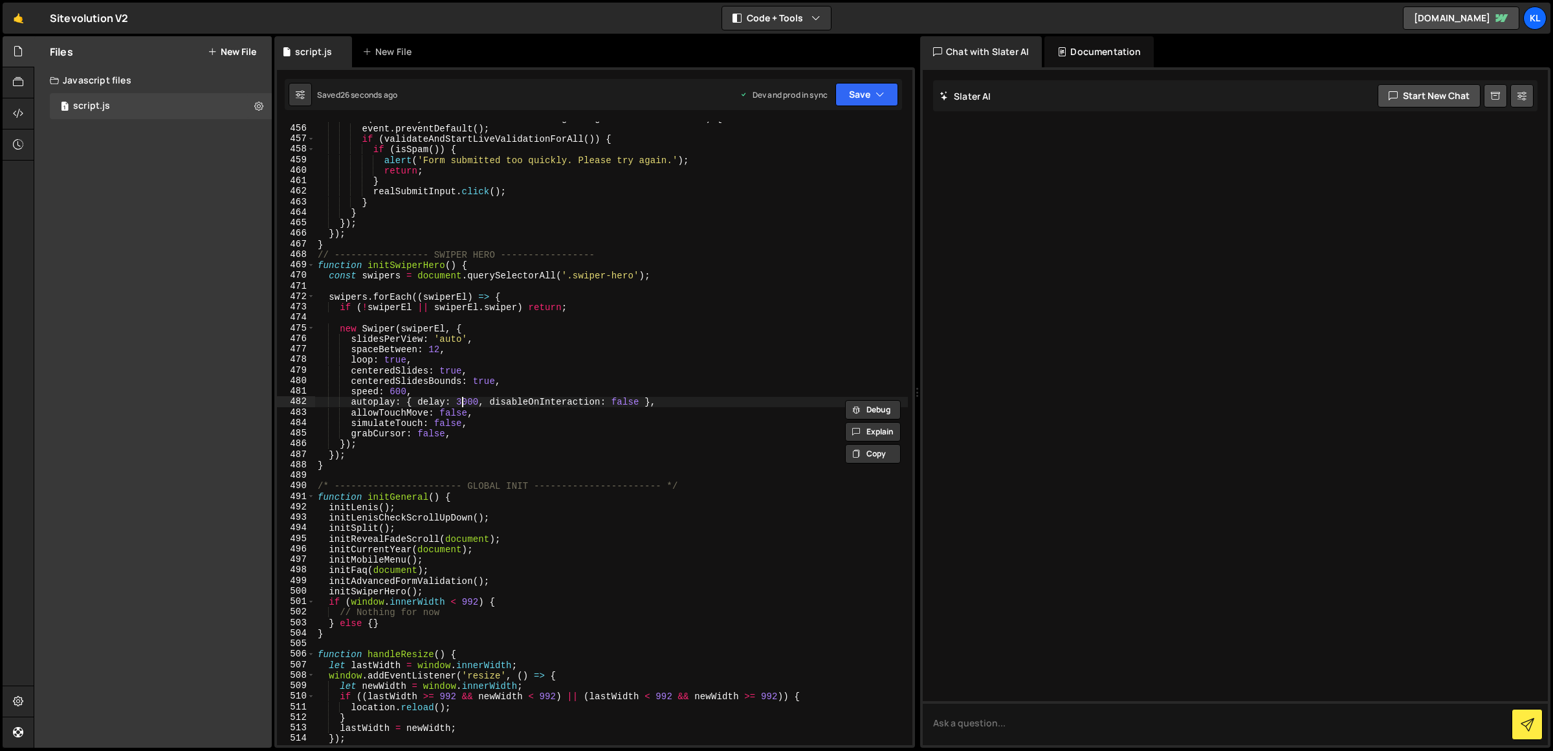
click at [464, 397] on div "if ( event . key === 'Enter' && event . target . tagName !== 'TEXTAREA' ) { eve…" at bounding box center [611, 435] width 593 height 645
click at [904, 89] on div "autoplay: { delay: 1500, disableOnInteraction: false }, 455 456 457 458 459 460…" at bounding box center [594, 407] width 641 height 680
click at [890, 93] on button "Save" at bounding box center [866, 94] width 63 height 23
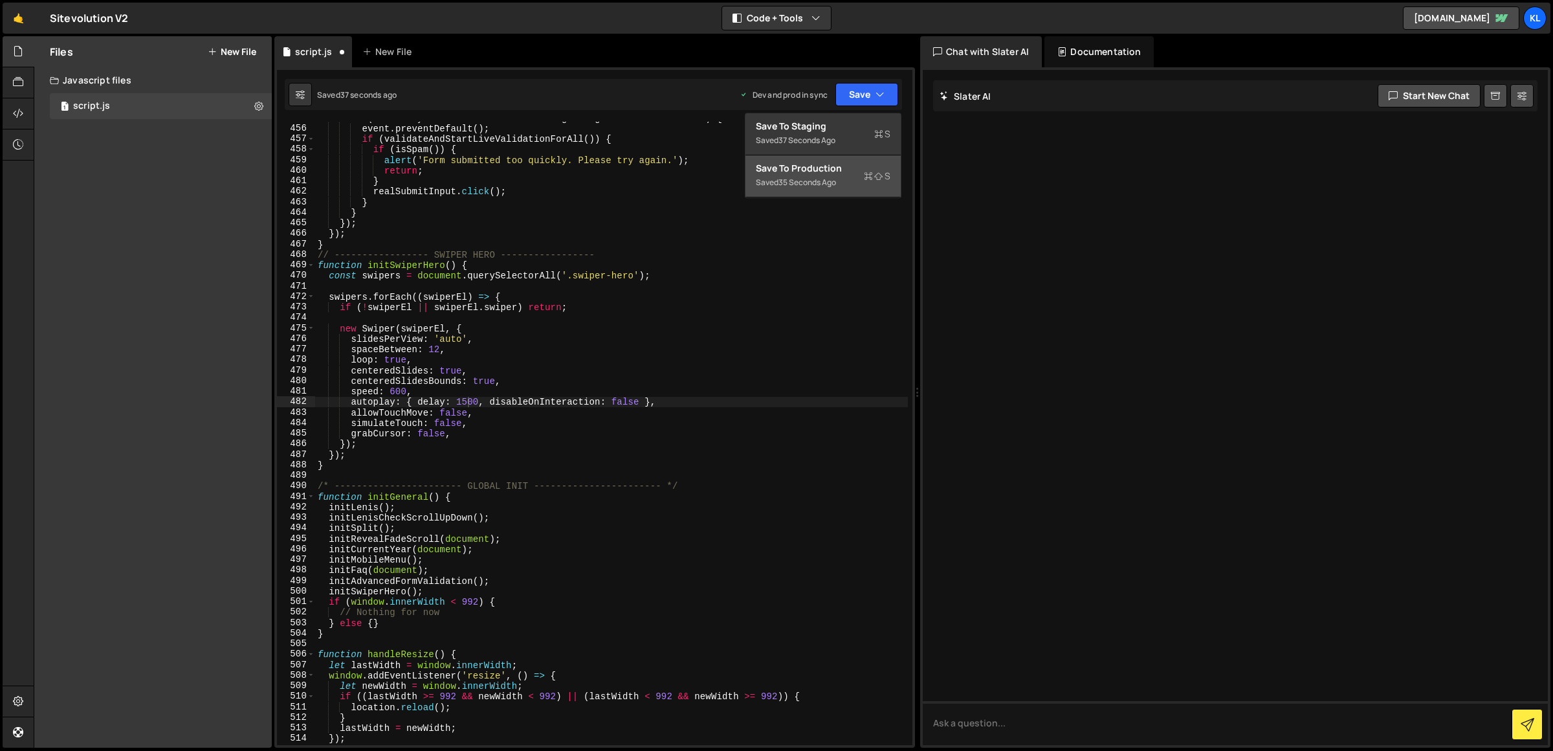
click at [840, 168] on div "Save to Production S" at bounding box center [823, 168] width 135 height 13
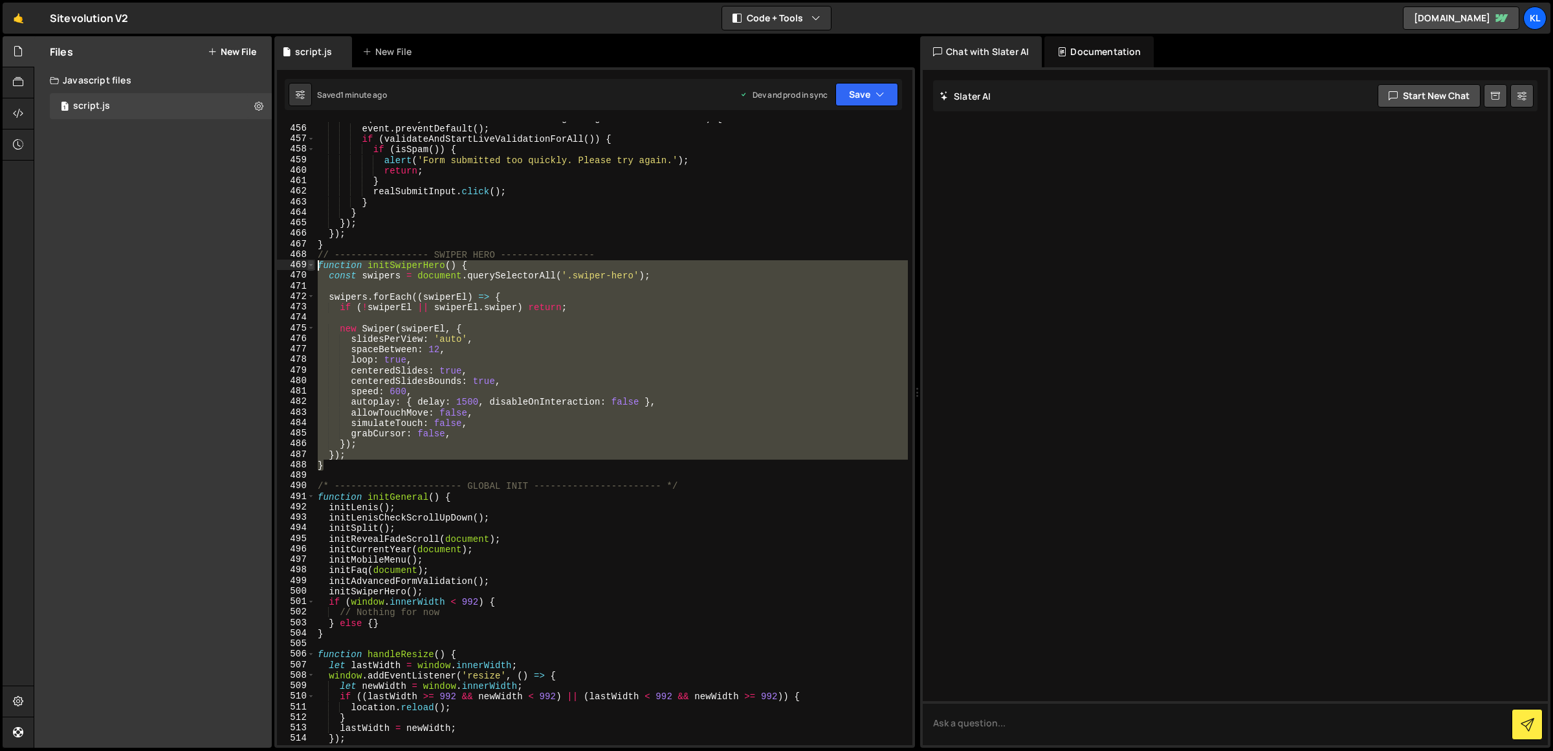
drag, startPoint x: 342, startPoint y: 463, endPoint x: 310, endPoint y: 266, distance: 200.0
click at [310, 266] on div "} 455 456 457 458 459 460 461 462 463 464 465 466 467 468 469 470 471 472 473 4…" at bounding box center [594, 433] width 635 height 623
type textarea "function initSwiperHero() { const swipers = document.querySelectorAll('.swiper-…"
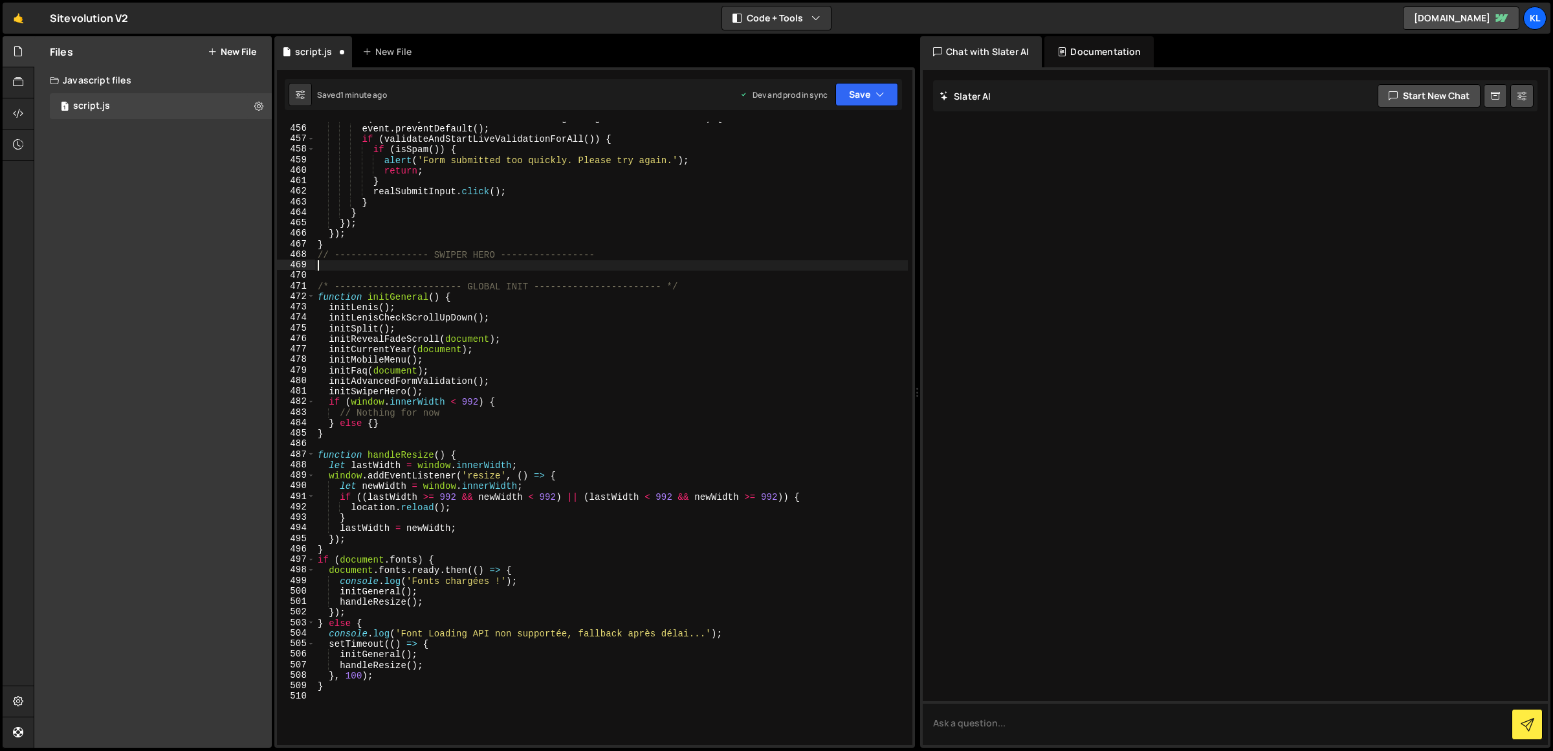
paste textarea "}"
type textarea "}"
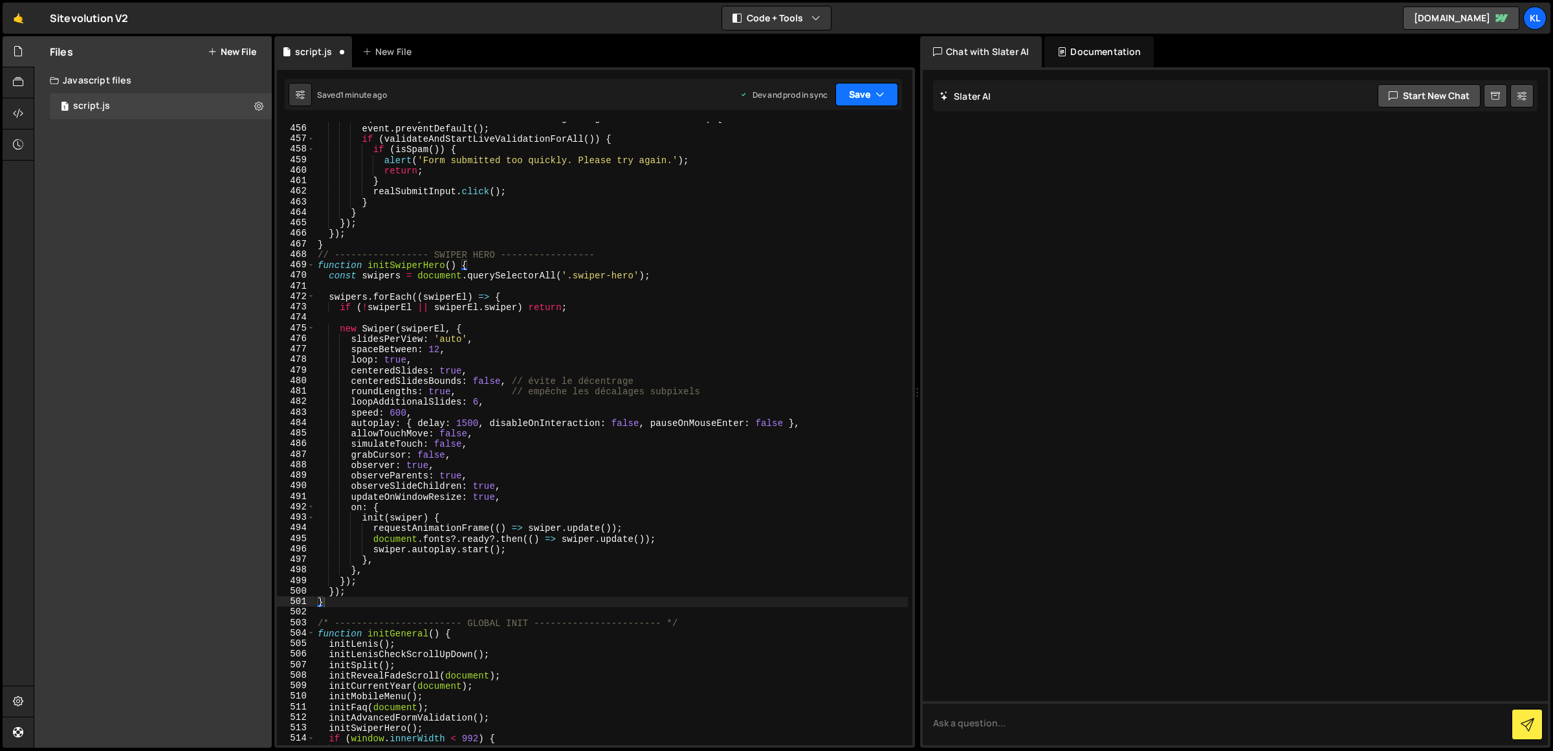
click at [858, 85] on button "Save" at bounding box center [866, 94] width 63 height 23
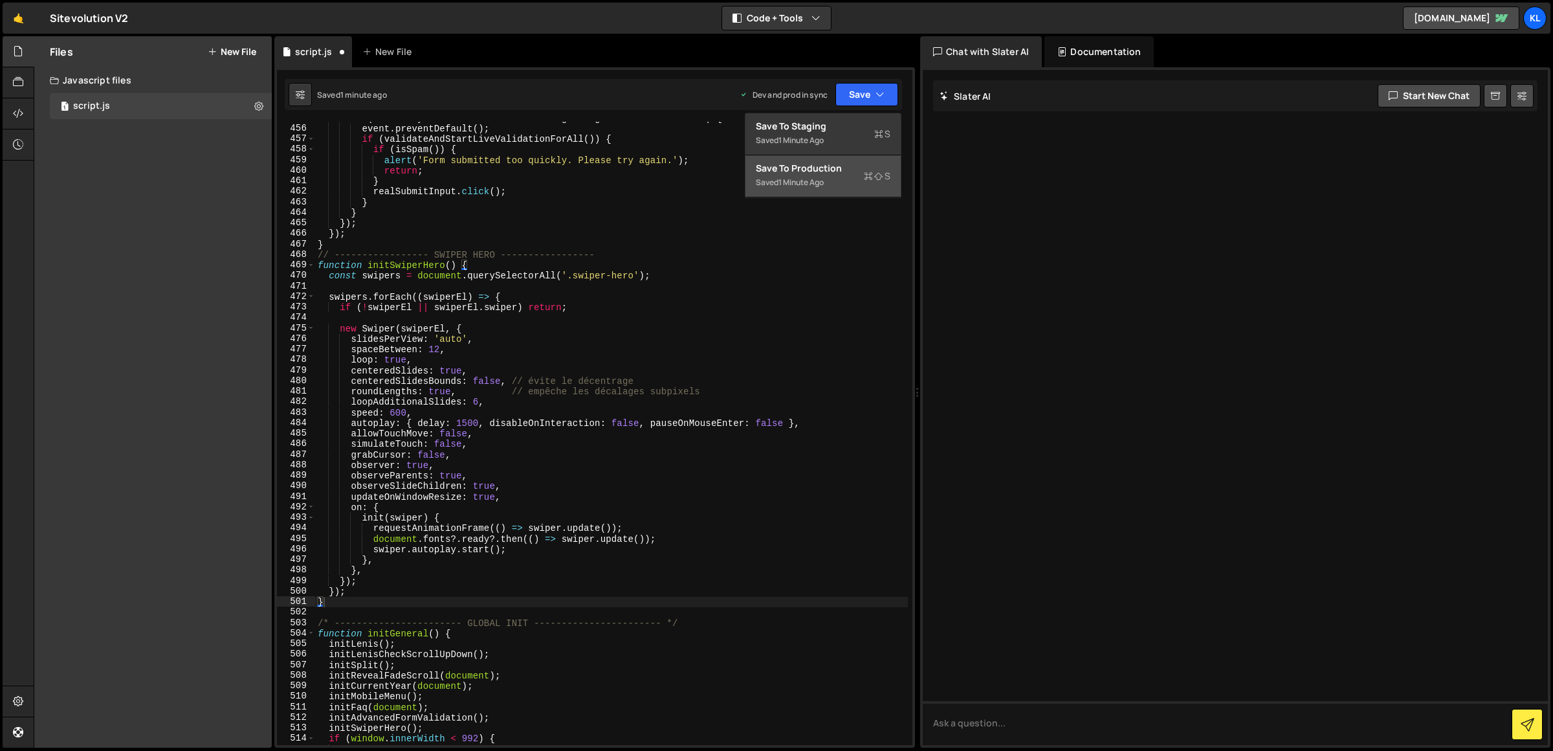
click at [844, 188] on div "Saved 1 minute ago" at bounding box center [823, 183] width 135 height 16
click at [579, 322] on div "if ( event . key === 'Enter' && event . target . tagName !== 'TEXTAREA' ) { eve…" at bounding box center [611, 435] width 593 height 645
type textarea "}"
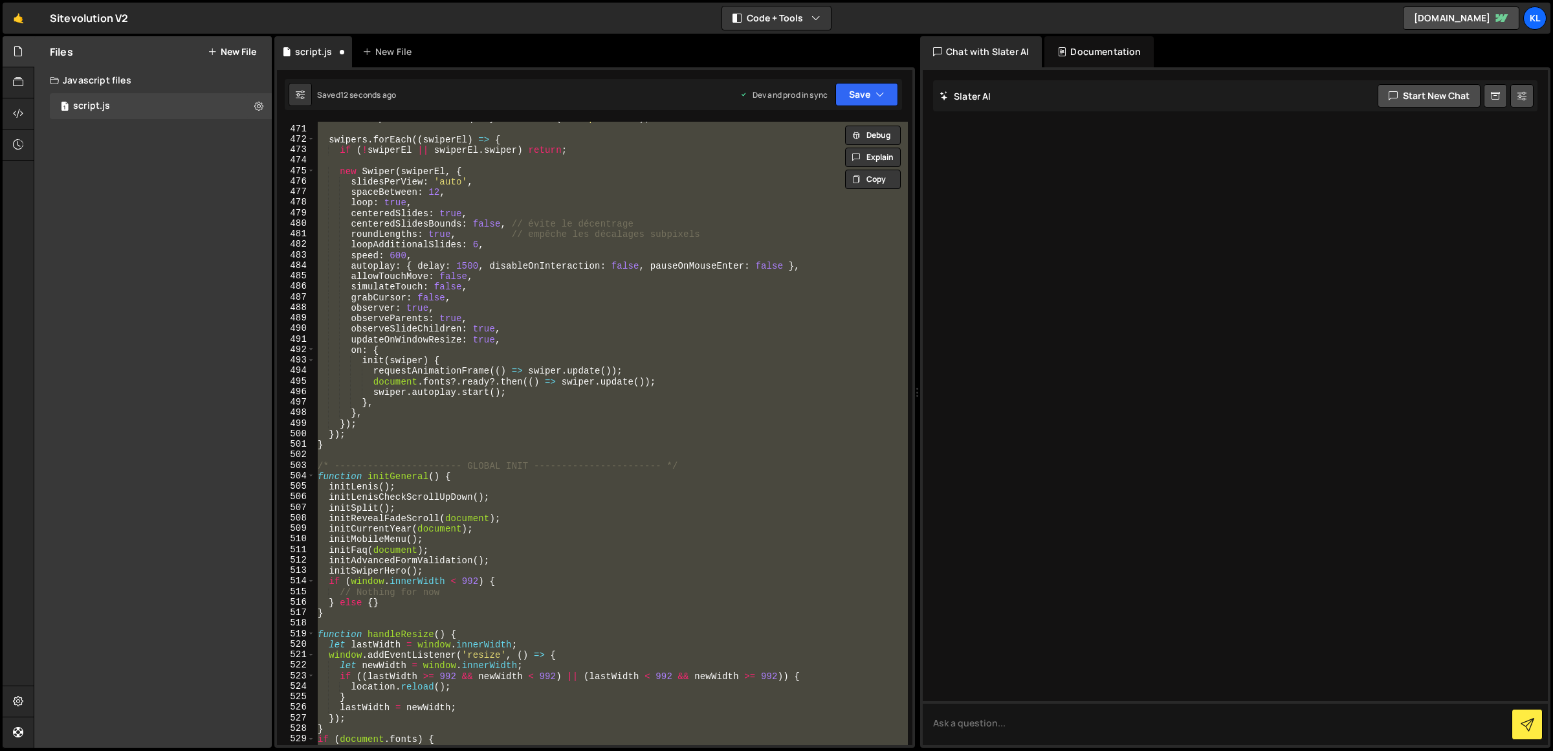
scroll to position [4609, 0]
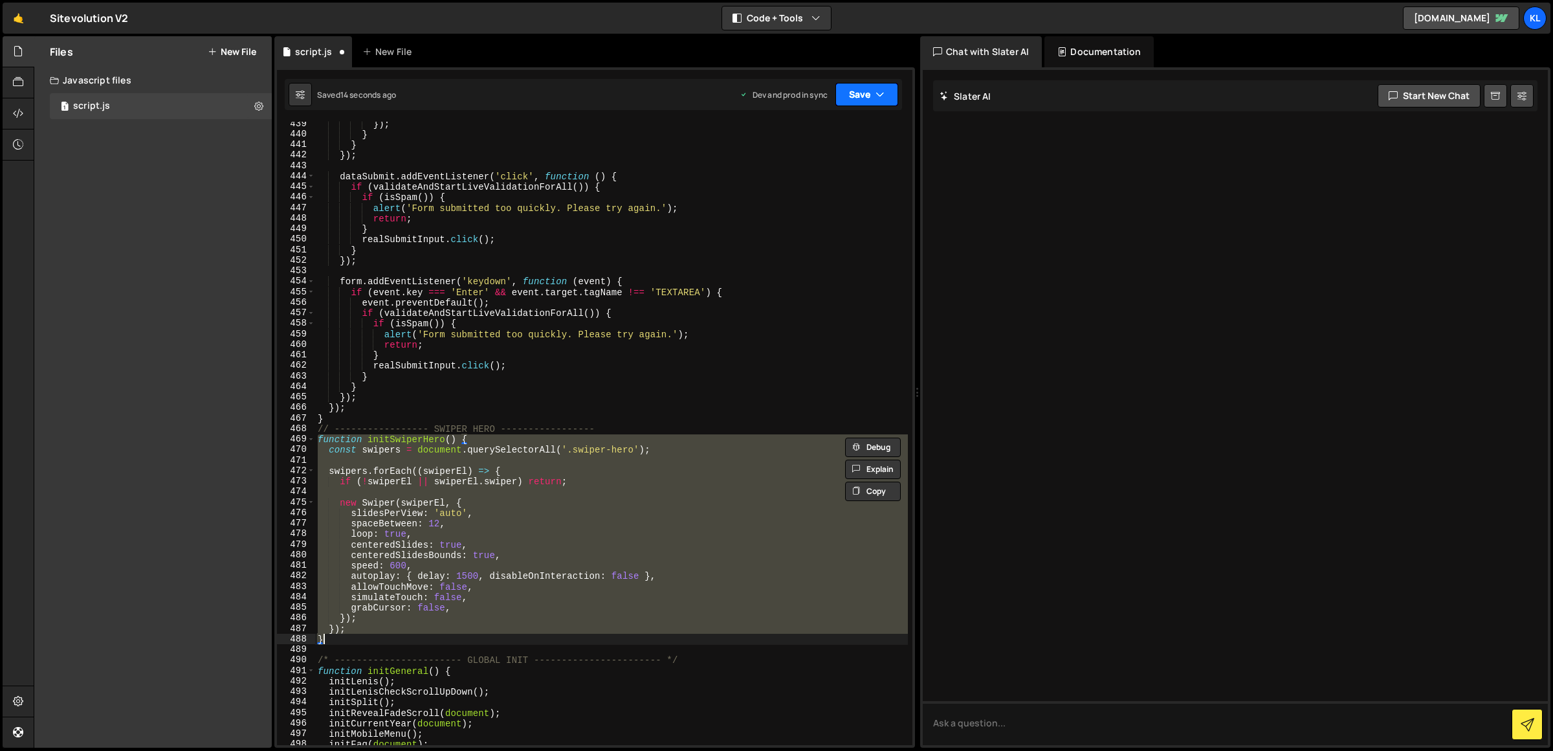
click at [861, 98] on button "Save" at bounding box center [866, 94] width 63 height 23
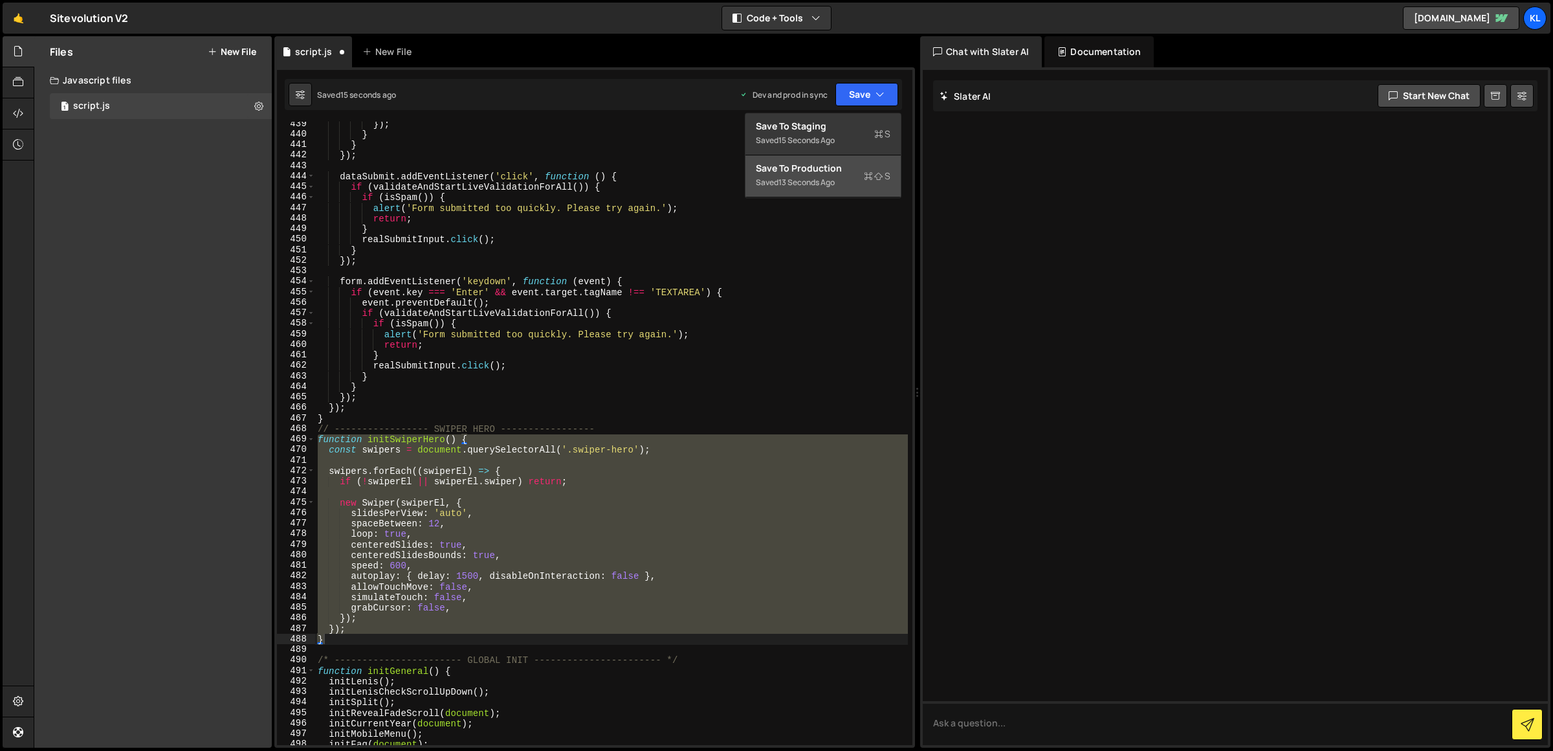
click at [788, 168] on div "Save to Production S" at bounding box center [823, 168] width 135 height 13
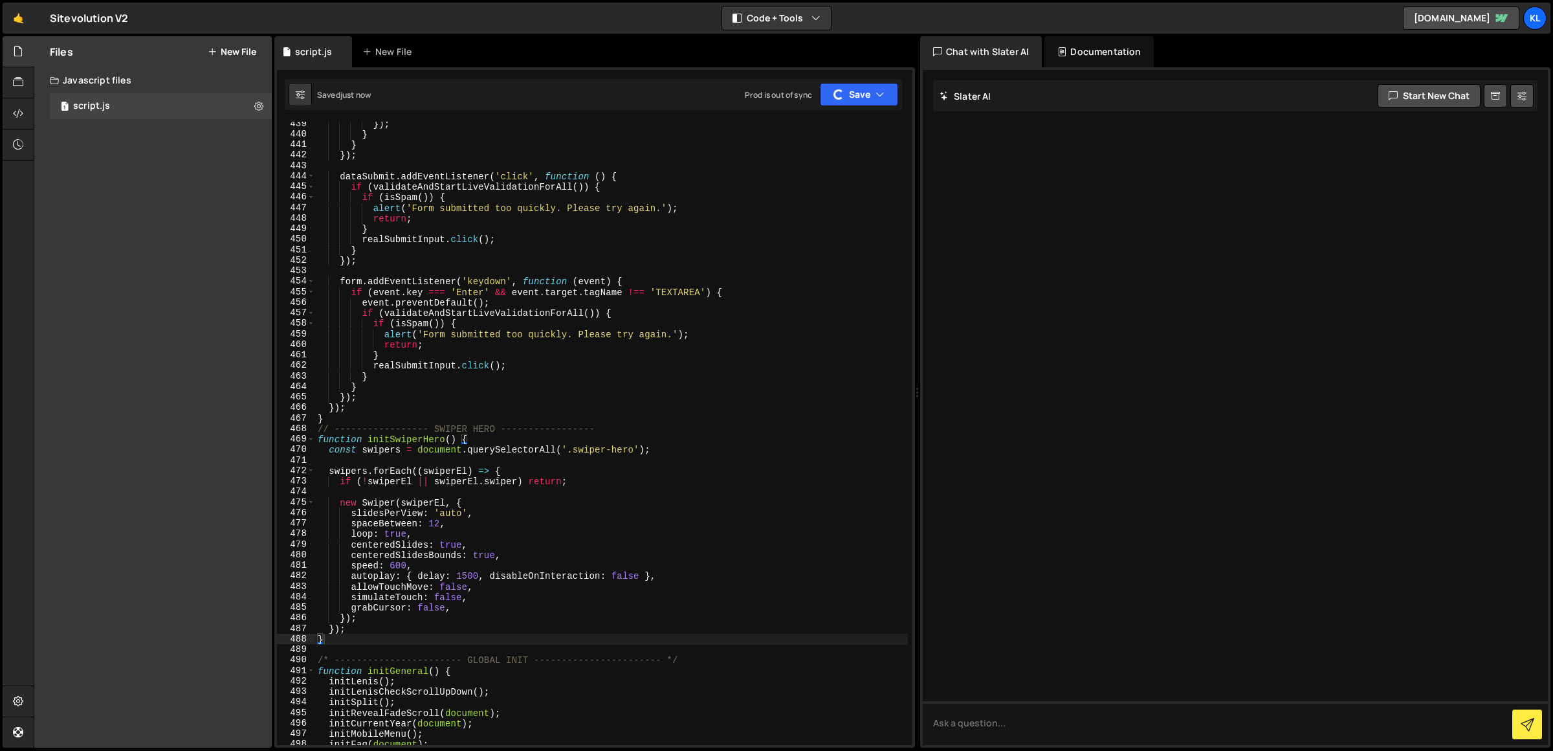
type textarea "loop: true,"
click at [541, 533] on div "}) ; } } }) ; dataSubmit . addEventListener ( 'click' , function ( ) { if ( val…" at bounding box center [611, 440] width 593 height 645
paste textarea "roundLengths: true,"
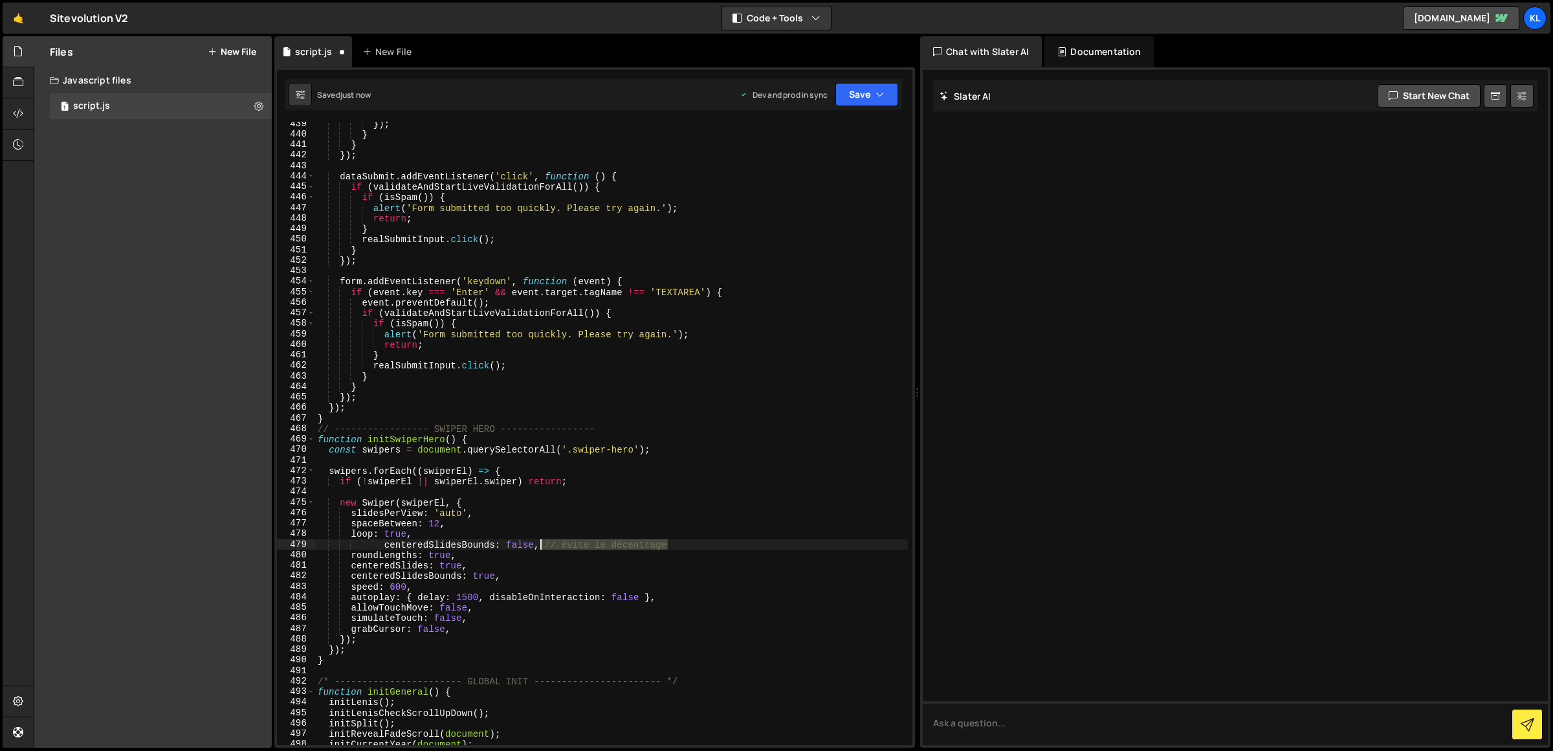
drag, startPoint x: 680, startPoint y: 540, endPoint x: 538, endPoint y: 543, distance: 141.7
click at [538, 543] on div "}) ; } } }) ; dataSubmit . addEventListener ( 'click' , function ( ) { if ( val…" at bounding box center [611, 440] width 593 height 645
click at [435, 527] on div "}) ; } } }) ; dataSubmit . addEventListener ( 'click' , function ( ) { if ( val…" at bounding box center [611, 440] width 593 height 645
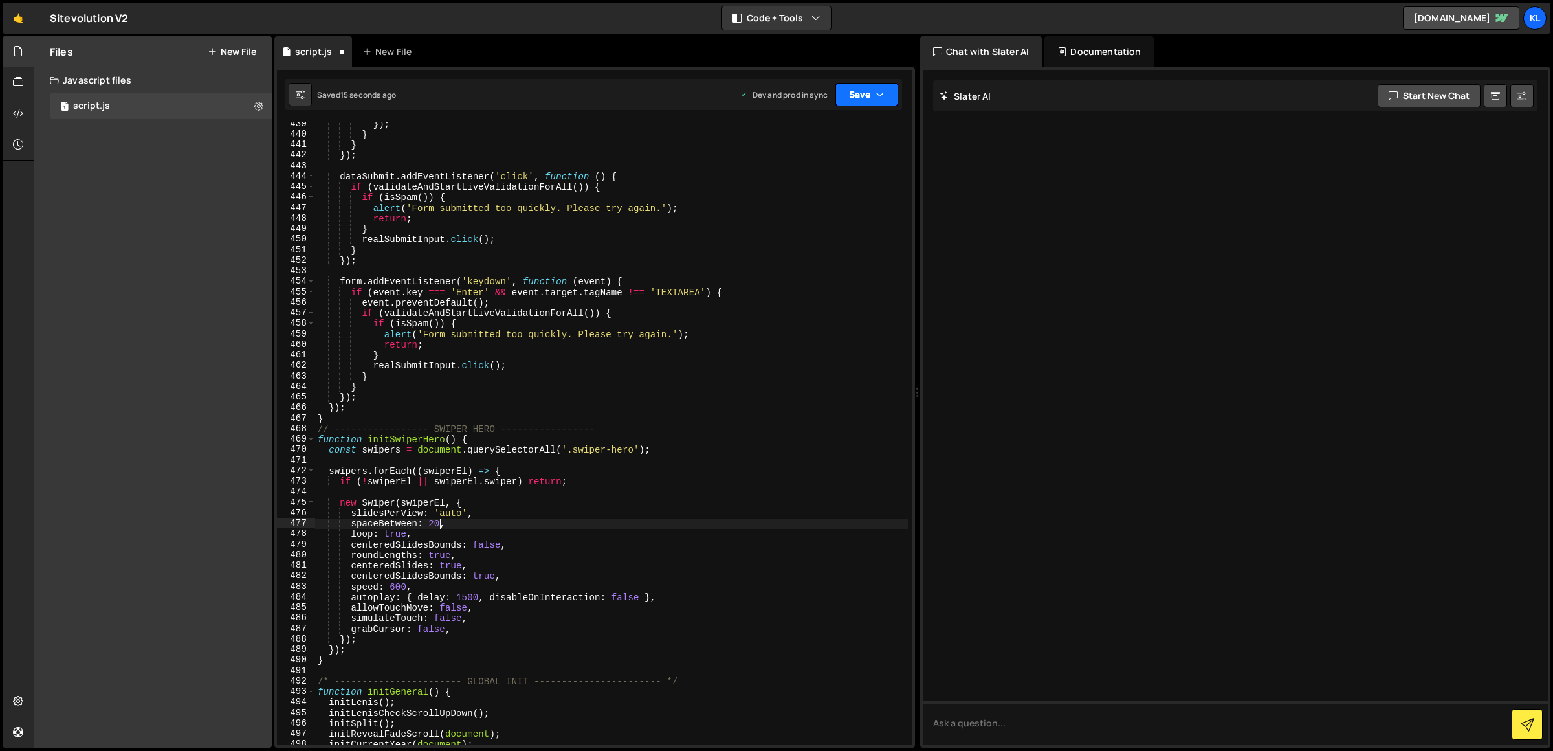
click at [861, 99] on button "Save" at bounding box center [866, 94] width 63 height 23
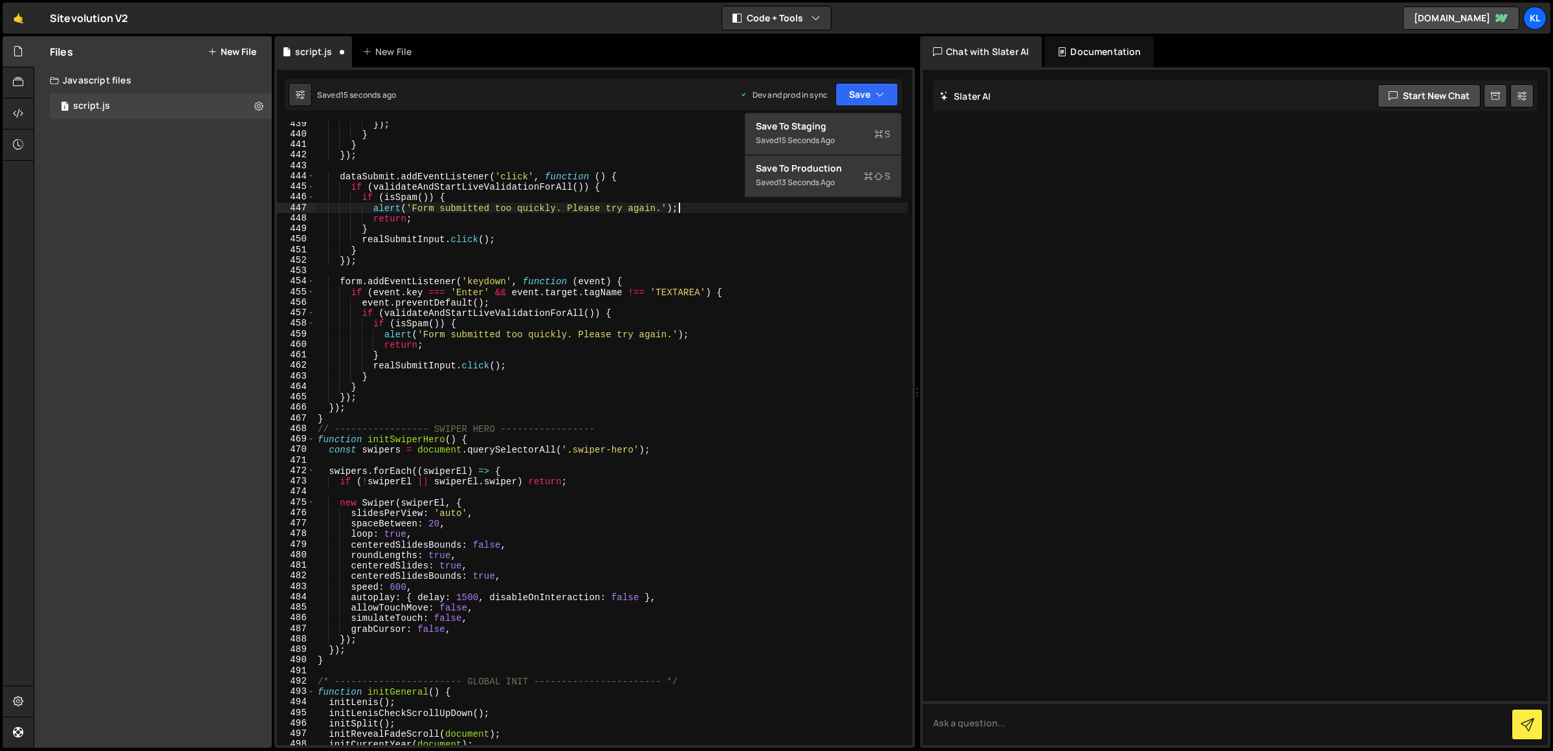
click at [830, 205] on div "}) ; } } }) ; dataSubmit . addEventListener ( 'click' , function ( ) { if ( val…" at bounding box center [611, 440] width 593 height 645
click at [871, 98] on button "Save" at bounding box center [866, 94] width 63 height 23
click at [827, 176] on div "Saved 14 seconds ago" at bounding box center [823, 183] width 135 height 16
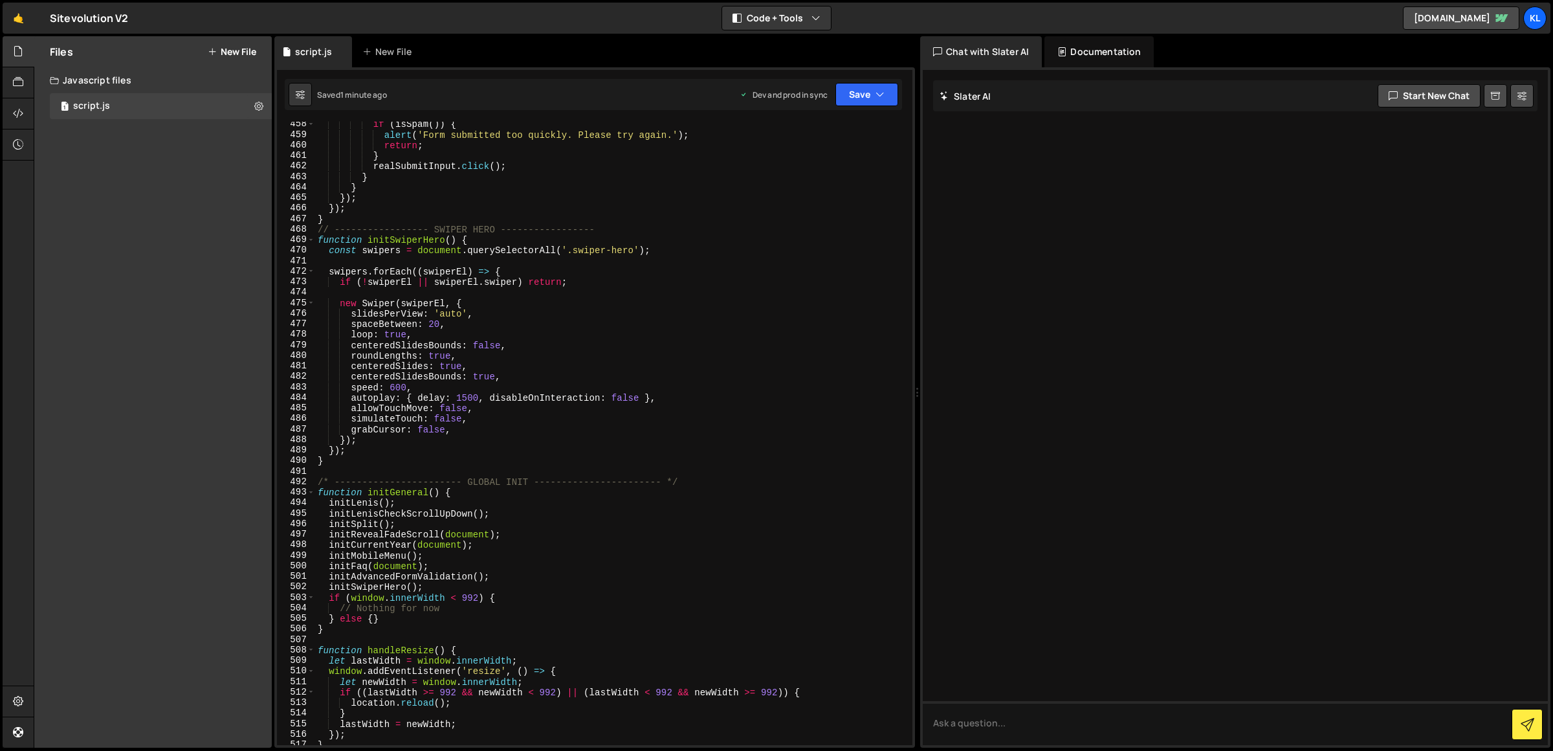
scroll to position [0, 0]
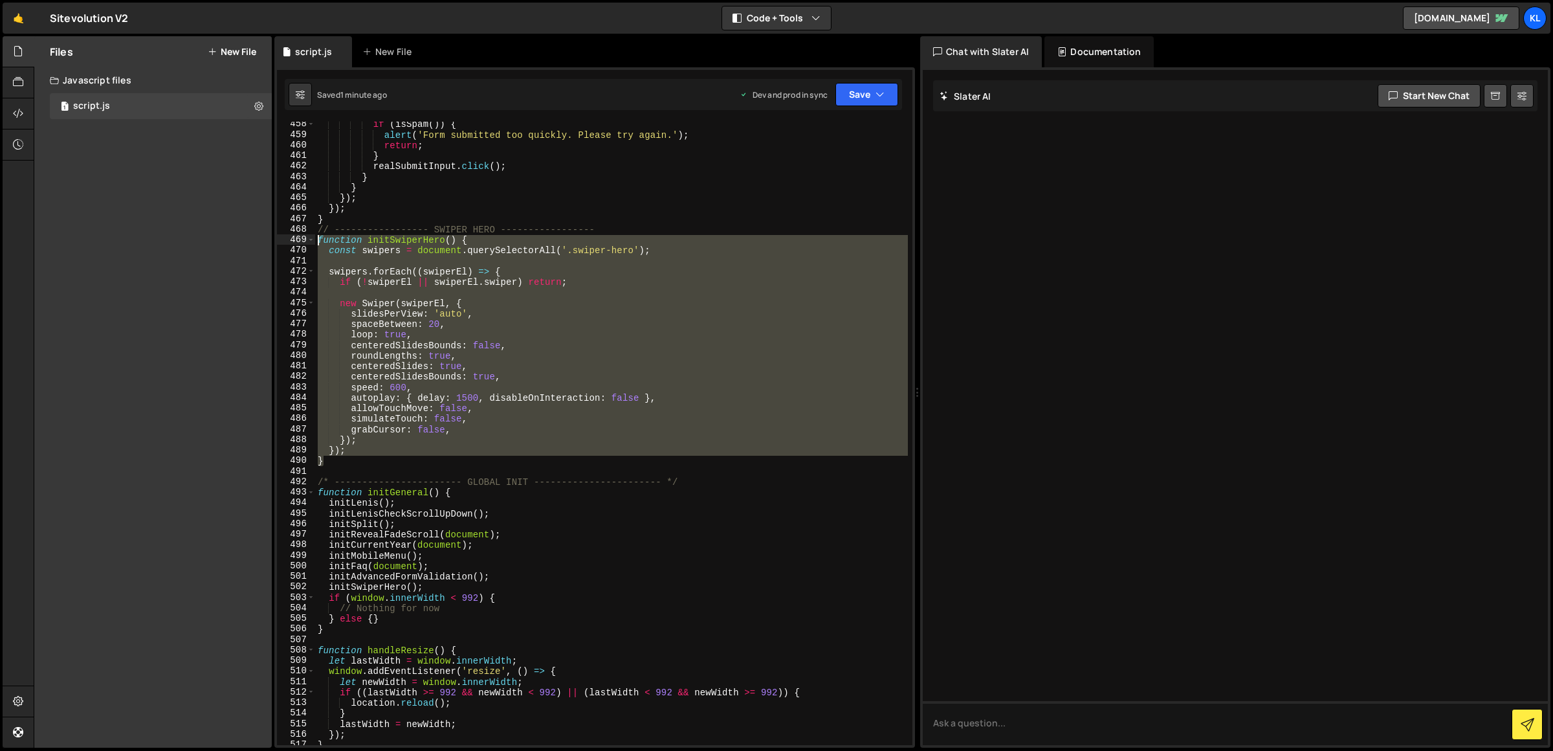
drag, startPoint x: 311, startPoint y: 430, endPoint x: 298, endPoint y: 237, distance: 193.9
click at [298, 237] on div "} 458 459 460 461 462 463 464 465 466 467 468 469 470 471 472 473 474 475 476 4…" at bounding box center [594, 433] width 635 height 623
paste textarea "}"
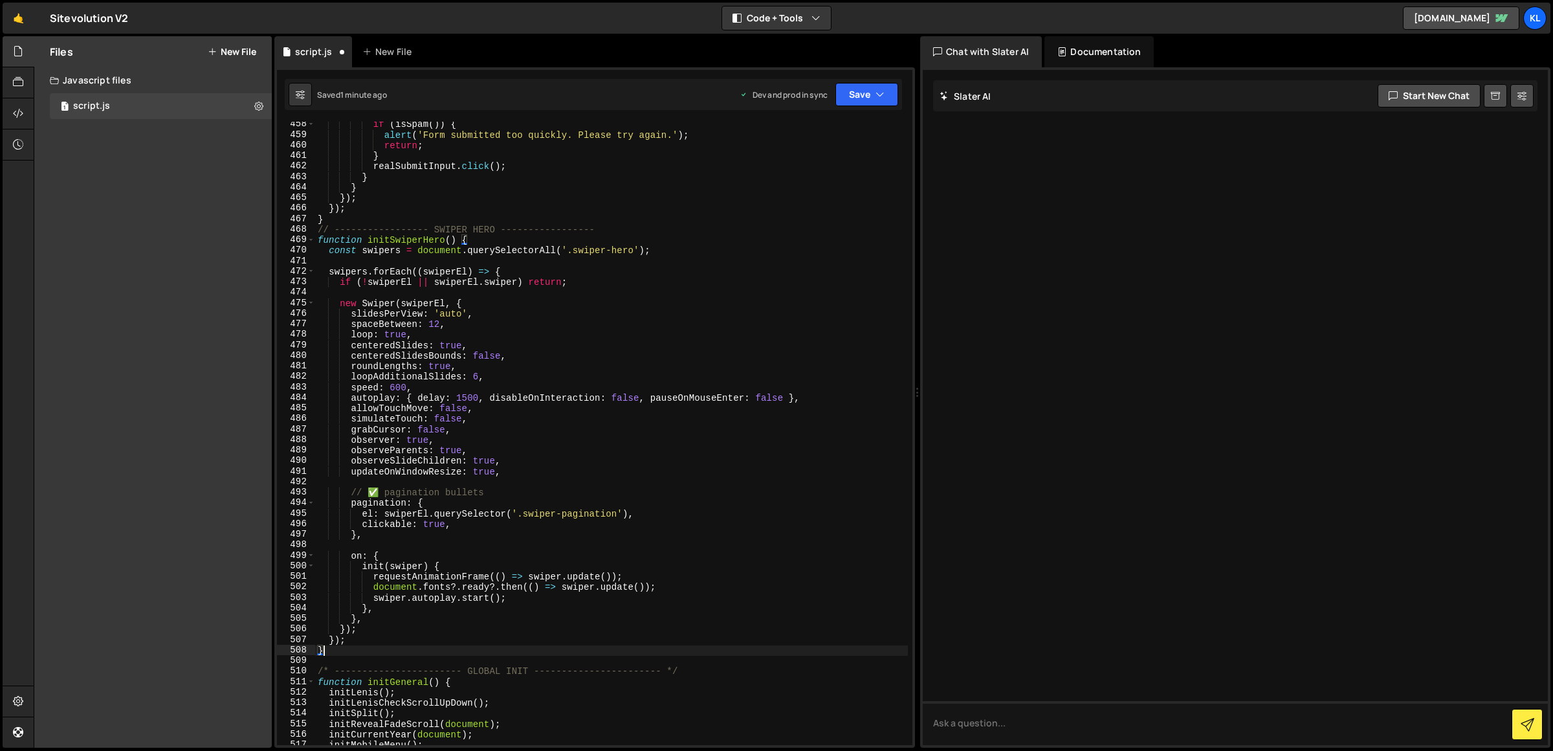
click at [483, 496] on div "if ( isSpam ( )) { alert ( 'Form submitted too quickly. Please try again.' ) ; …" at bounding box center [611, 441] width 593 height 645
type textarea "// ✅ pagination bullets"
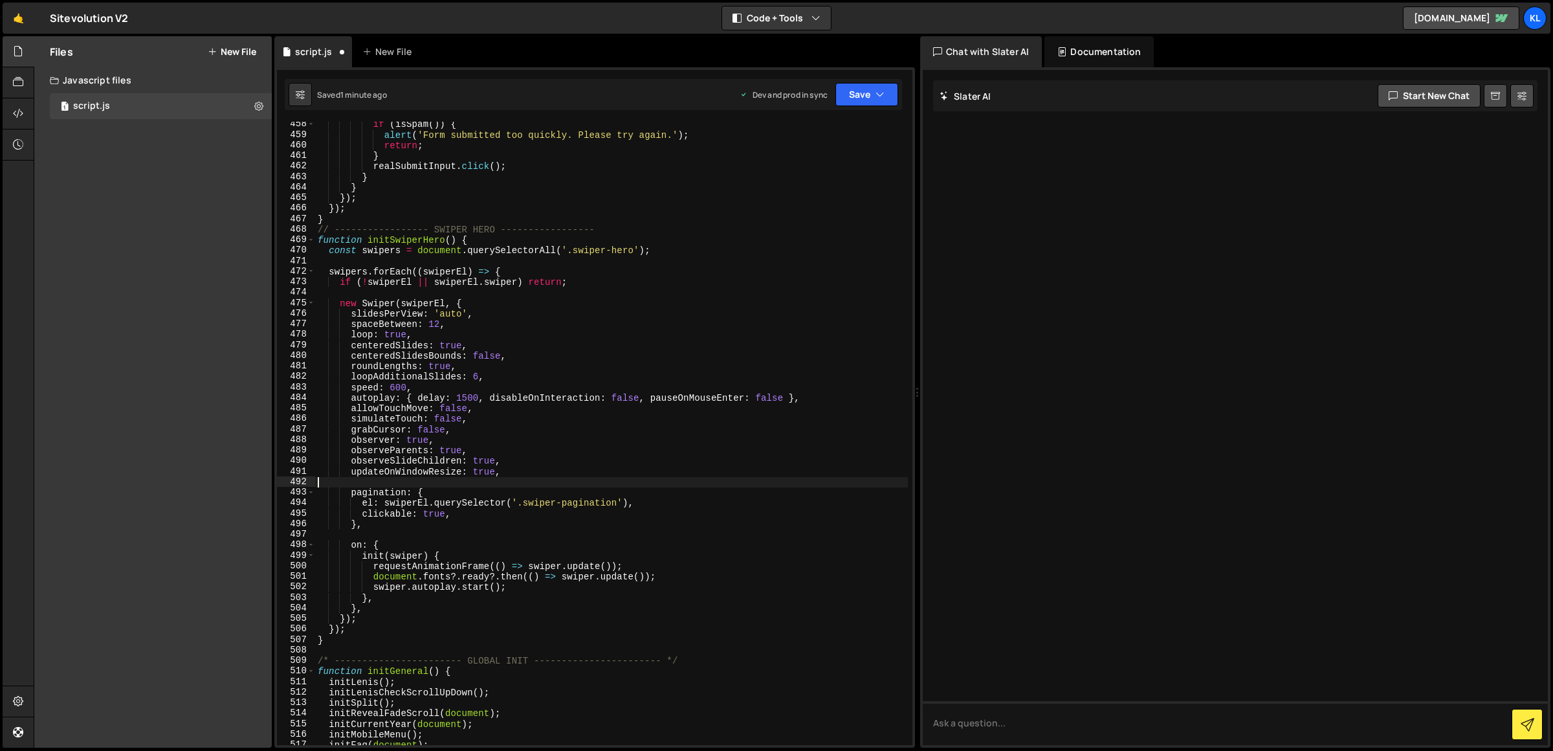
click at [542, 505] on div "if ( isSpam ( )) { alert ( 'Form submitted too quickly. Please try again.' ) ; …" at bounding box center [611, 441] width 593 height 645
drag, startPoint x: 542, startPoint y: 505, endPoint x: 613, endPoint y: 505, distance: 71.2
click at [613, 505] on div "if ( isSpam ( )) { alert ( 'Form submitted too quickly. Please try again.' ) ; …" at bounding box center [611, 441] width 593 height 645
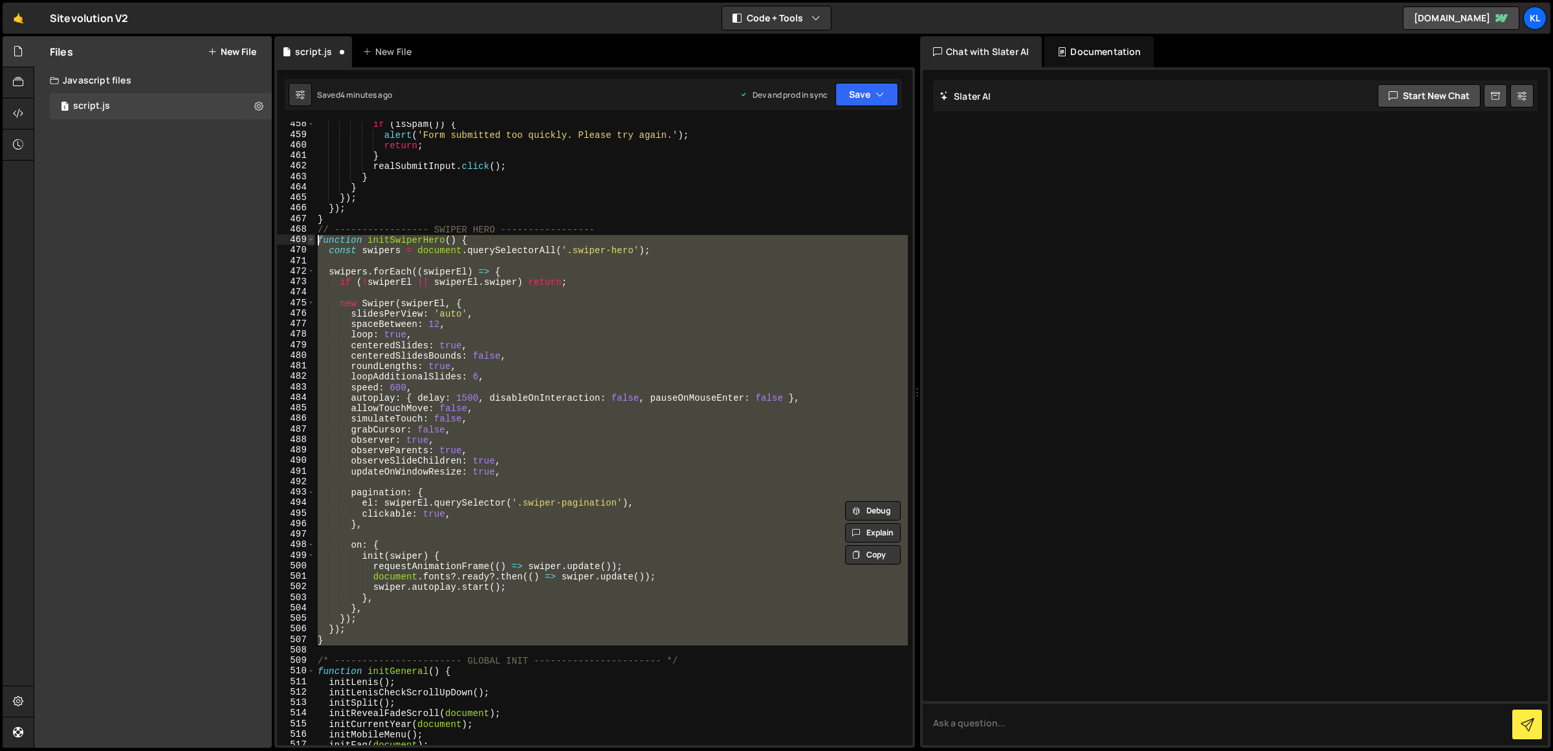
drag, startPoint x: 342, startPoint y: 645, endPoint x: 309, endPoint y: 243, distance: 402.6
click at [309, 243] on div "el: swiperEl.querySelector('.swiper-pagination'), 458 459 460 461 462 463 464 4…" at bounding box center [594, 433] width 635 height 623
paste textarea "}"
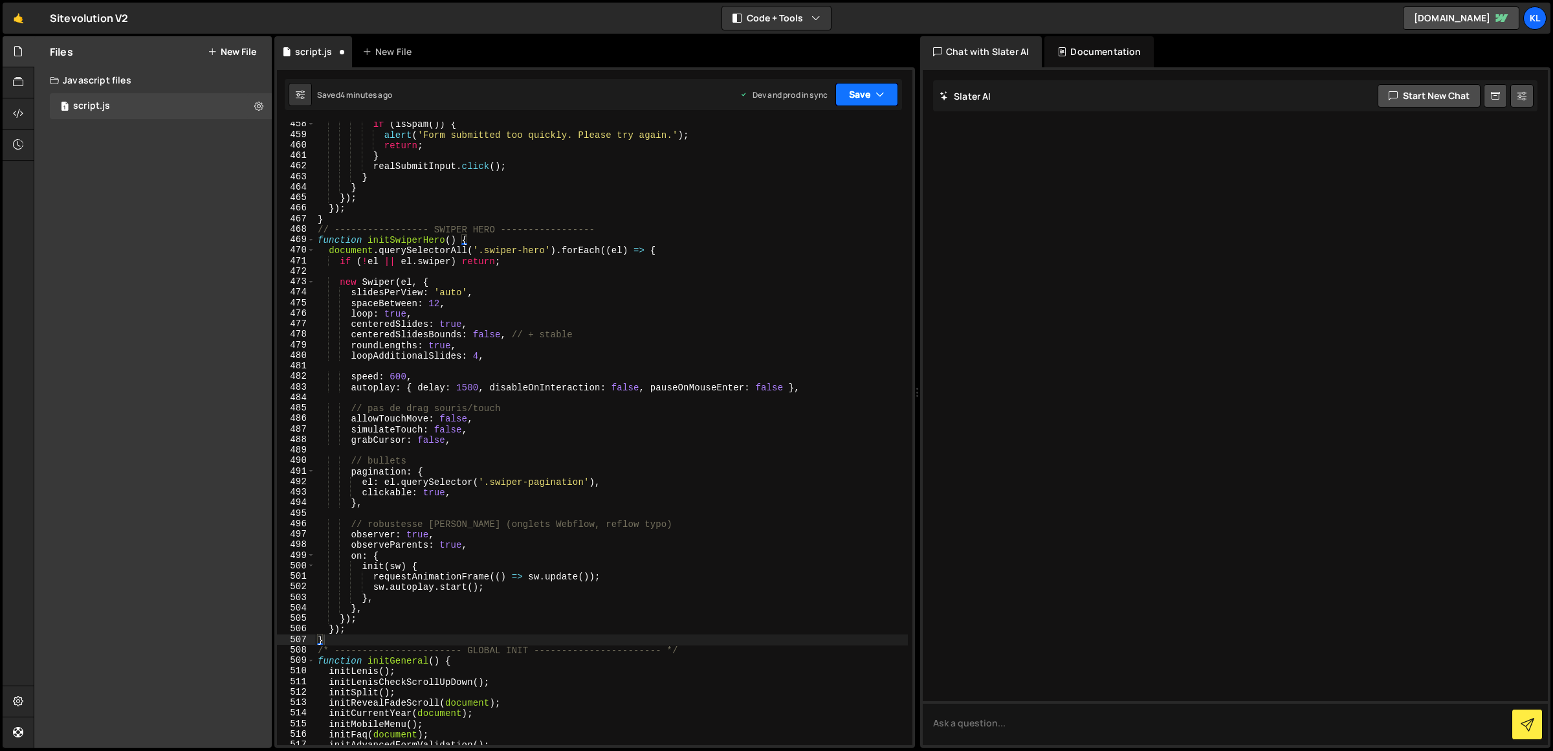
click at [873, 98] on button "Save" at bounding box center [866, 94] width 63 height 23
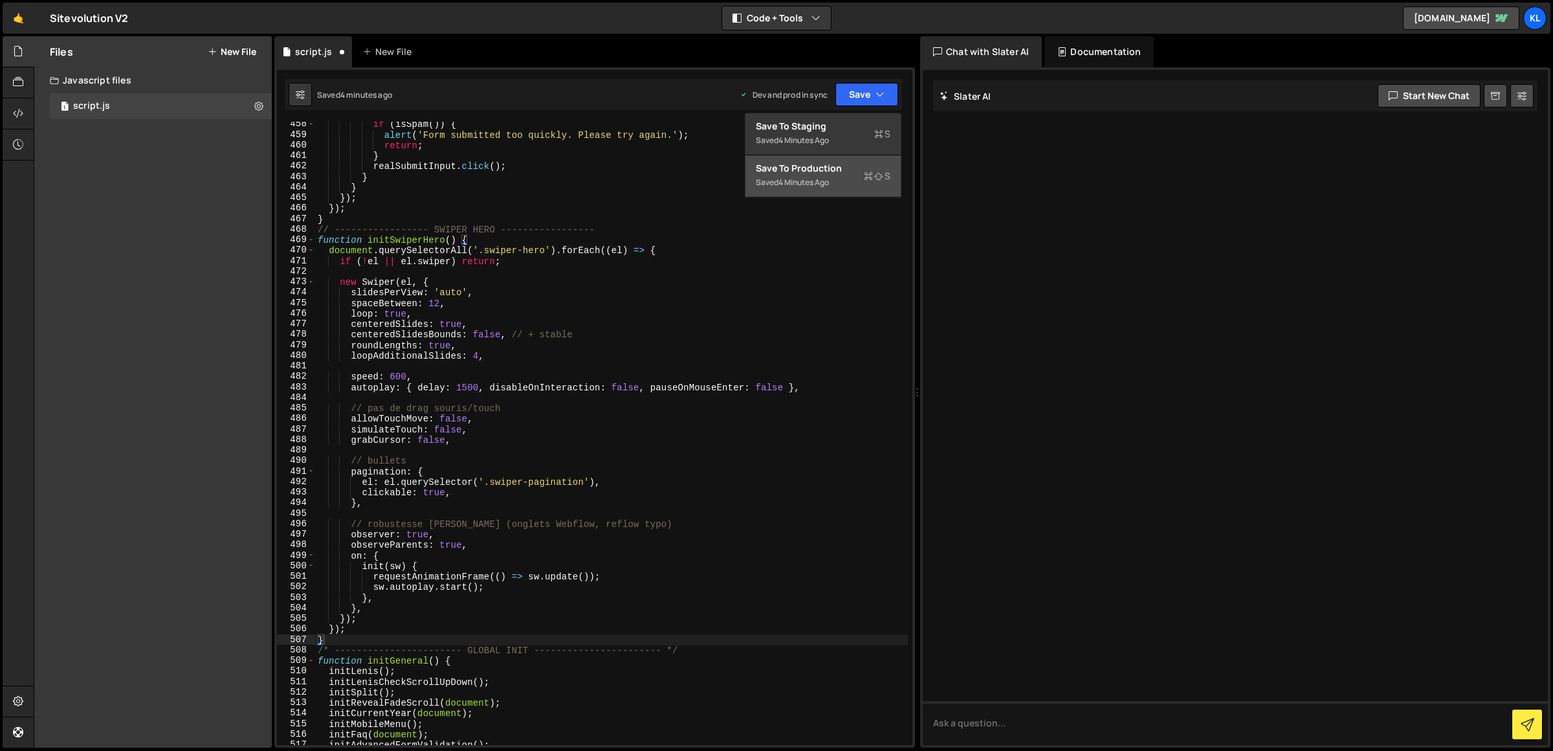
click at [829, 177] on div "4 minutes ago" at bounding box center [803, 182] width 50 height 11
click at [534, 248] on div "if ( isSpam ( )) { alert ( 'Form submitted too quickly. Please try again.' ) ; …" at bounding box center [611, 441] width 593 height 645
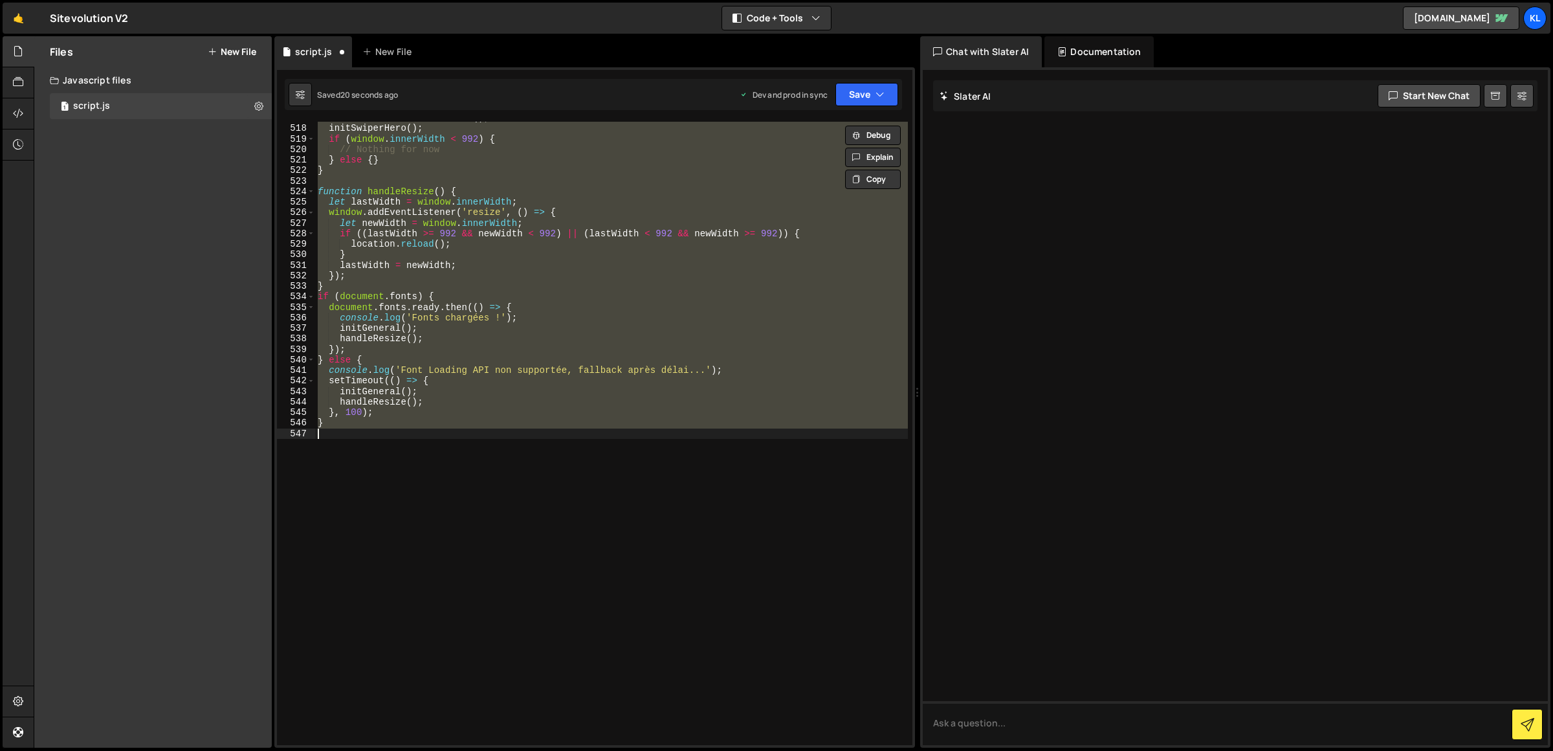
scroll to position [5019, 0]
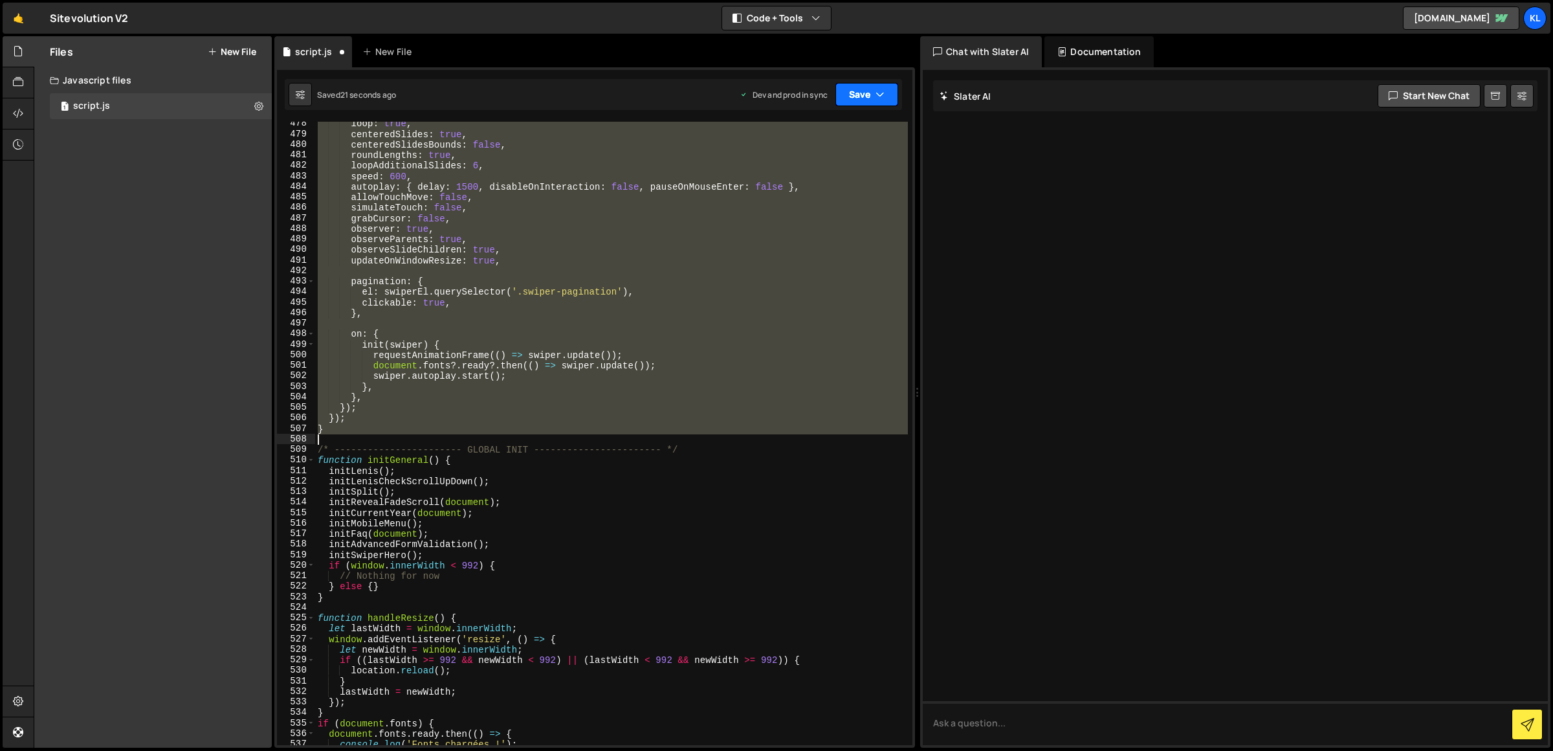
click at [870, 85] on button "Save" at bounding box center [866, 94] width 63 height 23
click at [836, 157] on button "Save to Production S Saved 18 seconds ago" at bounding box center [822, 176] width 155 height 42
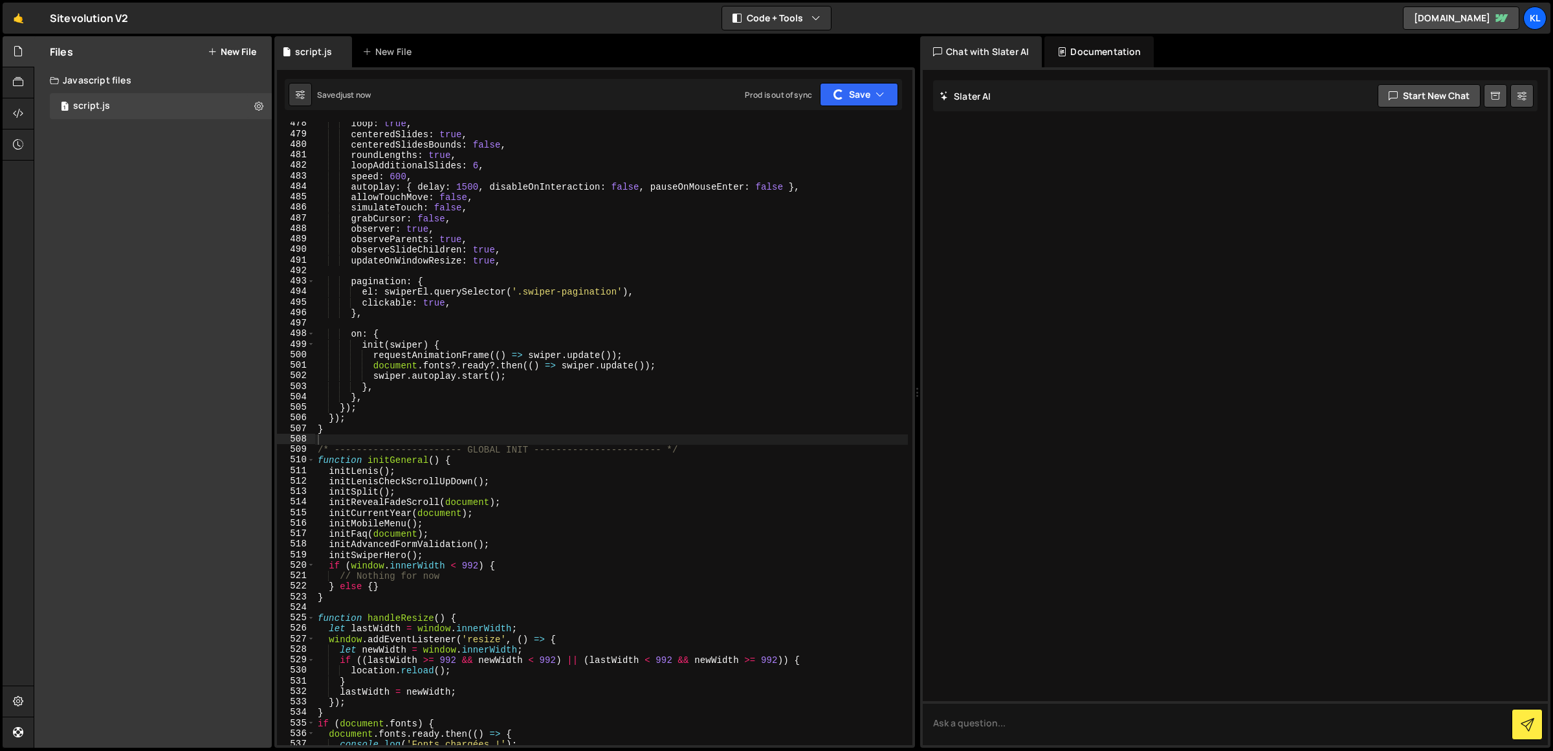
click at [595, 370] on div "loop : true , centeredSlides : true , centeredSlidesBounds : false , roundLengt…" at bounding box center [611, 440] width 593 height 645
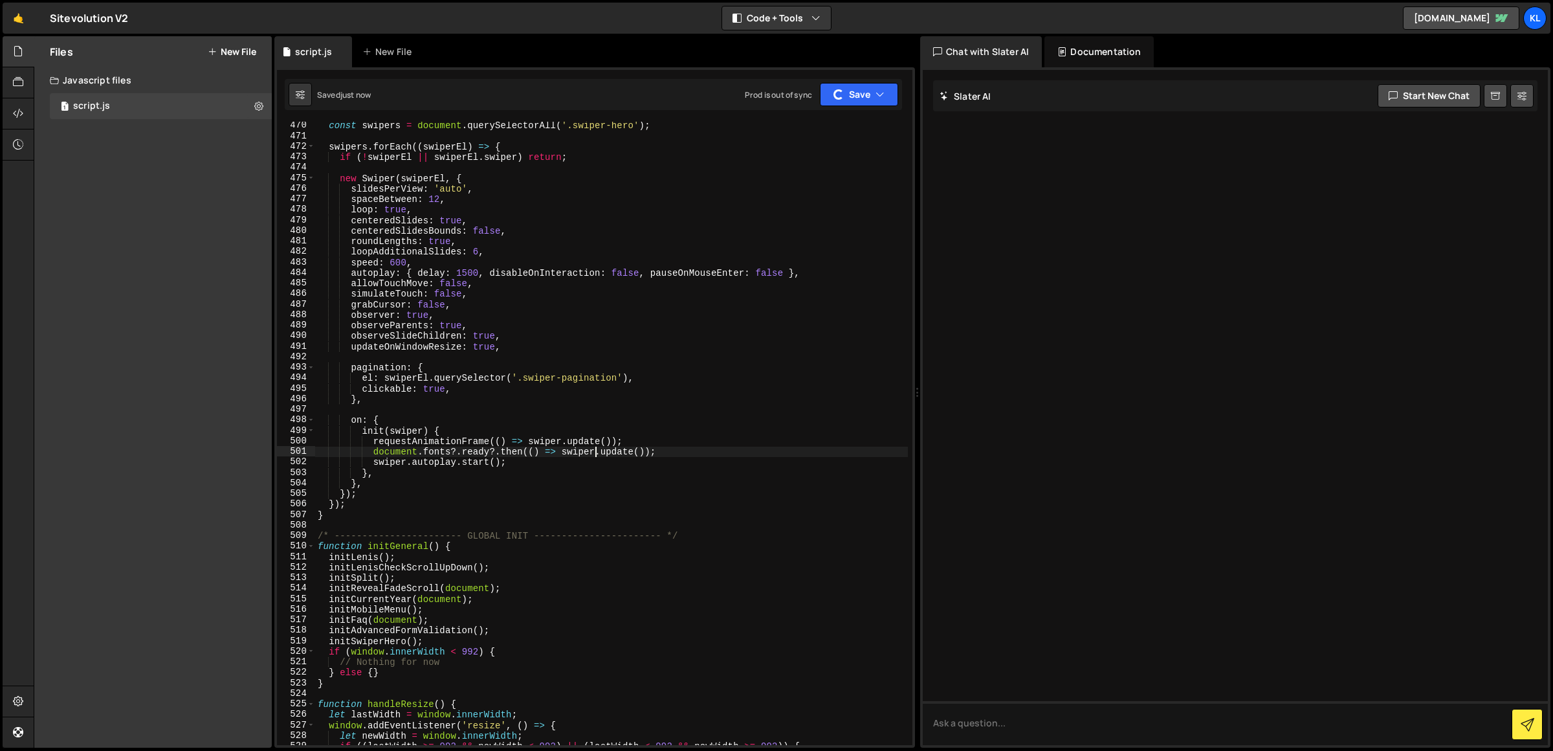
scroll to position [4933, 0]
click at [564, 203] on div "const swipers = document . querySelectorAll ( '.swiper-hero' ) ; swipers . forE…" at bounding box center [611, 442] width 593 height 645
type textarea "}"
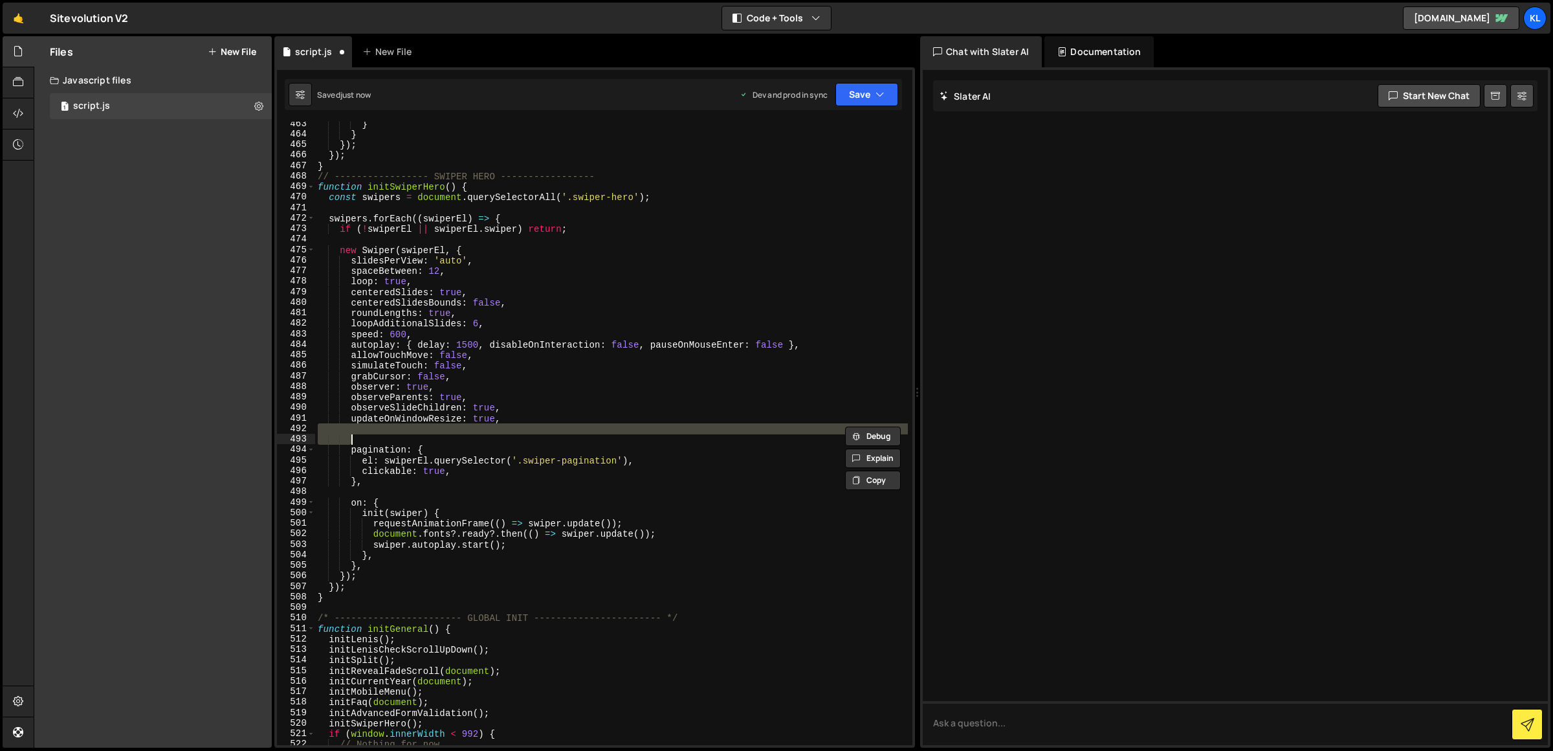
scroll to position [4862, 0]
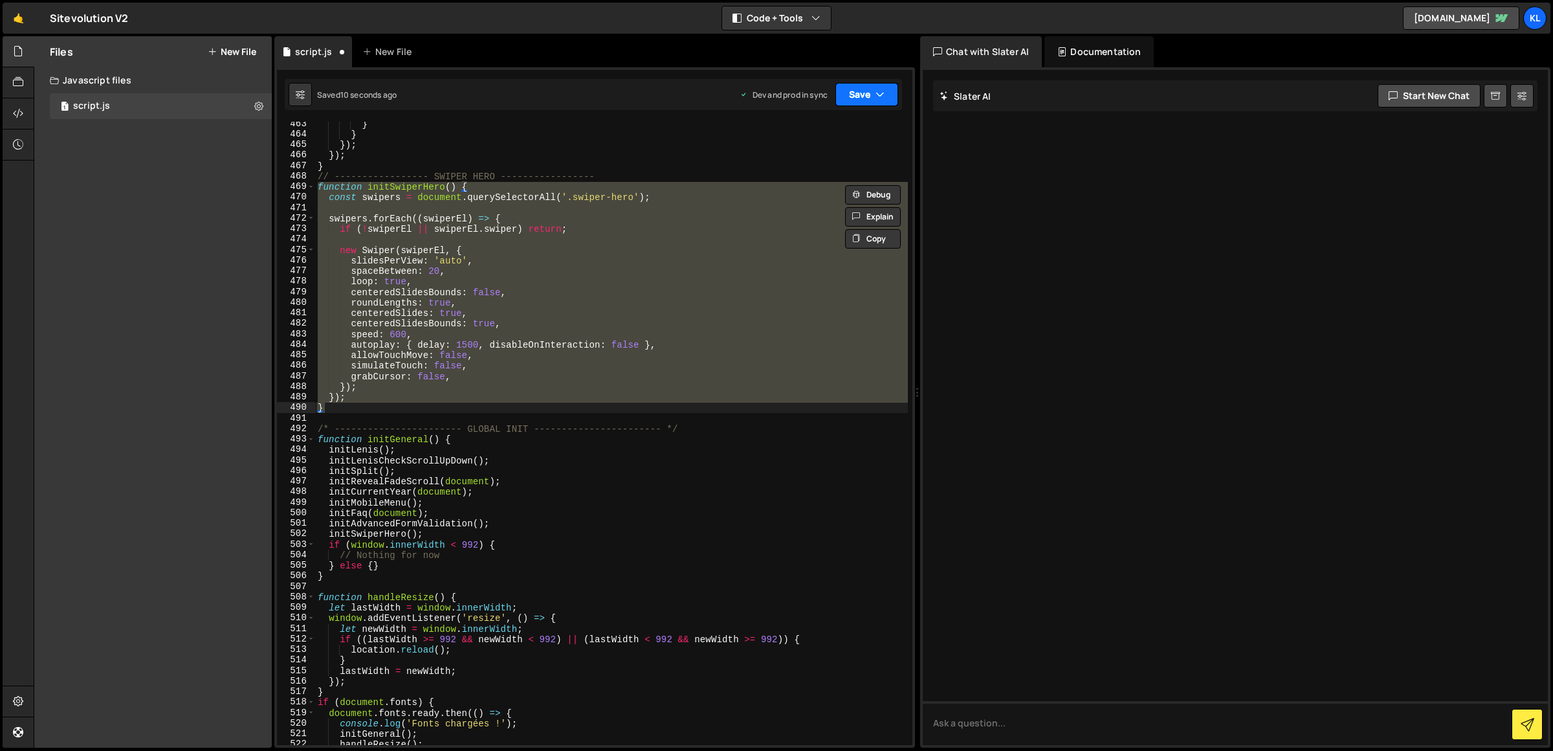
click at [854, 85] on button "Save" at bounding box center [866, 94] width 63 height 23
drag, startPoint x: 852, startPoint y: 147, endPoint x: 846, endPoint y: 163, distance: 17.2
click at [852, 149] on button "Save to Staging S Saved 10 seconds ago" at bounding box center [822, 134] width 155 height 42
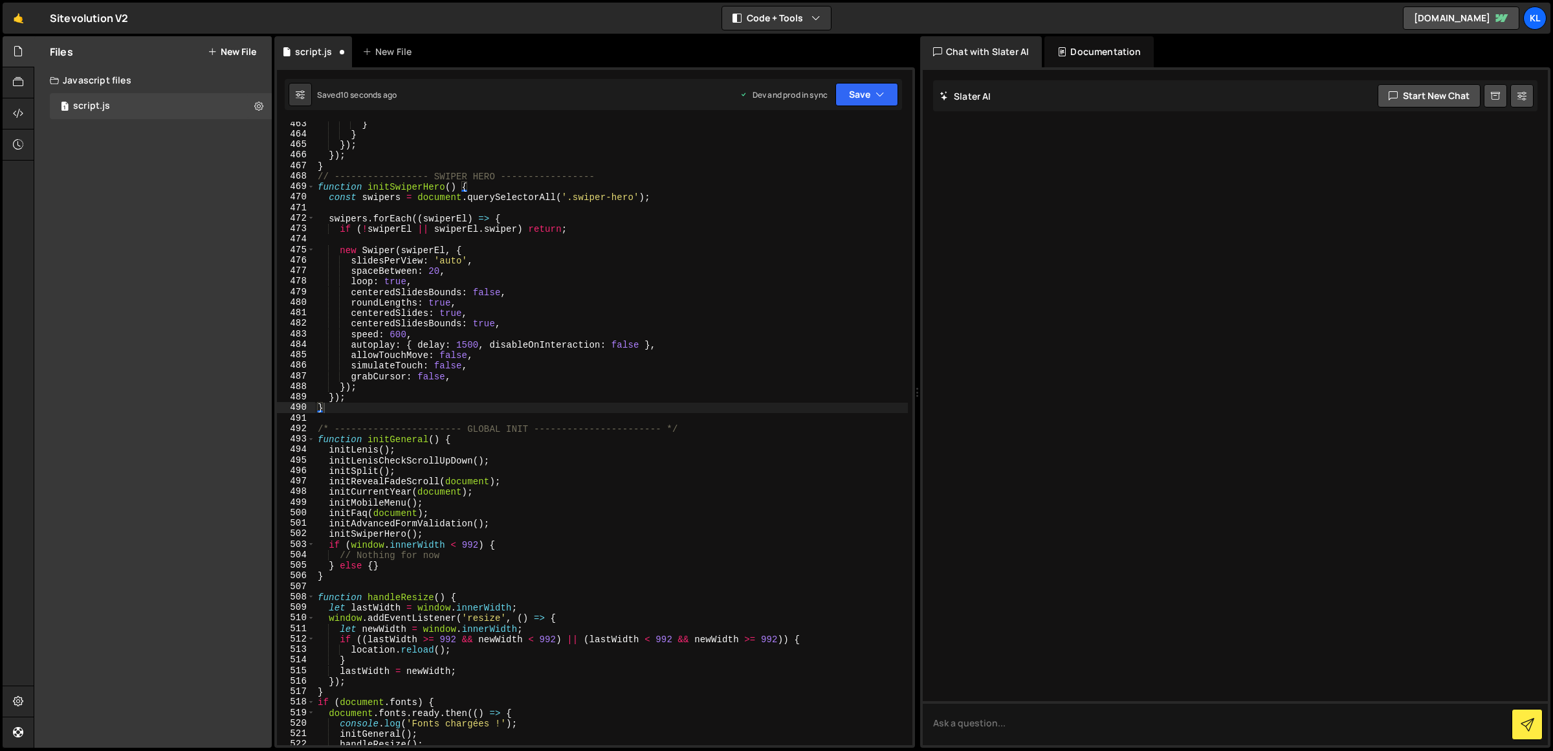
click at [846, 163] on div "} } }) ; }) ; } // ----------------- SWIPER HERO ----------------- function ini…" at bounding box center [611, 440] width 593 height 645
click at [861, 93] on button "Save" at bounding box center [866, 94] width 63 height 23
click at [853, 160] on button "Save to Production S Saved just now" at bounding box center [822, 176] width 155 height 42
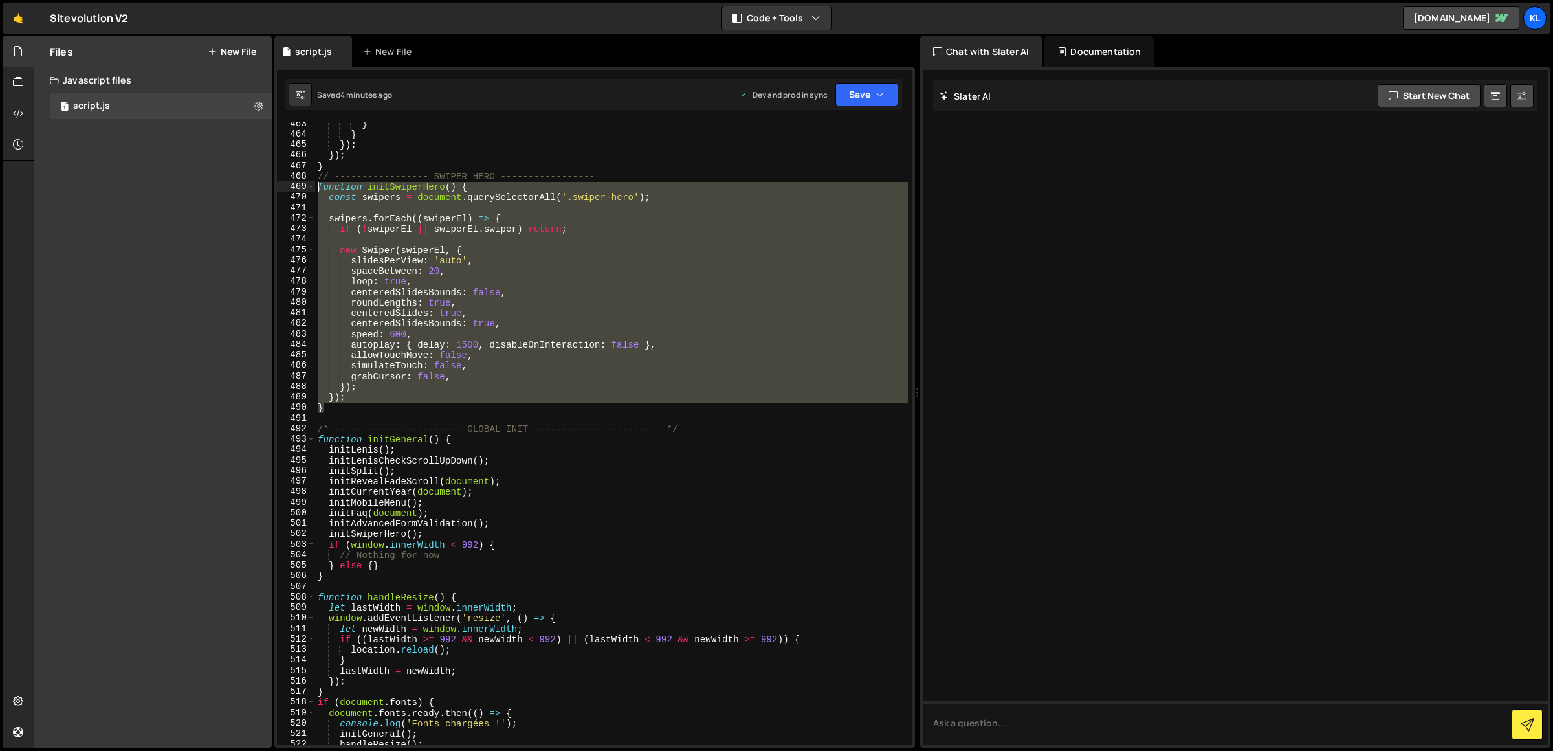
drag, startPoint x: 327, startPoint y: 392, endPoint x: 283, endPoint y: 185, distance: 210.9
click at [283, 185] on div "} 463 464 465 466 467 468 469 470 471 472 473 474 475 476 477 478 479 480 481 4…" at bounding box center [594, 433] width 635 height 623
type textarea "function initSwiperHero() { const swipers = document.querySelectorAll('.swiper-…"
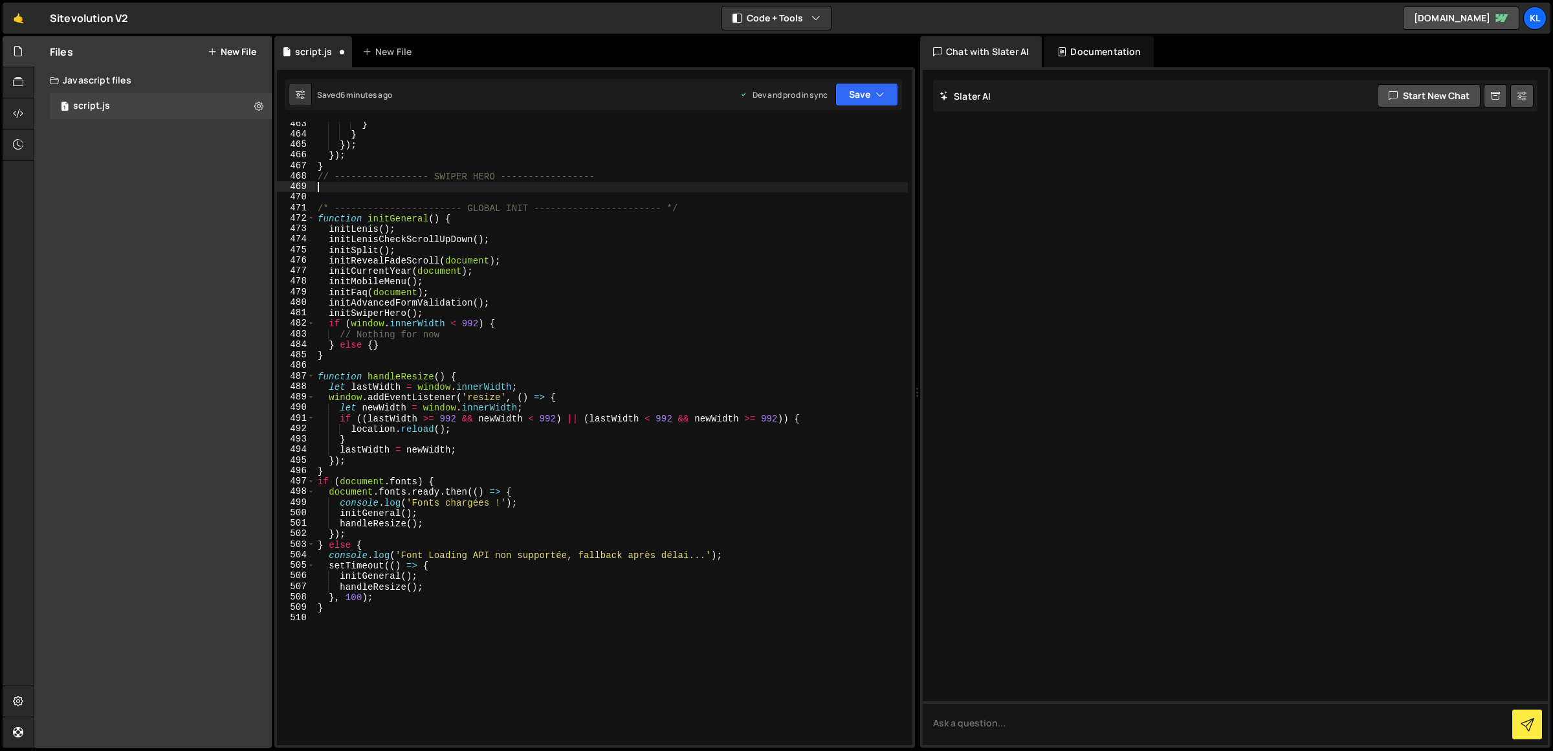
paste textarea "}"
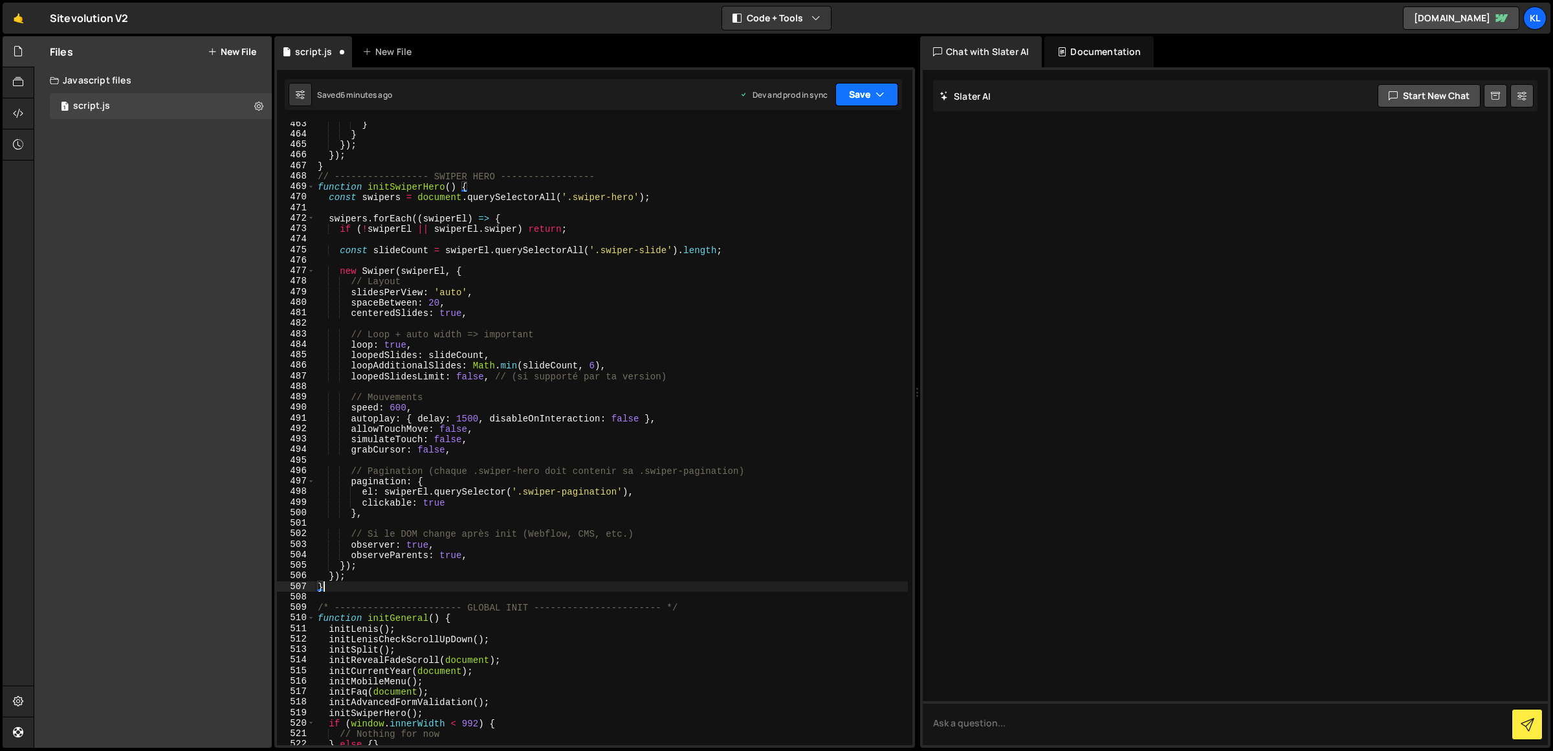
click at [884, 89] on icon "button" at bounding box center [880, 94] width 9 height 13
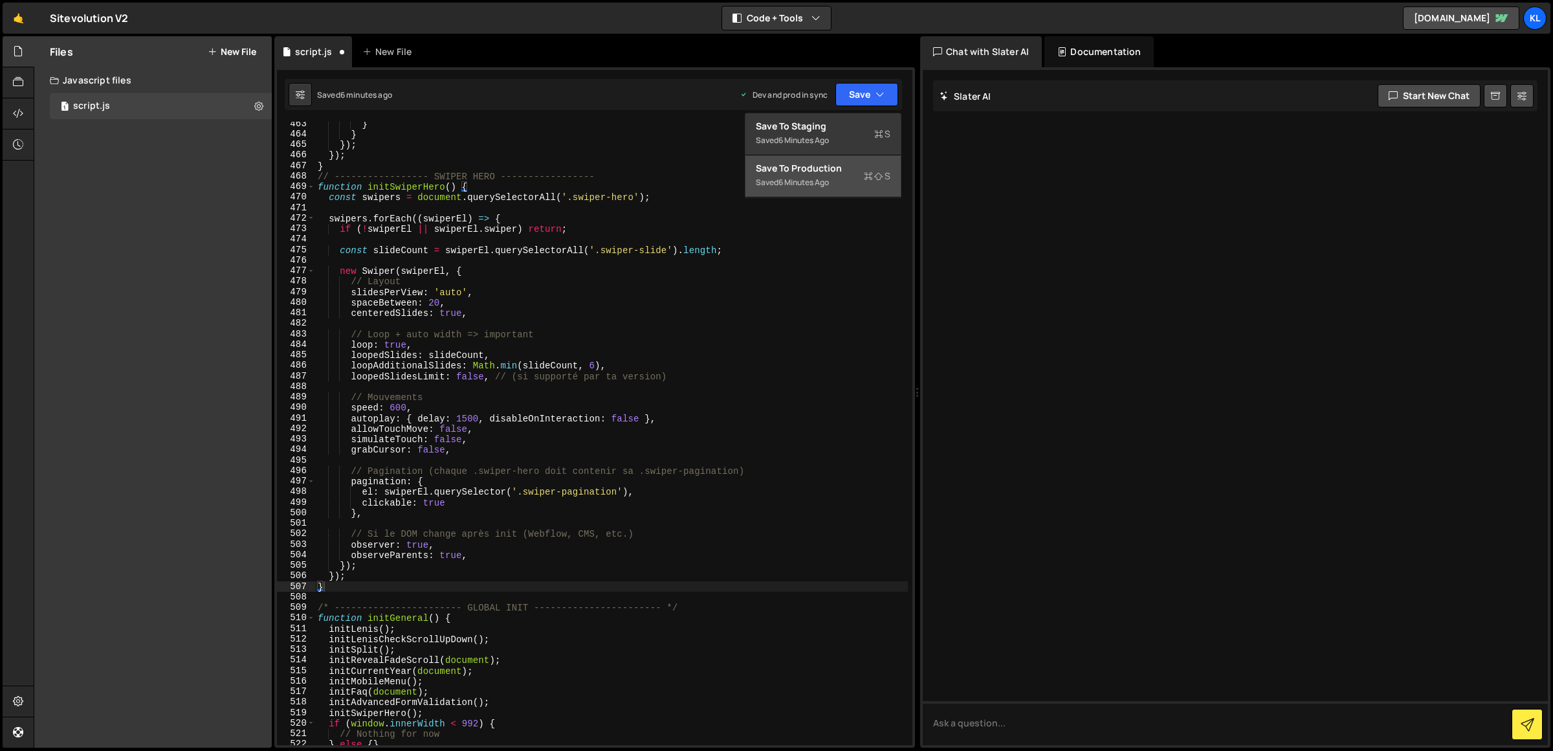
click at [857, 171] on div "Save to Production S" at bounding box center [823, 168] width 135 height 13
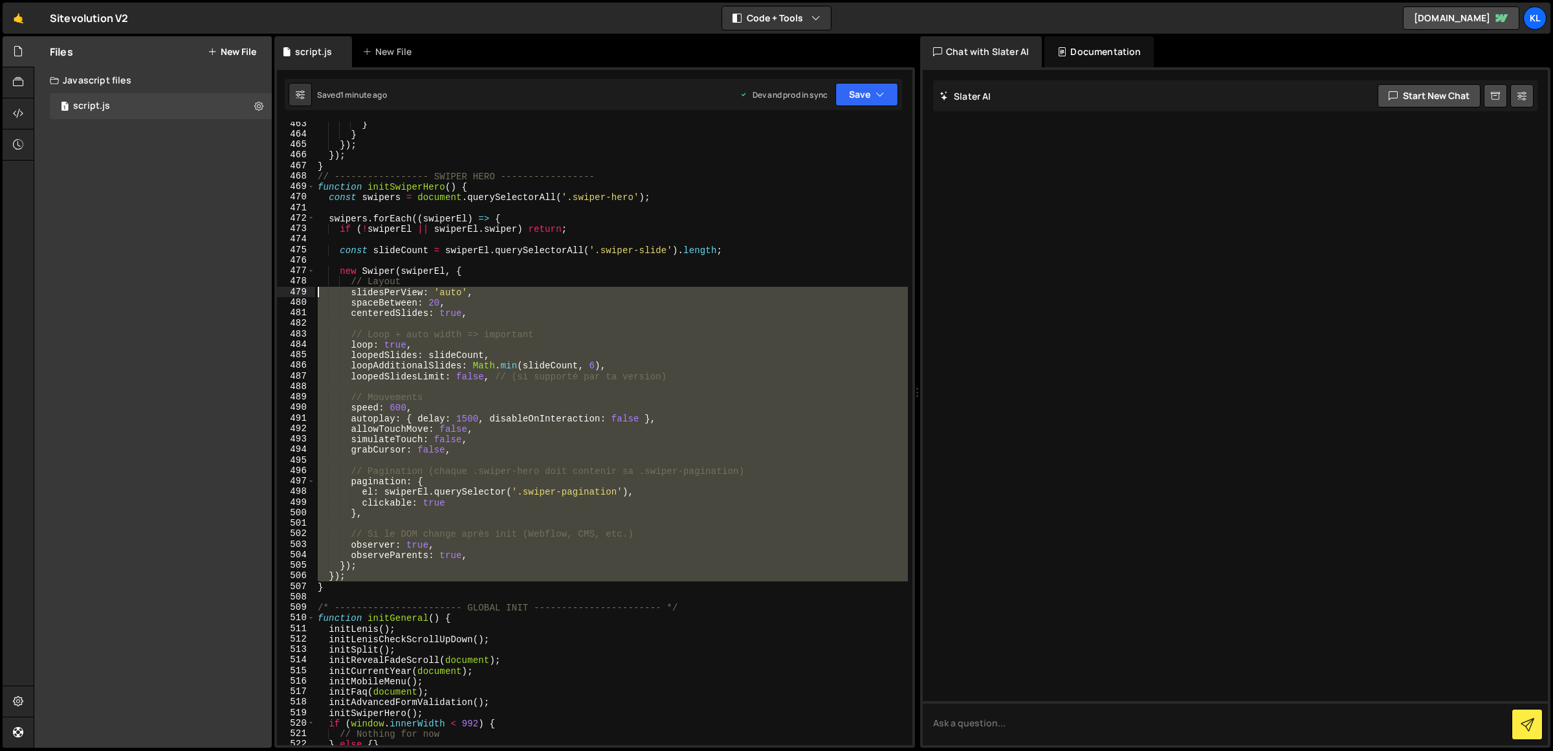
drag, startPoint x: 320, startPoint y: 589, endPoint x: 305, endPoint y: 283, distance: 306.5
click at [302, 278] on div "} 463 464 465 466 467 468 469 470 471 472 473 474 475 476 477 478 479 480 481 4…" at bounding box center [594, 433] width 635 height 623
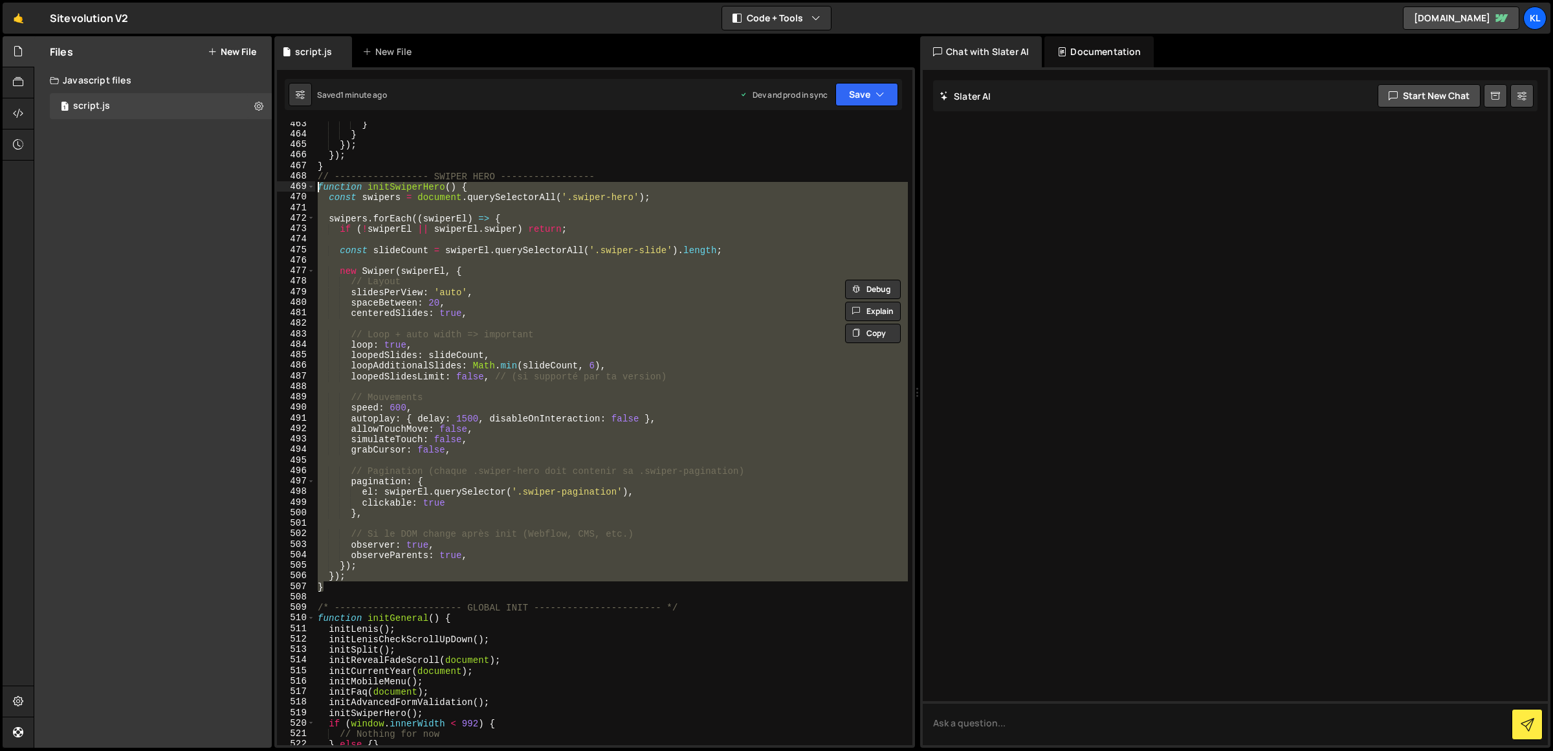
drag, startPoint x: 338, startPoint y: 585, endPoint x: 294, endPoint y: 188, distance: 399.1
click at [294, 188] on div "// Layout slidesPerView: 'auto', 463 464 465 466 467 468 469 470 471 472 473 47…" at bounding box center [594, 433] width 635 height 623
paste textarea "}"
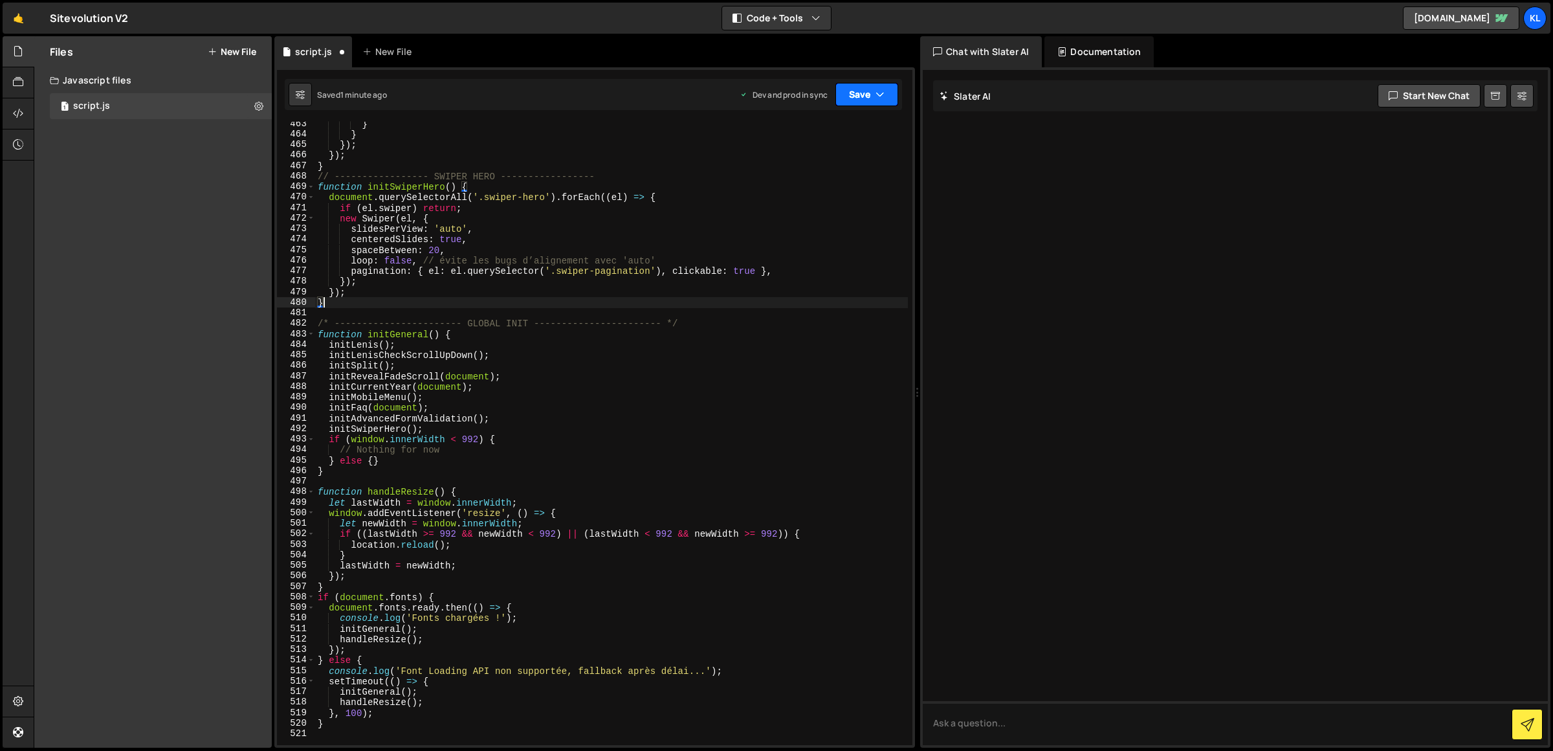
click at [864, 89] on button "Save" at bounding box center [866, 94] width 63 height 23
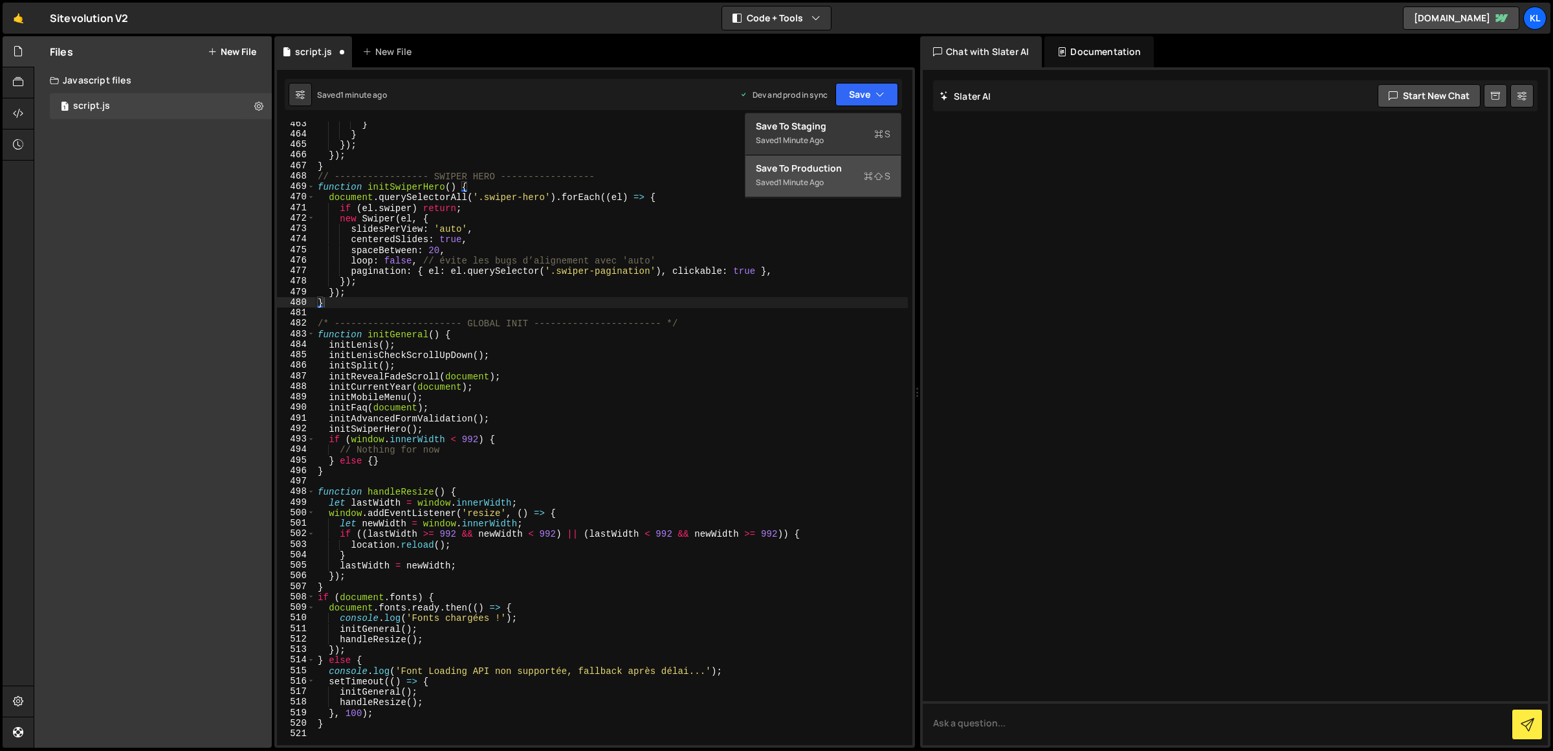
click at [838, 191] on button "Save to Production S Saved 1 minute ago" at bounding box center [822, 176] width 155 height 42
click at [900, 92] on div "Saved 10 seconds ago Dev and prod in sync Upgrade to Edit Save Save to Staging …" at bounding box center [593, 94] width 617 height 31
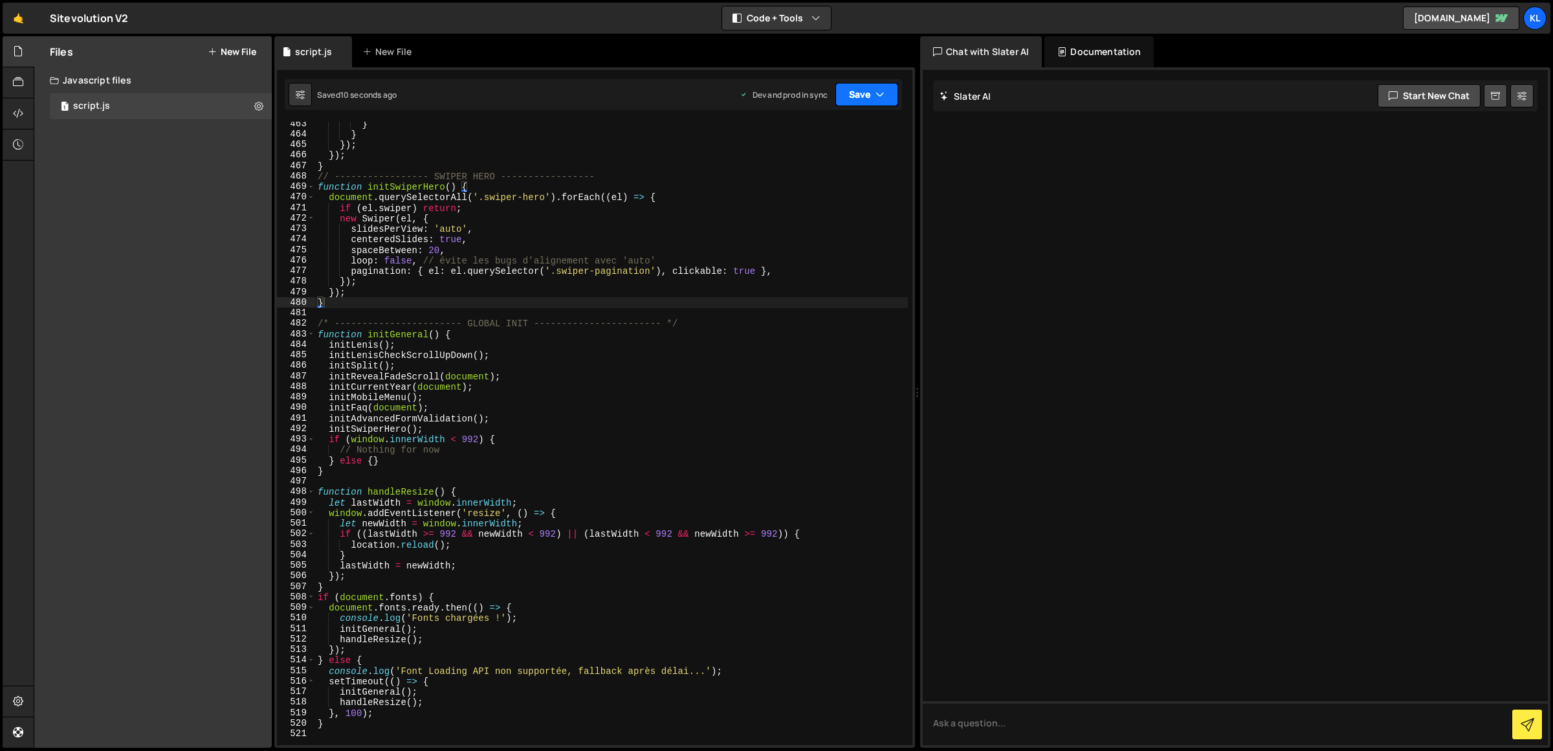
click at [879, 93] on icon "button" at bounding box center [880, 94] width 9 height 13
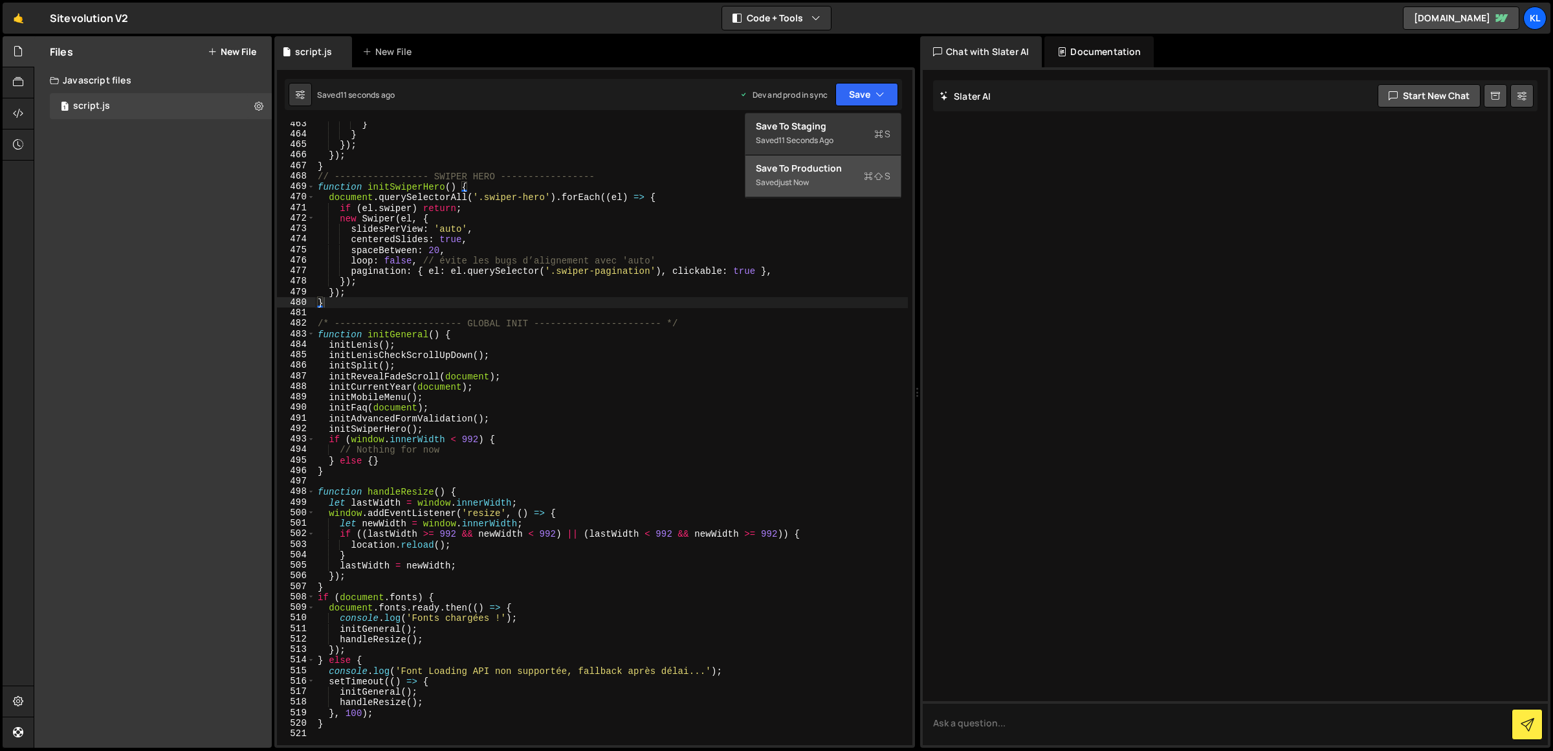
click at [852, 162] on div "Save to Production S" at bounding box center [823, 168] width 135 height 13
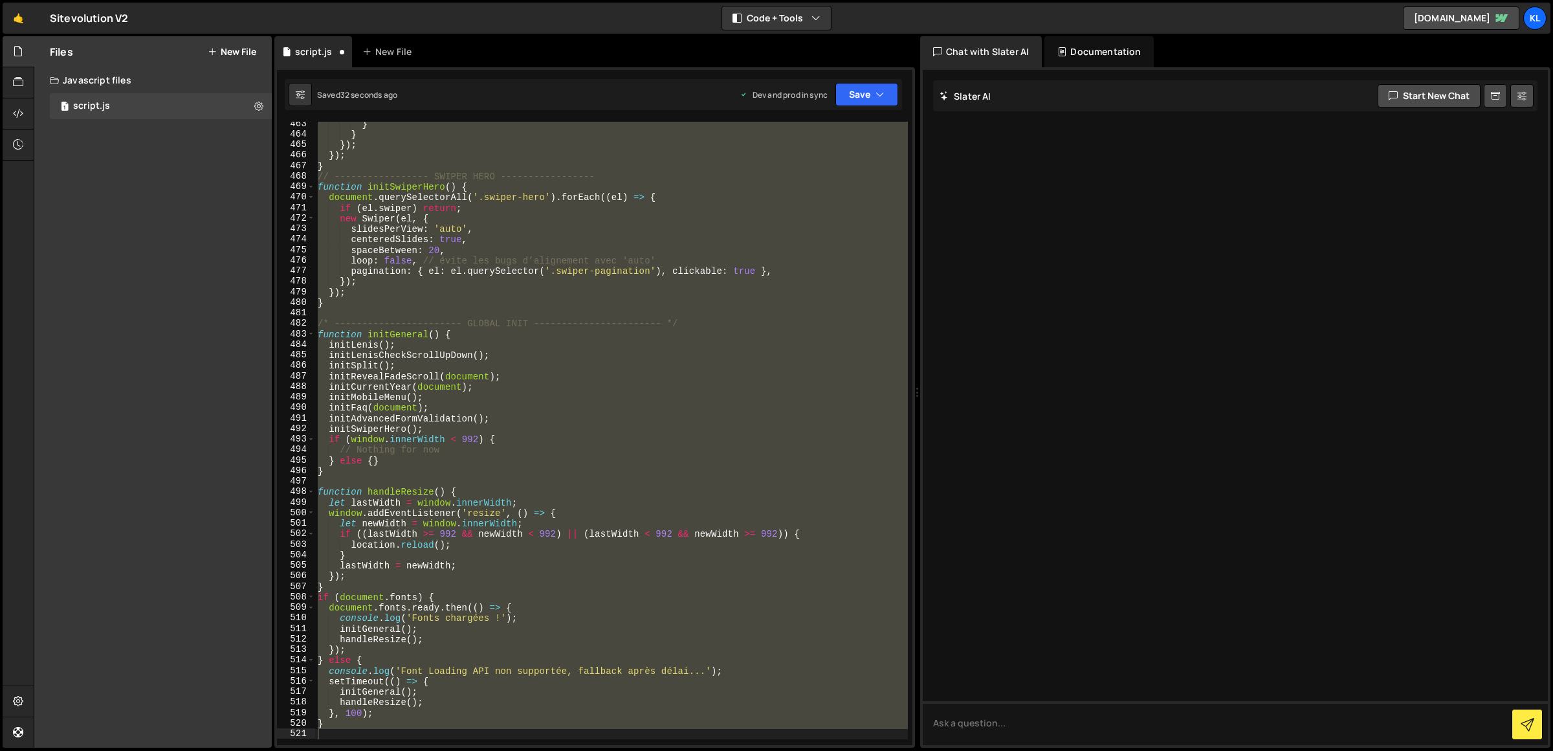
click at [569, 216] on div "} } }) ; }) ; } // ----------------- SWIPER HERO ----------------- function ini…" at bounding box center [611, 433] width 593 height 623
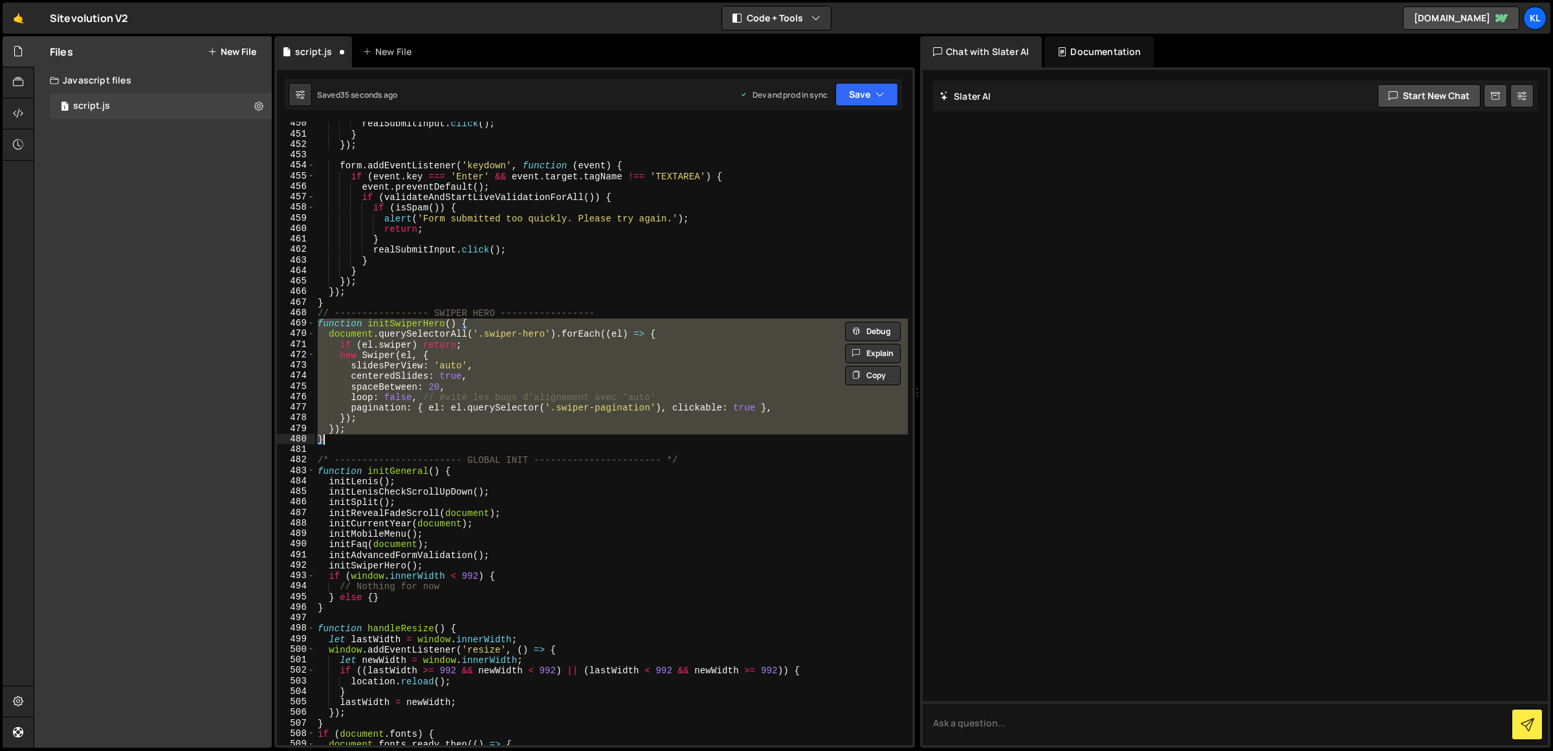
scroll to position [4725, 0]
paste textarea
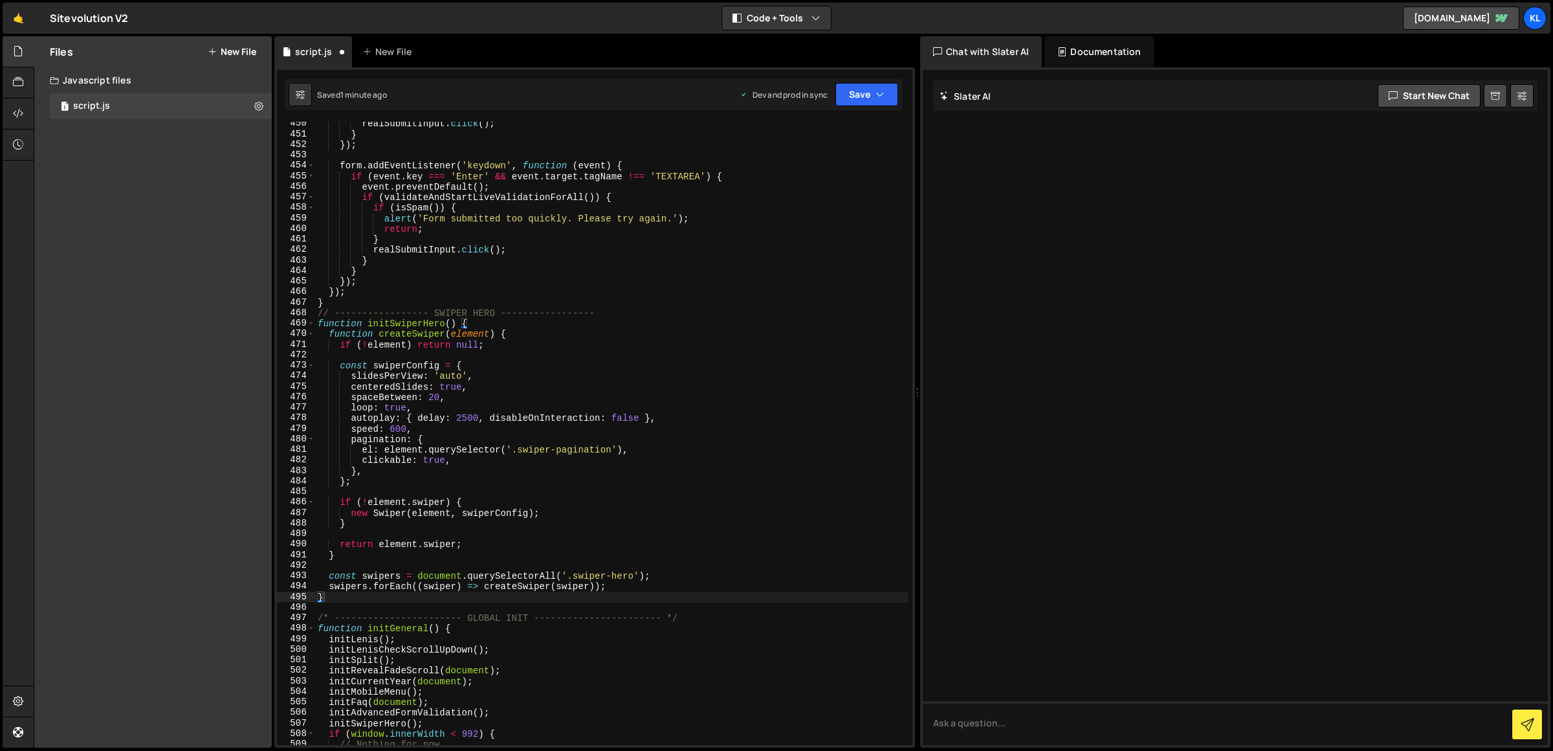
click at [883, 80] on div "Saved 1 minute ago Dev and prod in sync Upgrade to Edit Save Save to Staging S …" at bounding box center [593, 94] width 617 height 31
click at [854, 93] on button "Save" at bounding box center [866, 94] width 63 height 23
click at [844, 175] on div "Saved 1 minute ago" at bounding box center [823, 183] width 135 height 16
click at [455, 387] on div "realSubmitInput . click ( ) ; } }) ; form . addEventListener ( 'keydown' , func…" at bounding box center [611, 440] width 593 height 645
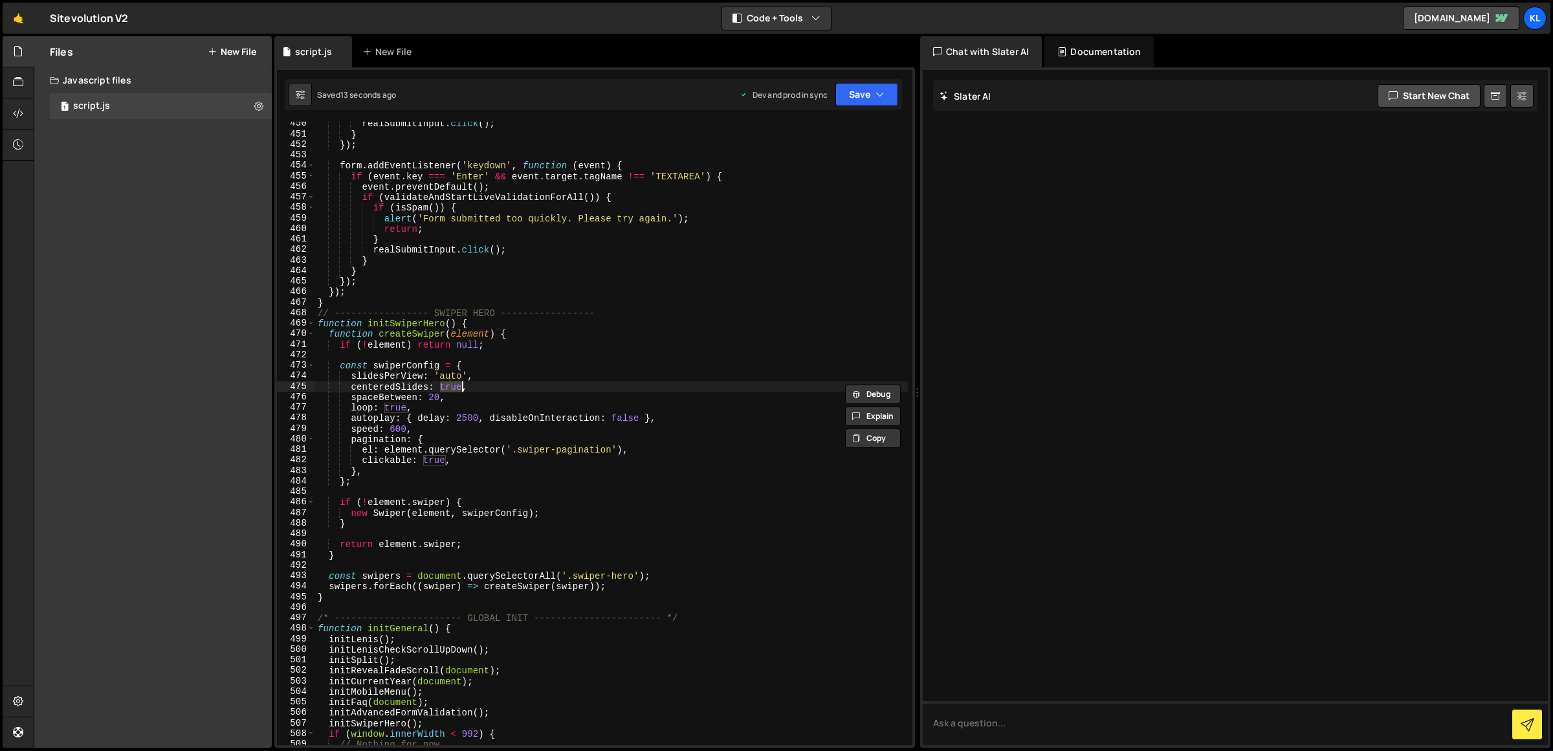
click at [534, 393] on div "realSubmitInput . click ( ) ; } }) ; form . addEventListener ( 'keydown' , func…" at bounding box center [611, 440] width 593 height 645
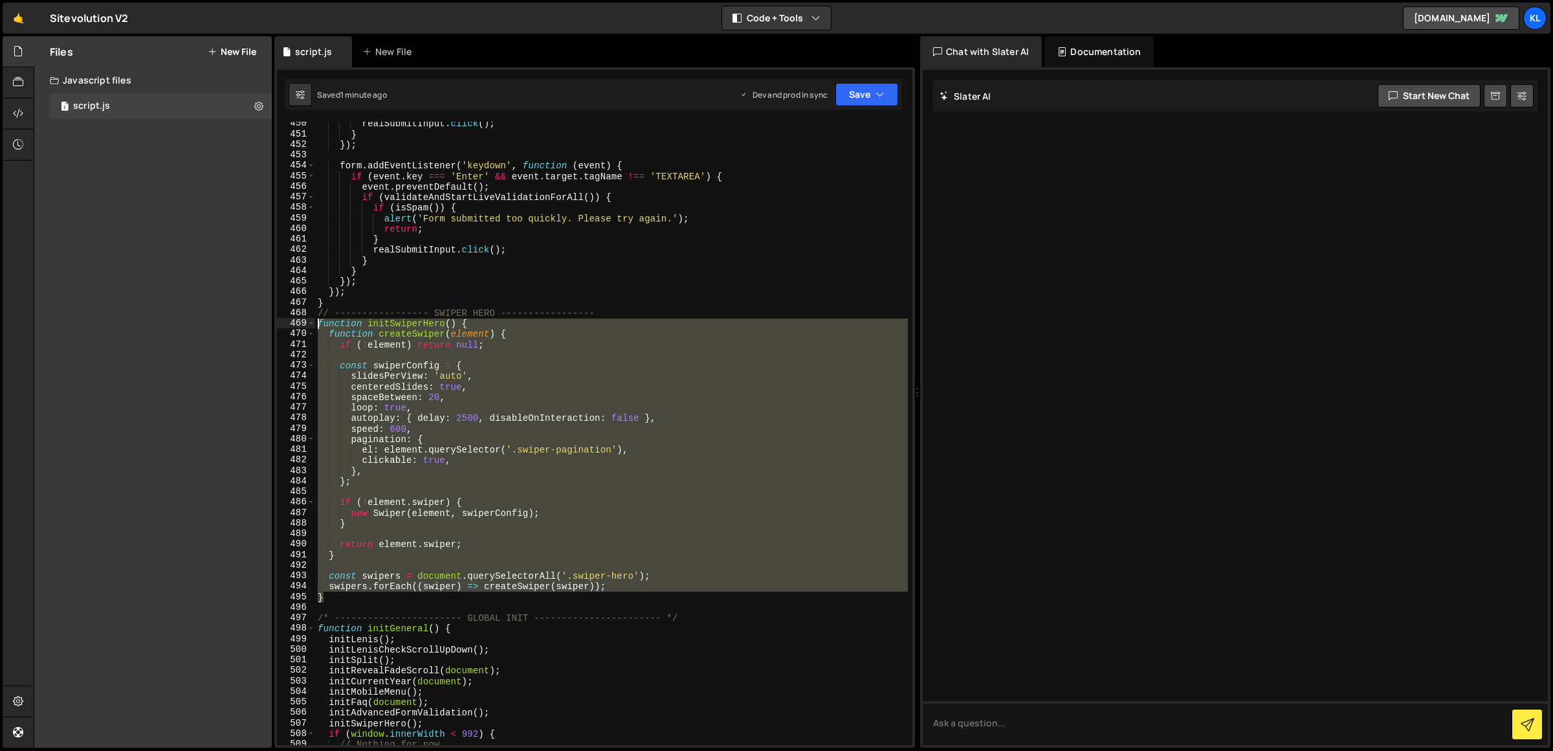
drag, startPoint x: 348, startPoint y: 596, endPoint x: 295, endPoint y: 318, distance: 282.6
click at [295, 318] on div "spaceBetween: 20, 450 451 452 453 454 455 456 457 458 459 460 461 462 463 464 4…" at bounding box center [594, 433] width 635 height 623
paste textarea "}"
type textarea "}"
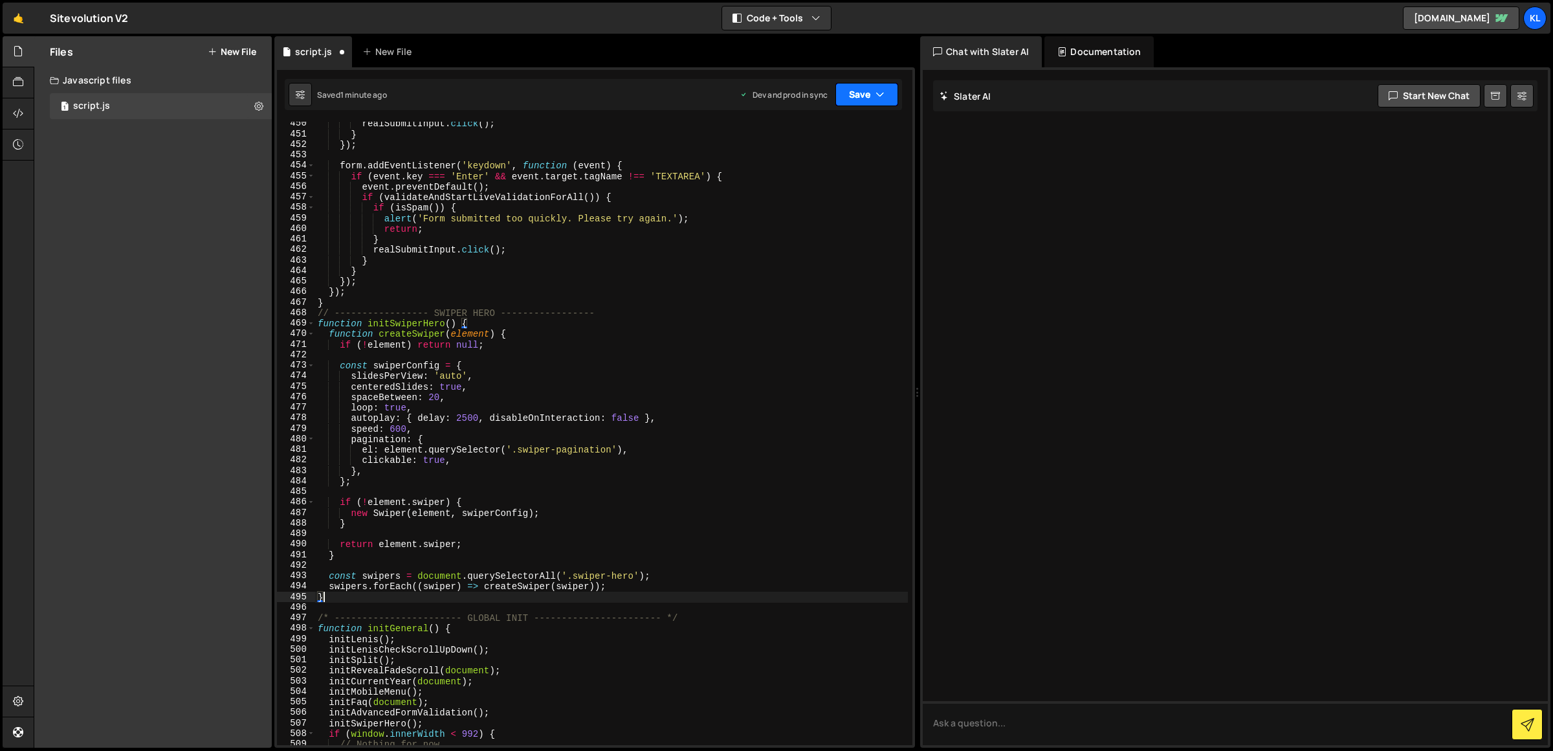
click at [863, 96] on button "Save" at bounding box center [866, 94] width 63 height 23
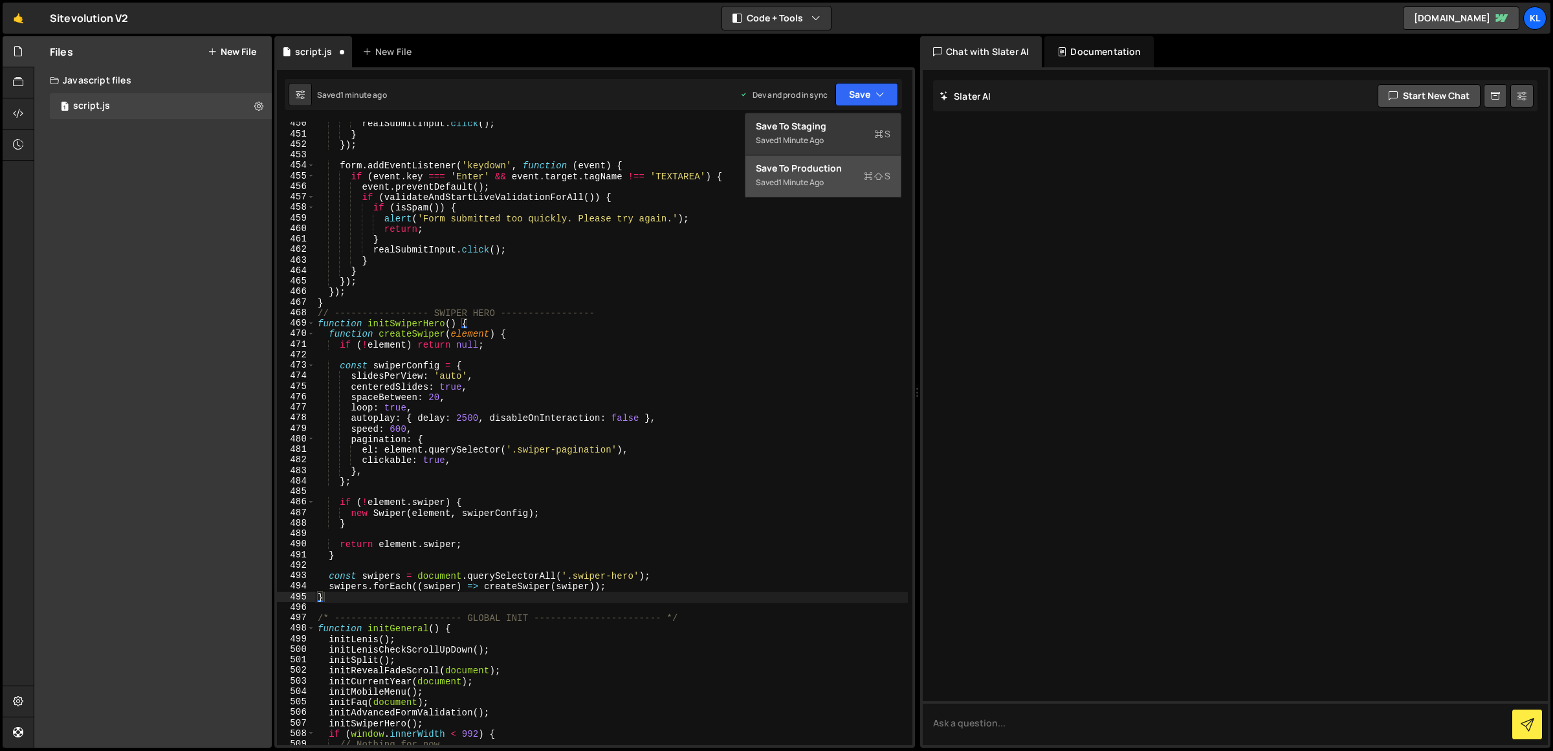
click at [793, 170] on div "Save to Production S" at bounding box center [823, 168] width 135 height 13
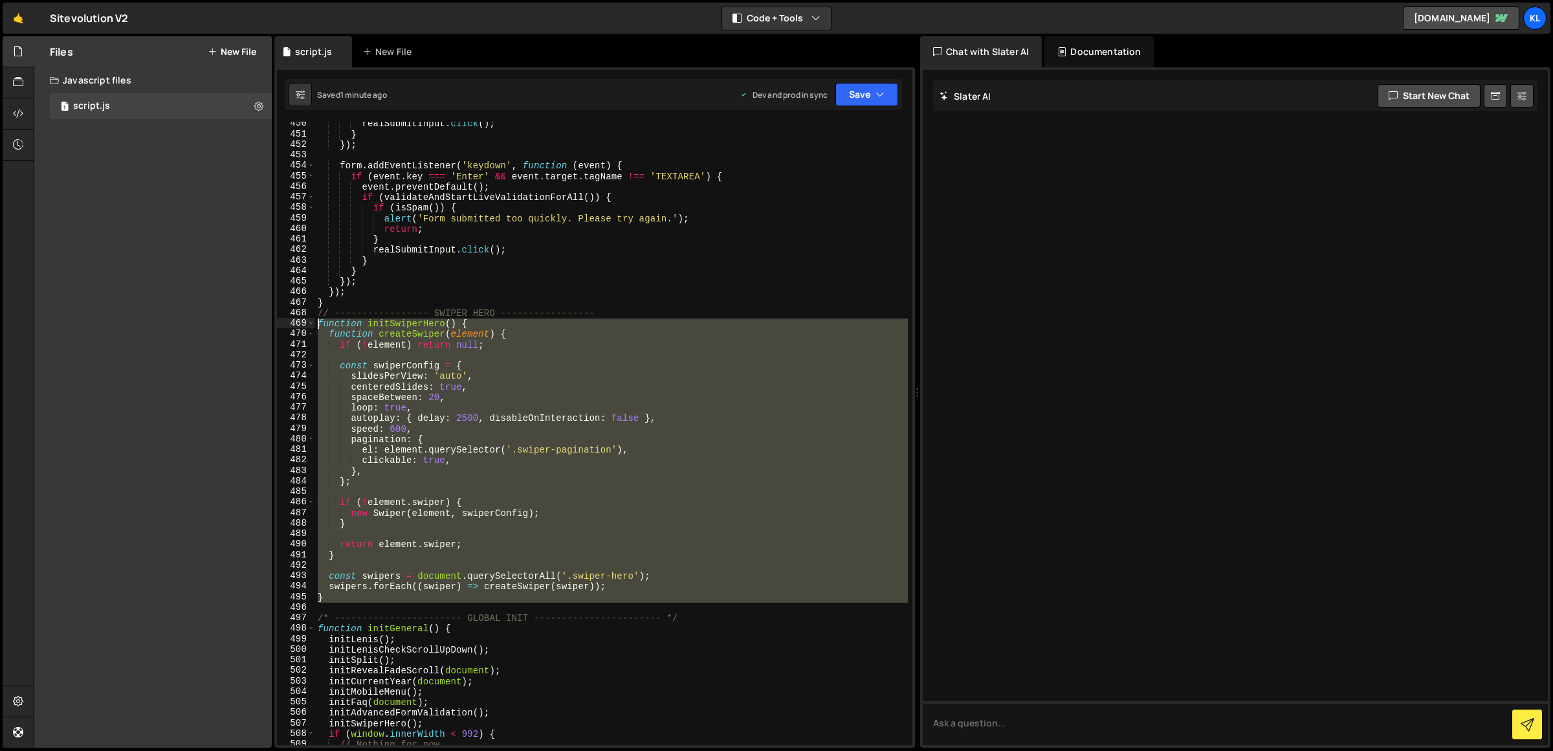
drag, startPoint x: 342, startPoint y: 601, endPoint x: 280, endPoint y: 324, distance: 283.9
click at [280, 324] on div "450 451 452 453 454 455 456 457 458 459 460 461 462 463 464 465 466 467 468 469…" at bounding box center [594, 433] width 635 height 623
paste textarea "}"
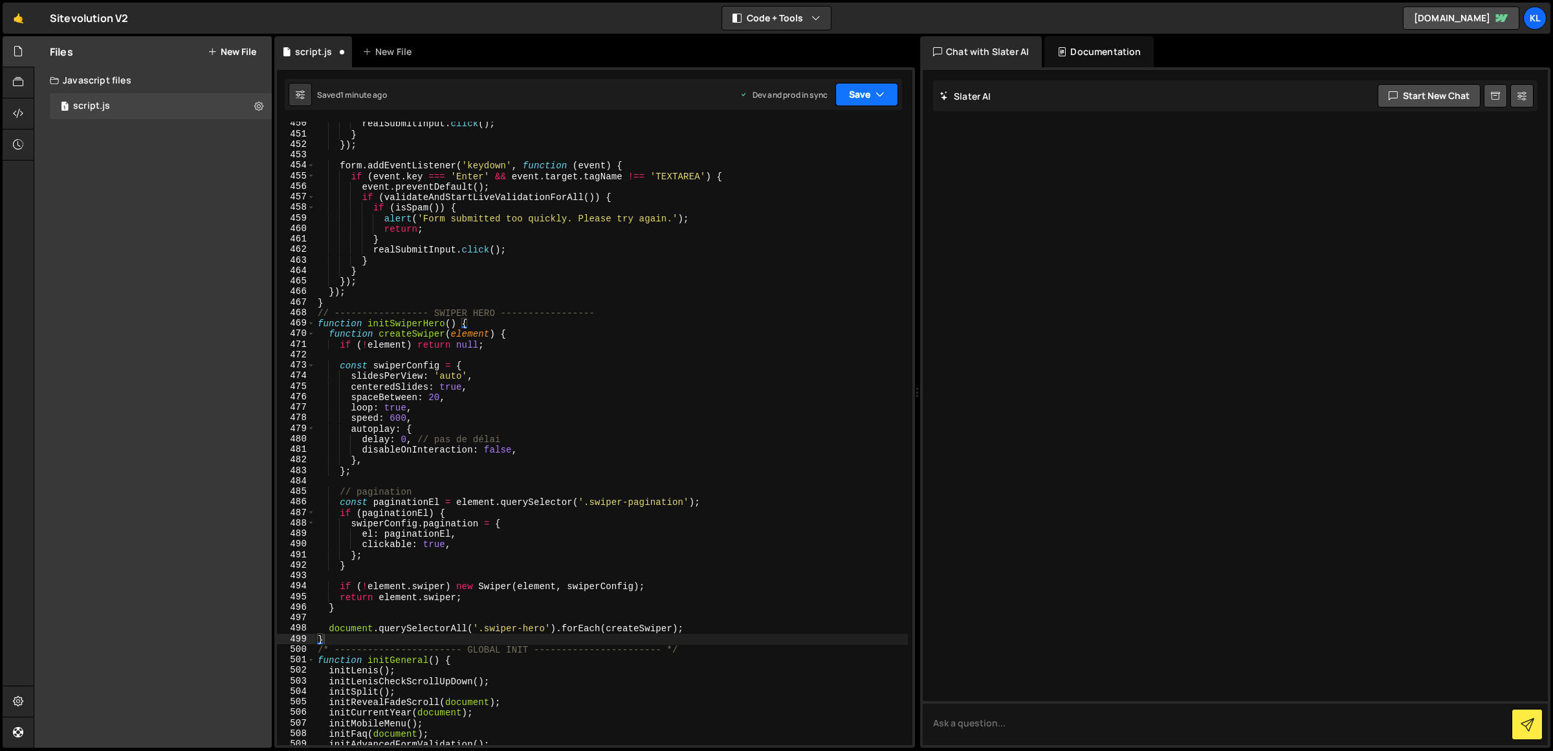
click at [864, 88] on button "Save" at bounding box center [866, 94] width 63 height 23
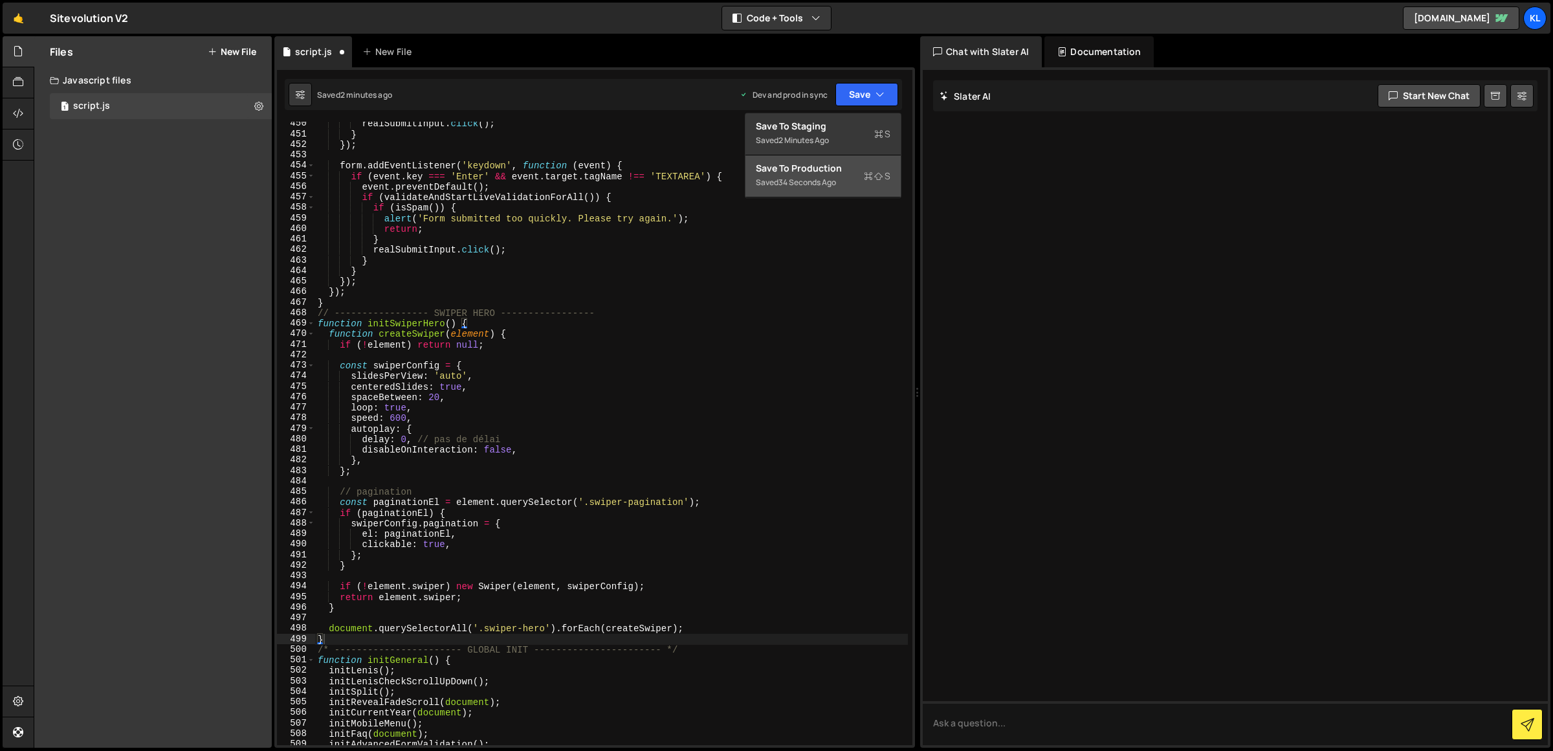
click at [813, 184] on div "34 seconds ago" at bounding box center [807, 182] width 58 height 11
click at [399, 418] on div "realSubmitInput . click ( ) ; } }) ; form . addEventListener ( 'keydown' , func…" at bounding box center [611, 440] width 593 height 645
drag, startPoint x: 403, startPoint y: 437, endPoint x: 461, endPoint y: 439, distance: 58.3
click at [403, 437] on div "realSubmitInput . click ( ) ; } }) ; form . addEventListener ( 'keydown' , func…" at bounding box center [611, 440] width 593 height 645
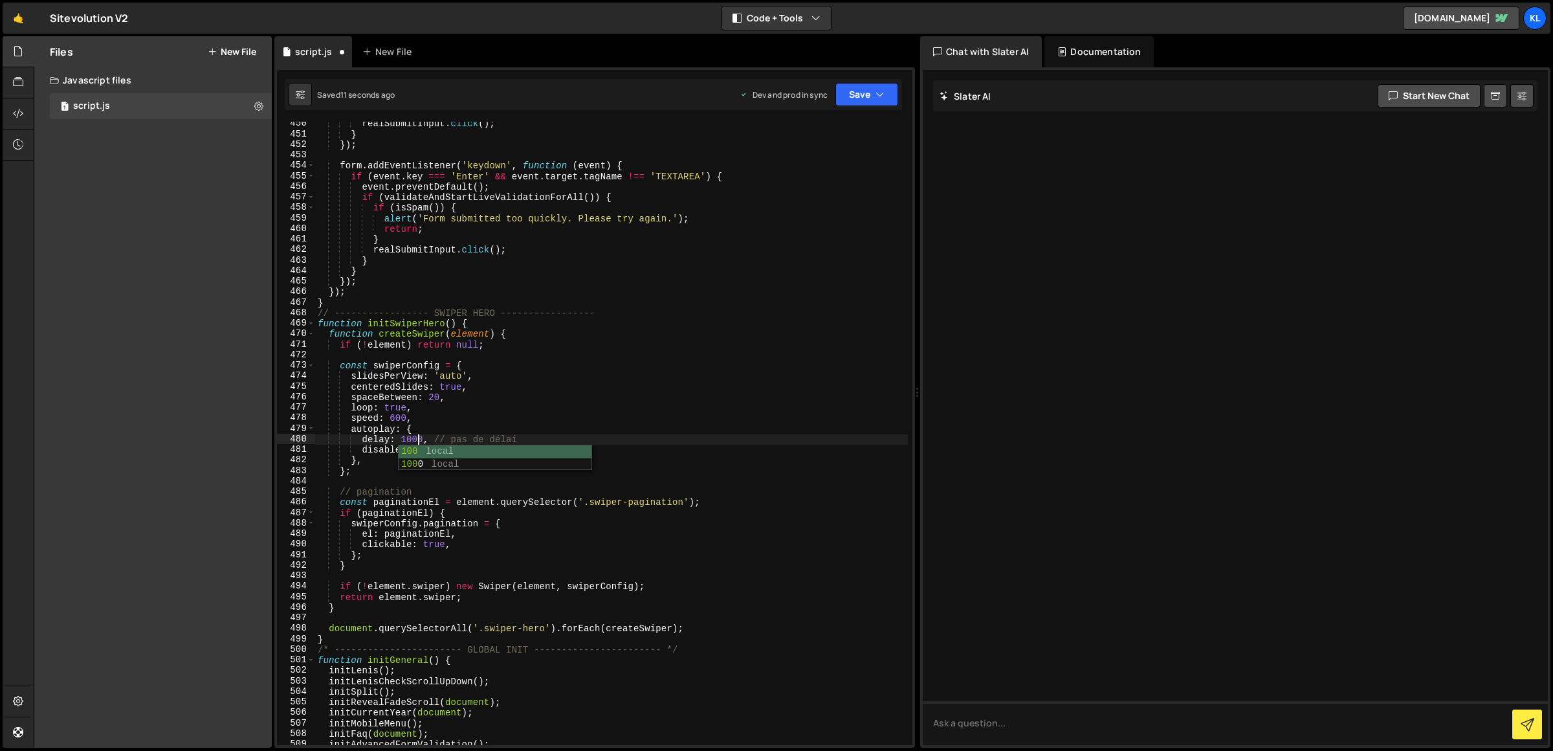
scroll to position [0, 6]
click at [854, 92] on button "Save" at bounding box center [866, 94] width 63 height 23
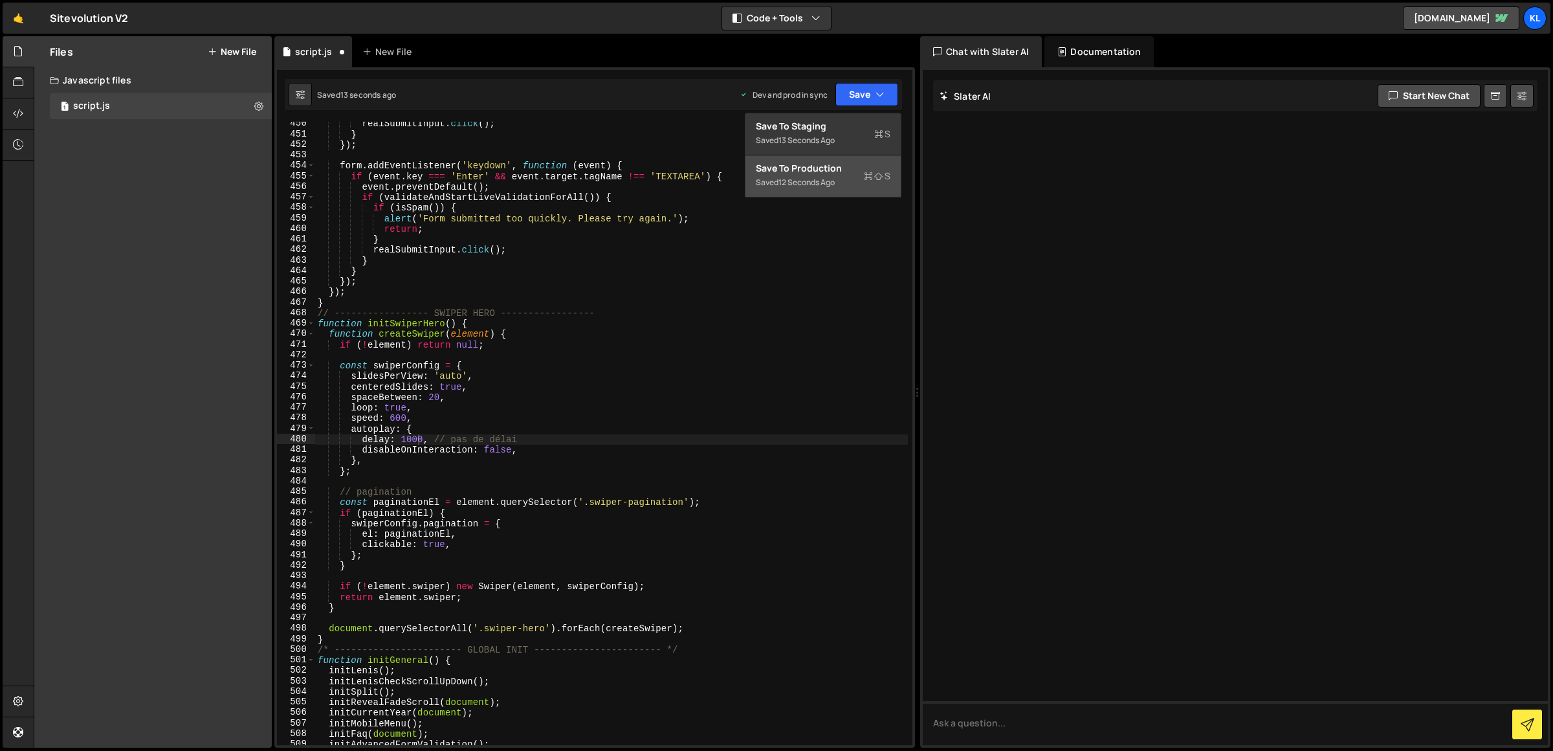
click at [828, 158] on button "Save to Production S Saved 12 seconds ago" at bounding box center [822, 176] width 155 height 42
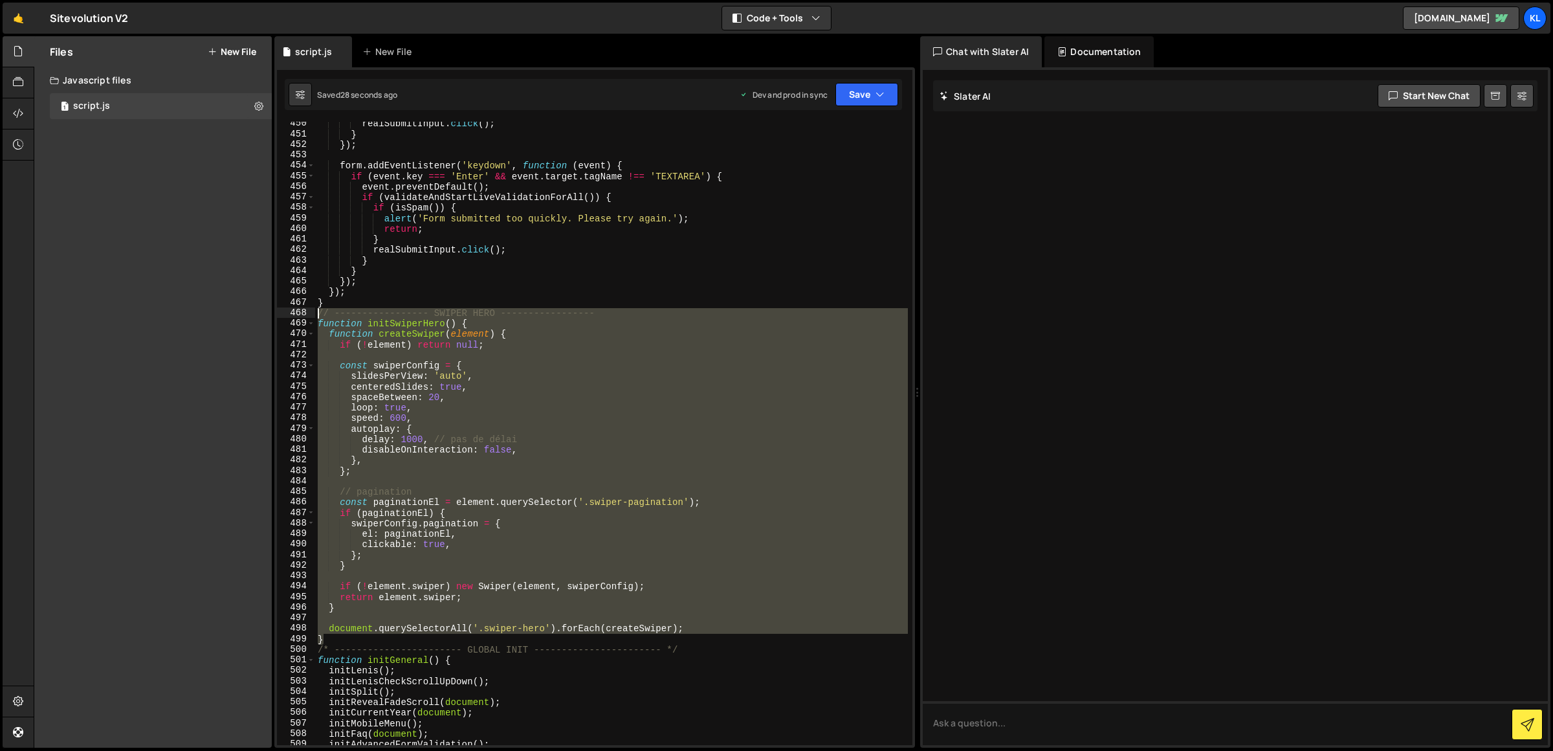
drag, startPoint x: 326, startPoint y: 637, endPoint x: 313, endPoint y: 316, distance: 321.2
click at [313, 316] on div "} 450 451 452 453 454 455 456 457 458 459 460 461 462 463 464 465 466 467 468 4…" at bounding box center [594, 433] width 635 height 623
click at [320, 317] on div "realSubmitInput . click ( ) ; } }) ; form . addEventListener ( 'keydown' , func…" at bounding box center [611, 433] width 593 height 623
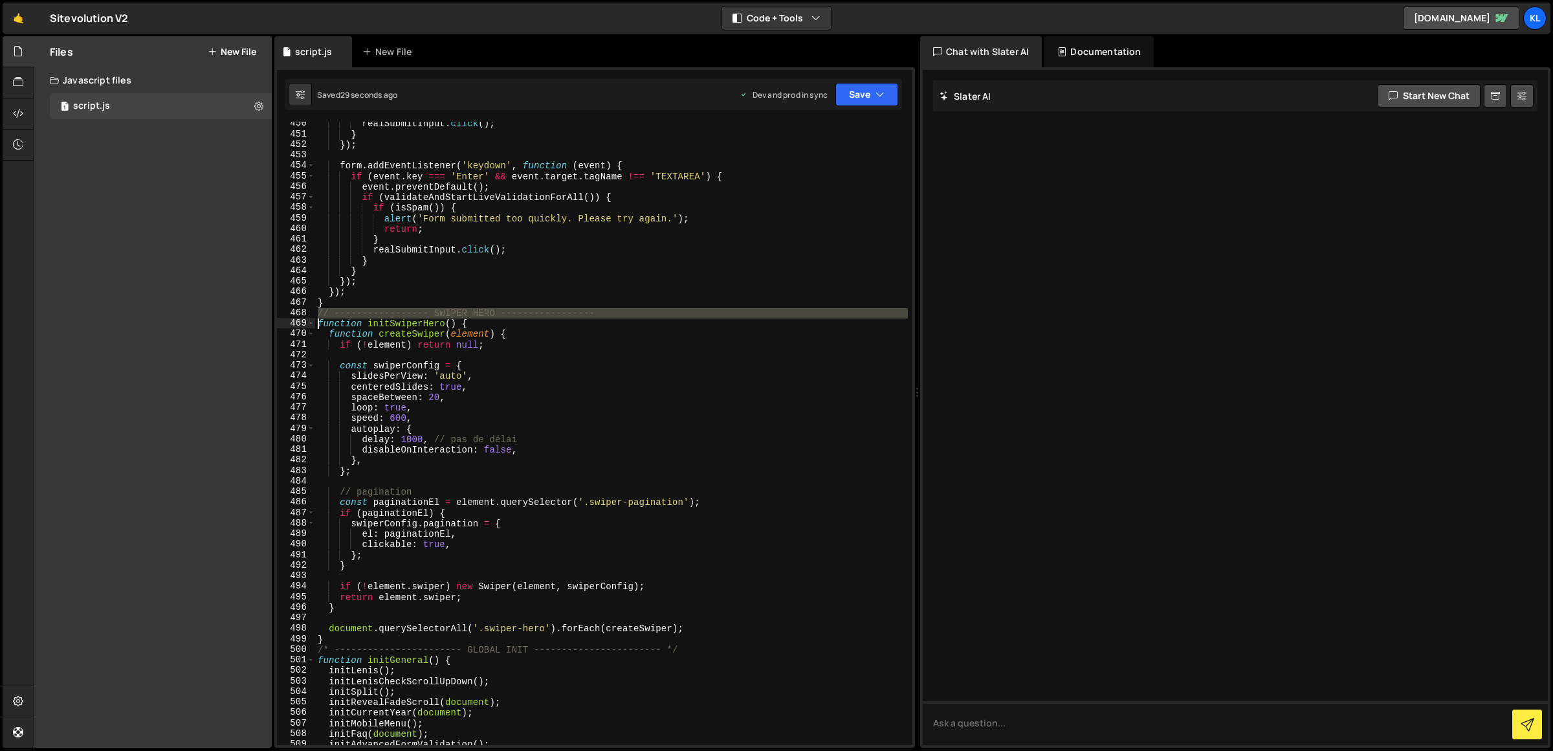
click at [320, 318] on div "realSubmitInput . click ( ) ; } }) ; form . addEventListener ( 'keydown' , func…" at bounding box center [611, 440] width 593 height 645
click at [326, 320] on div "realSubmitInput . click ( ) ; } }) ; form . addEventListener ( 'keydown' , func…" at bounding box center [611, 440] width 593 height 645
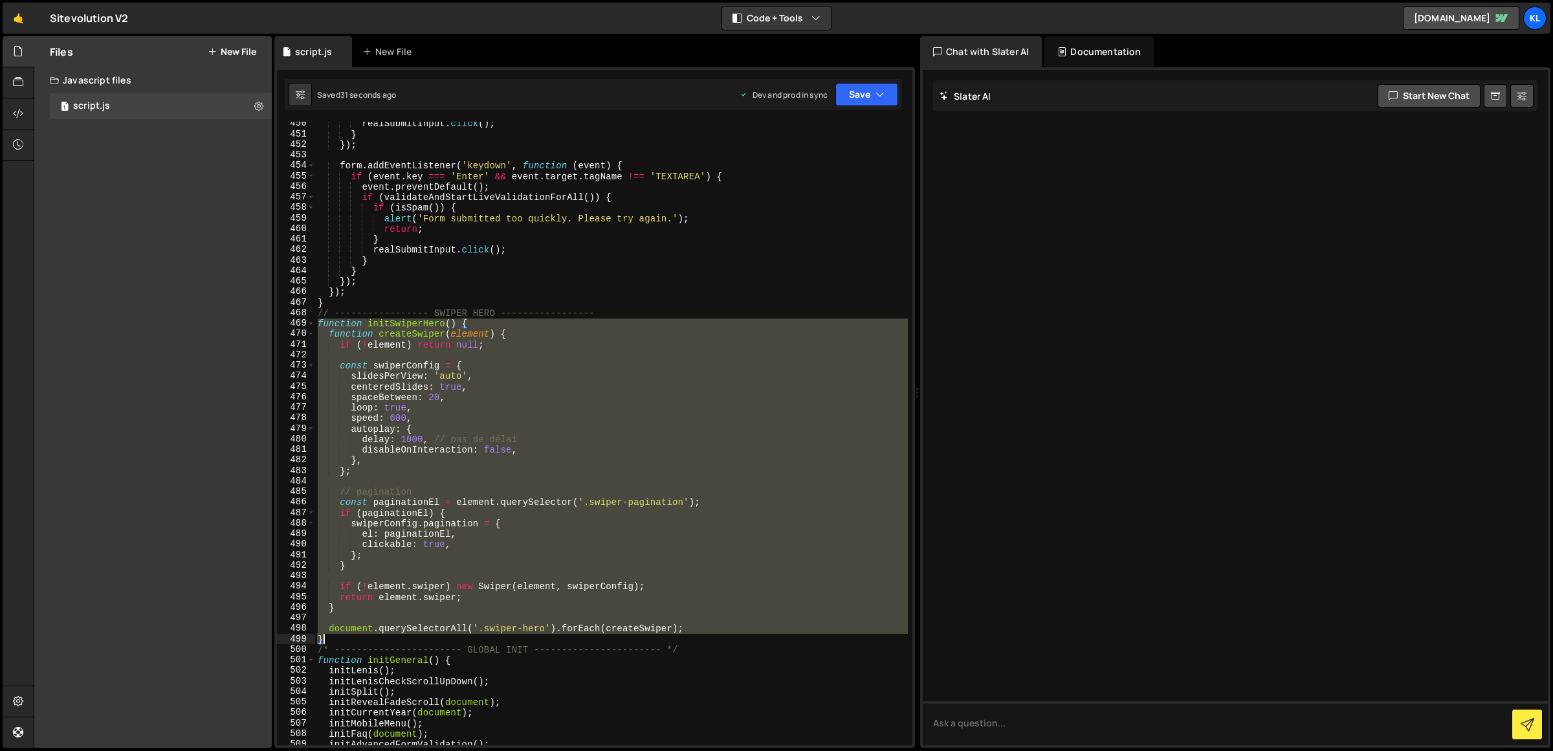
drag, startPoint x: 326, startPoint y: 320, endPoint x: 344, endPoint y: 637, distance: 317.6
click at [344, 637] on div "realSubmitInput . click ( ) ; } }) ; form . addEventListener ( 'keydown' , func…" at bounding box center [611, 440] width 593 height 645
type textarea "document.querySelectorAll('.swiper-hero').forEach(createSwiper); }"
paste textarea
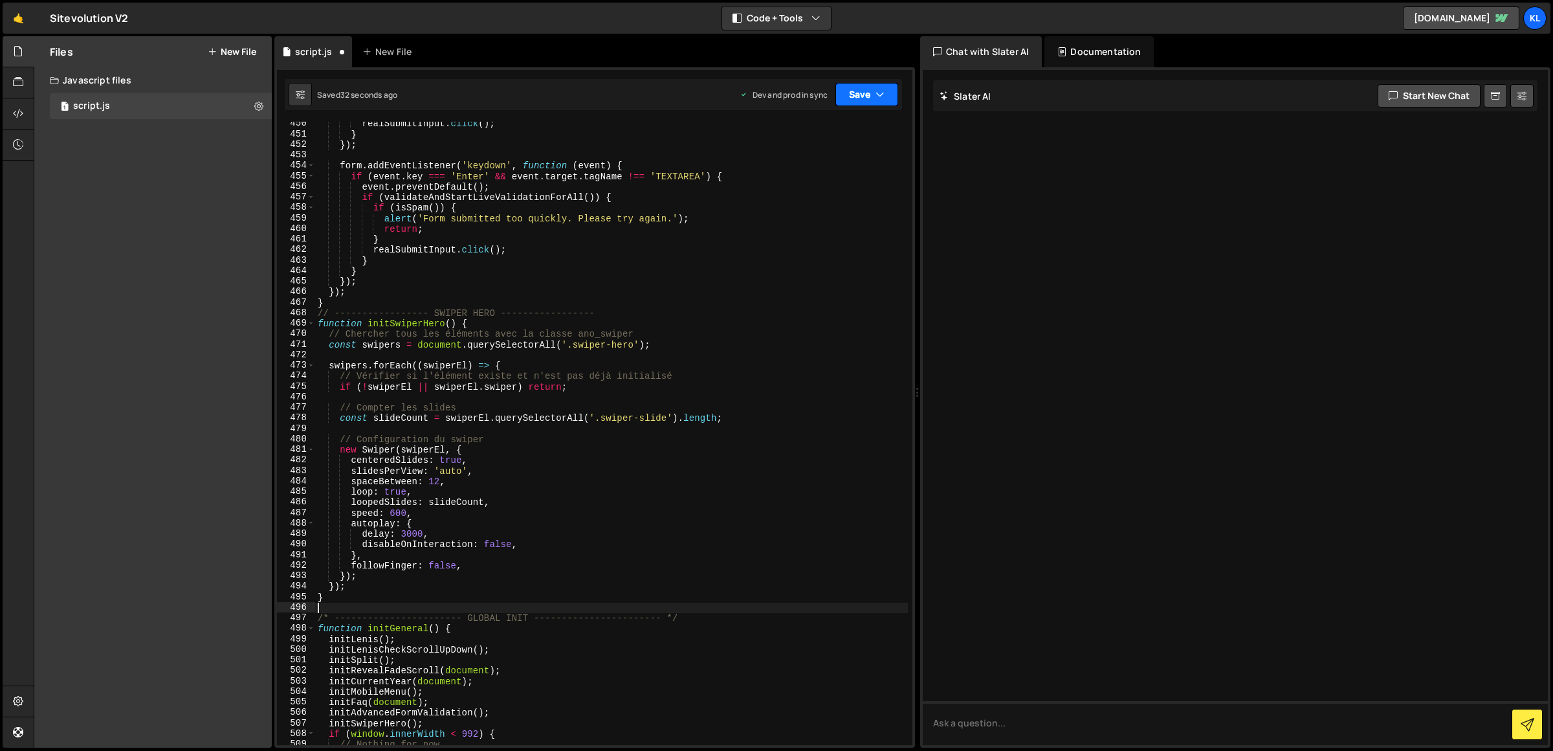
click at [865, 102] on button "Save" at bounding box center [866, 94] width 63 height 23
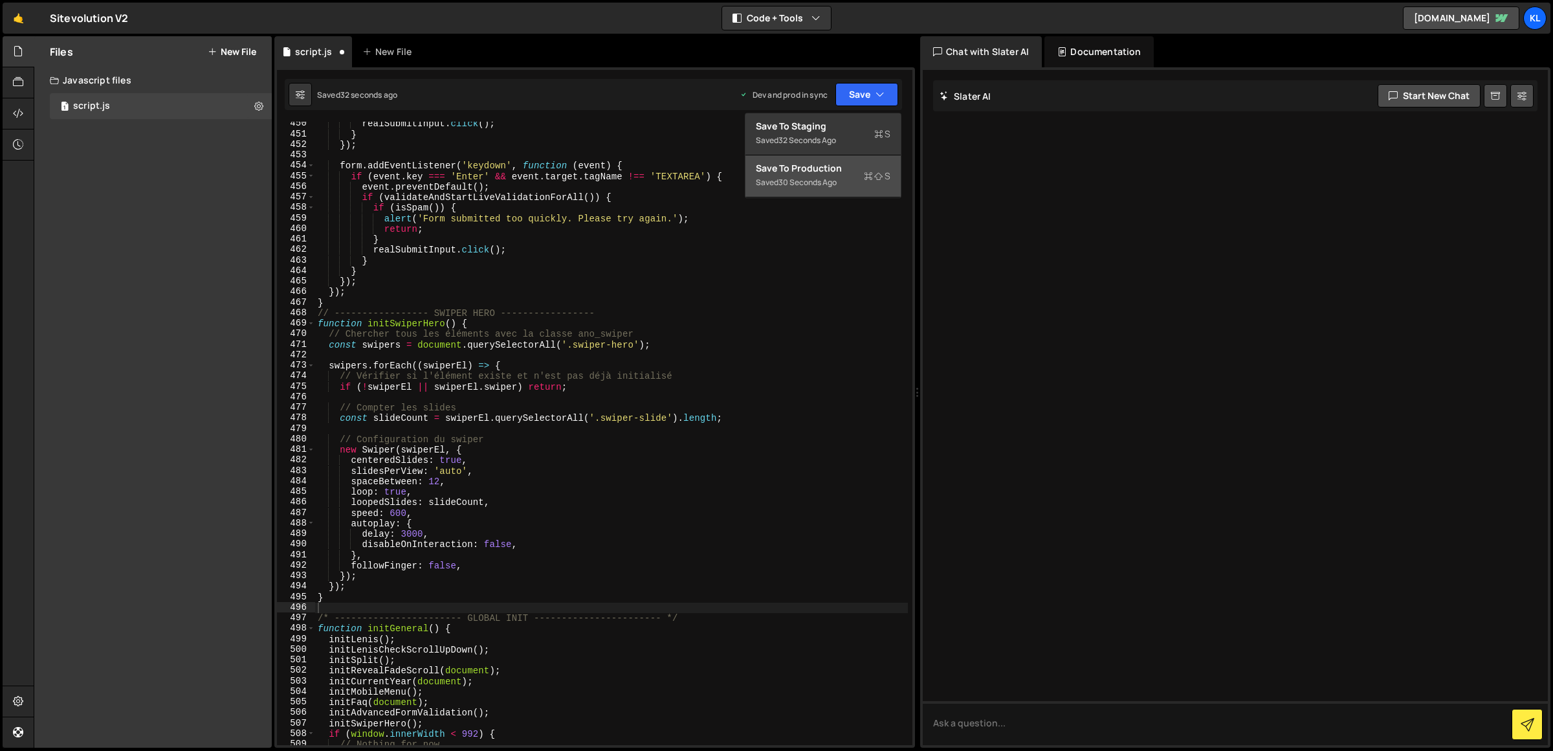
click at [840, 170] on div "Save to Production S" at bounding box center [823, 168] width 135 height 13
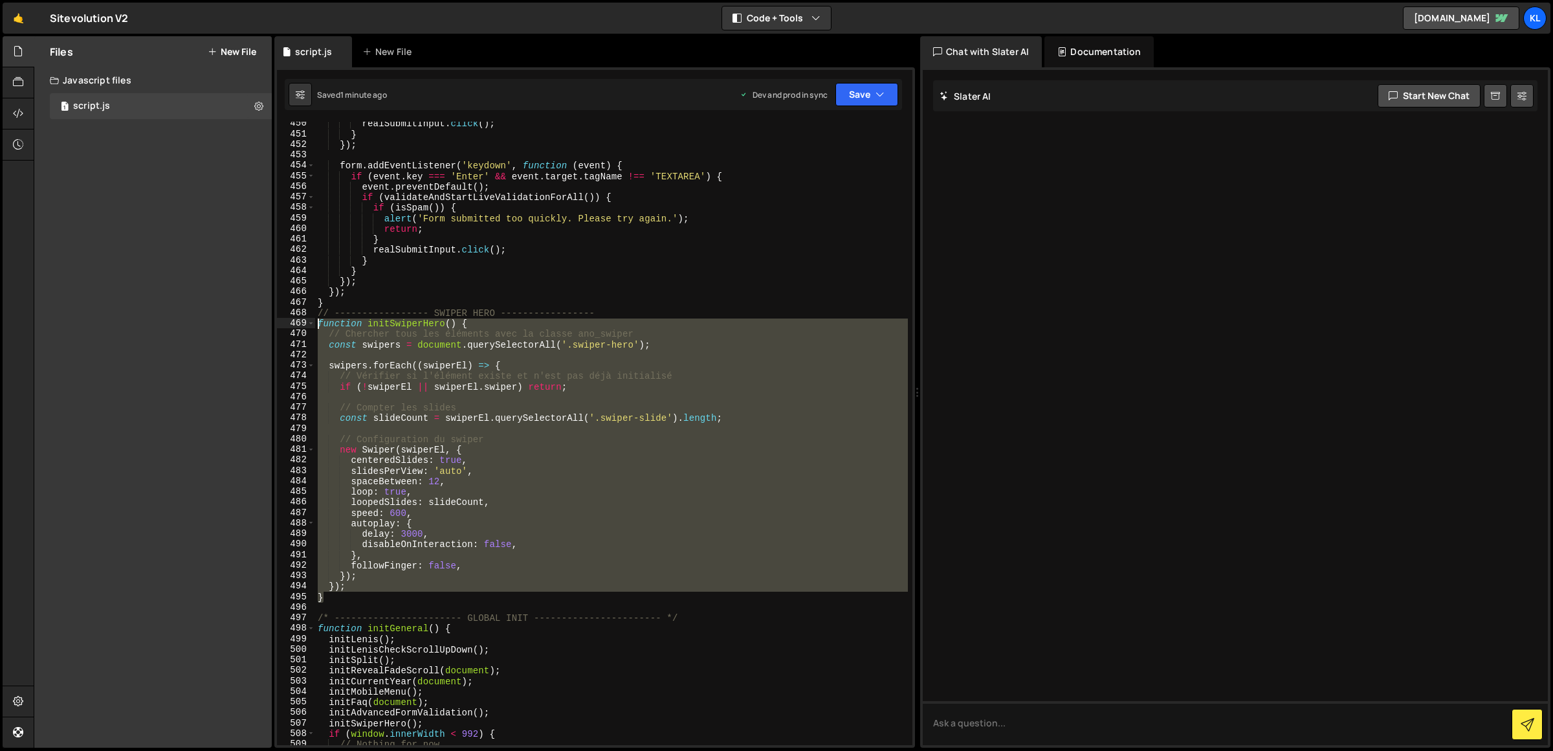
drag, startPoint x: 346, startPoint y: 597, endPoint x: 301, endPoint y: 319, distance: 281.9
click at [301, 319] on div "} 450 451 452 453 454 455 456 457 458 459 460 461 462 463 464 465 466 467 468 4…" at bounding box center [594, 433] width 635 height 623
paste textarea "}"
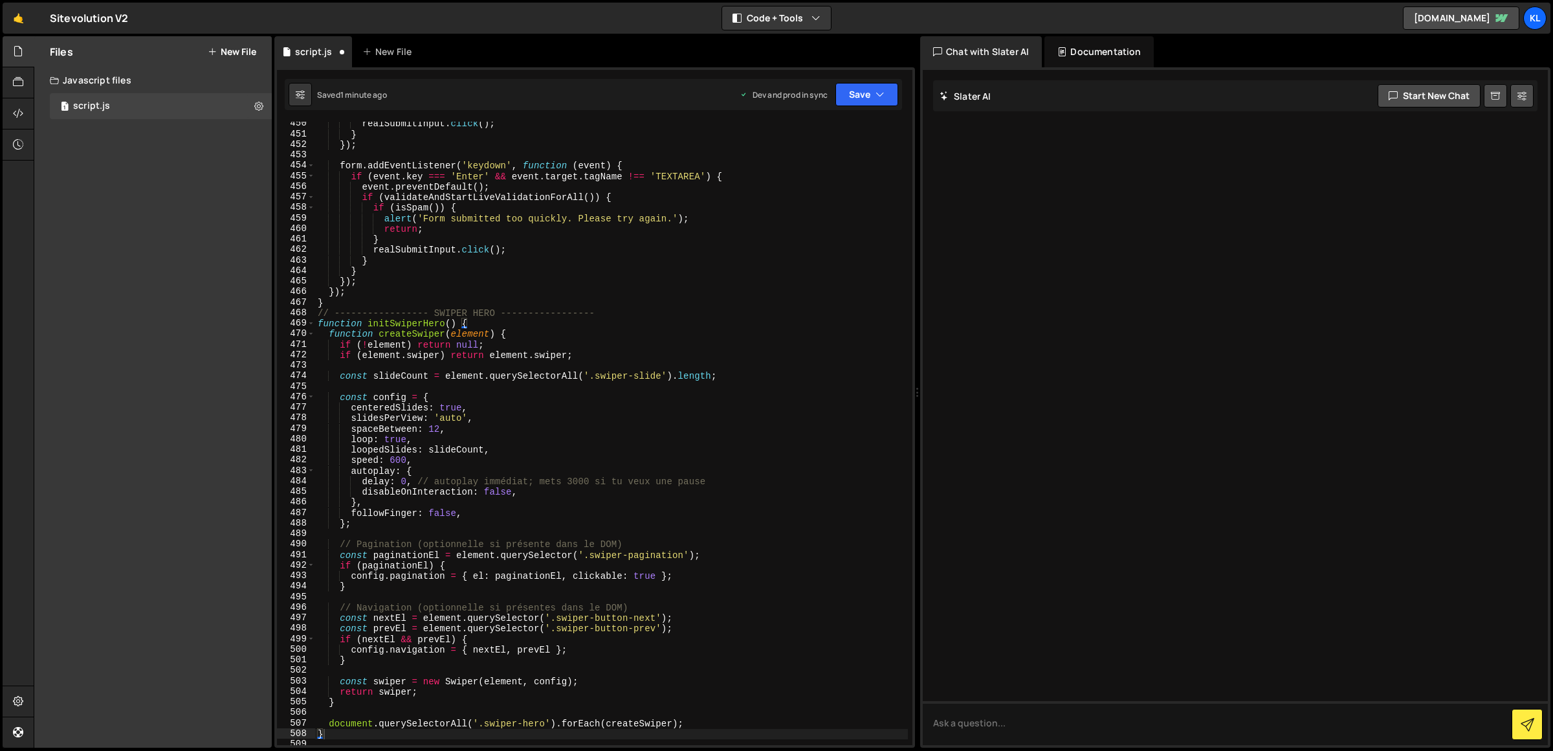
click at [835, 92] on div "Dev and prod in sync Upgrade to Edit Save Save to Staging S Saved 1 minute ago …" at bounding box center [819, 94] width 159 height 23
click at [842, 96] on button "Save" at bounding box center [866, 94] width 63 height 23
click at [837, 165] on div "Save to Production S" at bounding box center [823, 168] width 135 height 13
click at [551, 296] on div "realSubmitInput . click ( ) ; } }) ; form . addEventListener ( 'keydown' , func…" at bounding box center [611, 440] width 593 height 645
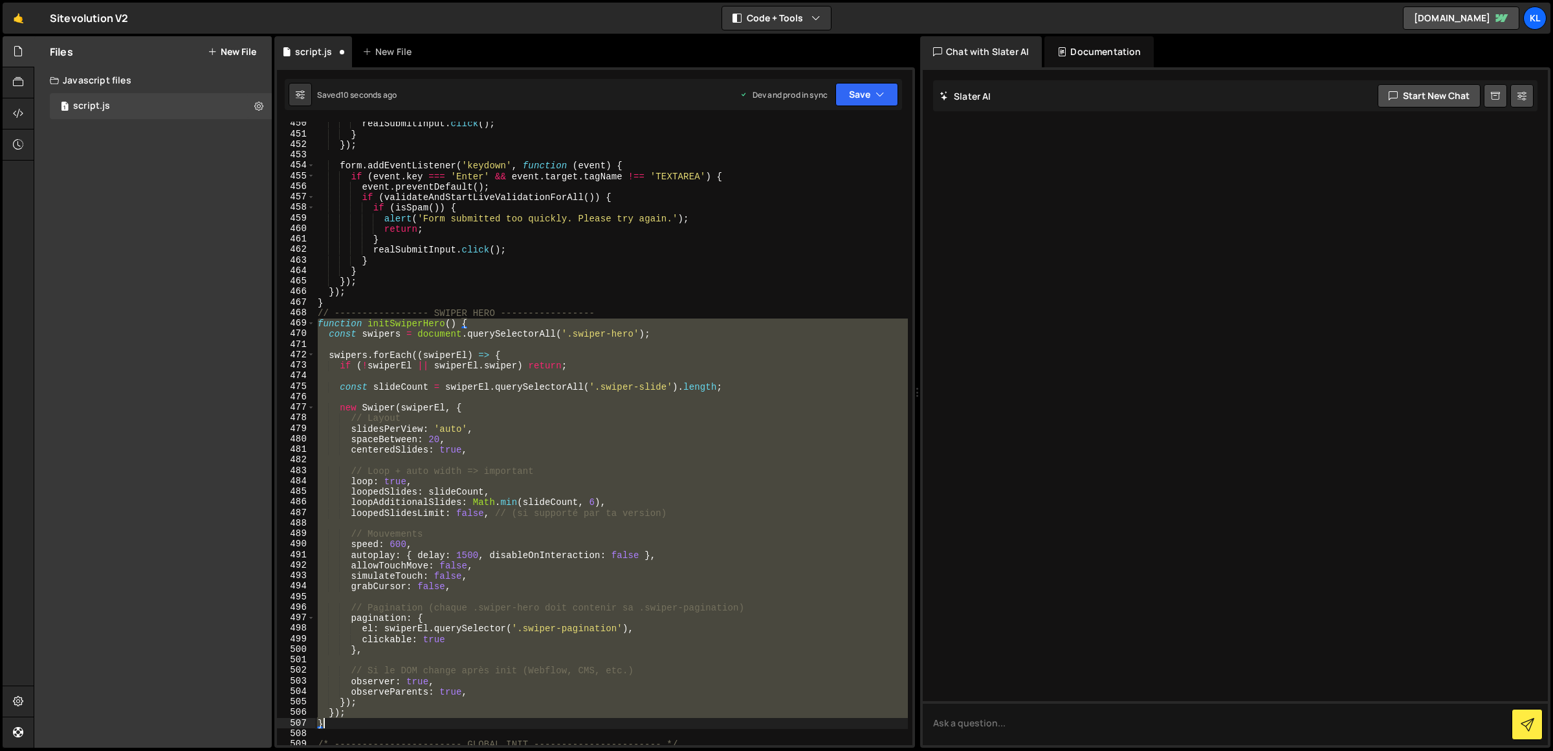
type textarea "}"
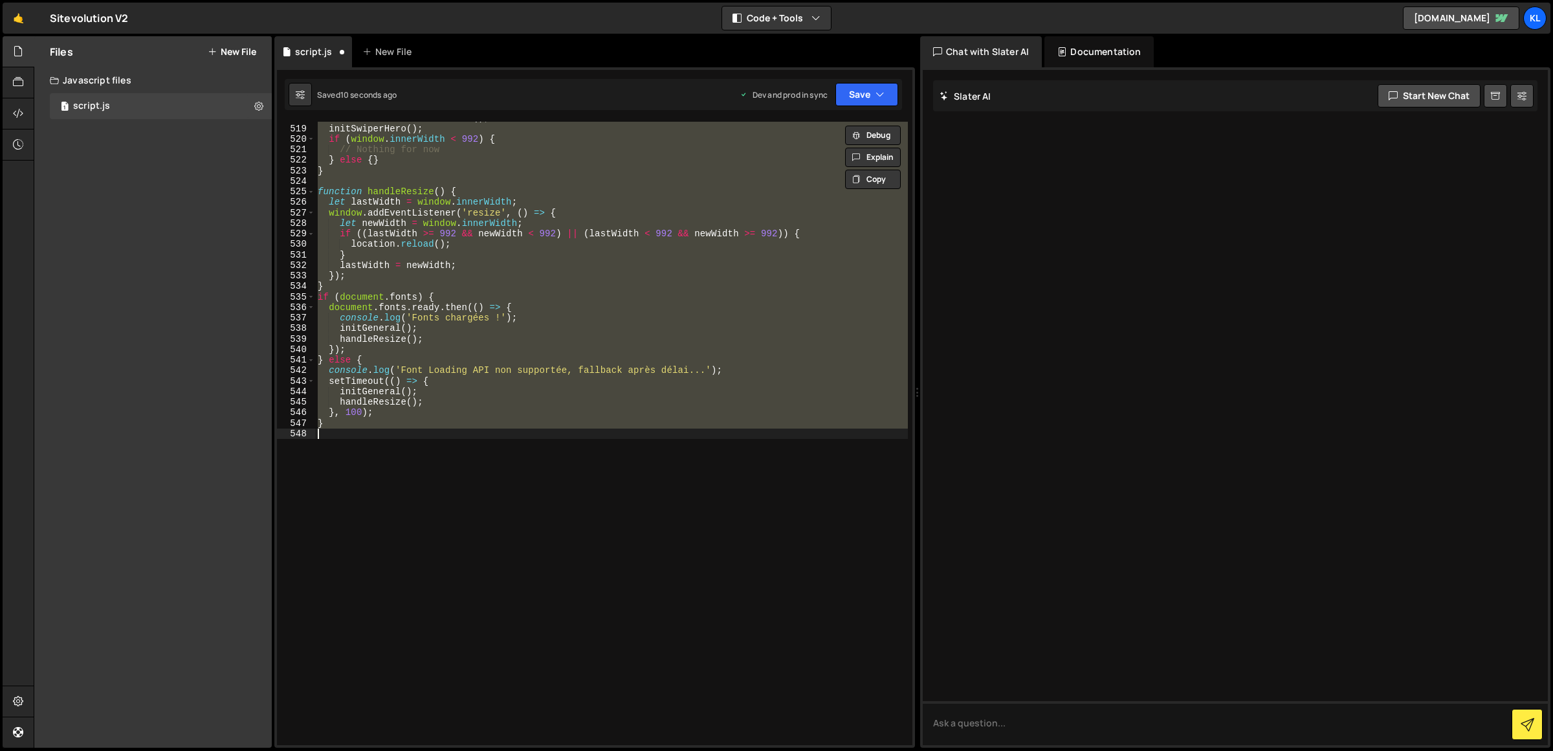
scroll to position [4609, 0]
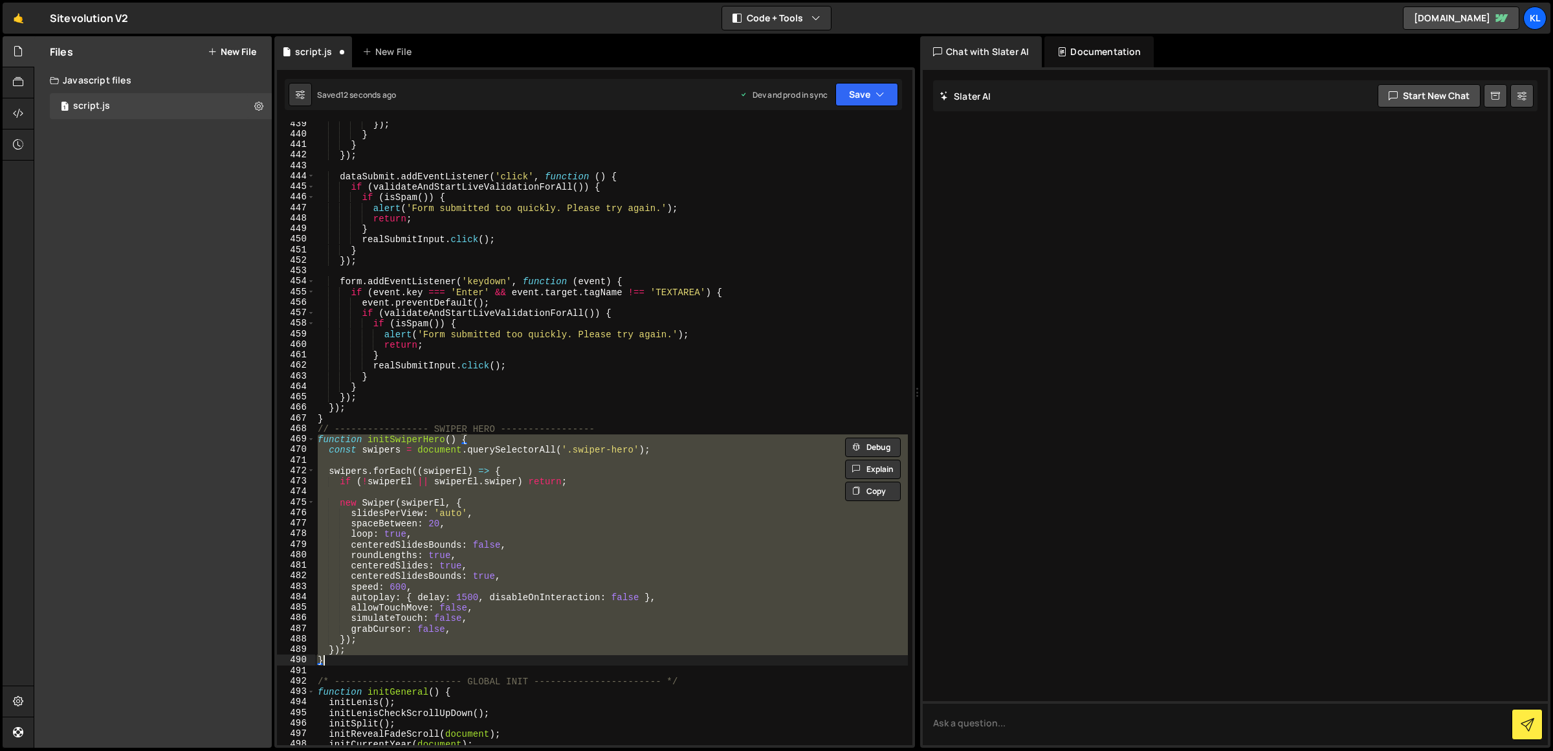
type textarea "}"
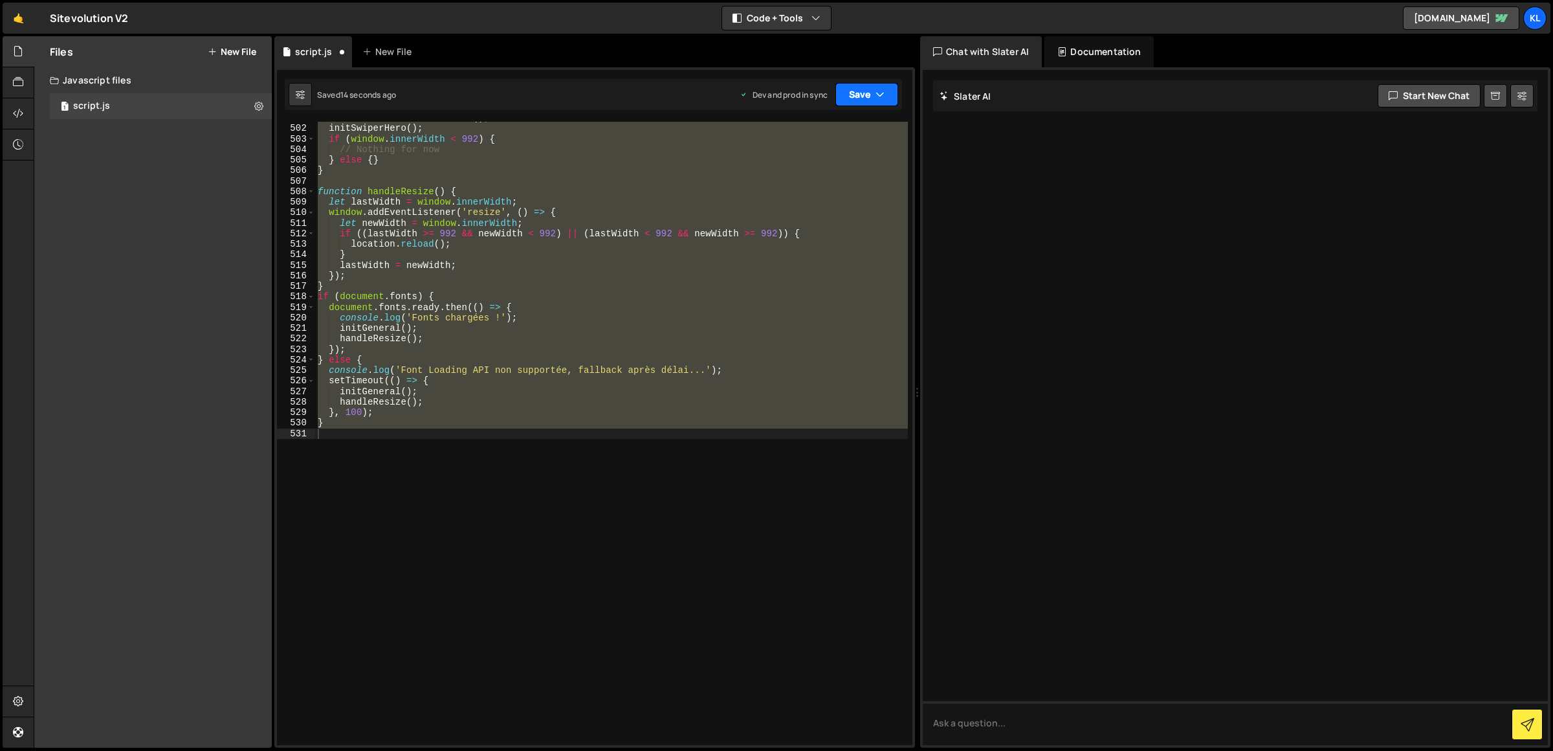
click at [838, 104] on button "Save" at bounding box center [866, 94] width 63 height 23
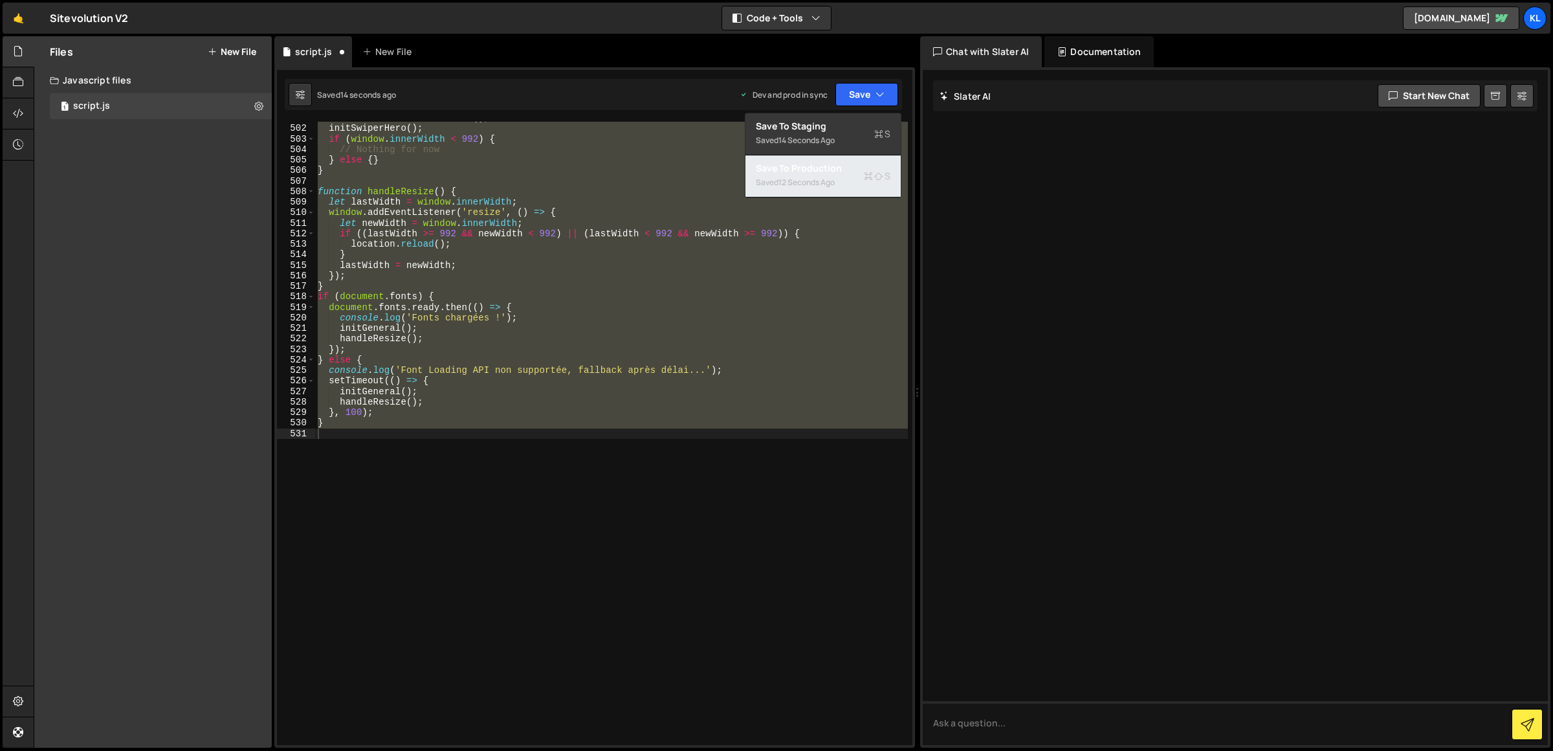
click at [844, 179] on div "Saved 12 seconds ago" at bounding box center [823, 183] width 135 height 16
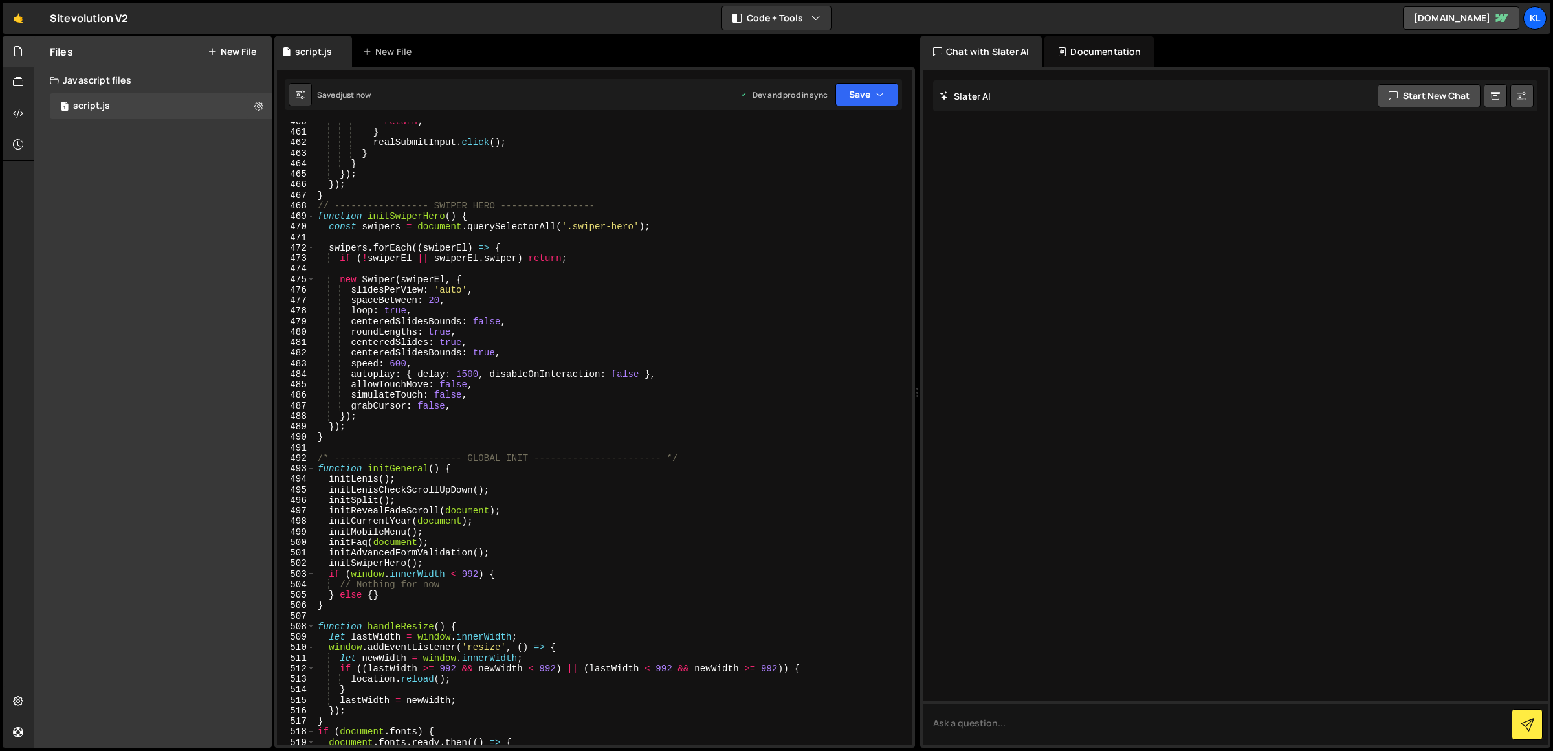
scroll to position [4831, 0]
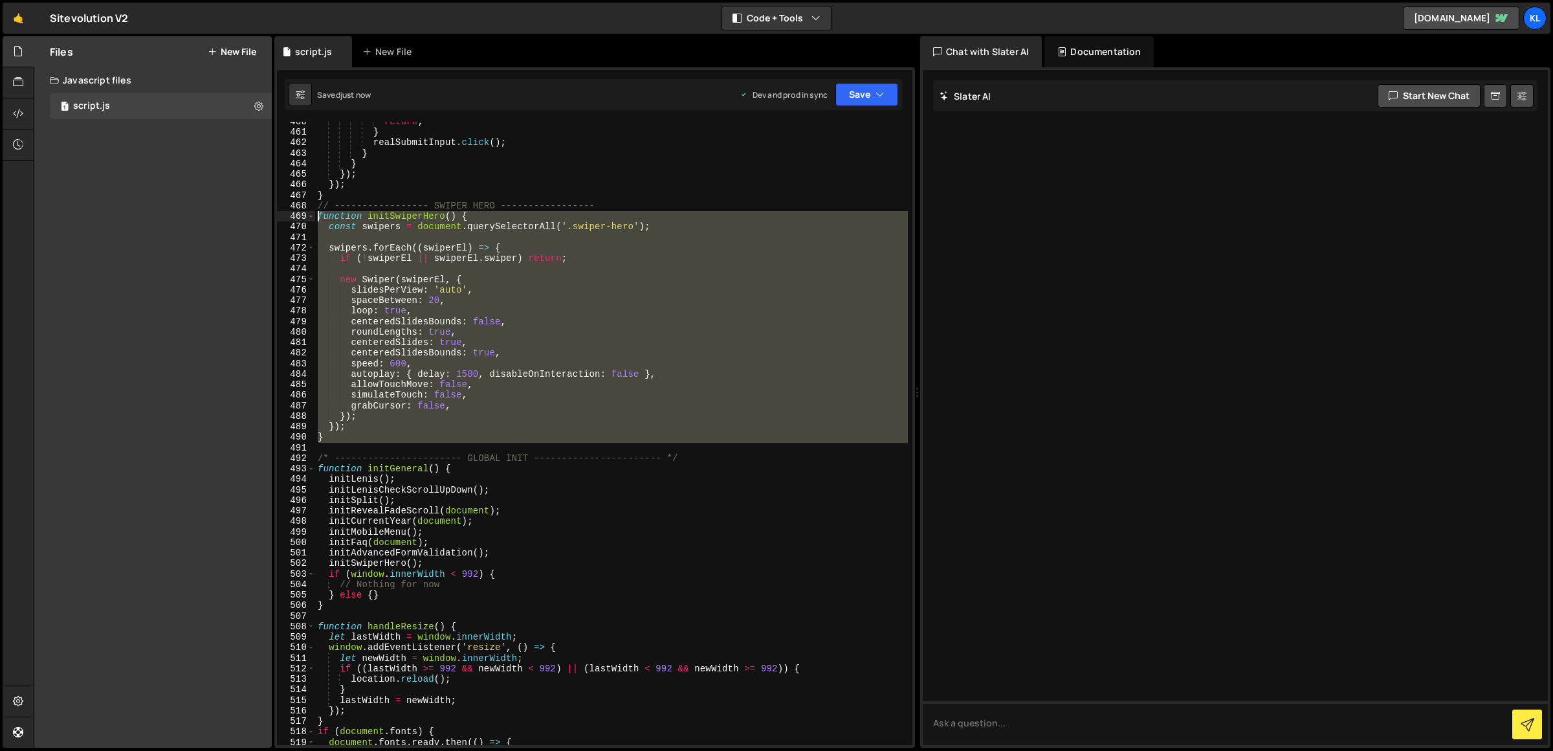
drag, startPoint x: 343, startPoint y: 442, endPoint x: 291, endPoint y: 218, distance: 229.8
click at [291, 218] on div "460 461 462 463 464 465 466 467 468 469 470 471 472 473 474 475 476 477 478 479…" at bounding box center [594, 433] width 635 height 623
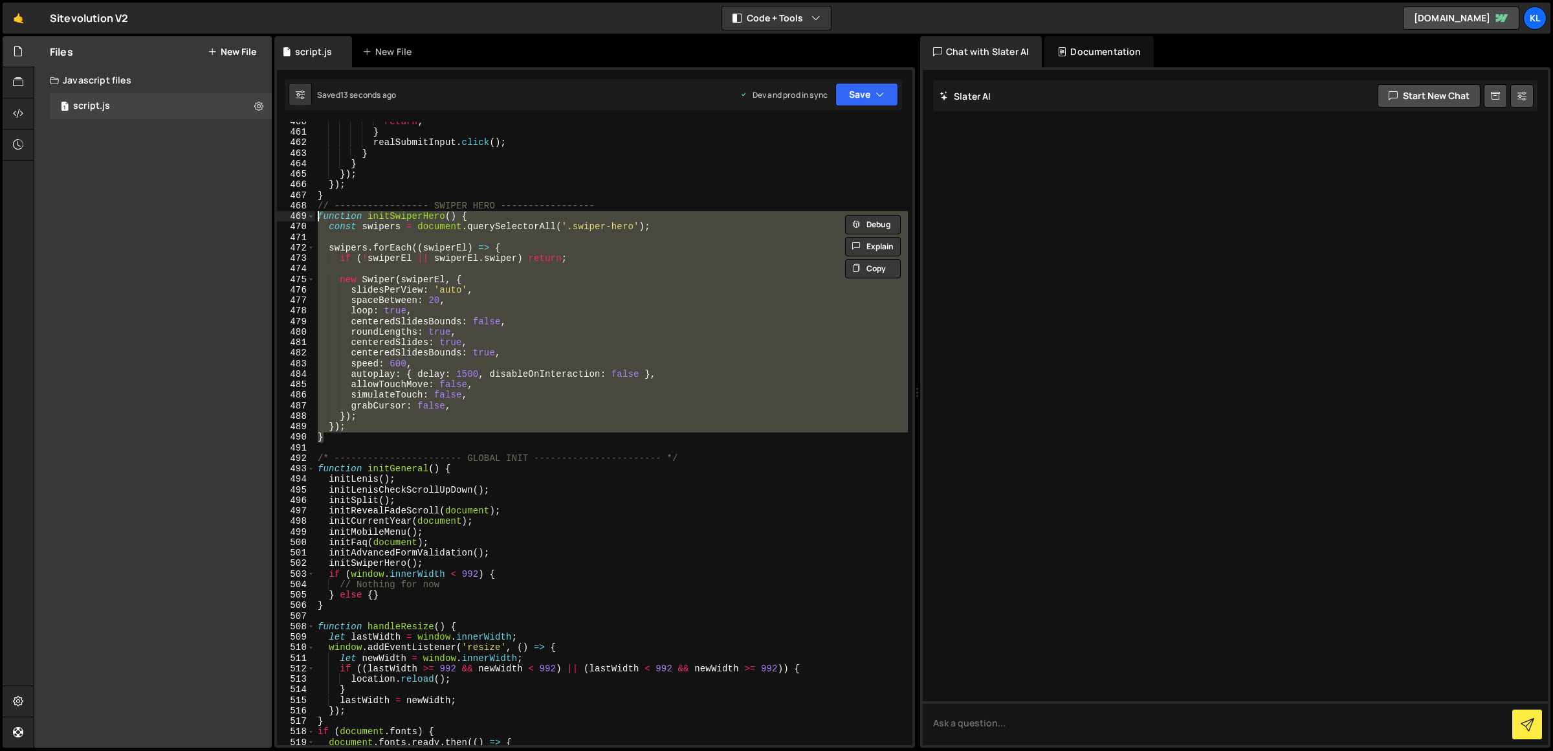
drag, startPoint x: 357, startPoint y: 438, endPoint x: 306, endPoint y: 217, distance: 227.1
click at [306, 217] on div "} 460 461 462 463 464 465 466 467 468 469 470 471 472 473 474 475 476 477 478 4…" at bounding box center [594, 433] width 635 height 623
type textarea "function initSwiperHero() { const swipers = document.querySelectorAll('.swiper-…"
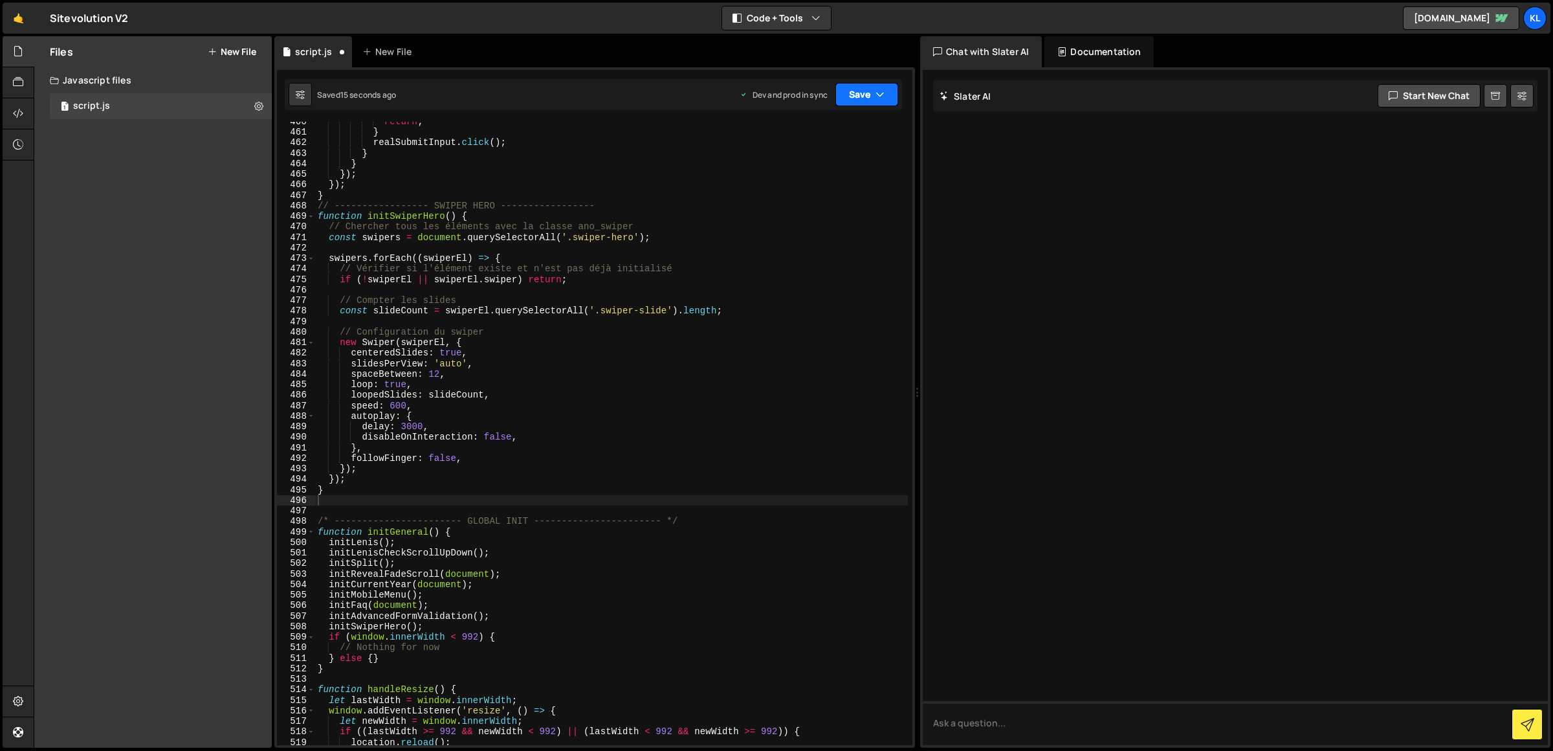
click at [861, 86] on button "Save" at bounding box center [866, 94] width 63 height 23
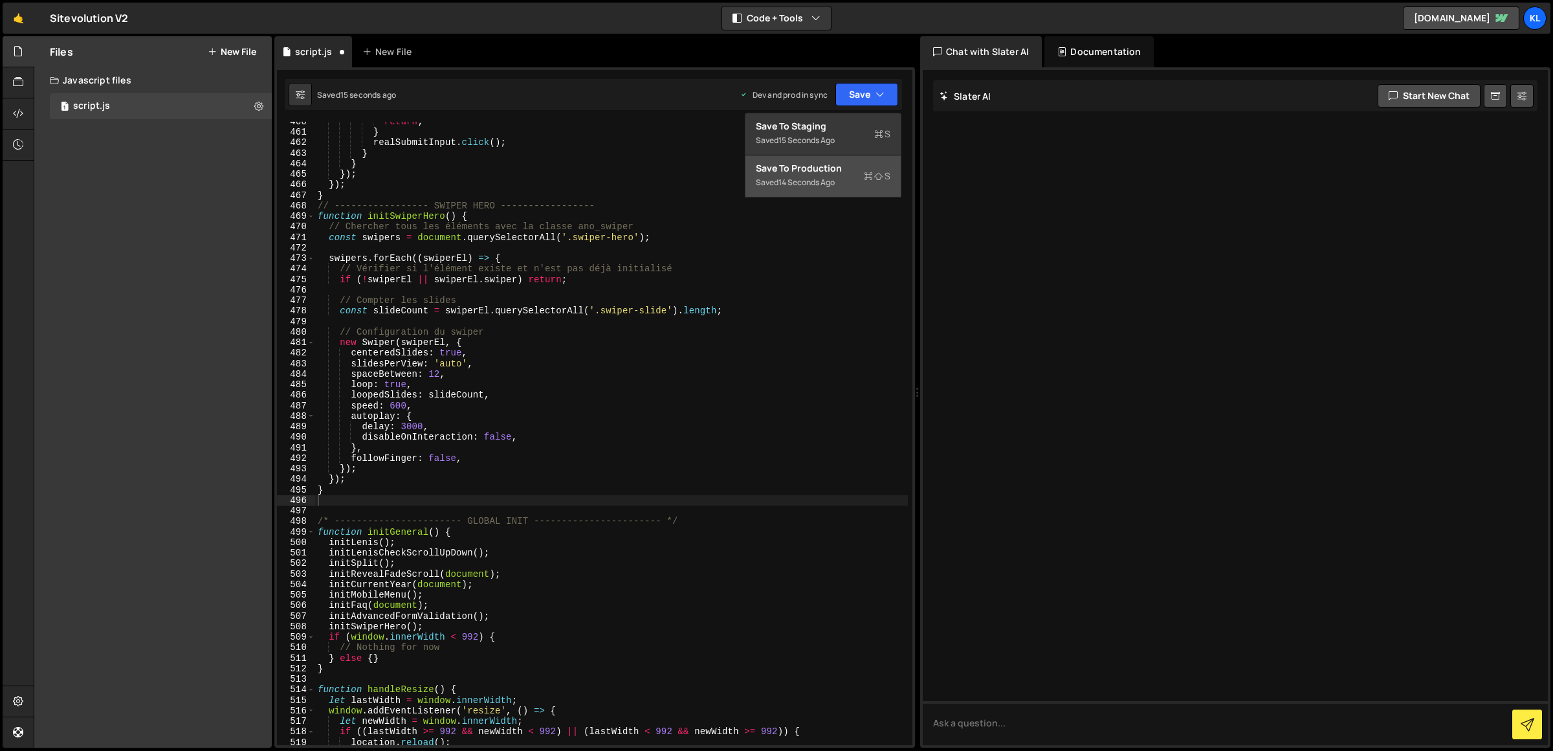
click at [835, 184] on div "14 seconds ago" at bounding box center [806, 182] width 56 height 11
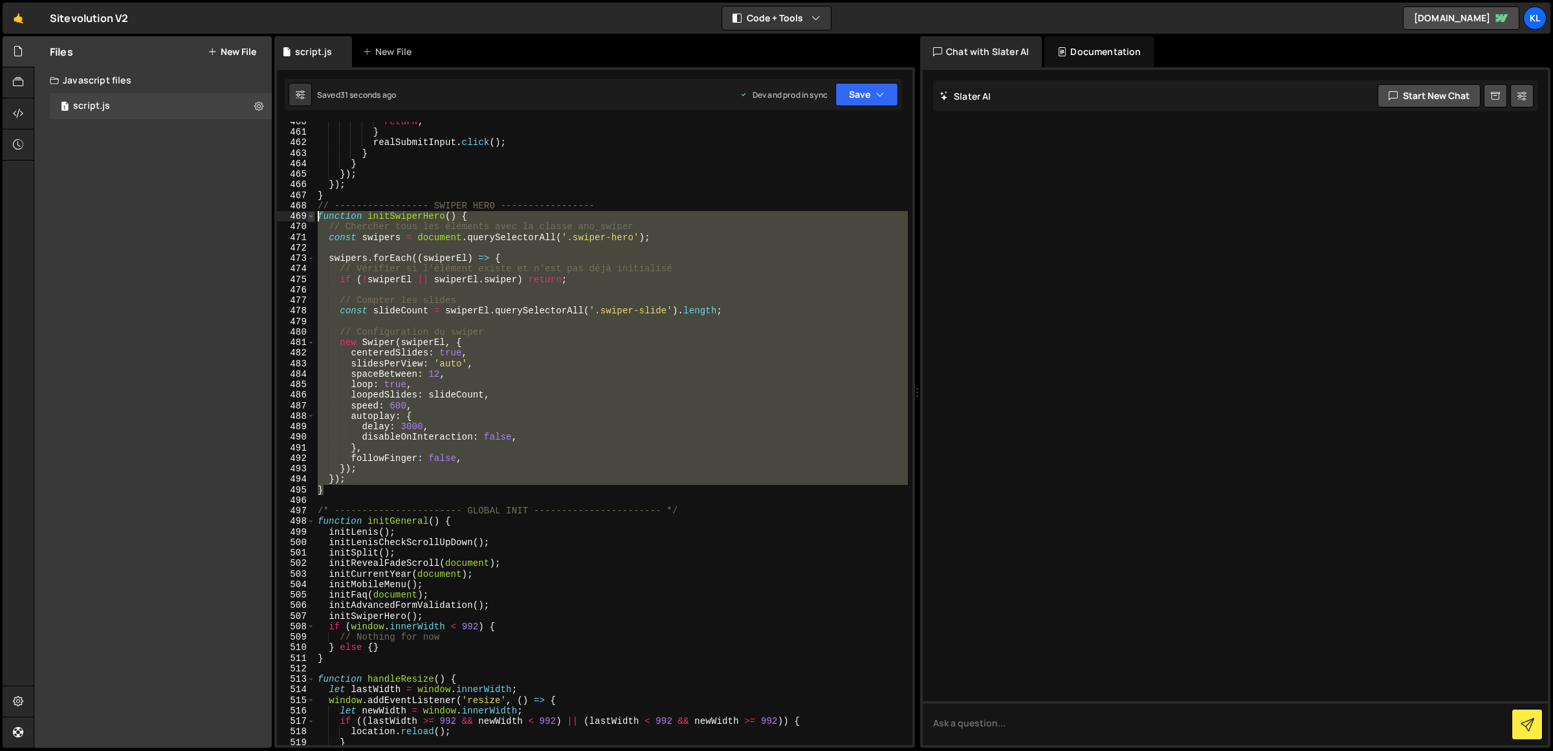
drag, startPoint x: 333, startPoint y: 488, endPoint x: 311, endPoint y: 214, distance: 275.3
click at [311, 214] on div "} 460 461 462 463 464 465 466 467 468 469 470 471 472 473 474 475 476 477 478 4…" at bounding box center [594, 433] width 635 height 623
paste textarea "}"
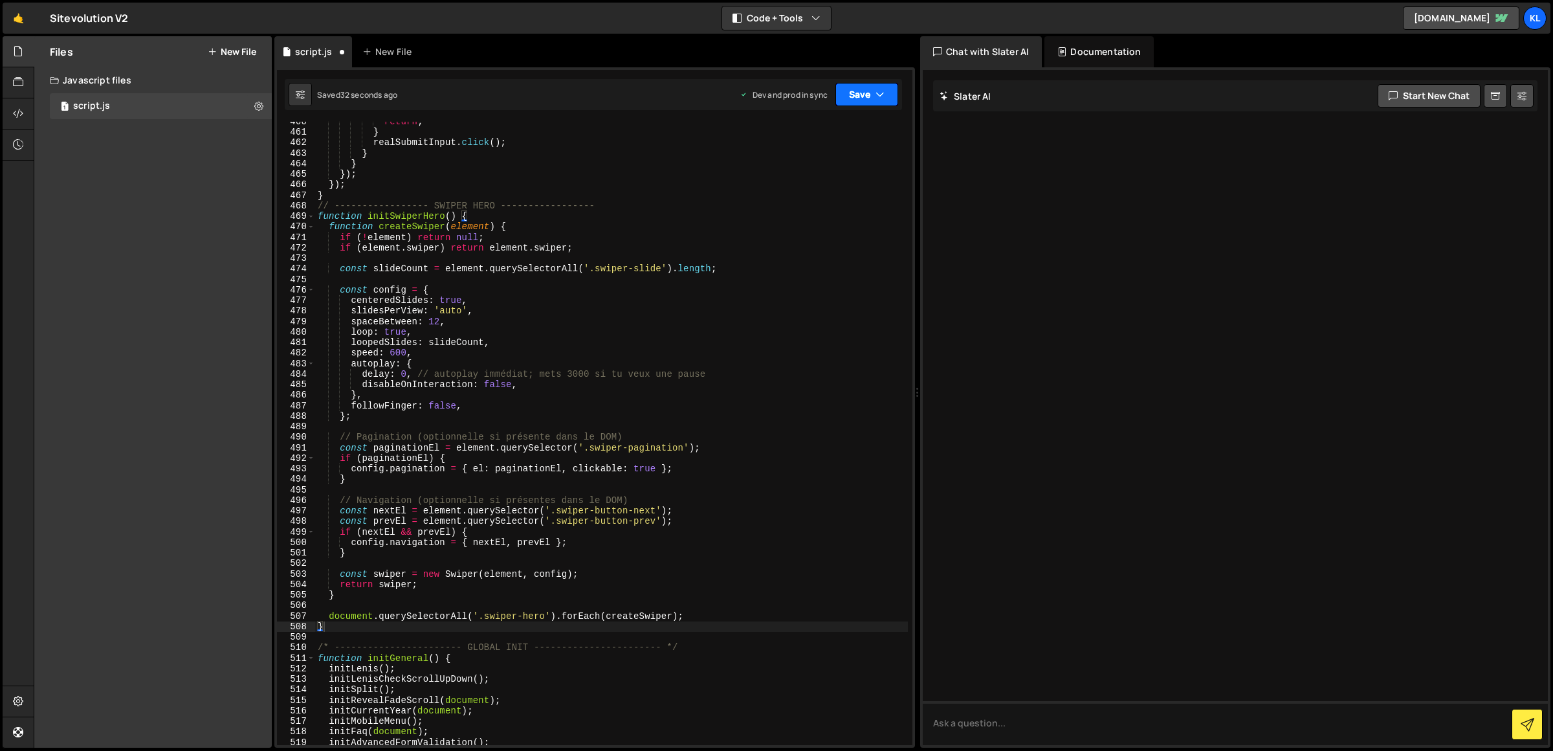
click at [865, 100] on button "Save" at bounding box center [866, 94] width 63 height 23
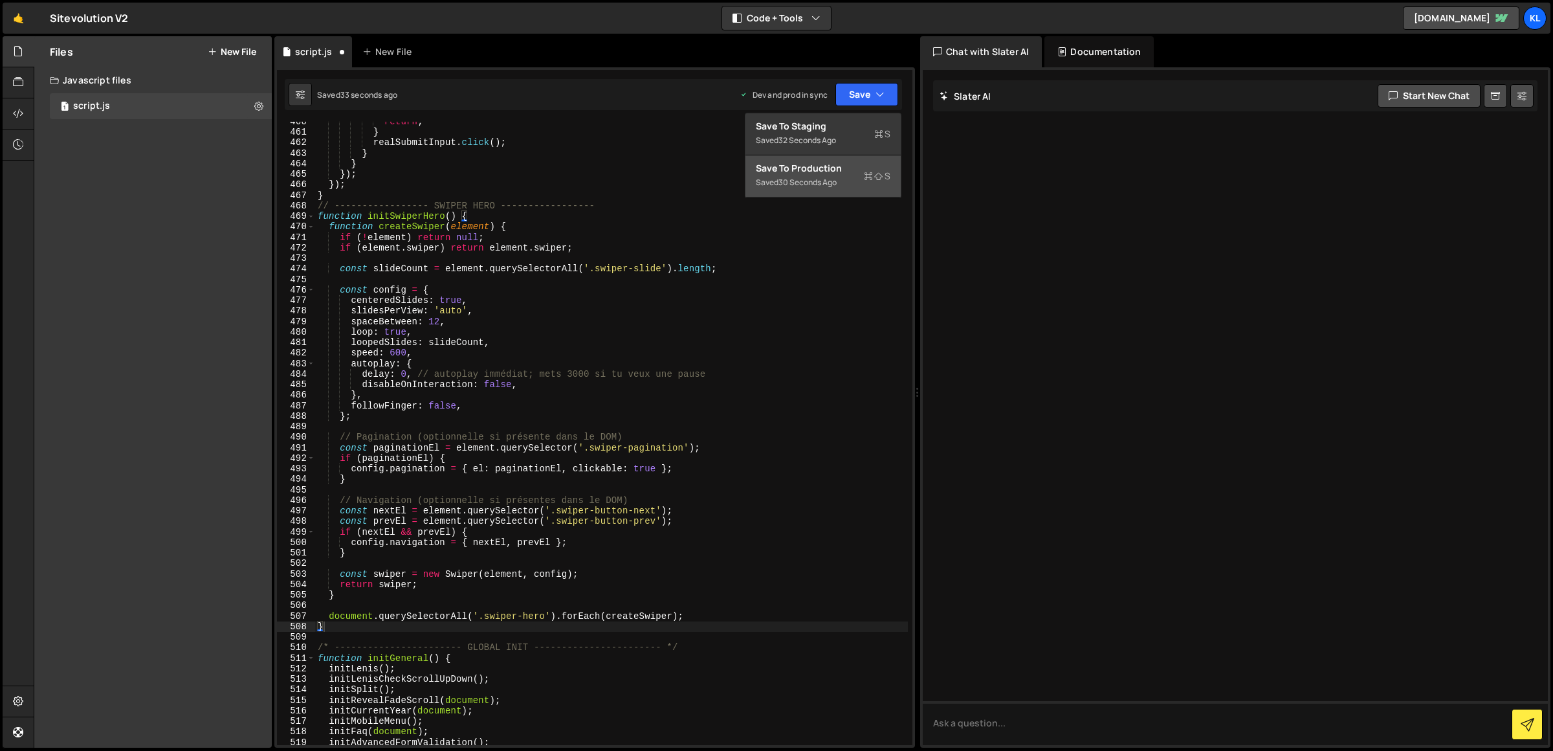
click at [845, 181] on div "Saved 30 seconds ago" at bounding box center [823, 183] width 135 height 16
click at [562, 364] on div "return ; } realSubmitInput . click ( ) ; } } }) ; }) ; } // ----------------- S…" at bounding box center [611, 438] width 593 height 645
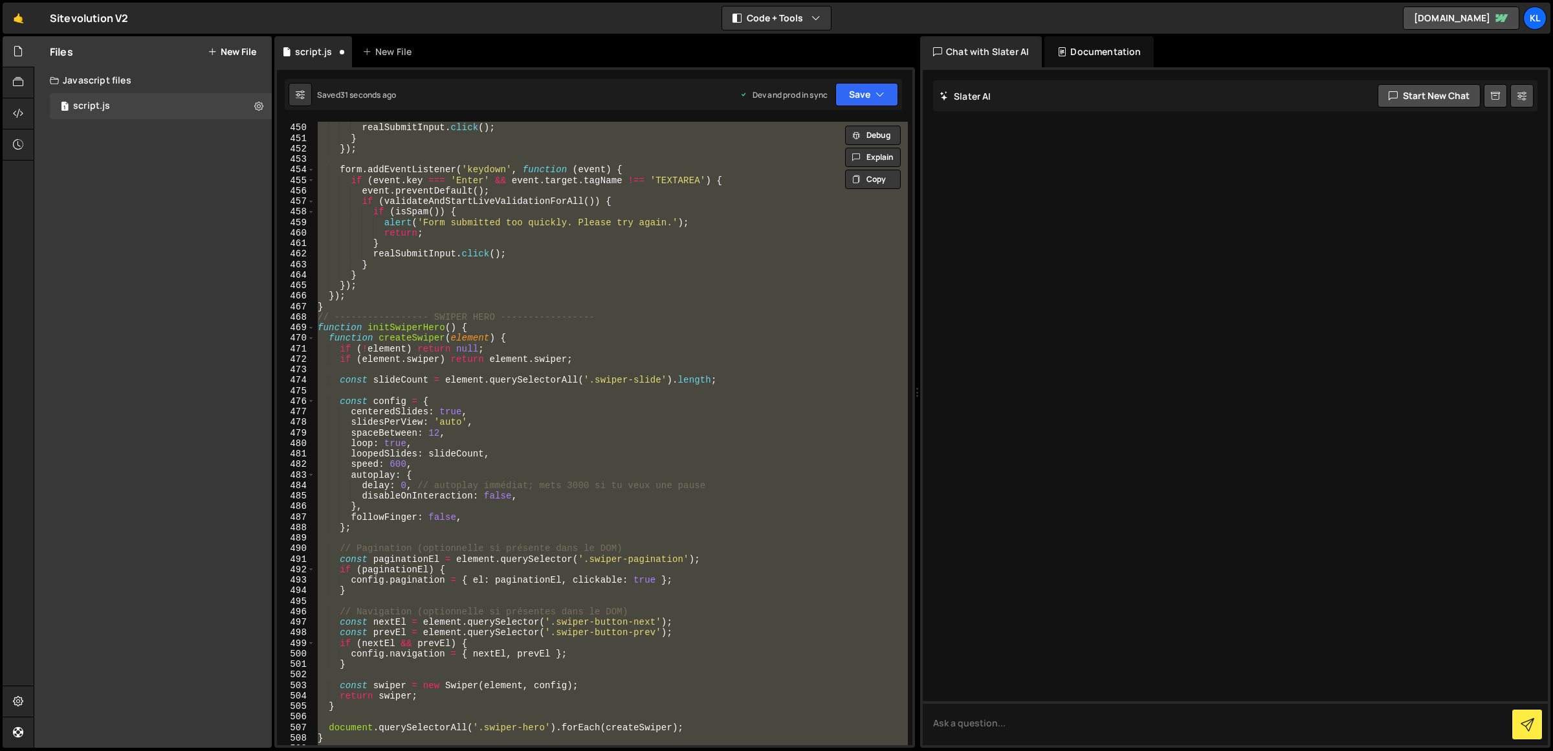
scroll to position [4913, 0]
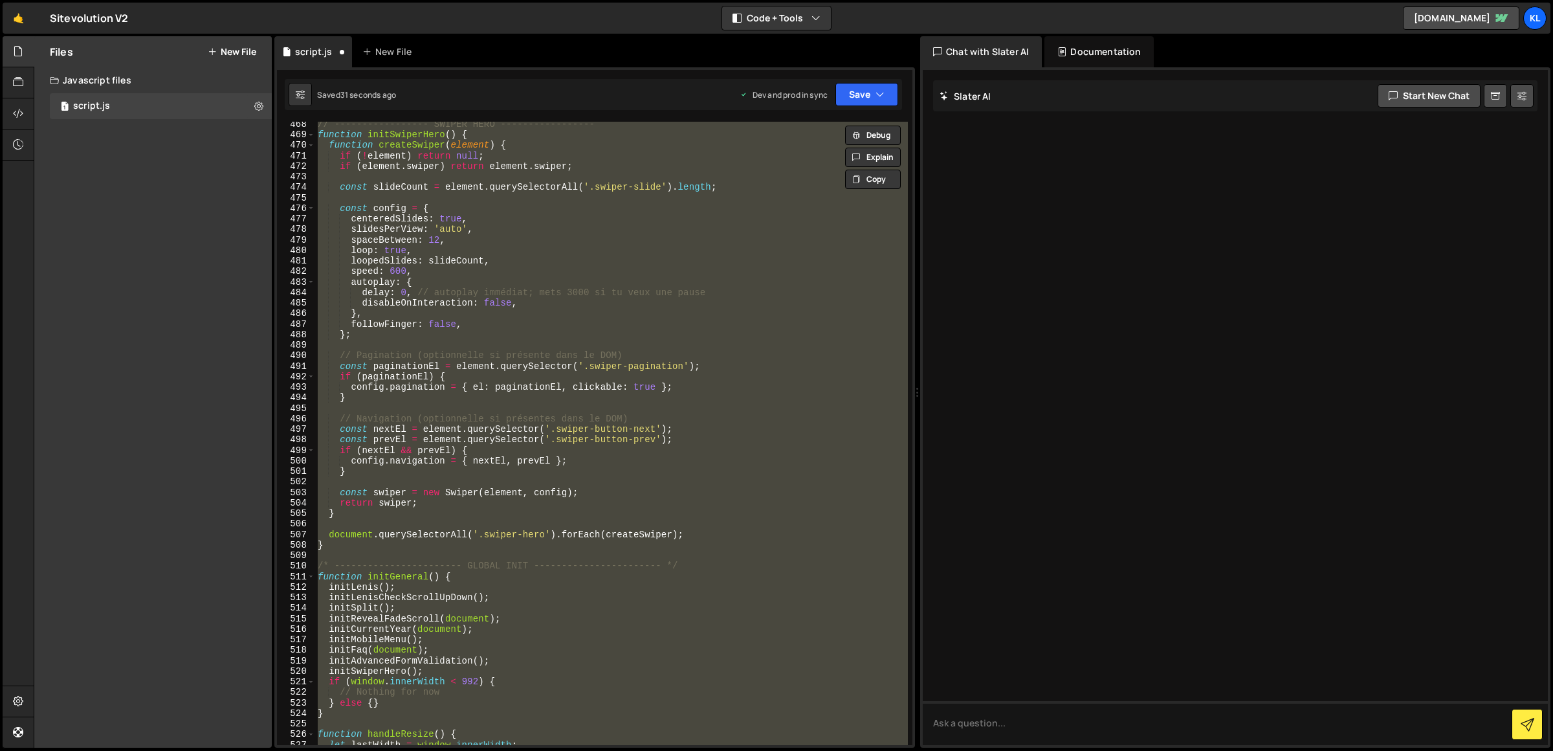
click at [377, 420] on div "// ----------------- SWIPER HERO ----------------- function initSwiperHero ( ) …" at bounding box center [611, 433] width 593 height 623
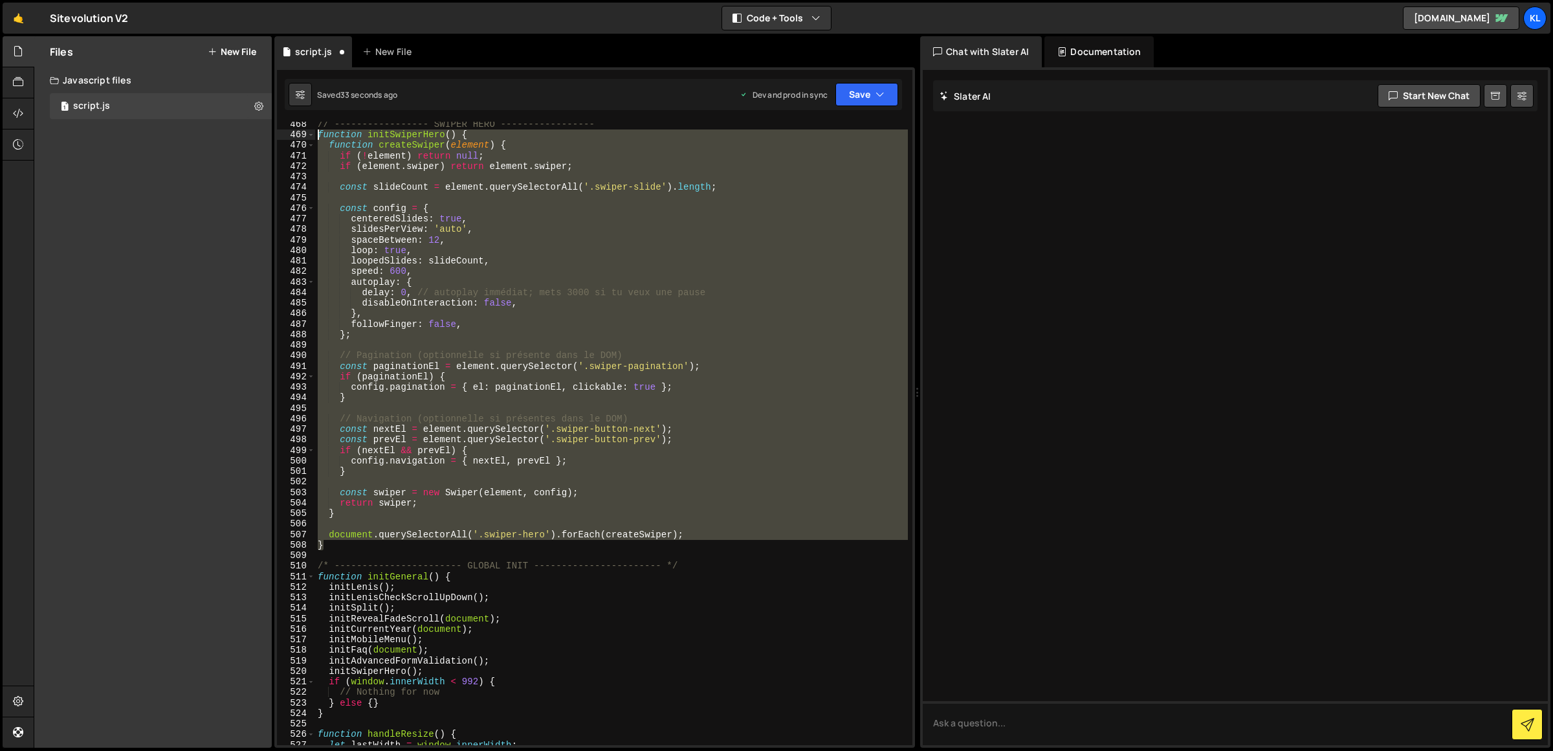
drag, startPoint x: 327, startPoint y: 547, endPoint x: 316, endPoint y: 138, distance: 409.8
click at [316, 138] on div "// ----------------- SWIPER HERO ----------------- function initSwiperHero ( ) …" at bounding box center [611, 441] width 593 height 645
paste textarea "}"
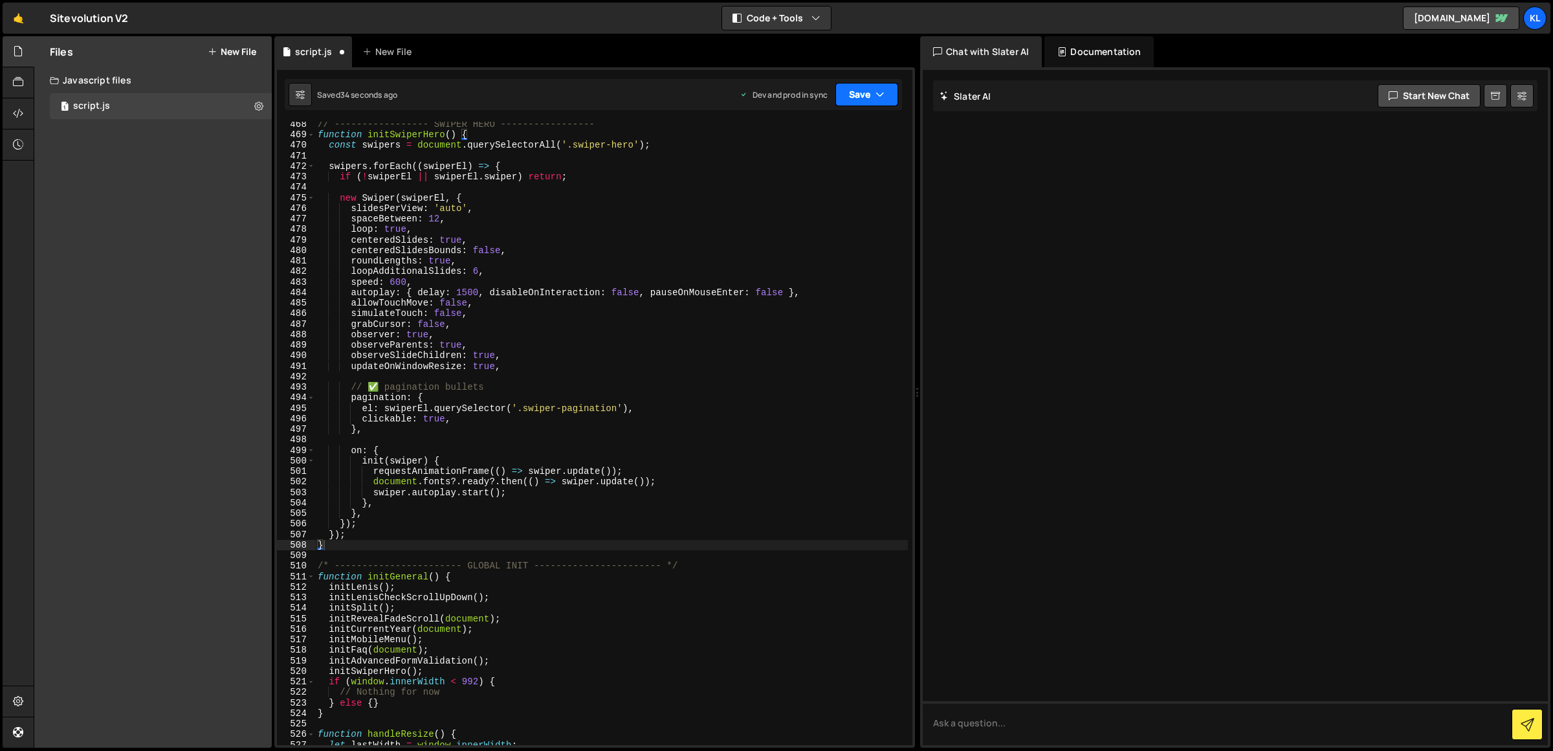
click at [888, 89] on button "Save" at bounding box center [866, 94] width 63 height 23
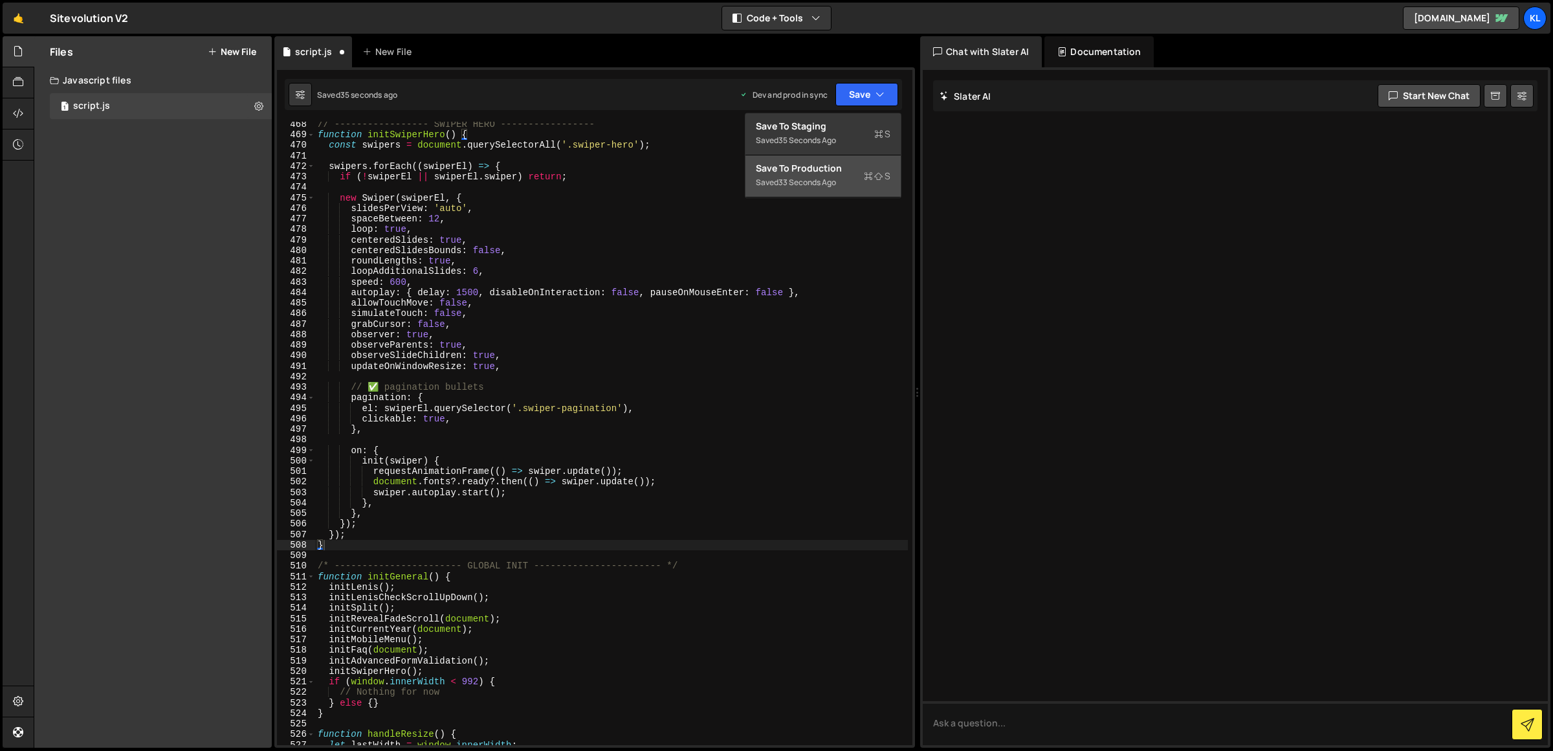
click at [845, 162] on div "Save to Production S" at bounding box center [823, 168] width 135 height 13
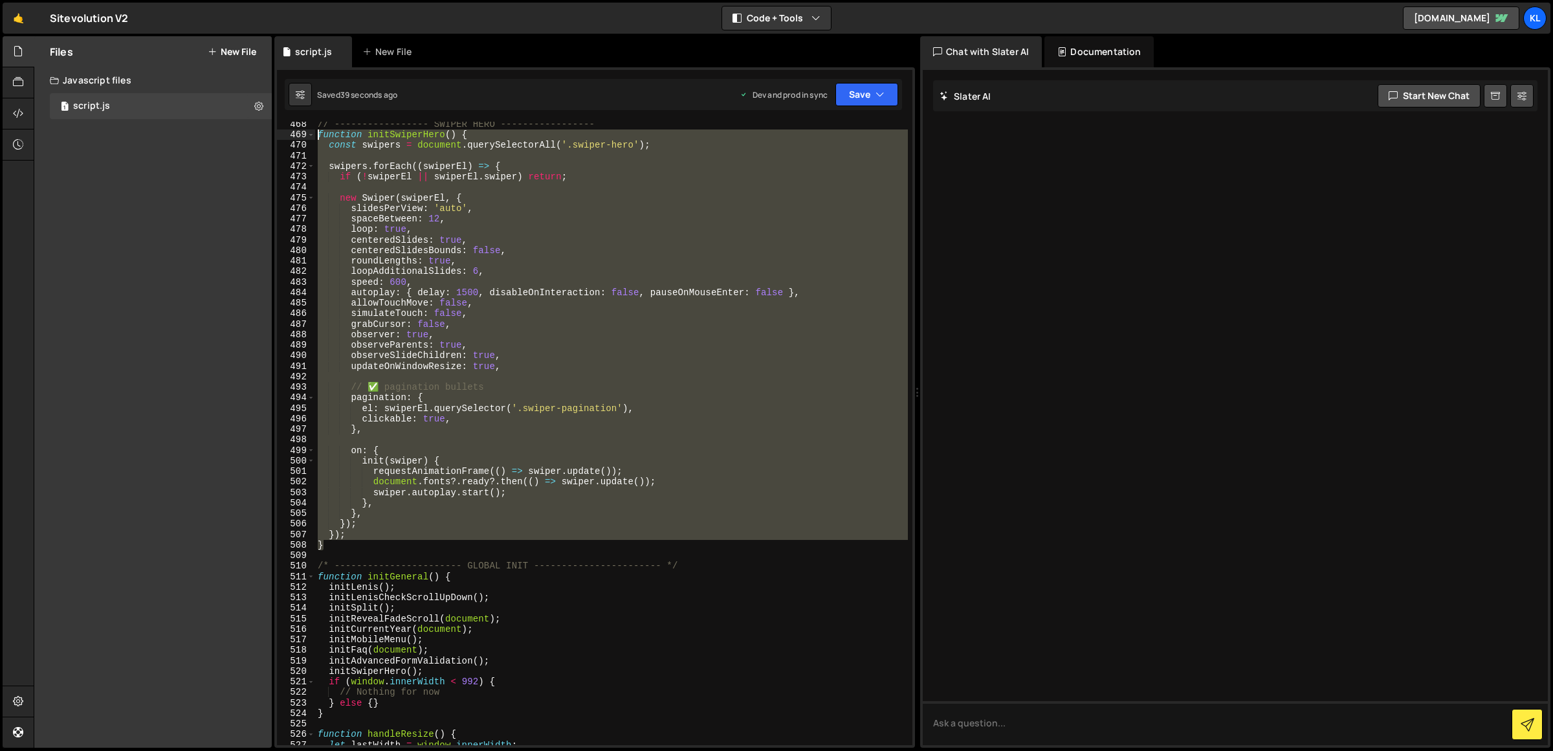
drag, startPoint x: 338, startPoint y: 541, endPoint x: 317, endPoint y: 132, distance: 409.5
click at [317, 132] on div "// ----------------- SWIPER HERO ----------------- function initSwiperHero ( ) …" at bounding box center [611, 441] width 593 height 645
paste textarea "}"
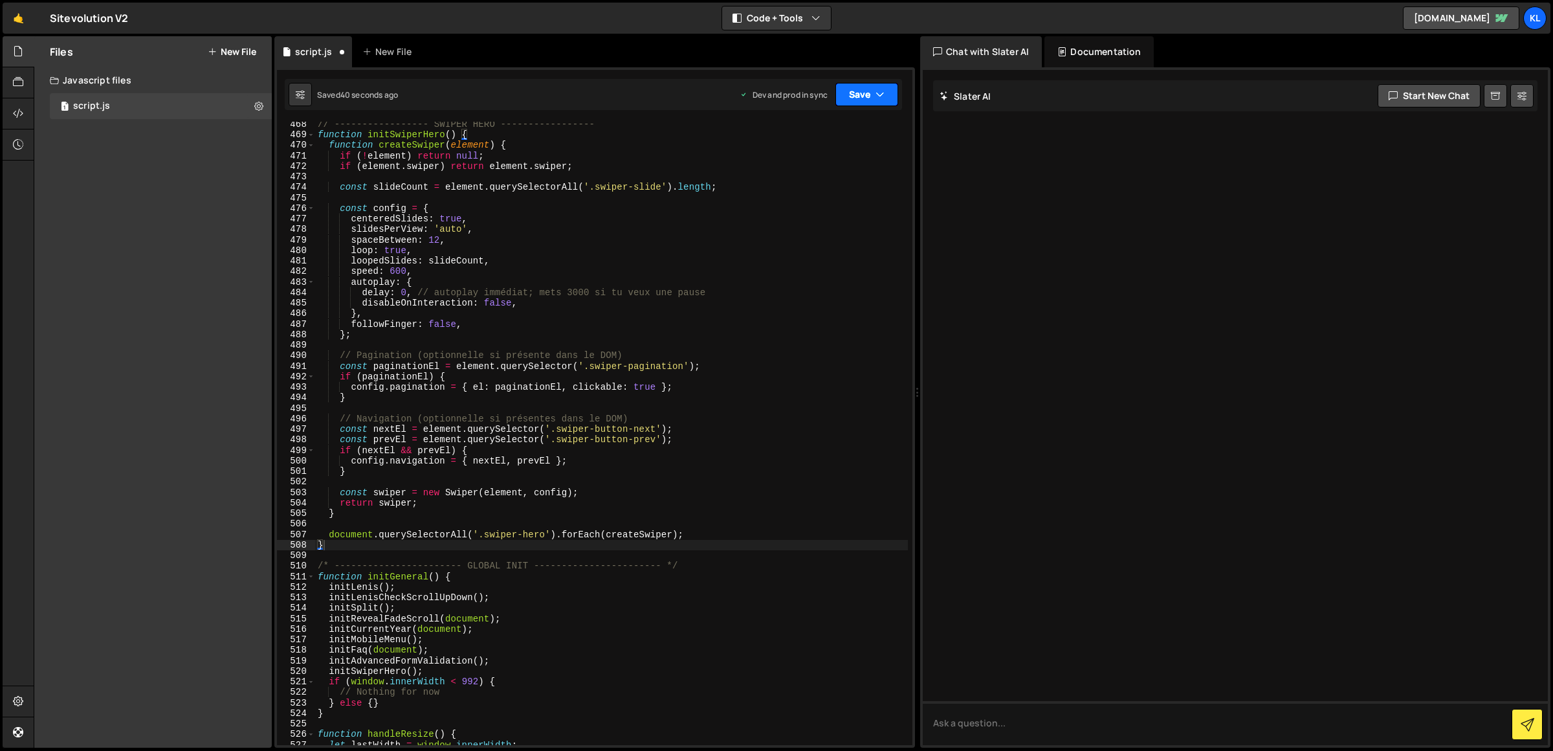
click at [857, 98] on button "Save" at bounding box center [866, 94] width 63 height 23
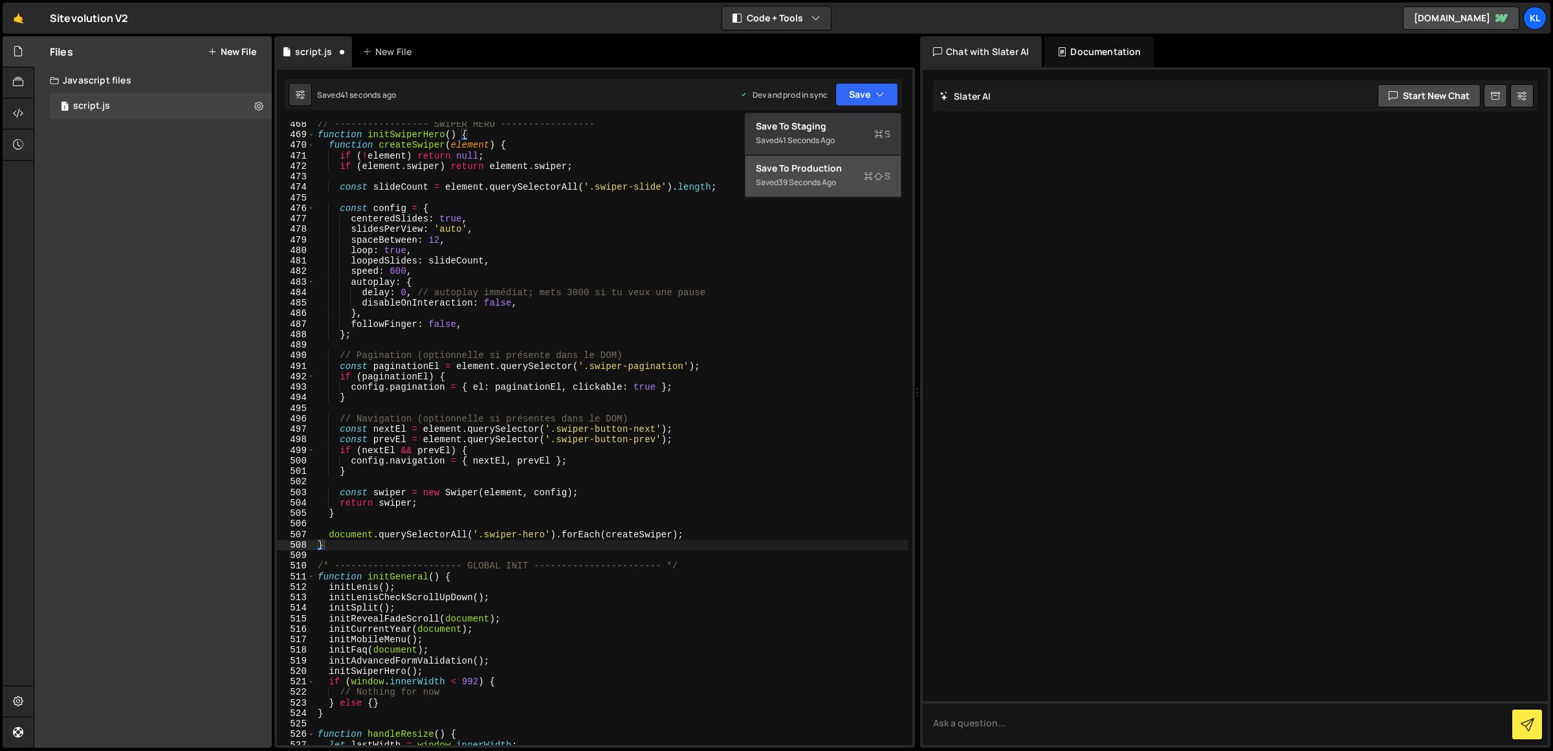
click at [826, 177] on div "39 seconds ago" at bounding box center [807, 182] width 58 height 11
click at [476, 327] on div "// ----------------- SWIPER HERO ----------------- function initSwiperHero ( ) …" at bounding box center [611, 441] width 593 height 645
click at [401, 287] on div "// ----------------- SWIPER HERO ----------------- function initSwiperHero ( ) …" at bounding box center [611, 441] width 593 height 645
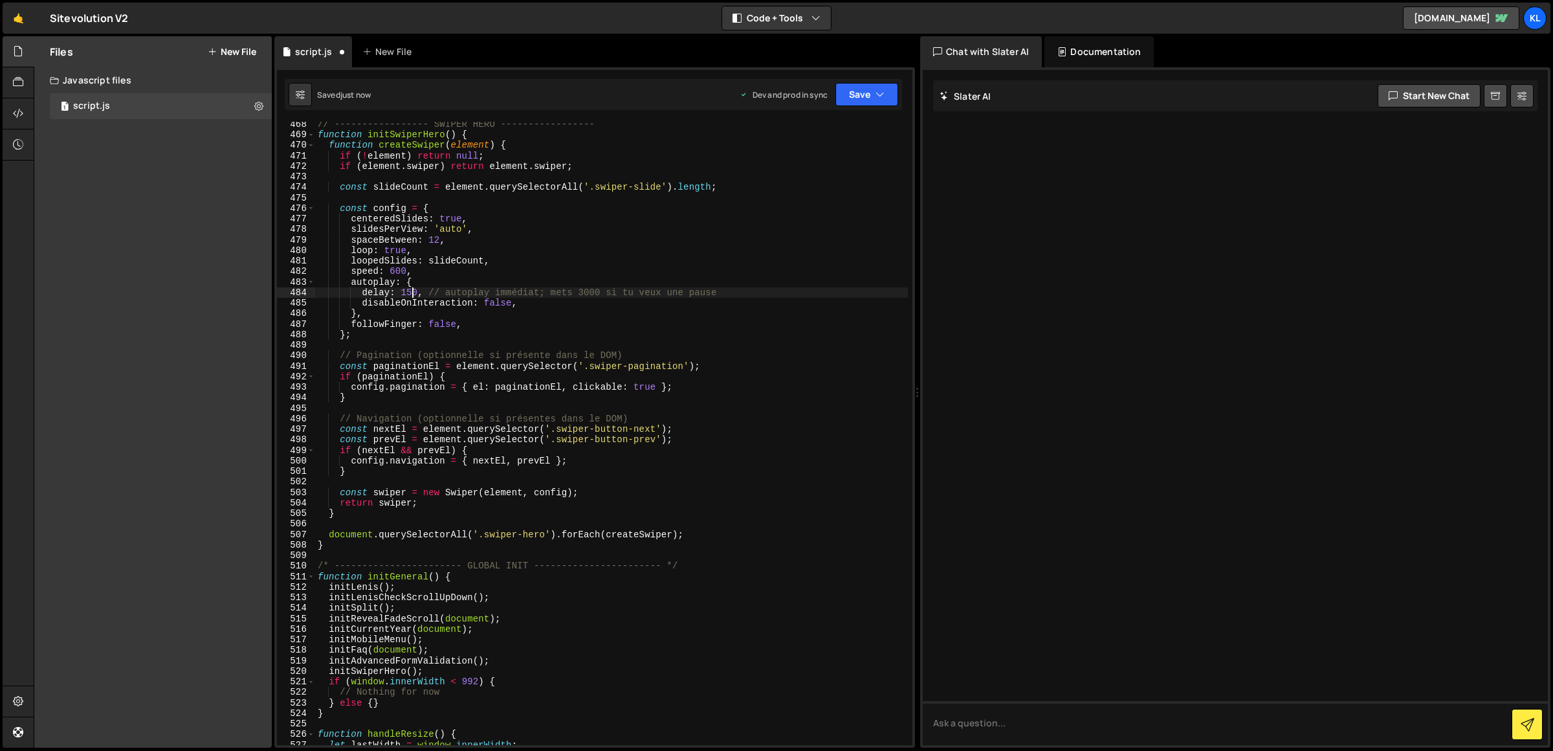
scroll to position [0, 6]
drag, startPoint x: 749, startPoint y: 294, endPoint x: 434, endPoint y: 292, distance: 315.8
click at [434, 292] on div "// ----------------- SWIPER HERO ----------------- function initSwiperHero ( ) …" at bounding box center [611, 441] width 593 height 645
click at [410, 293] on div "// ----------------- SWIPER HERO ----------------- function initSwiperHero ( ) …" at bounding box center [611, 441] width 593 height 645
click at [845, 92] on button "Save" at bounding box center [866, 94] width 63 height 23
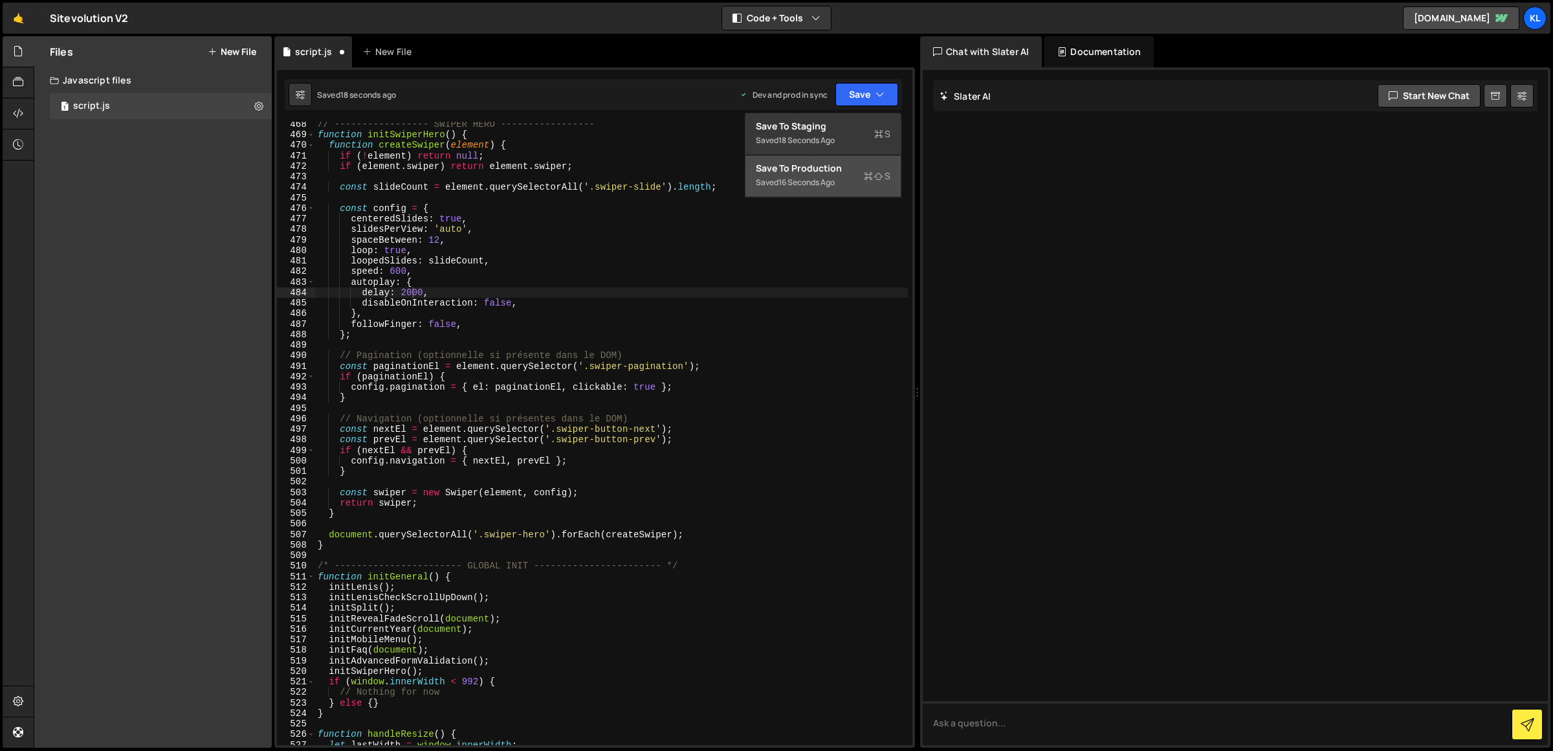
click at [828, 166] on div "Save to Production S" at bounding box center [823, 168] width 135 height 13
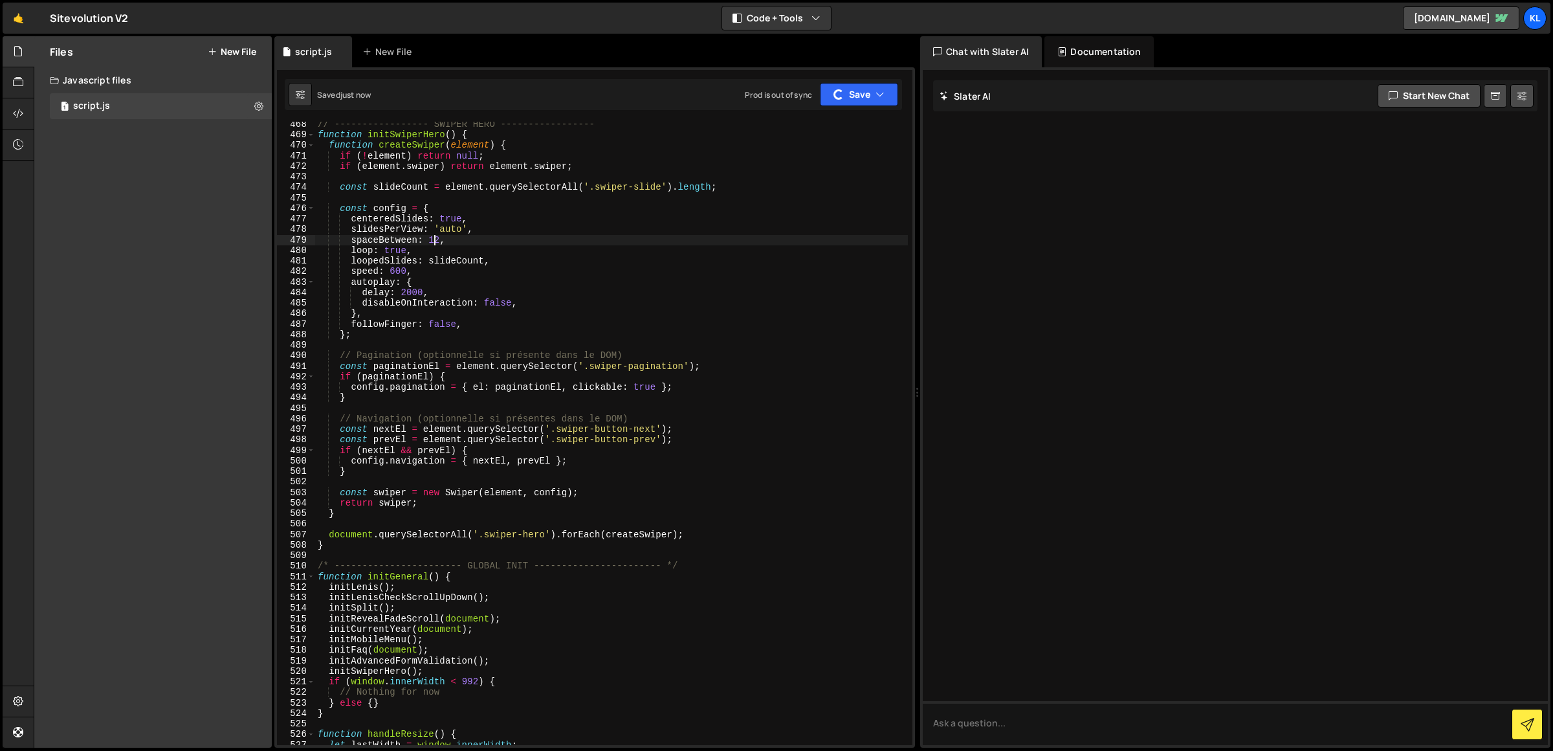
click at [433, 239] on div "// ----------------- SWIPER HERO ----------------- function initSwiperHero ( ) …" at bounding box center [611, 441] width 593 height 645
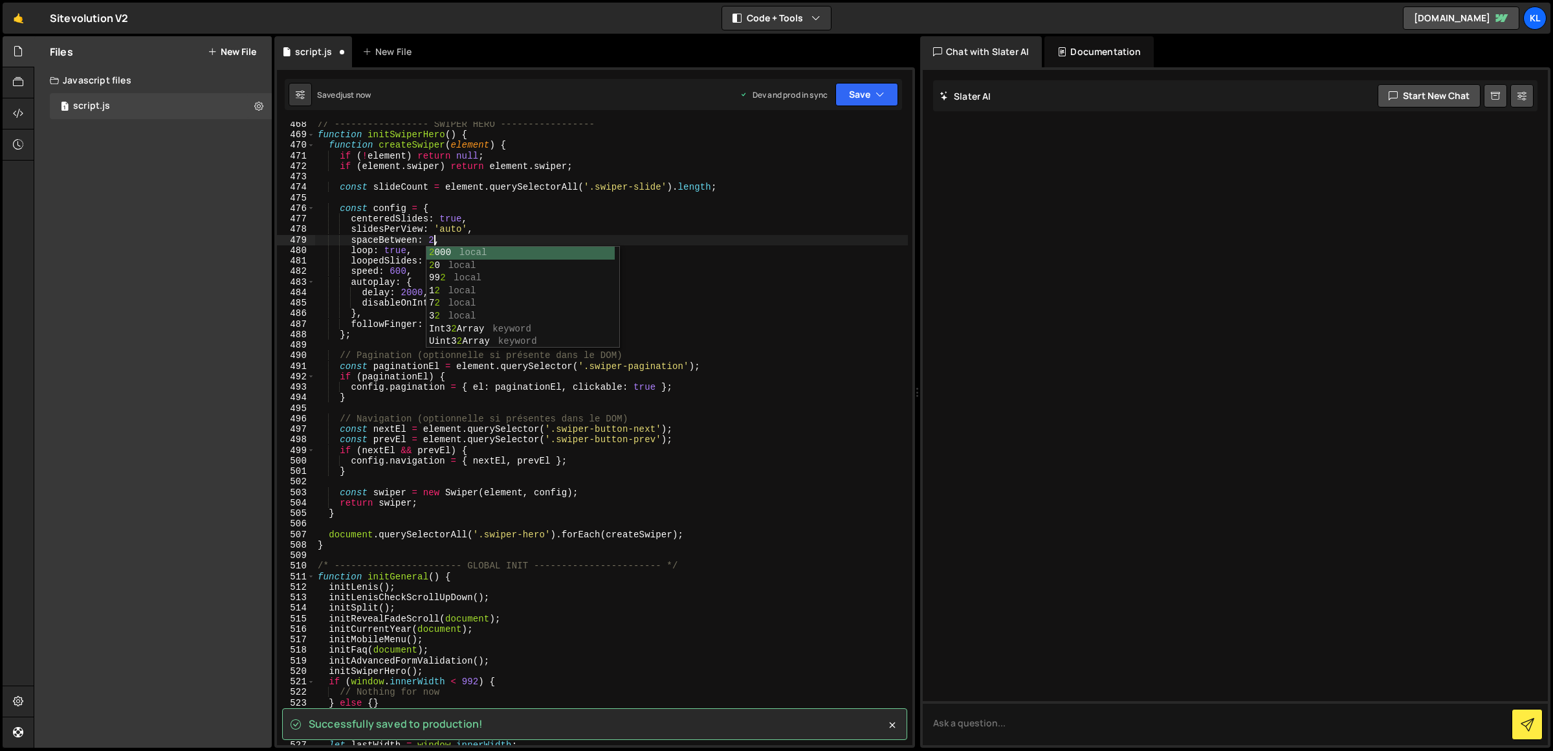
scroll to position [0, 8]
type textarea "spaceBetween: 20,"
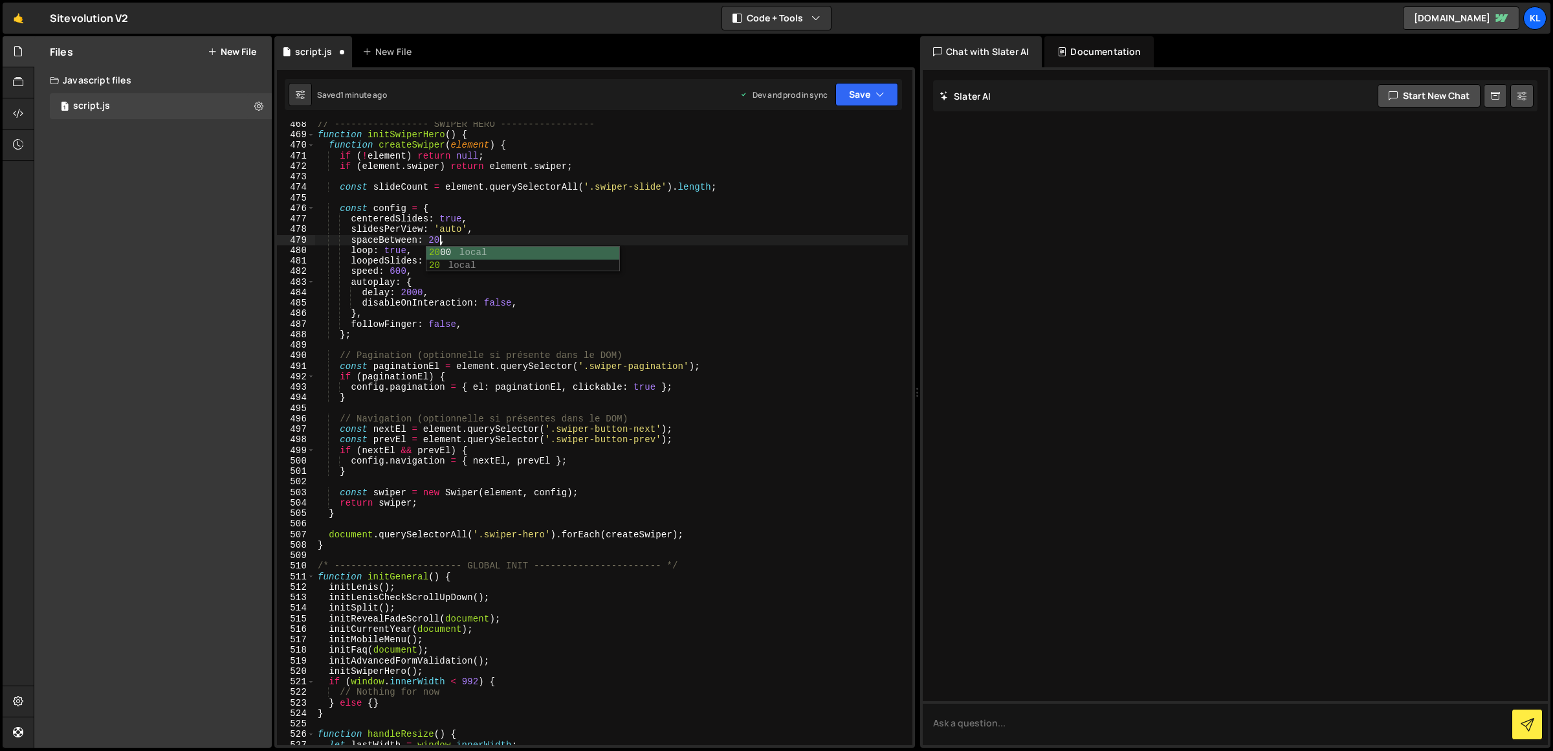
click at [546, 202] on div "// ----------------- SWIPER HERO ----------------- function initSwiperHero ( ) …" at bounding box center [611, 441] width 593 height 645
click at [871, 93] on button "Save" at bounding box center [866, 94] width 63 height 23
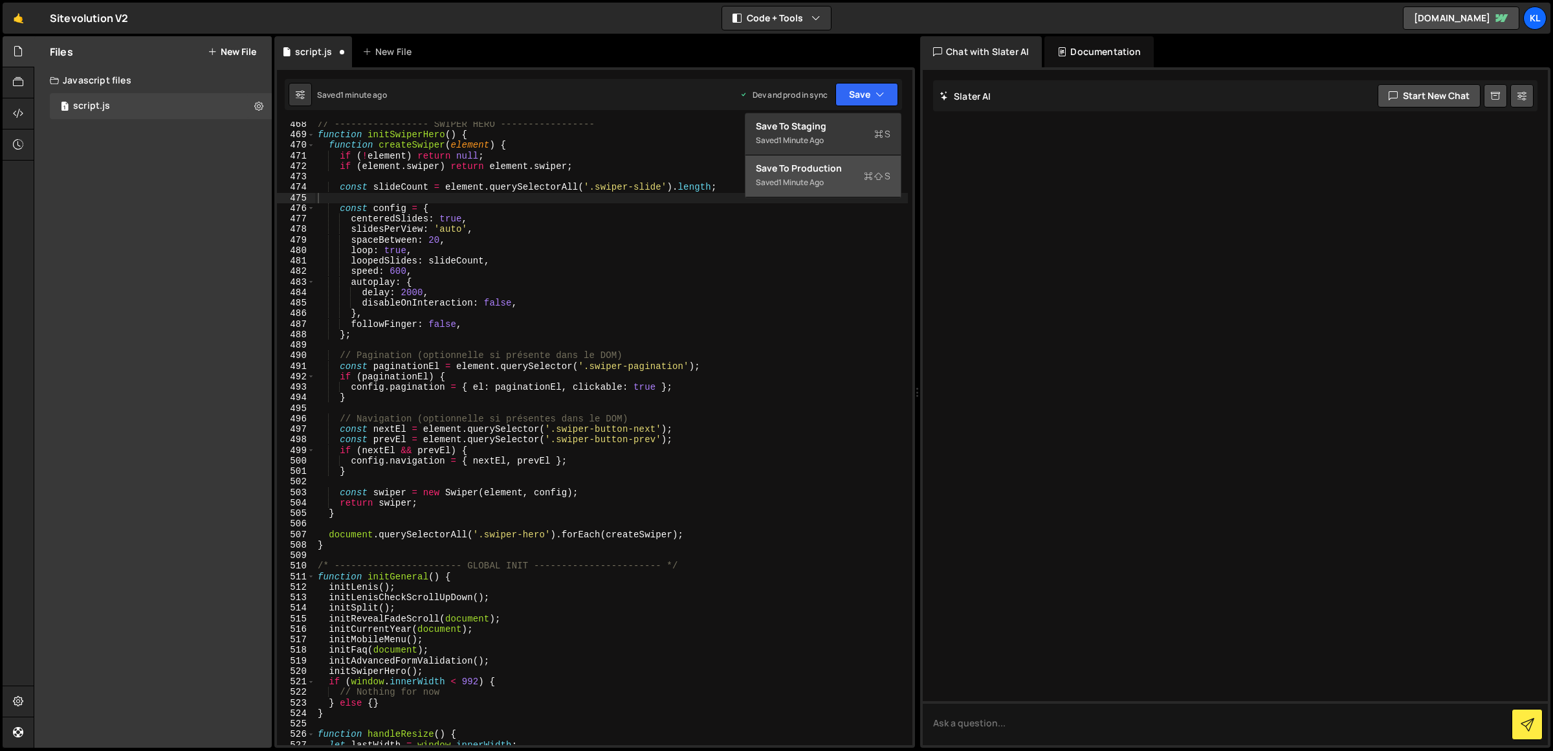
click at [837, 166] on div "Save to Production S" at bounding box center [823, 168] width 135 height 13
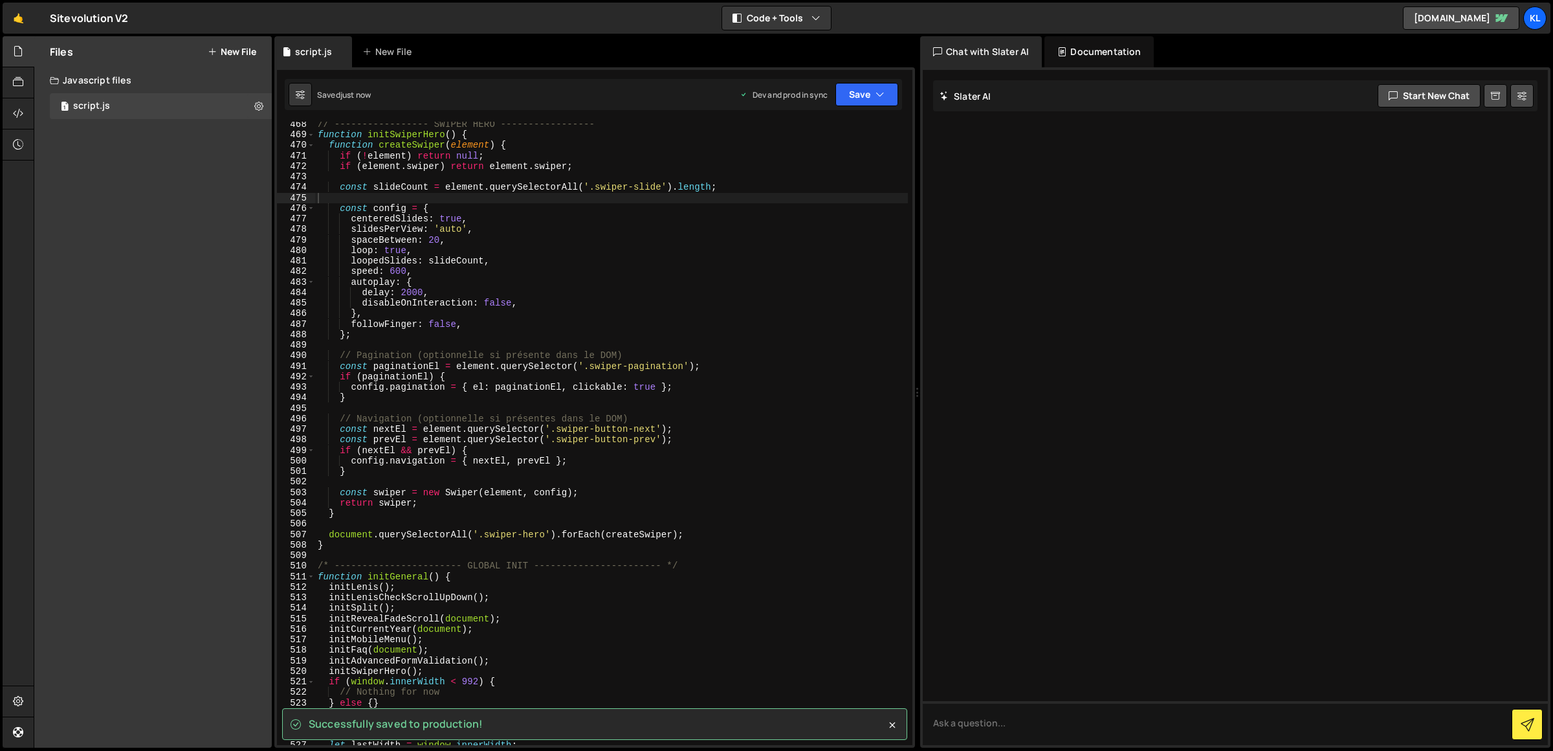
click at [451, 220] on div "// ----------------- SWIPER HERO ----------------- function initSwiperHero ( ) …" at bounding box center [611, 441] width 593 height 645
click at [454, 228] on div "// ----------------- SWIPER HERO ----------------- function initSwiperHero ( ) …" at bounding box center [611, 441] width 593 height 645
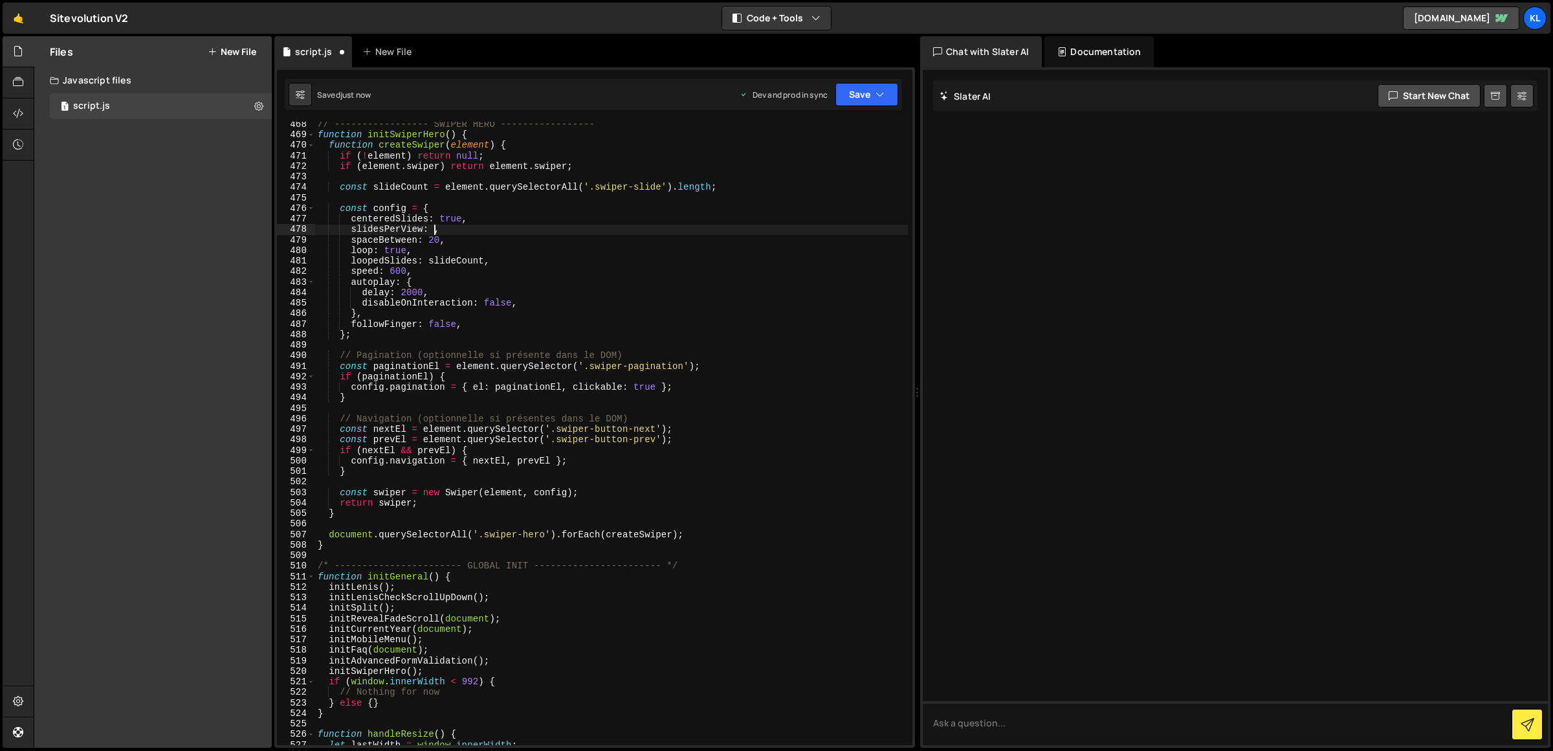
type textarea "slidesPerView: 3,"
click at [770, 177] on div "// ----------------- SWIPER HERO ----------------- function initSwiperHero ( ) …" at bounding box center [611, 441] width 593 height 645
click at [890, 83] on button "Save" at bounding box center [866, 94] width 63 height 23
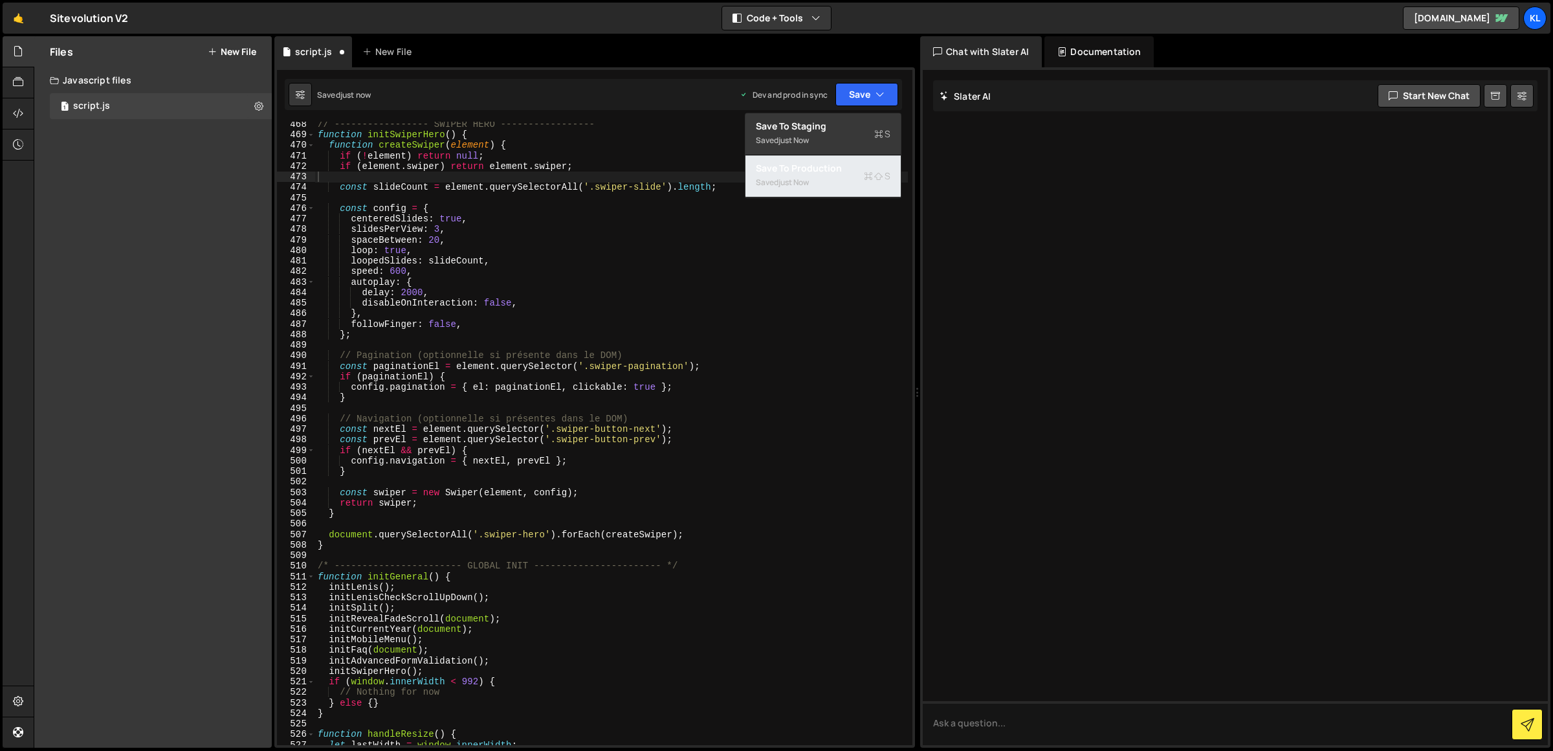
click at [828, 177] on div "Saved just now" at bounding box center [823, 183] width 135 height 16
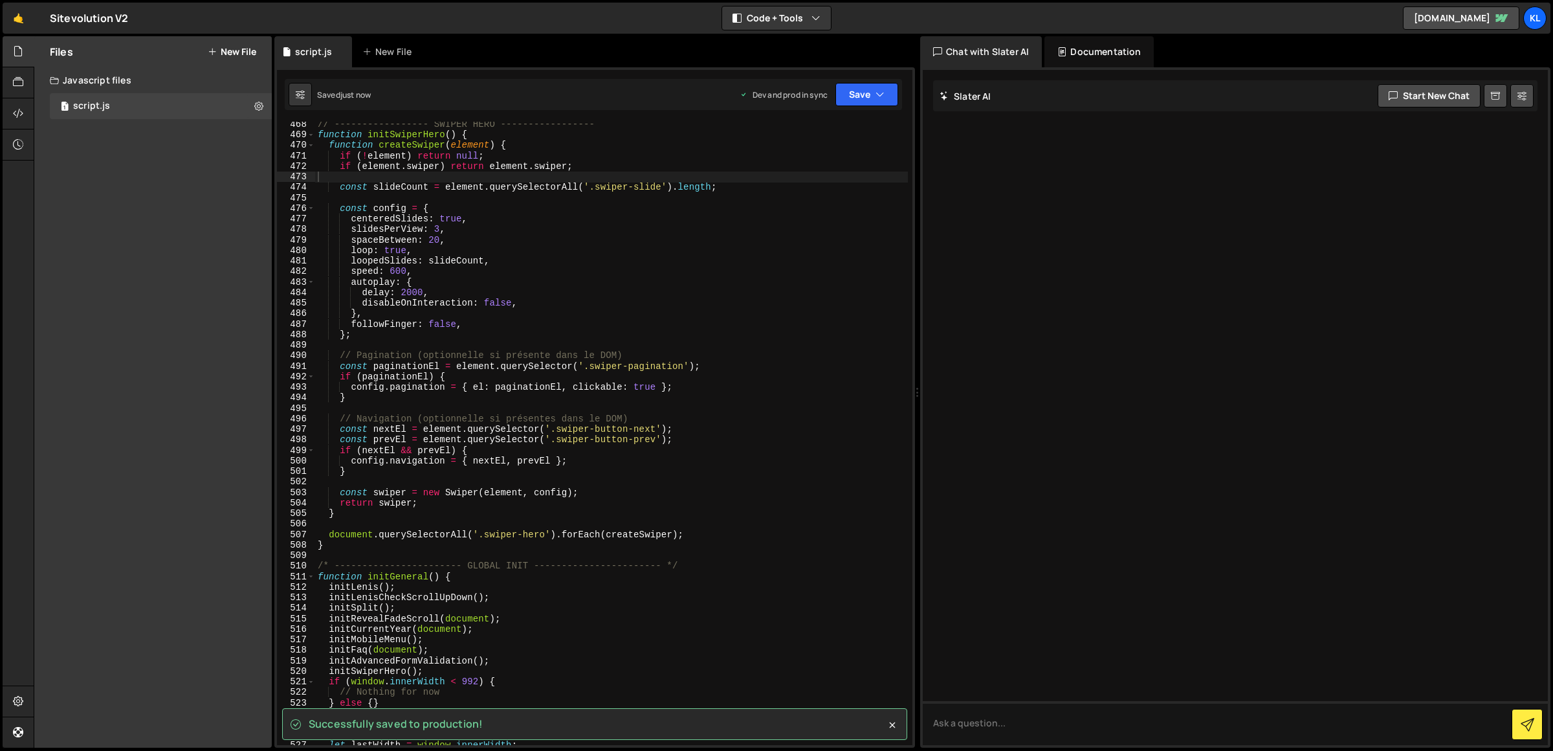
click at [736, 300] on div "// ----------------- SWIPER HERO ----------------- function initSwiperHero ( ) …" at bounding box center [611, 441] width 593 height 645
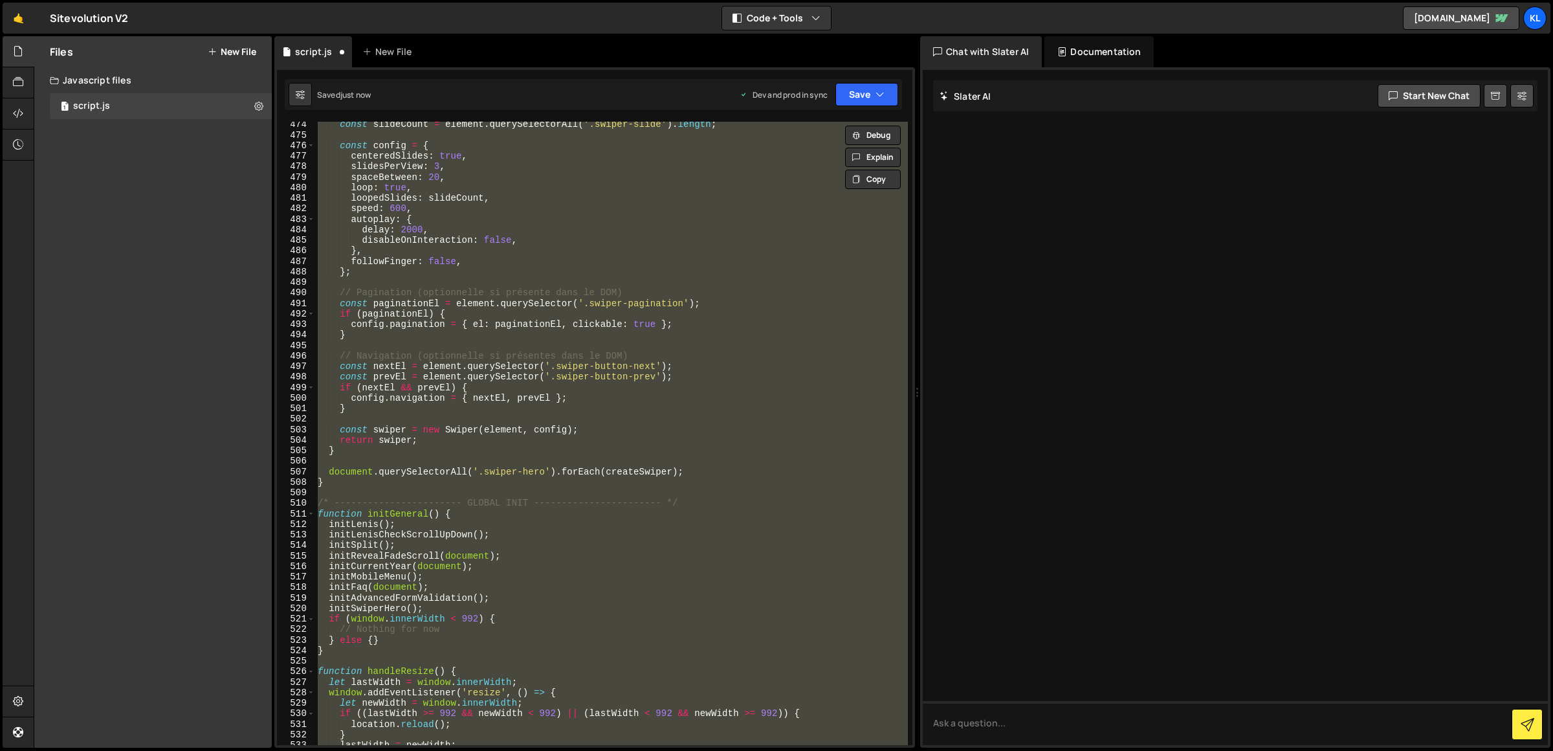
scroll to position [4754, 0]
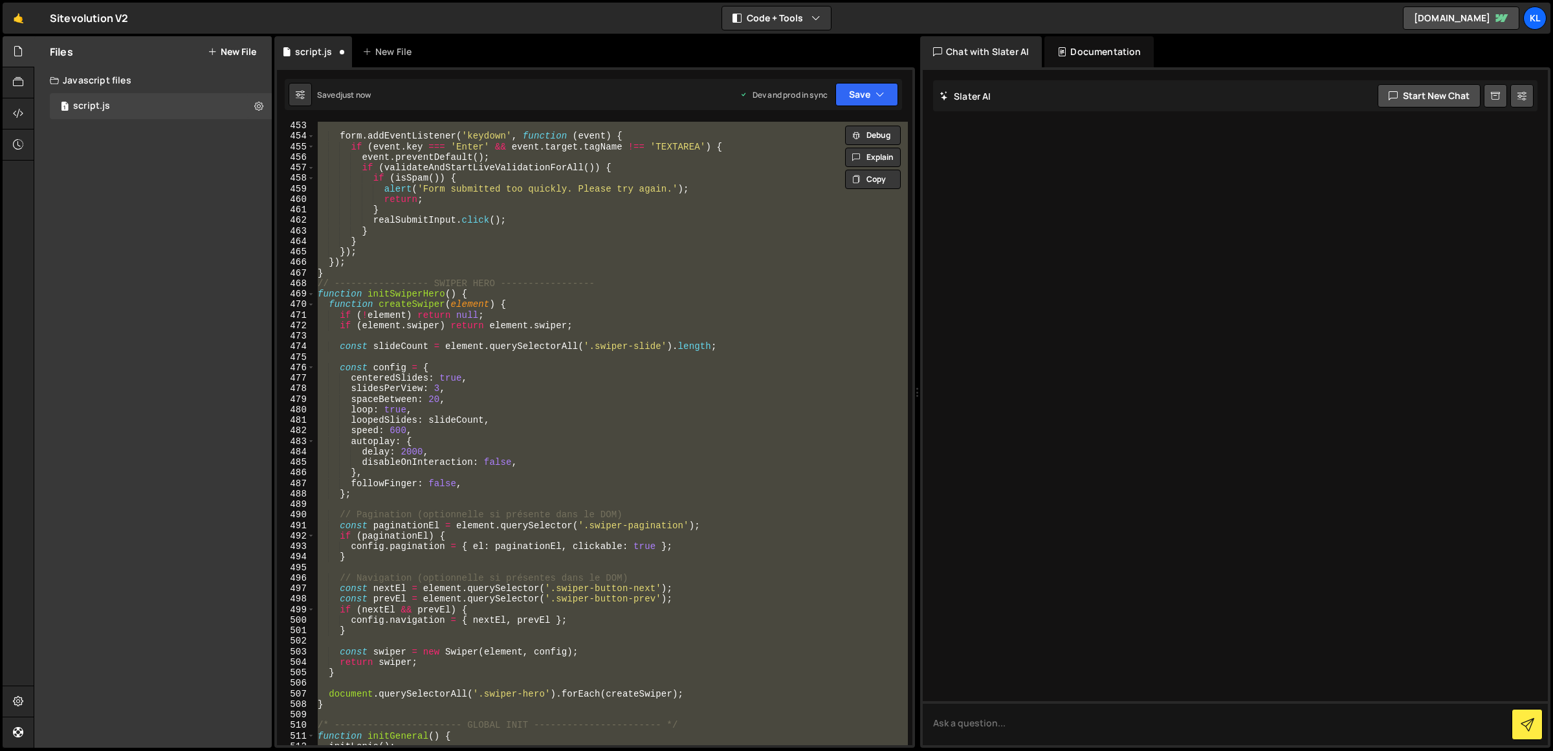
click at [469, 388] on div "form . addEventListener ( 'keydown' , function ( event ) { if ( event . key ===…" at bounding box center [611, 433] width 593 height 623
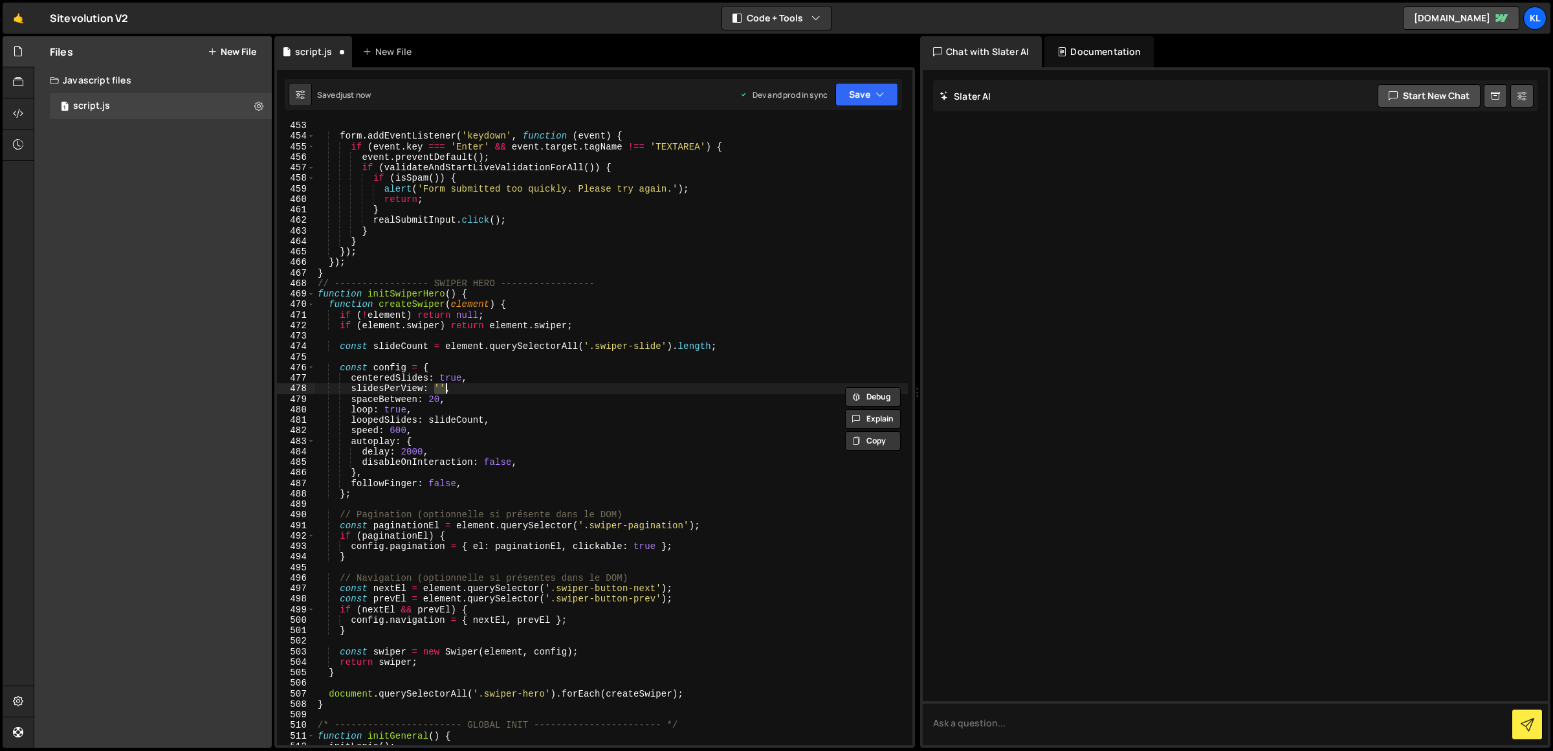
type textarea "slidesPerView: 'auto',"
click at [882, 91] on icon "button" at bounding box center [880, 94] width 9 height 13
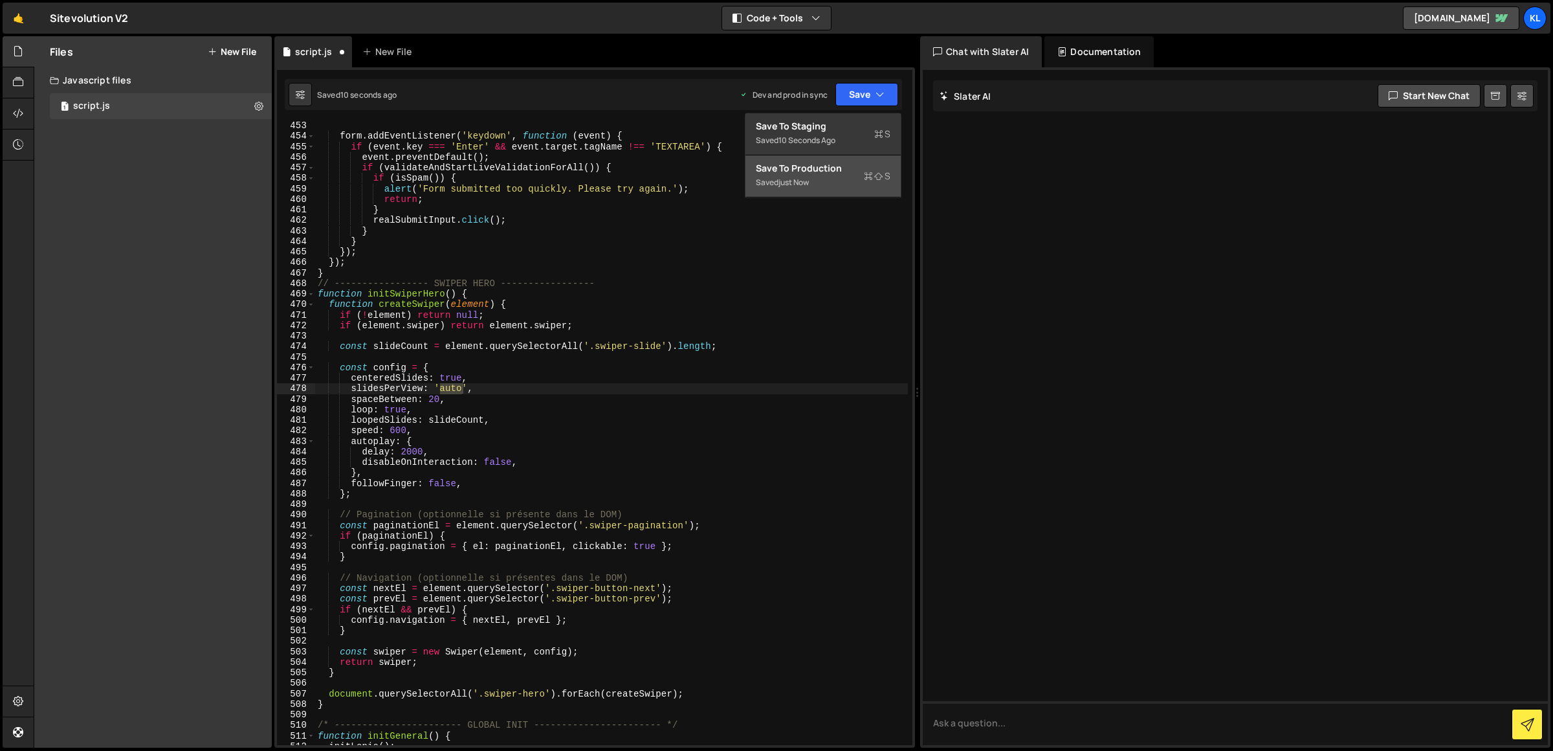
click at [843, 168] on div "Save to Production S" at bounding box center [823, 168] width 135 height 13
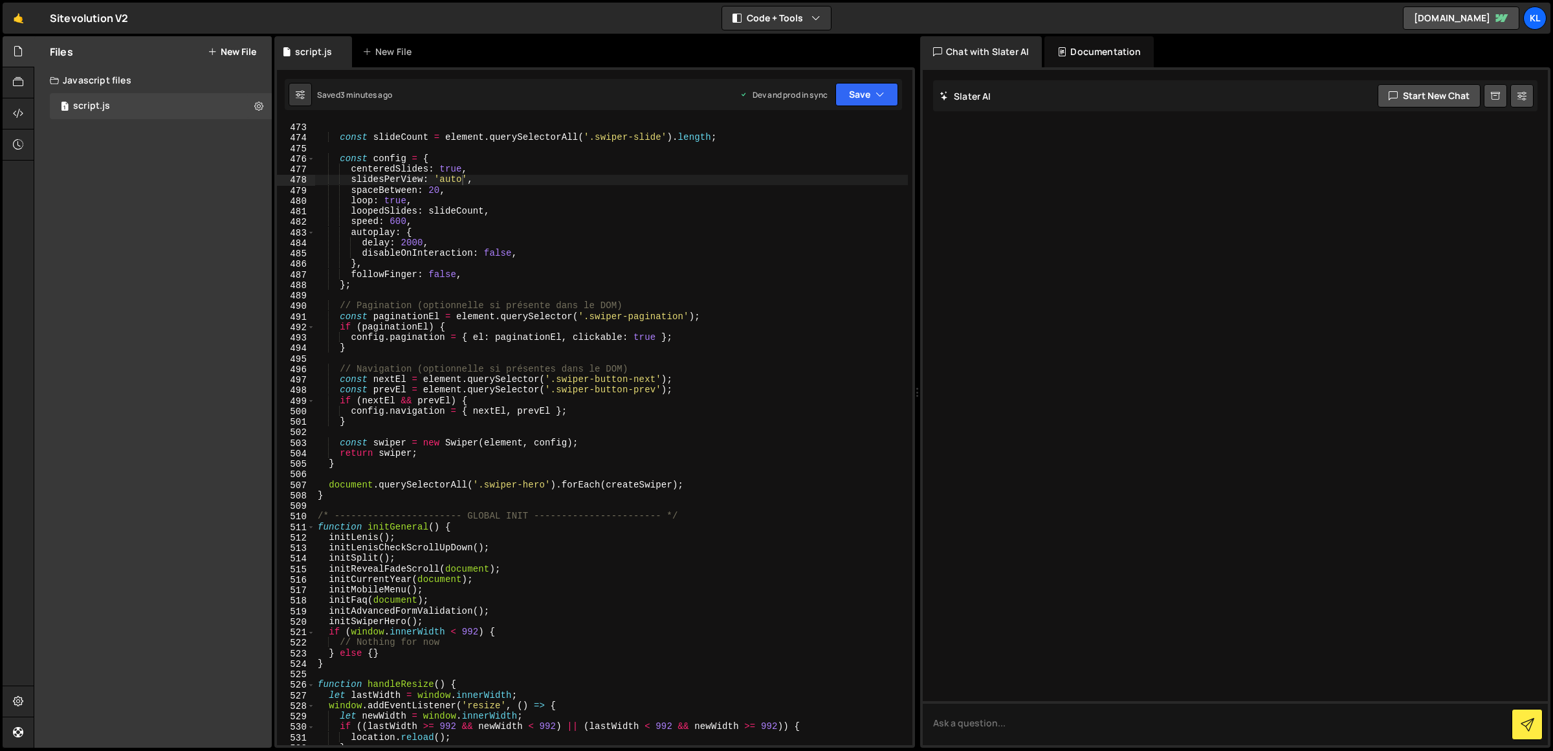
scroll to position [4963, 0]
click at [352, 501] on div "if ( element . swiper ) return element . swiper ; const slideCount = element . …" at bounding box center [611, 433] width 593 height 645
paste textarea "}"
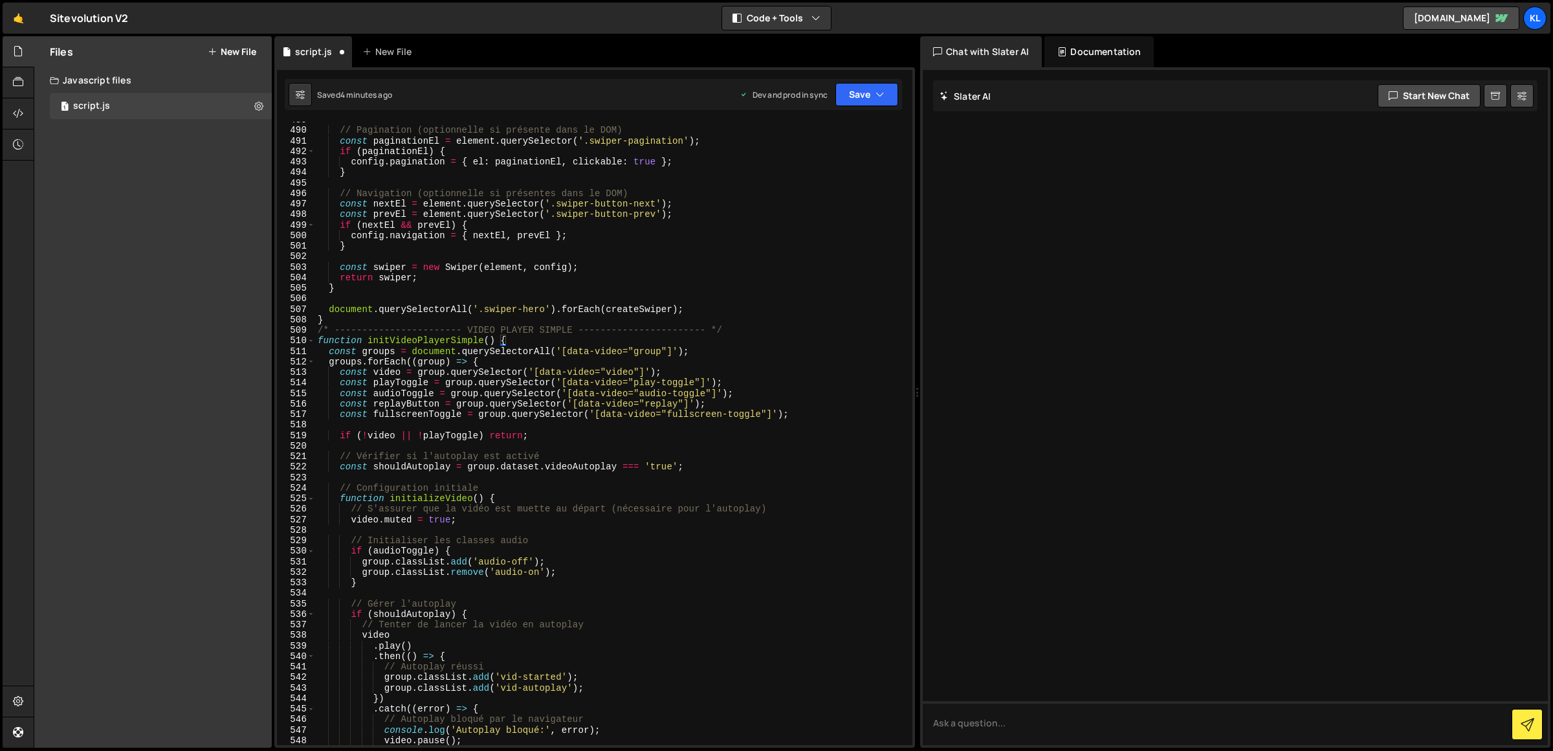
scroll to position [5013, 0]
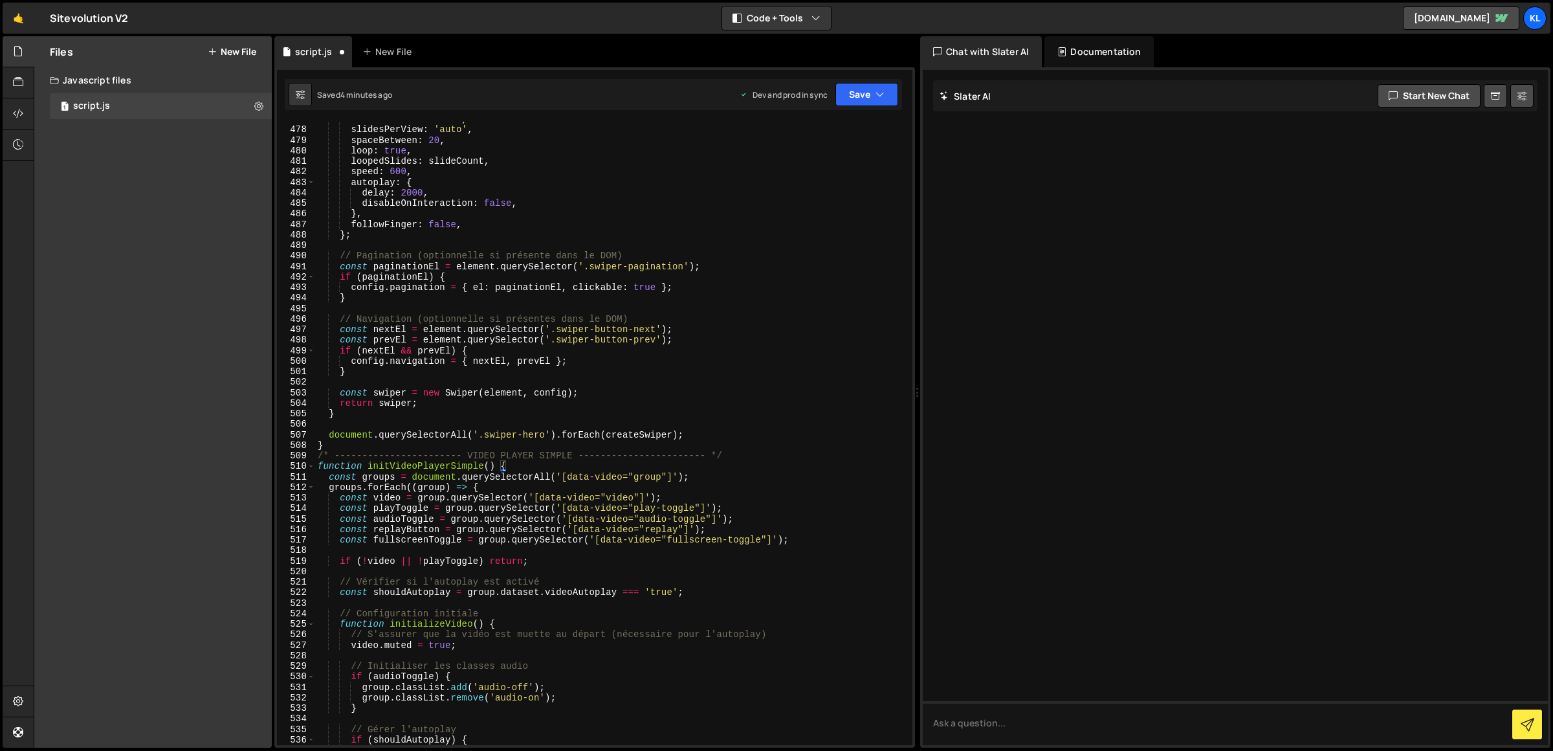
click at [447, 466] on div "centeredSlides : true , slidesPerView : 'auto' , spaceBetween : 20 , loop : tru…" at bounding box center [611, 436] width 593 height 645
drag, startPoint x: 447, startPoint y: 466, endPoint x: 494, endPoint y: 464, distance: 47.3
click at [494, 464] on div "centeredSlides : true , slidesPerView : 'auto' , spaceBetween : 20 , loop : tru…" at bounding box center [611, 436] width 593 height 645
click at [499, 466] on div "centeredSlides : true , slidesPerView : 'auto' , spaceBetween : 20 , loop : tru…" at bounding box center [611, 433] width 593 height 623
drag, startPoint x: 494, startPoint y: 465, endPoint x: 369, endPoint y: 465, distance: 125.5
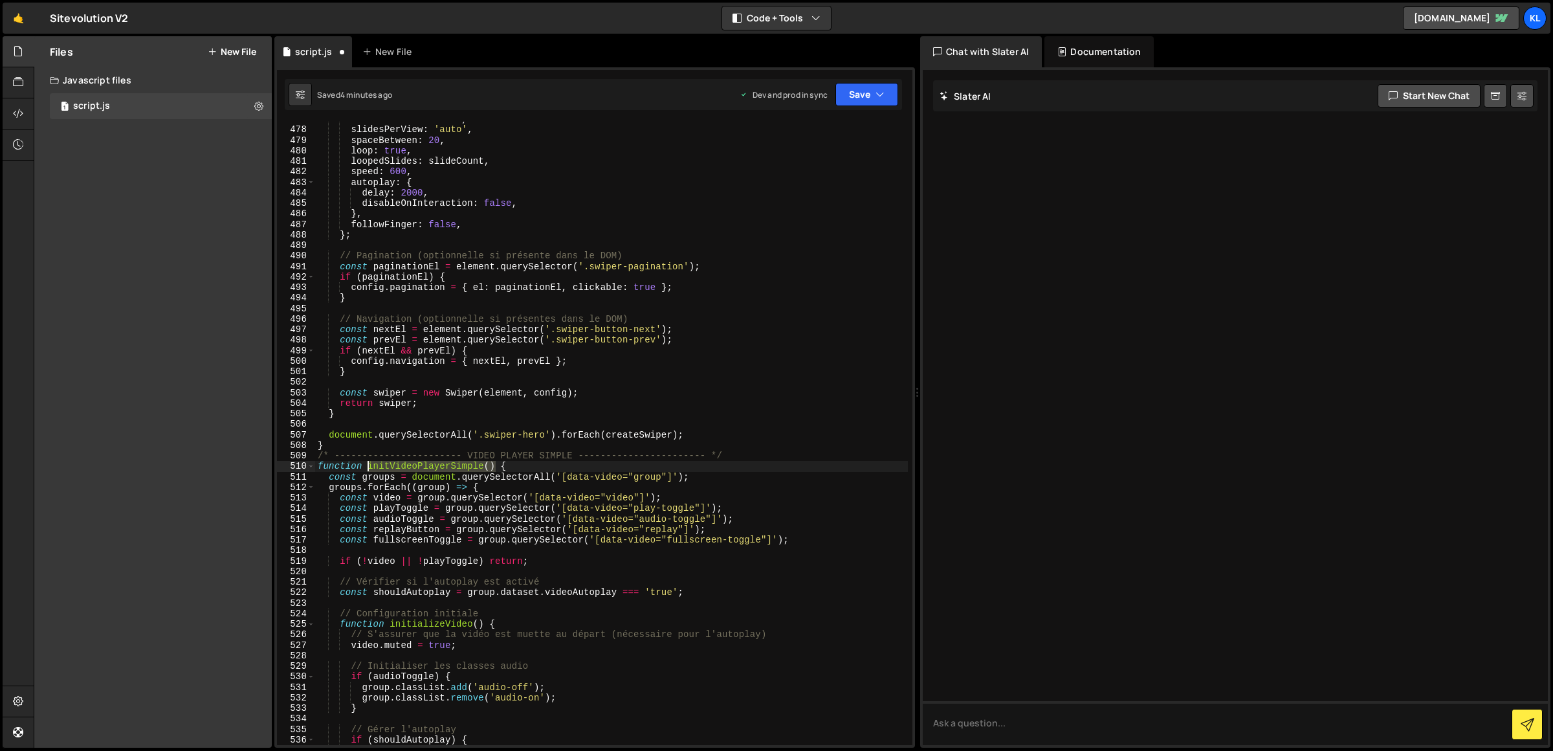
click at [369, 465] on div "centeredSlides : true , slidesPerView : 'auto' , spaceBetween : 20 , loop : tru…" at bounding box center [611, 436] width 593 height 645
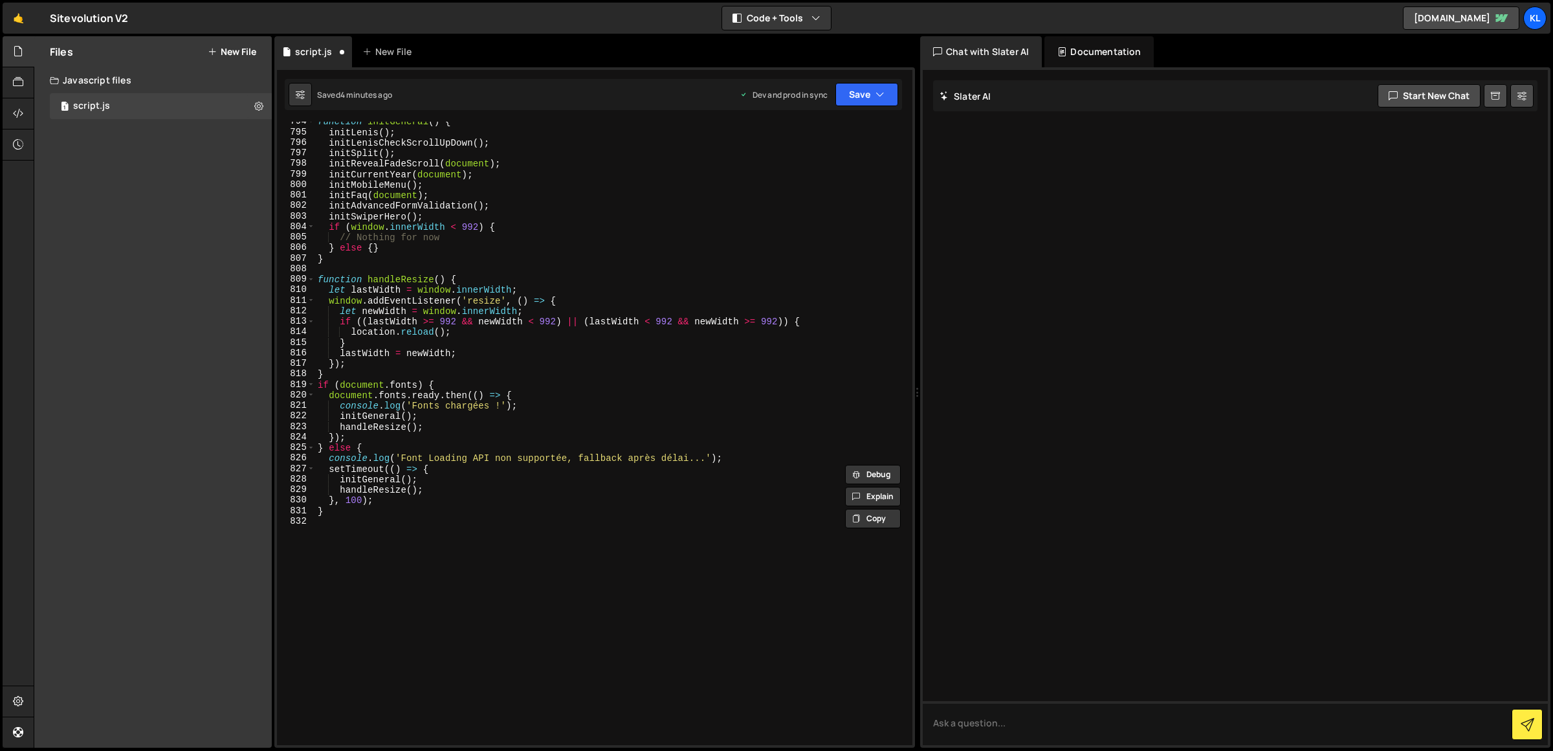
scroll to position [8293, 0]
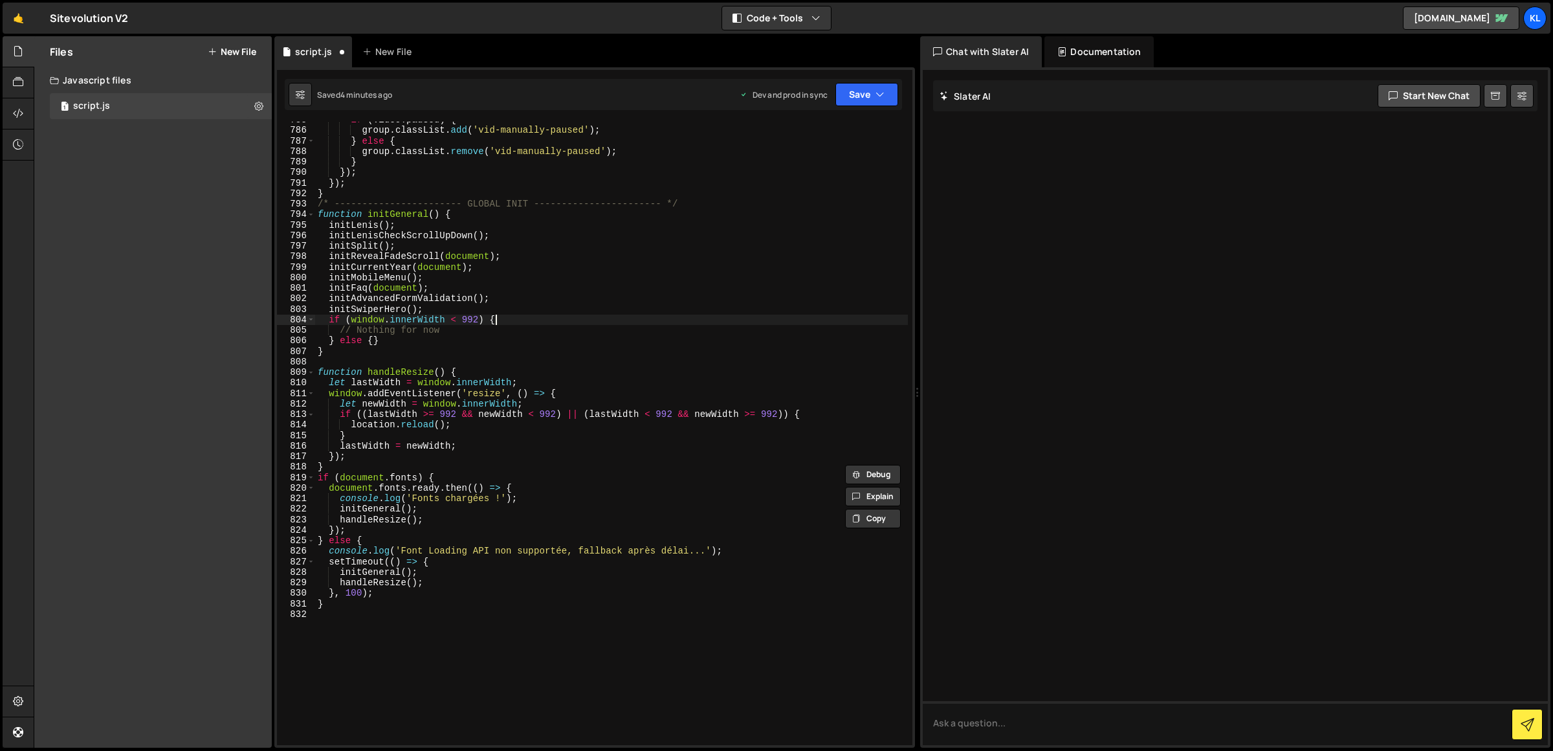
click at [510, 316] on div "if ( video . paused ) { group . classList . add ( 'vid-manually-paused' ) ; } e…" at bounding box center [611, 437] width 593 height 645
click at [500, 302] on div "if ( video . paused ) { group . classList . add ( 'vid-manually-paused' ) ; } e…" at bounding box center [611, 437] width 593 height 645
click at [492, 311] on div "if ( video . paused ) { group . classList . add ( 'vid-manually-paused' ) ; } e…" at bounding box center [611, 437] width 593 height 645
type textarea "initSwiperHero();"
paste textarea "initVideoPlayerSimple()"
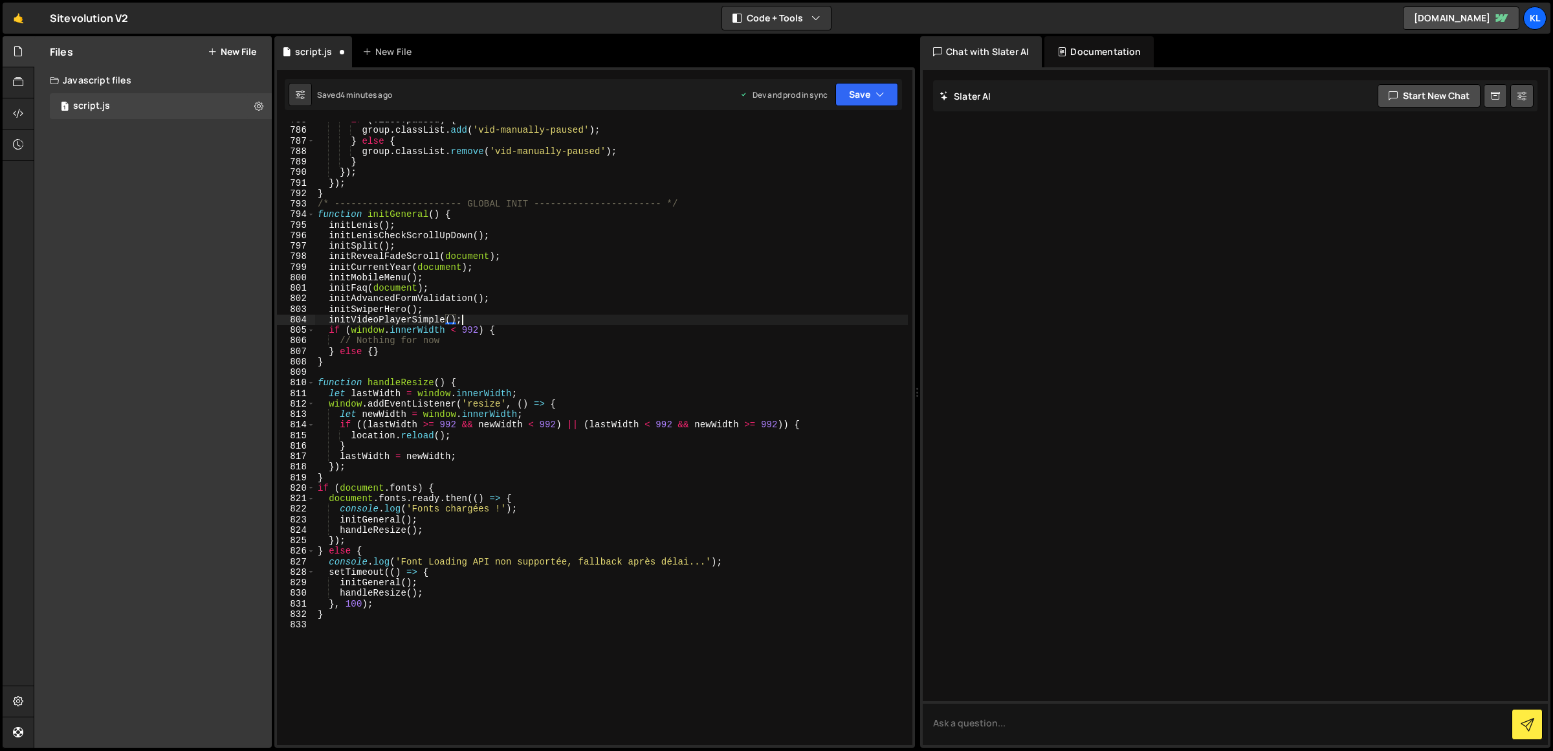
scroll to position [0, 10]
type textarea "initVideoPlayerSimple();"
click at [878, 98] on icon "button" at bounding box center [880, 94] width 9 height 13
click at [855, 168] on div "Save to Production S" at bounding box center [823, 168] width 135 height 13
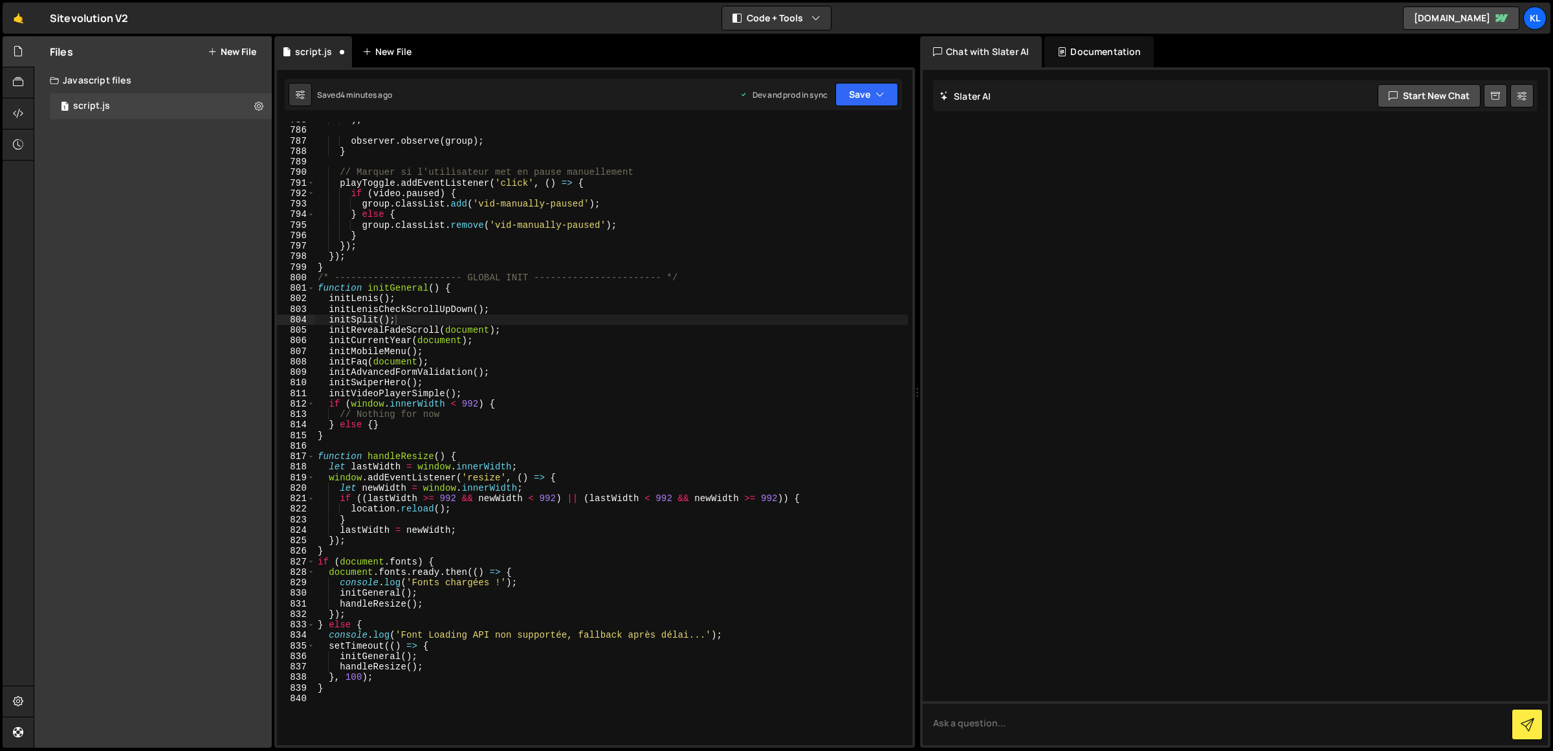
scroll to position [8251, 0]
